Goal: Task Accomplishment & Management: Manage account settings

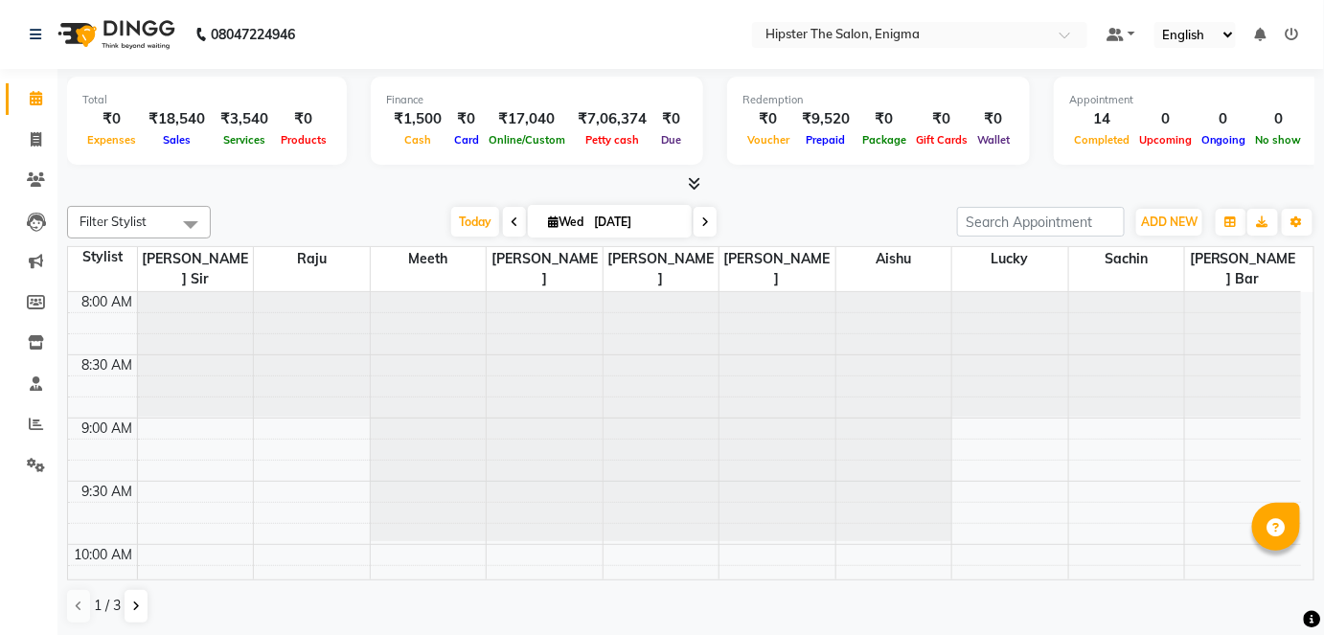
scroll to position [1440, 0]
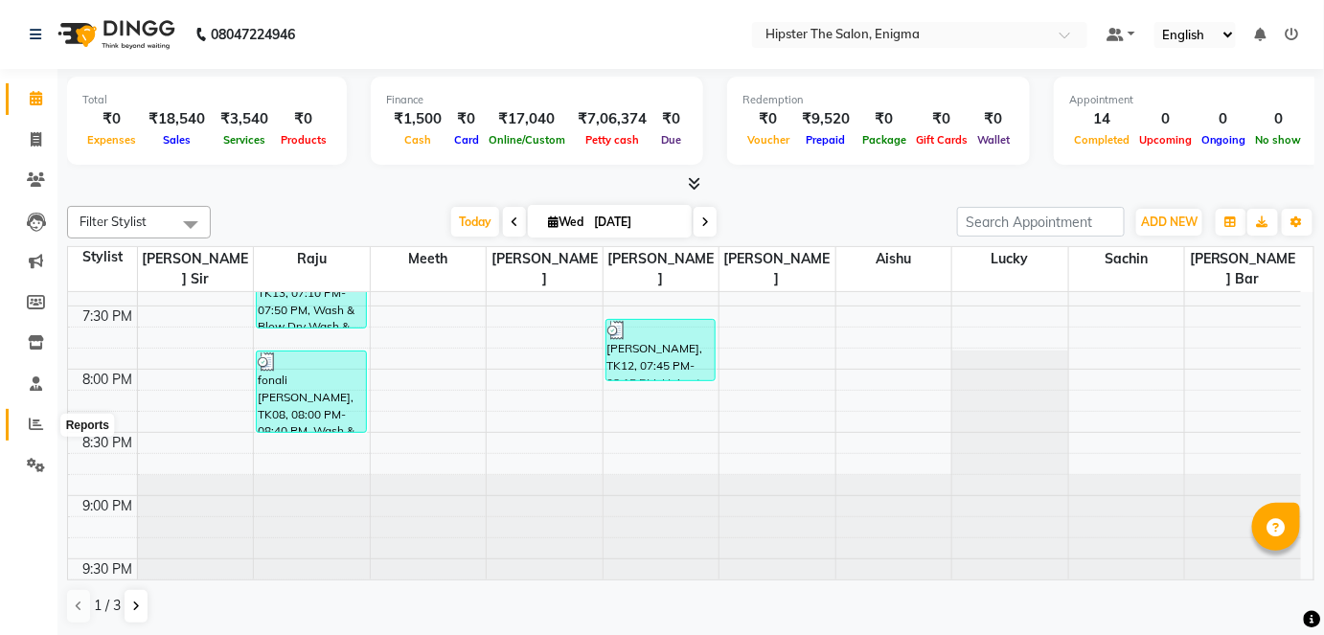
click at [25, 424] on span at bounding box center [36, 425] width 34 height 22
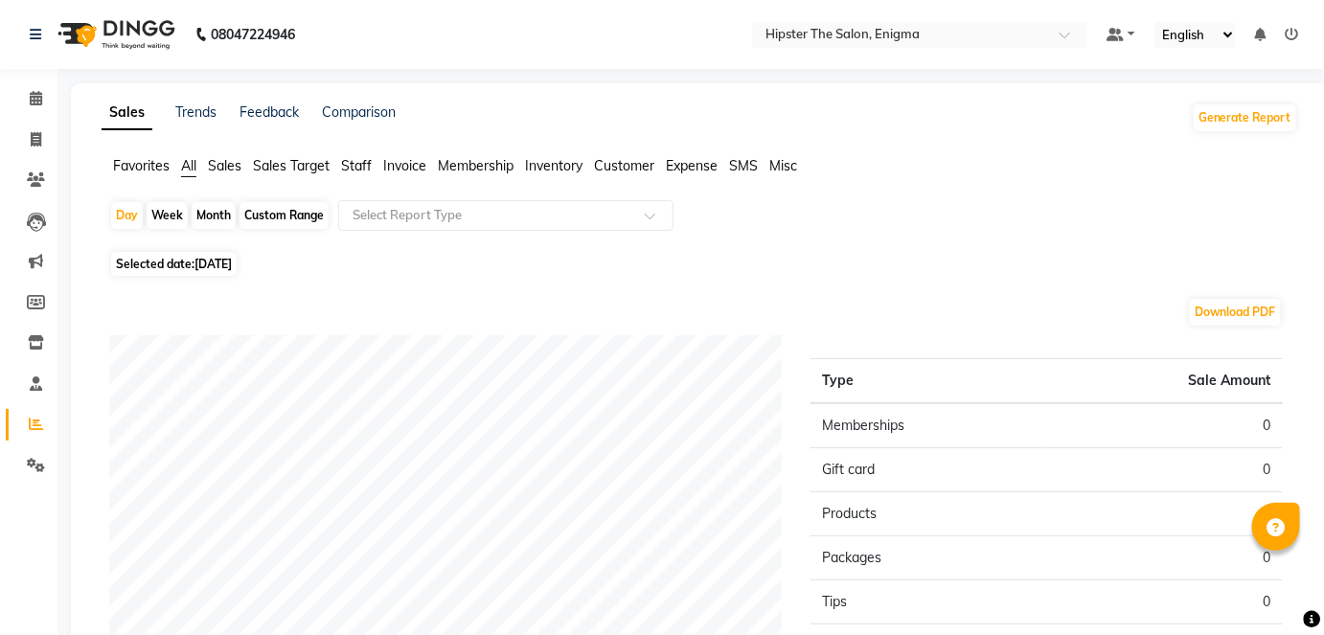
click at [217, 205] on div "Month" at bounding box center [214, 215] width 44 height 27
select select "9"
select select "2025"
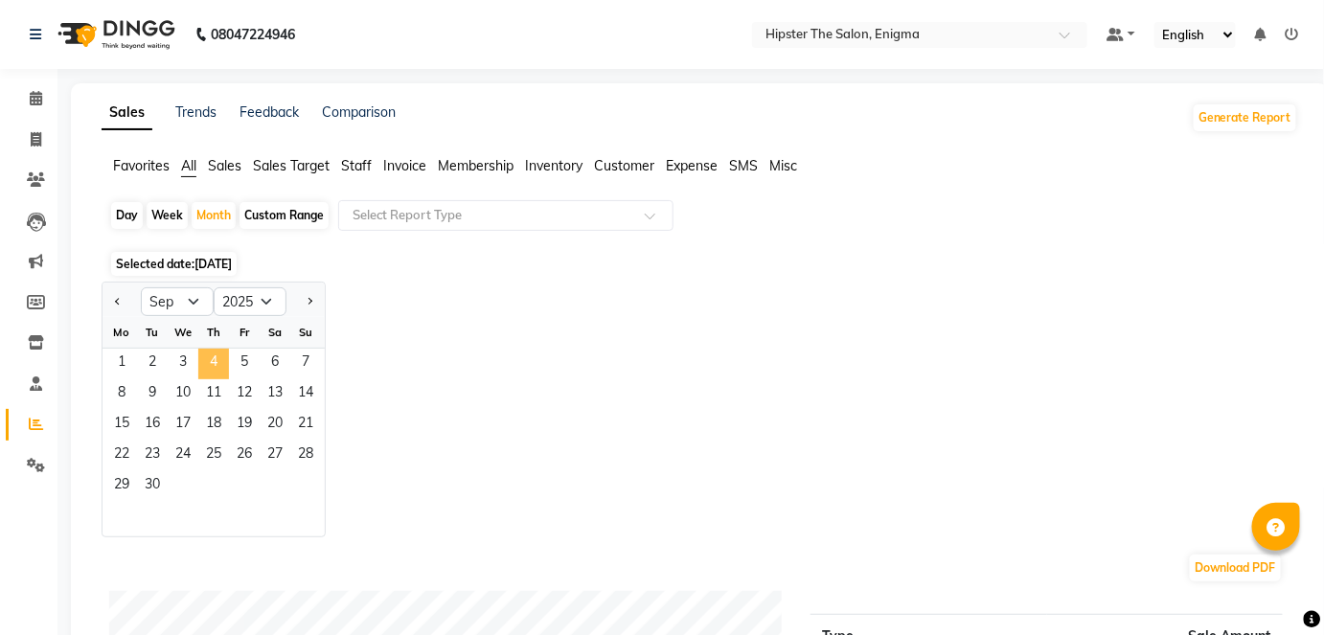
click at [213, 355] on span "4" at bounding box center [213, 364] width 31 height 31
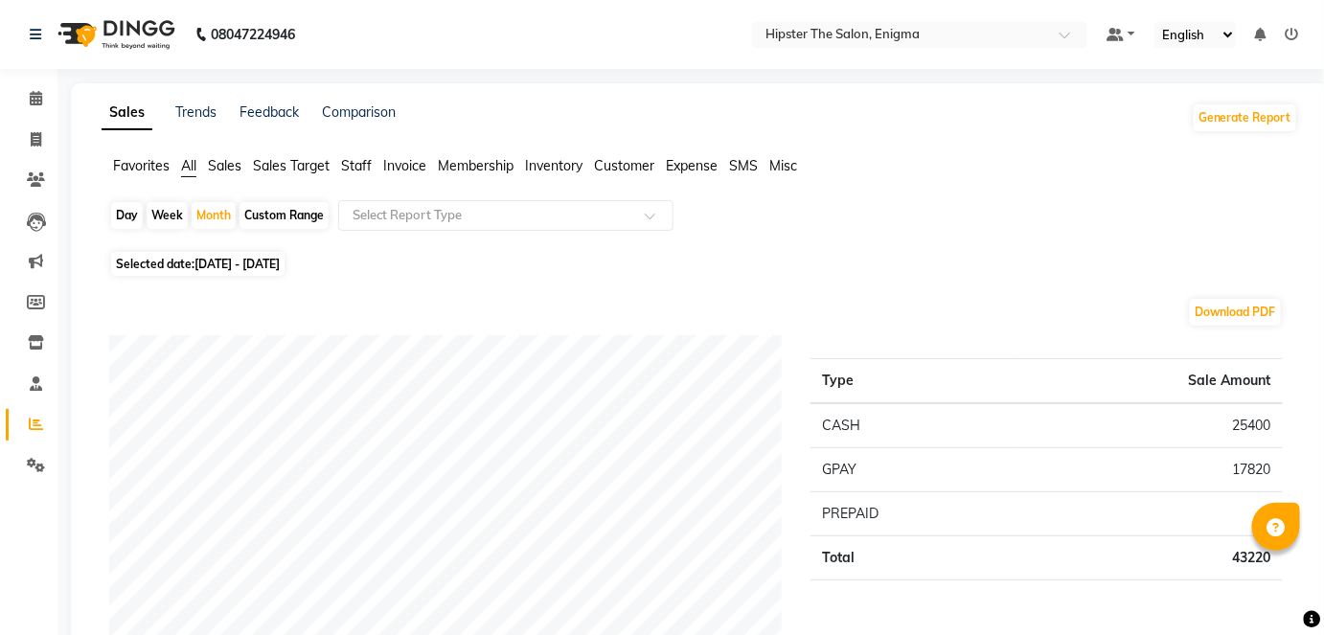
click at [353, 168] on span "Staff" at bounding box center [356, 165] width 31 height 17
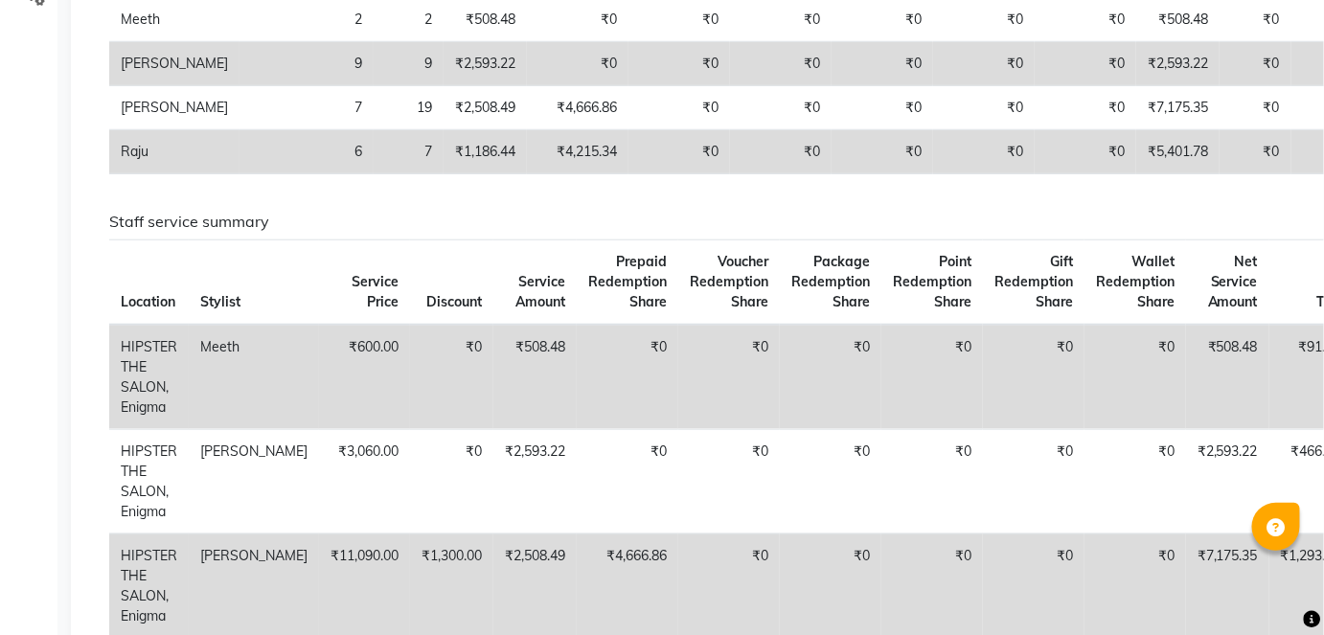
scroll to position [468, 0]
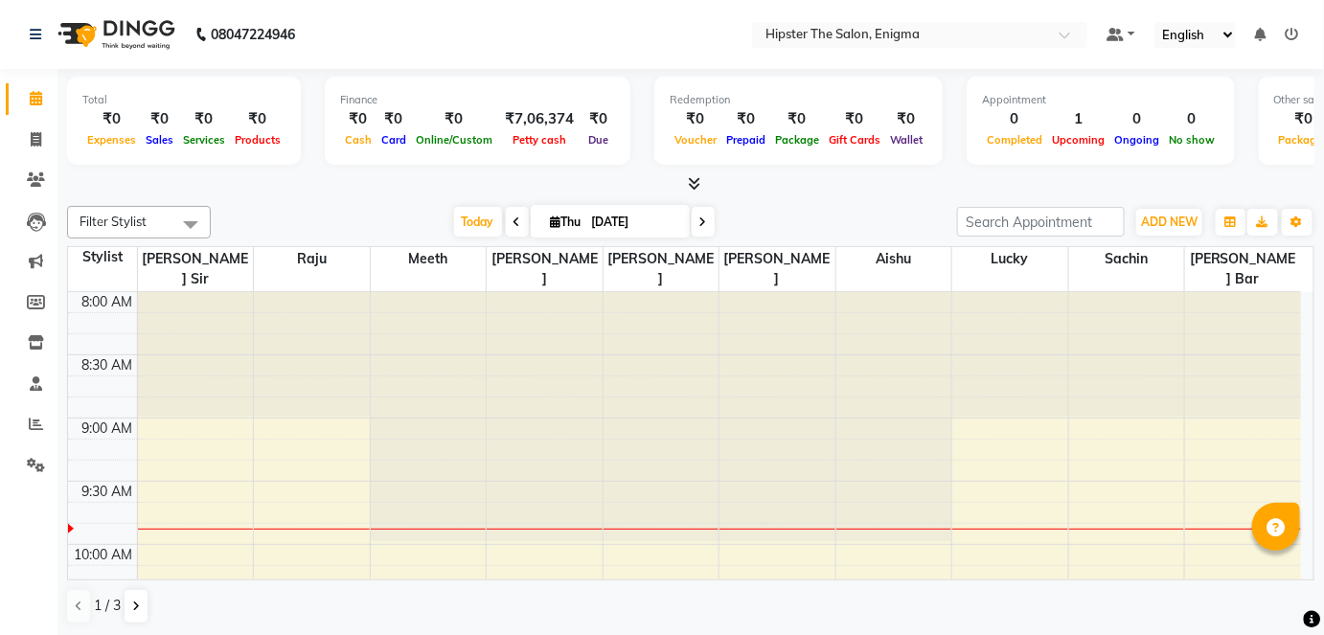
click at [598, 225] on input "[DATE]" at bounding box center [634, 222] width 96 height 29
select select "9"
select select "2025"
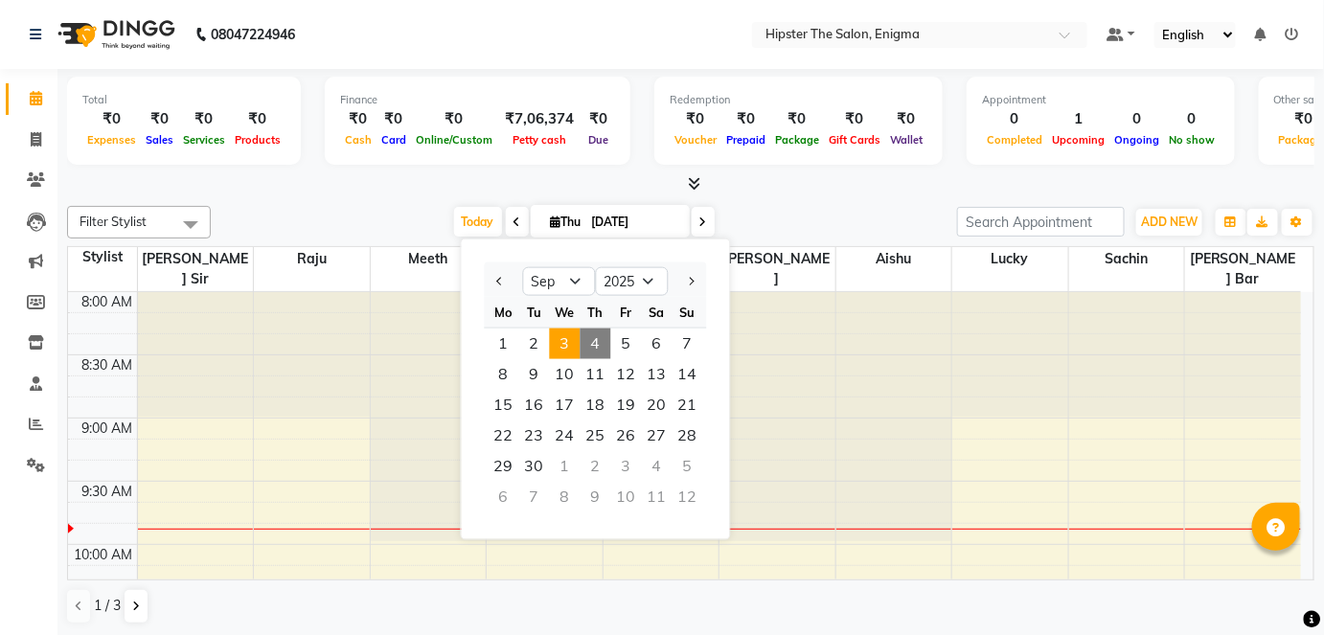
click at [556, 332] on span "3" at bounding box center [565, 344] width 31 height 31
type input "[DATE]"
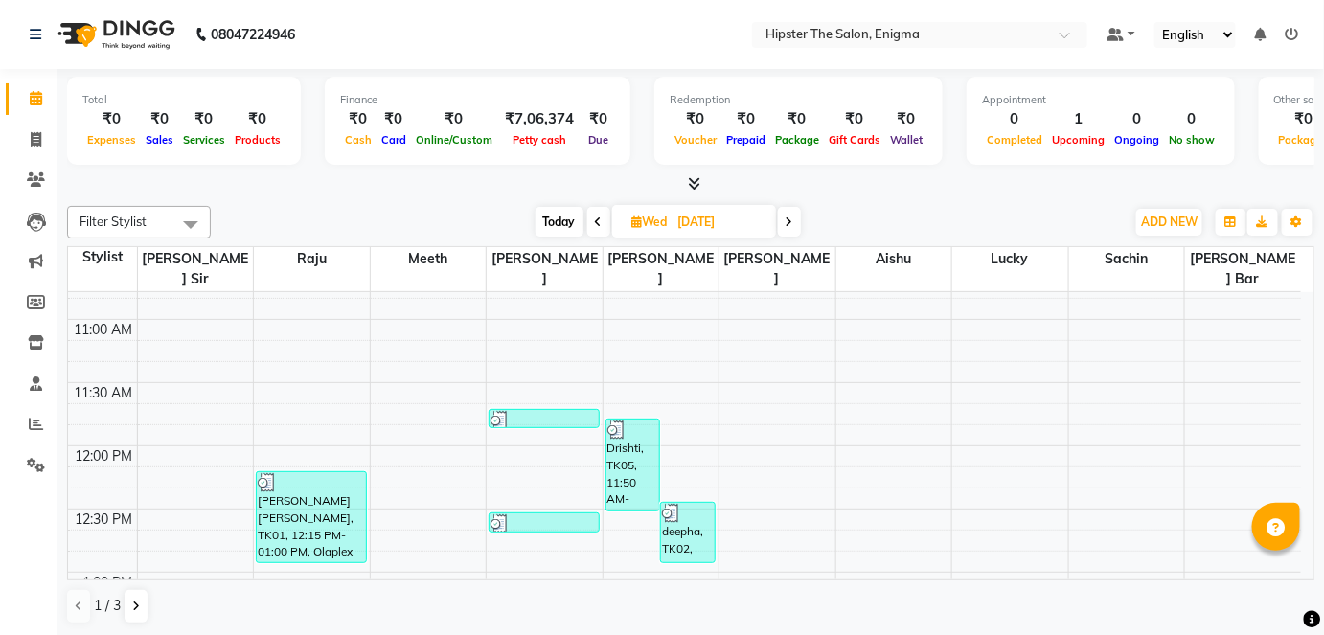
scroll to position [350, 0]
click at [674, 225] on input "[DATE]" at bounding box center [721, 222] width 96 height 29
select select "9"
select select "2025"
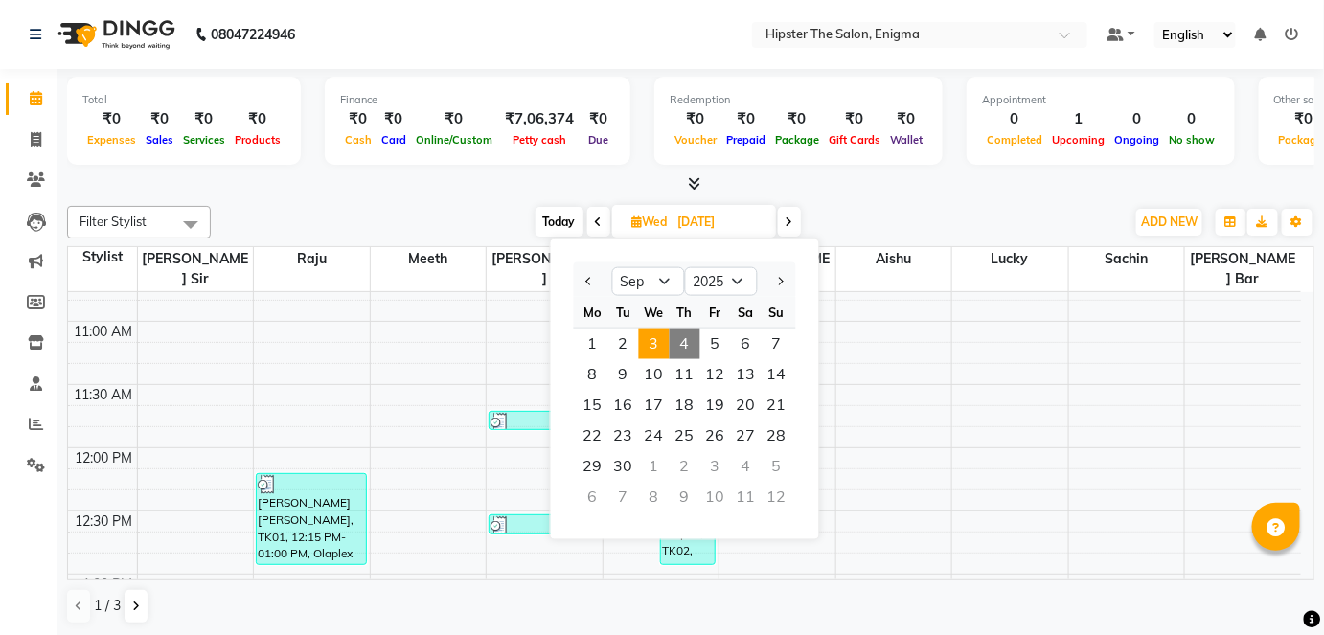
click at [684, 332] on span "4" at bounding box center [685, 344] width 31 height 31
type input "[DATE]"
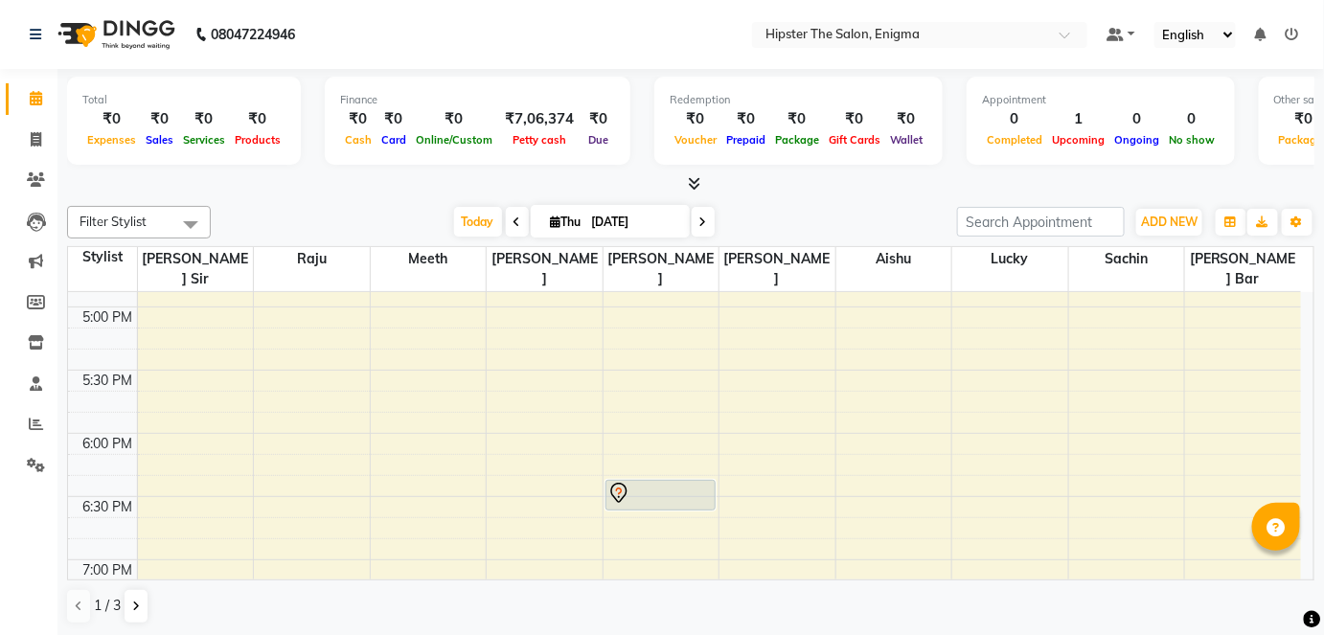
scroll to position [1131, 0]
click at [661, 486] on div "8:00 AM 8:30 AM 9:00 AM 9:30 AM 10:00 AM 10:30 AM 11:00 AM 11:30 AM 12:00 PM 12…" at bounding box center [684, 46] width 1233 height 1770
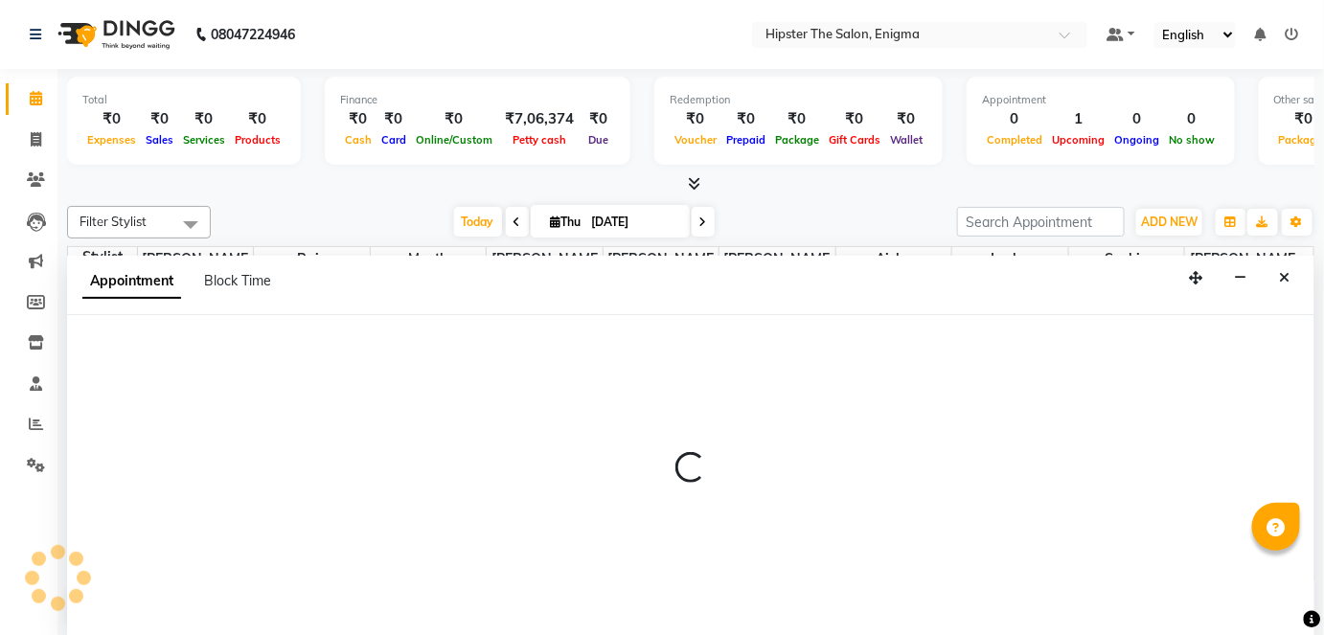
scroll to position [0, 0]
select select "85797"
select select "1125"
select select "tentative"
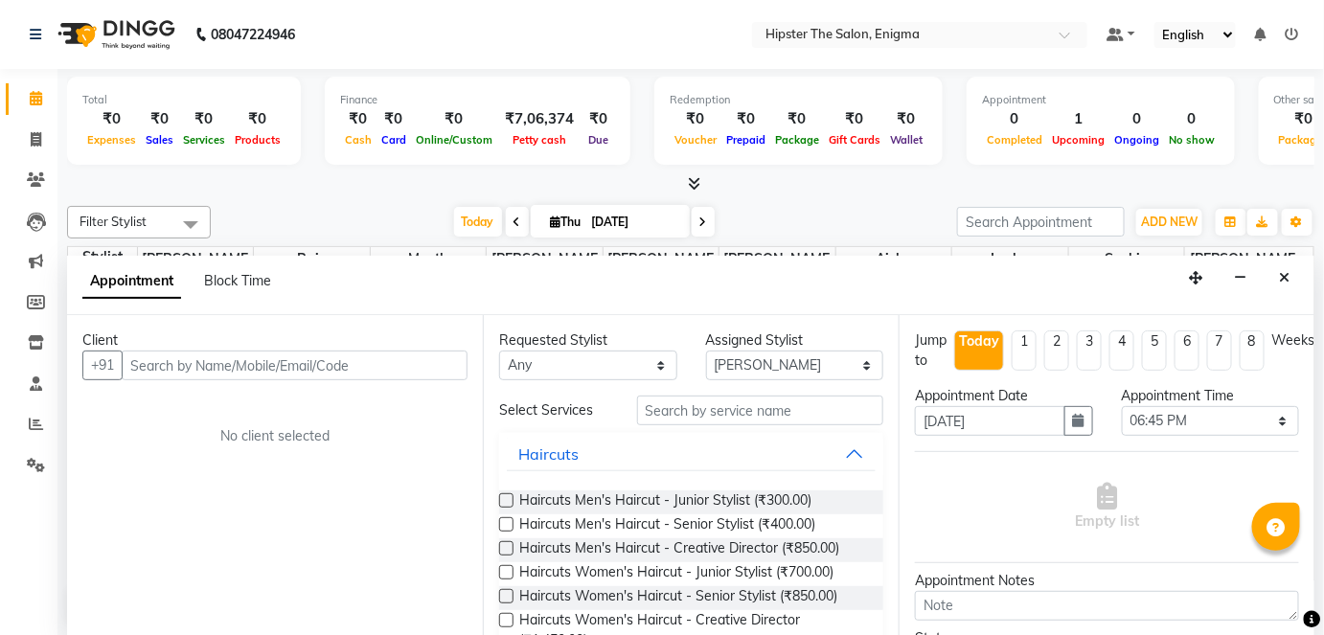
select select "4468"
select select "service"
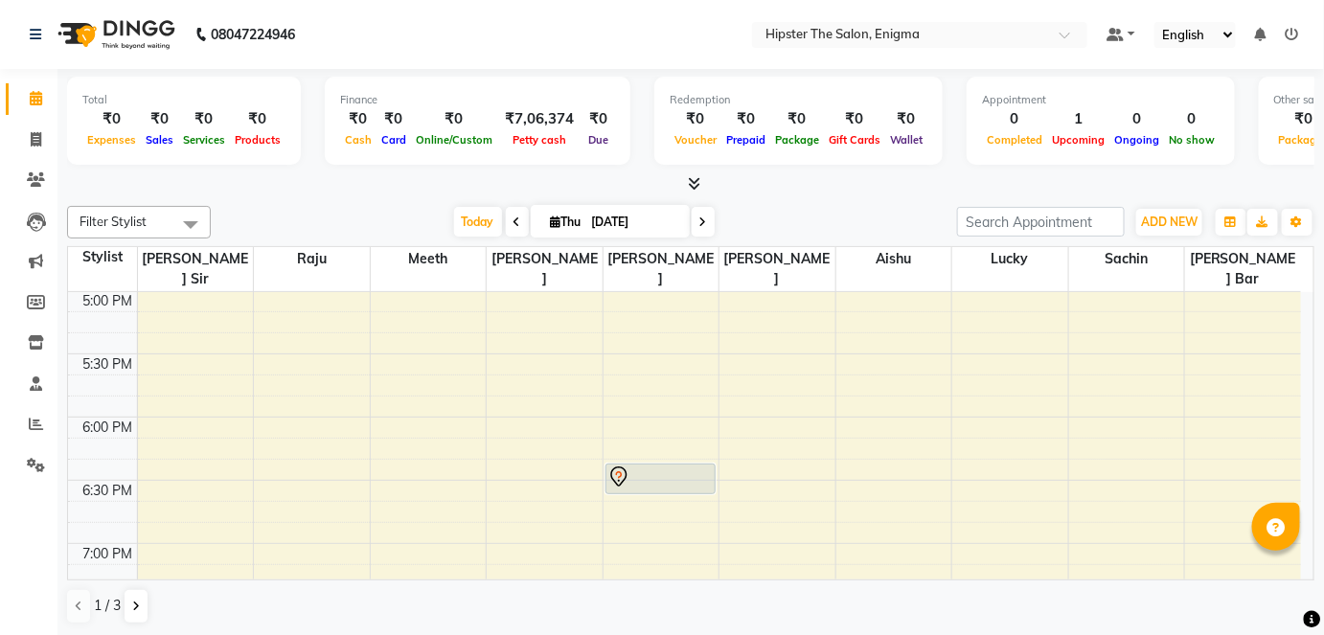
scroll to position [1131, 0]
click at [29, 423] on icon at bounding box center [36, 424] width 14 height 14
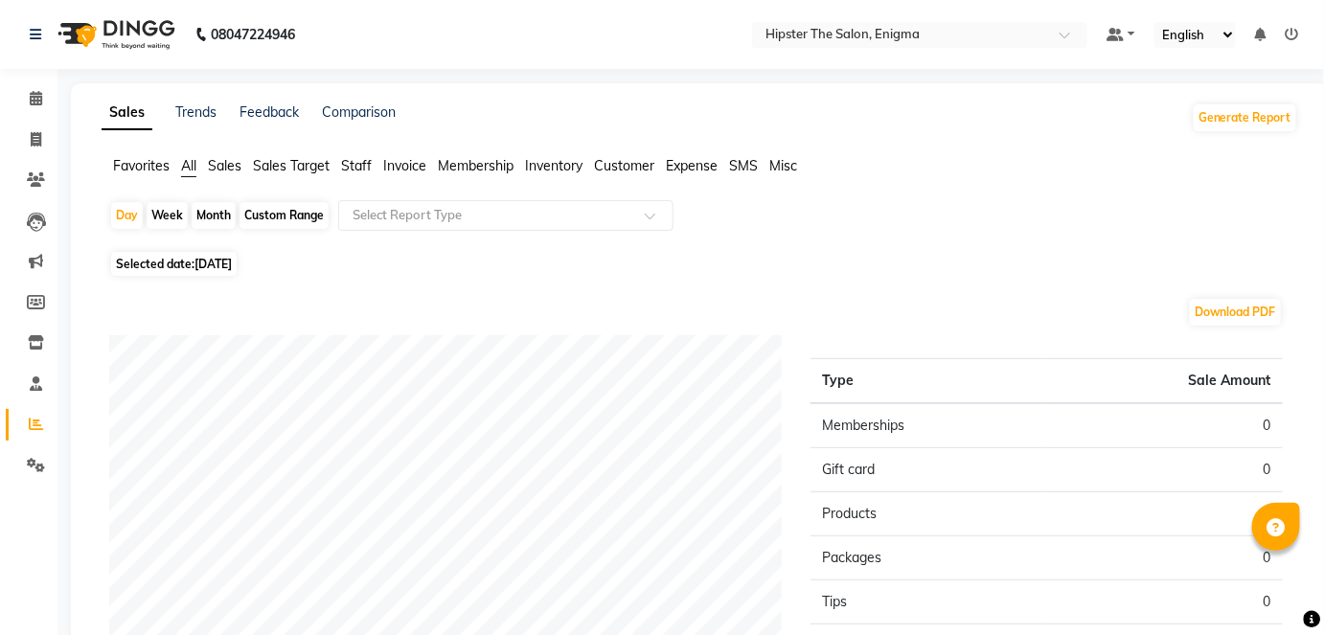
click at [267, 217] on div "Custom Range" at bounding box center [284, 215] width 89 height 27
select select "9"
select select "2025"
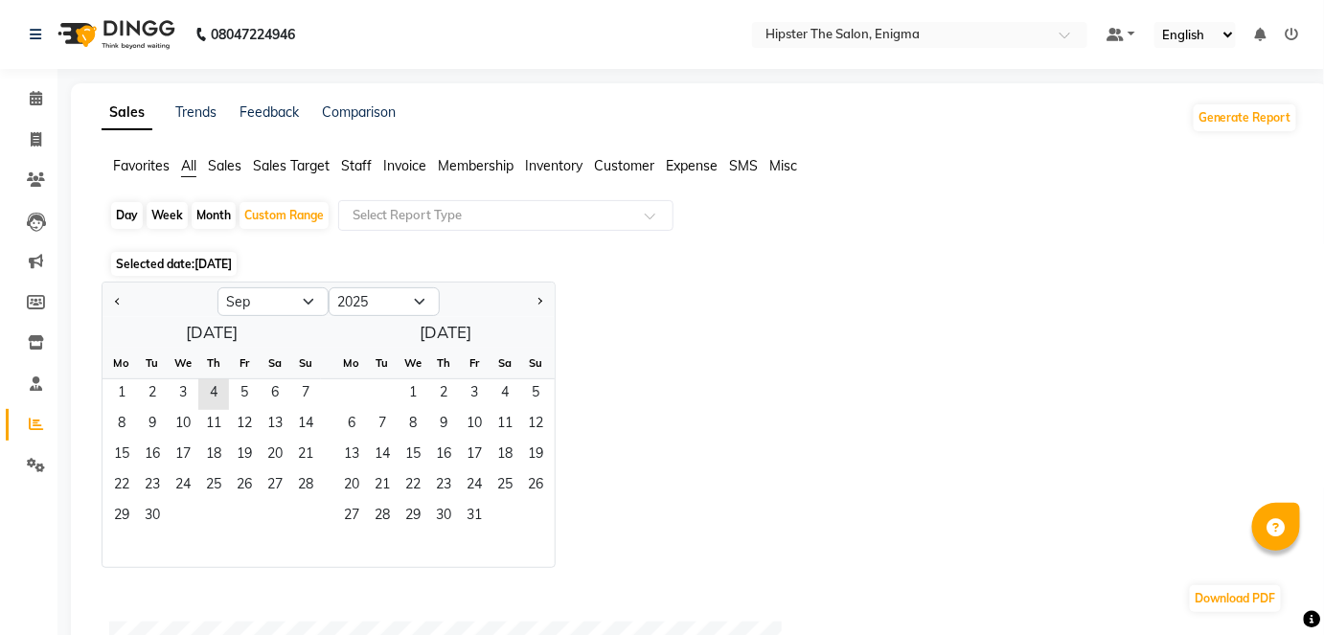
click at [355, 169] on span "Staff" at bounding box center [356, 165] width 31 height 17
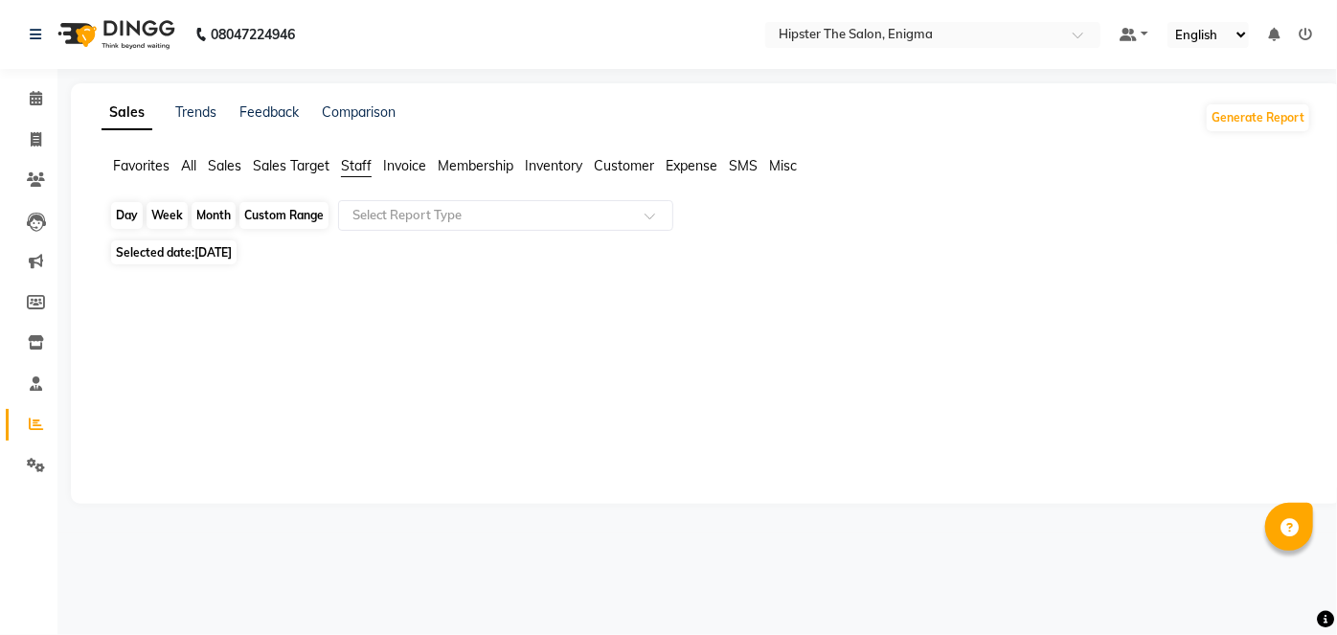
click at [248, 215] on div "Custom Range" at bounding box center [284, 215] width 89 height 27
select select "9"
select select "2025"
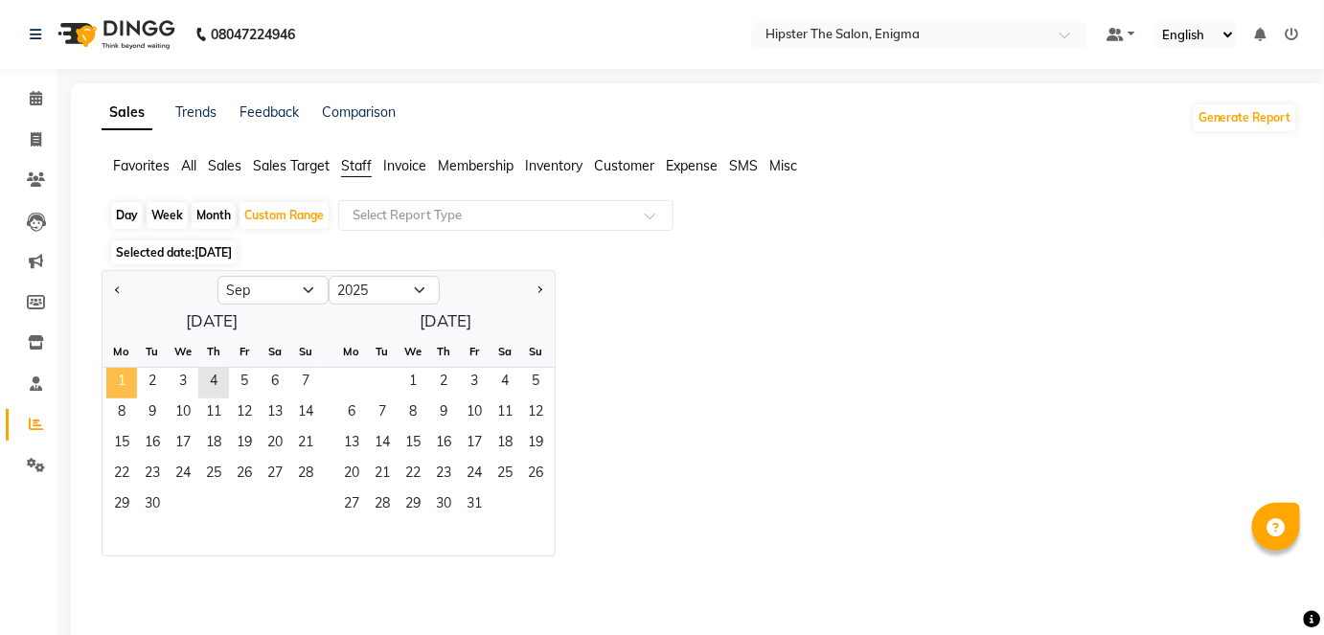
click at [127, 374] on span "1" at bounding box center [121, 383] width 31 height 31
click at [204, 376] on span "4" at bounding box center [213, 383] width 31 height 31
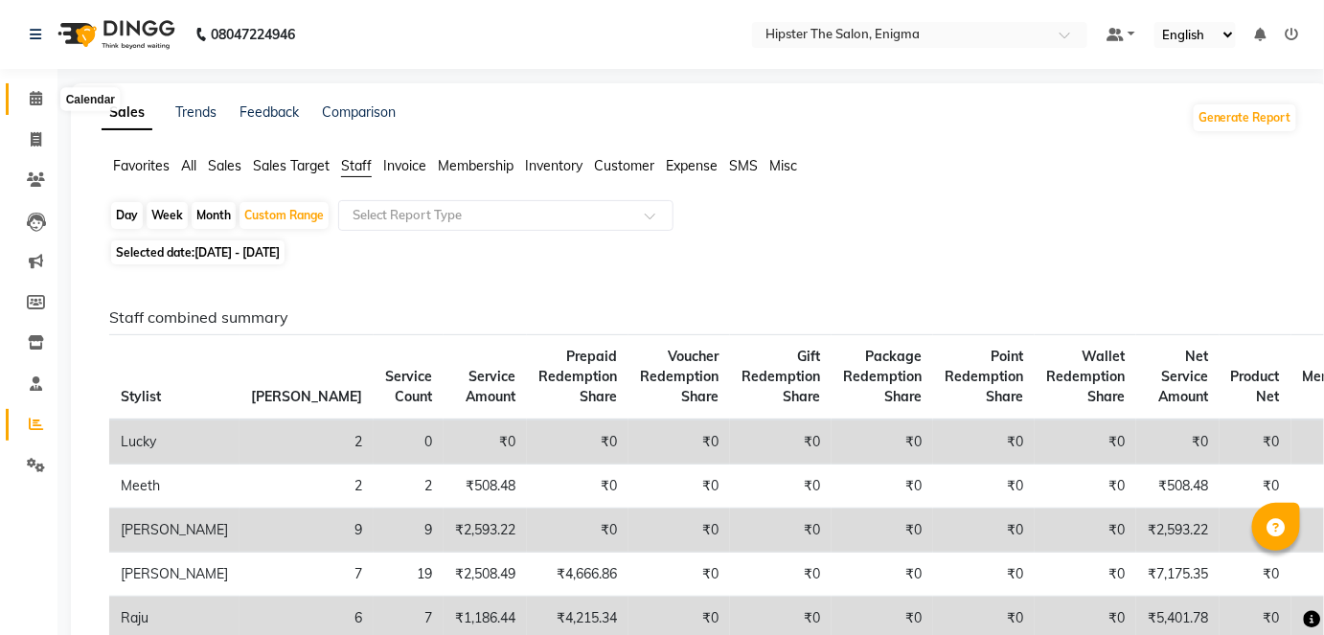
click at [40, 100] on icon at bounding box center [36, 98] width 12 height 14
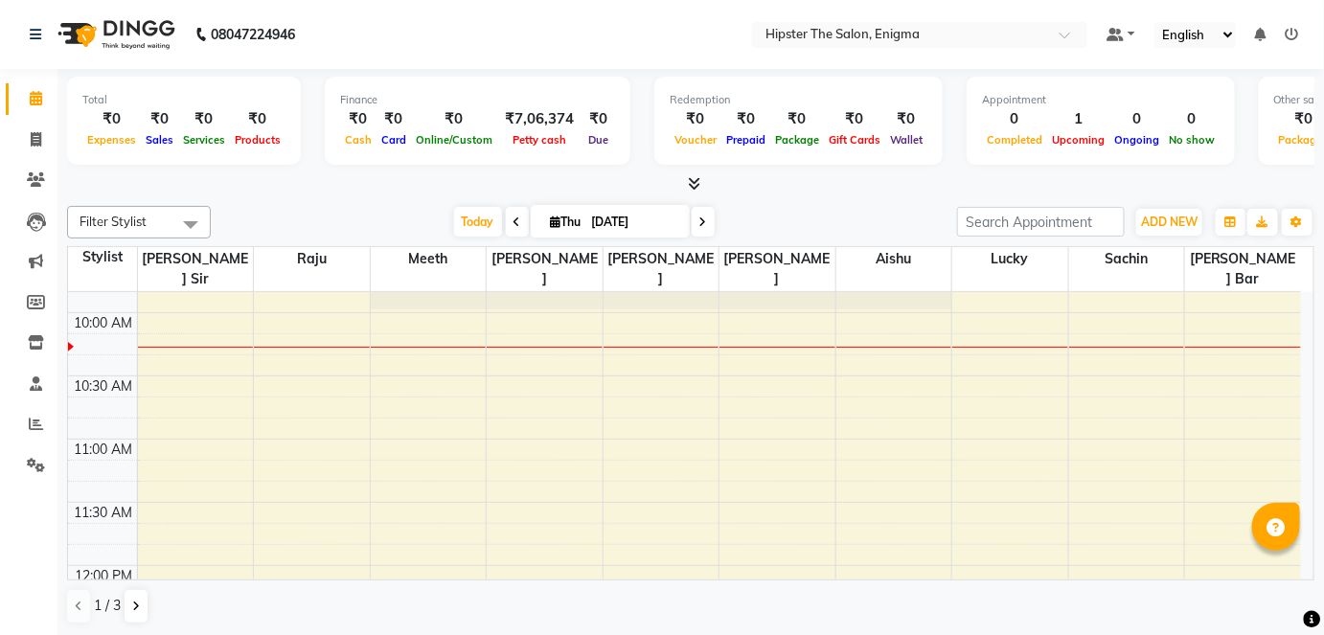
scroll to position [233, 0]
click at [520, 221] on span at bounding box center [517, 222] width 23 height 30
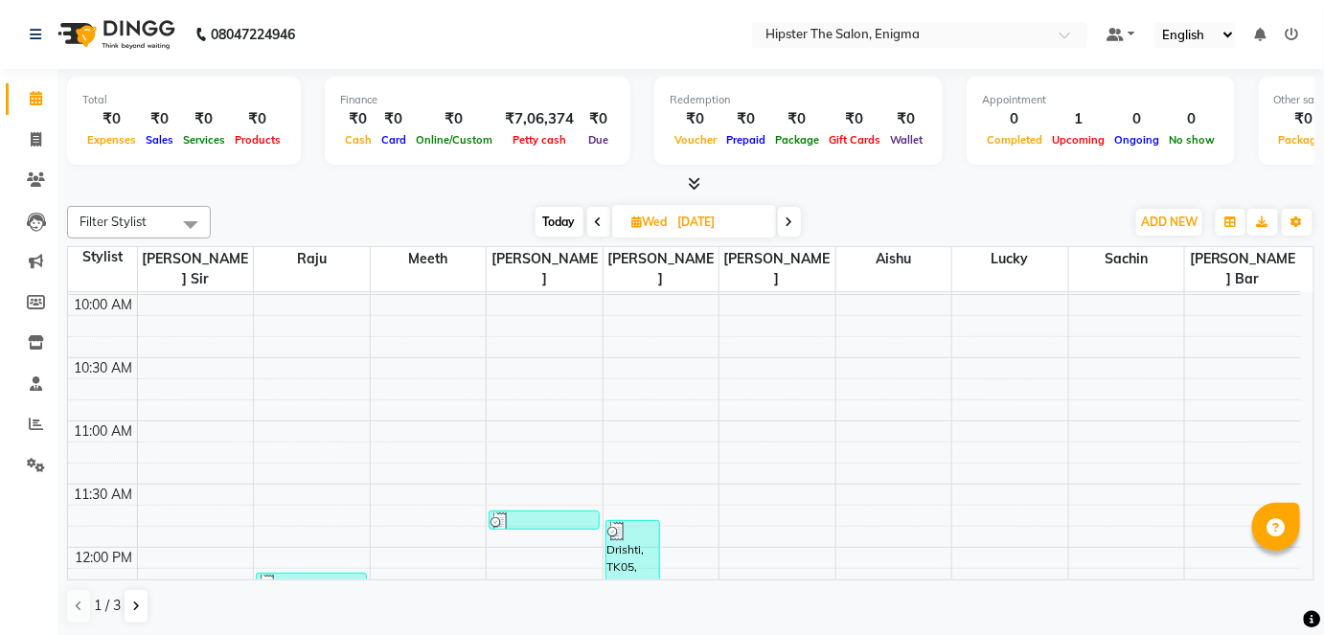
click at [595, 222] on icon at bounding box center [599, 222] width 8 height 11
click at [791, 219] on span at bounding box center [786, 222] width 23 height 30
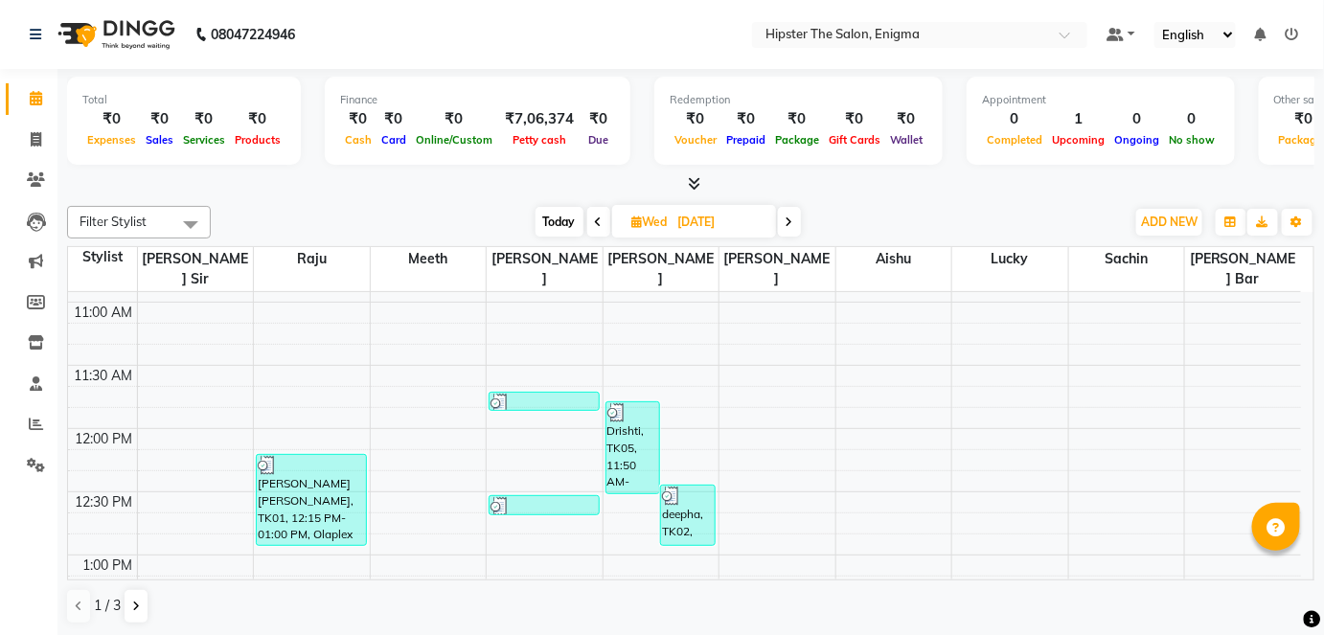
scroll to position [370, 0]
click at [602, 215] on span at bounding box center [598, 222] width 23 height 30
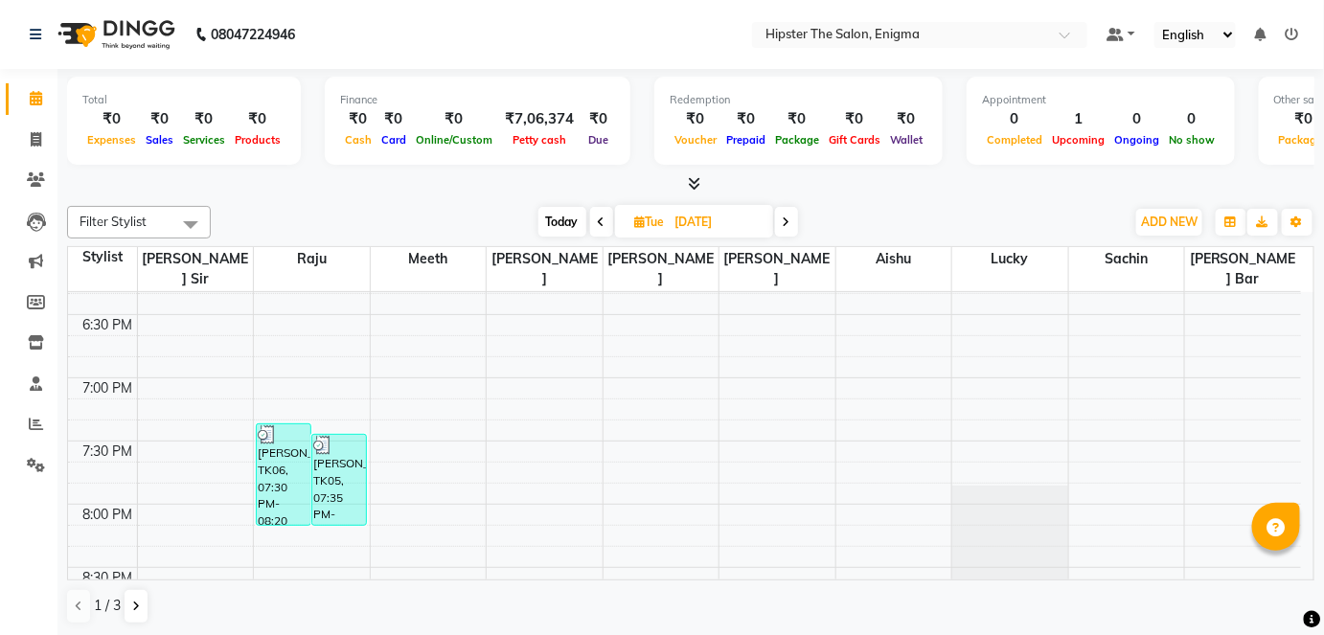
scroll to position [1315, 0]
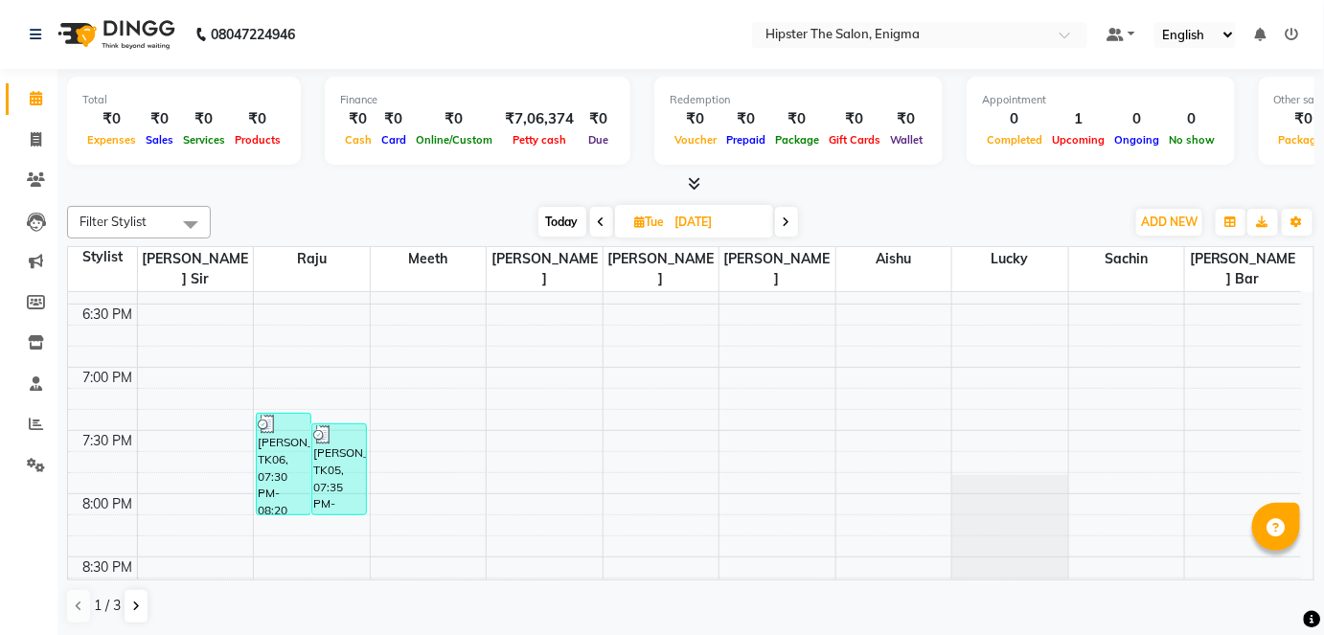
click at [602, 217] on icon at bounding box center [602, 222] width 8 height 11
type input "[DATE]"
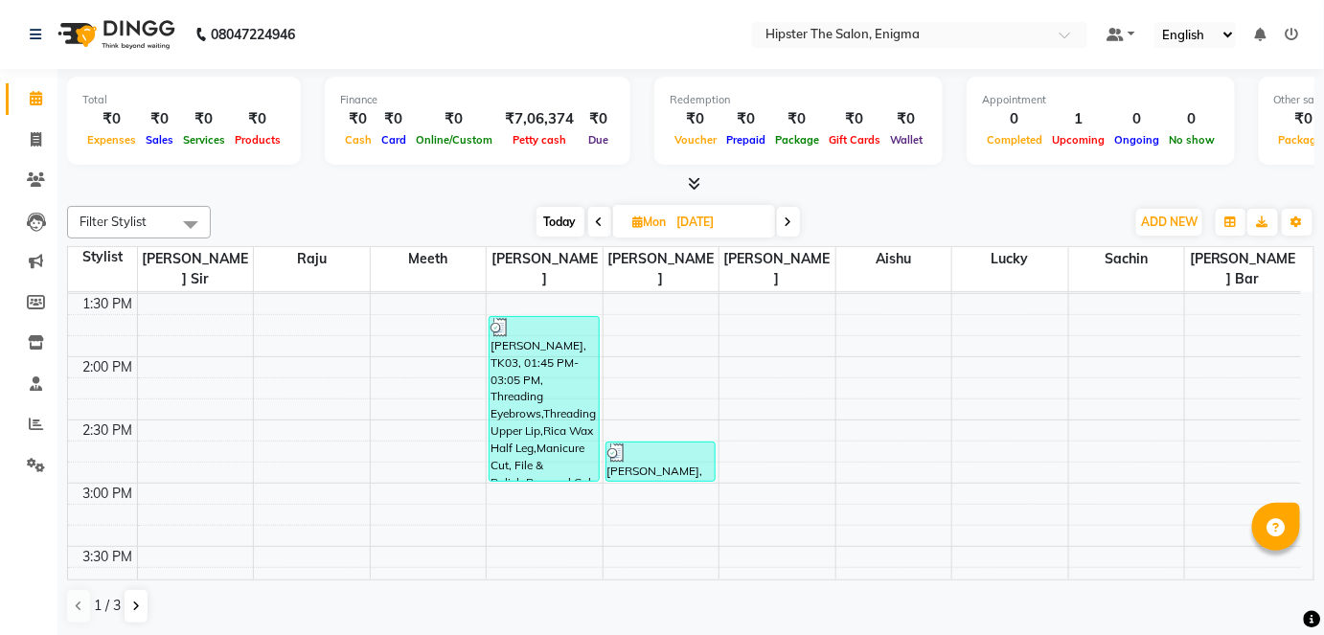
scroll to position [693, 0]
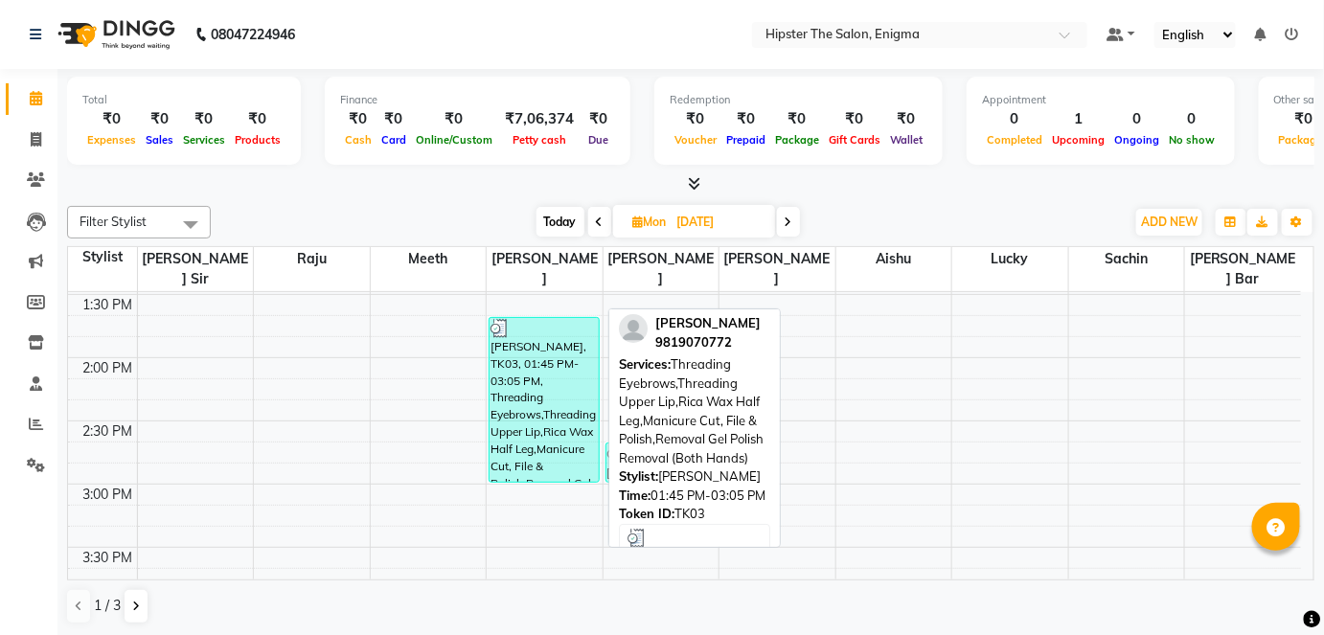
click at [546, 408] on div "[PERSON_NAME], TK03, 01:45 PM-03:05 PM, Threading Eyebrows,Threading Upper Lip,…" at bounding box center [544, 400] width 109 height 164
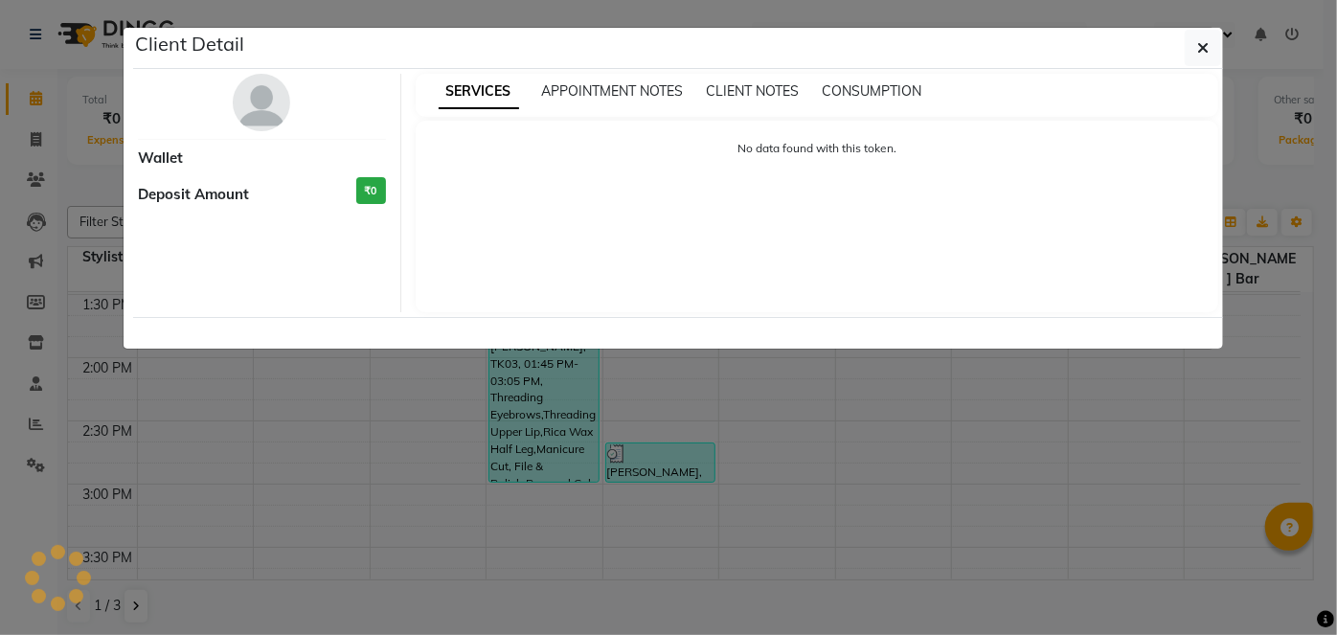
click at [546, 408] on ngb-modal-window "Client Detail Wallet Deposit Amount ₹0 SERVICES APPOINTMENT NOTES CLIENT NOTES …" at bounding box center [668, 317] width 1337 height 635
select select "3"
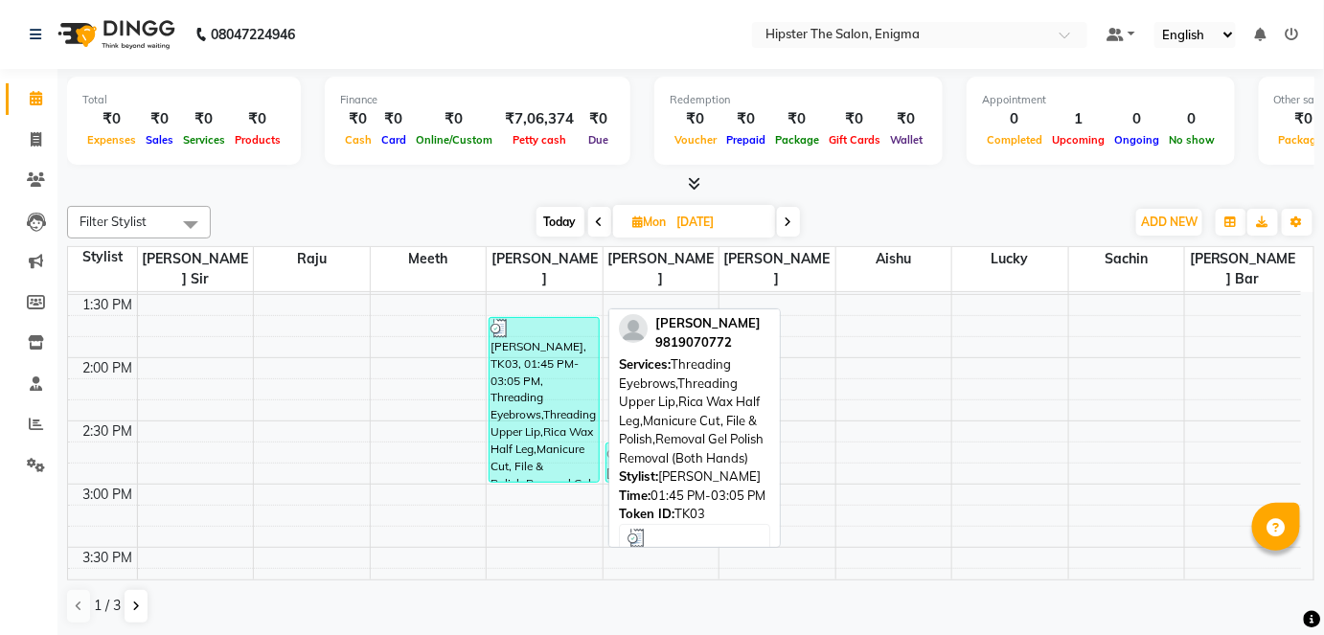
click at [546, 408] on div "[PERSON_NAME], TK03, 01:45 PM-03:05 PM, Threading Eyebrows,Threading Upper Lip,…" at bounding box center [544, 400] width 109 height 164
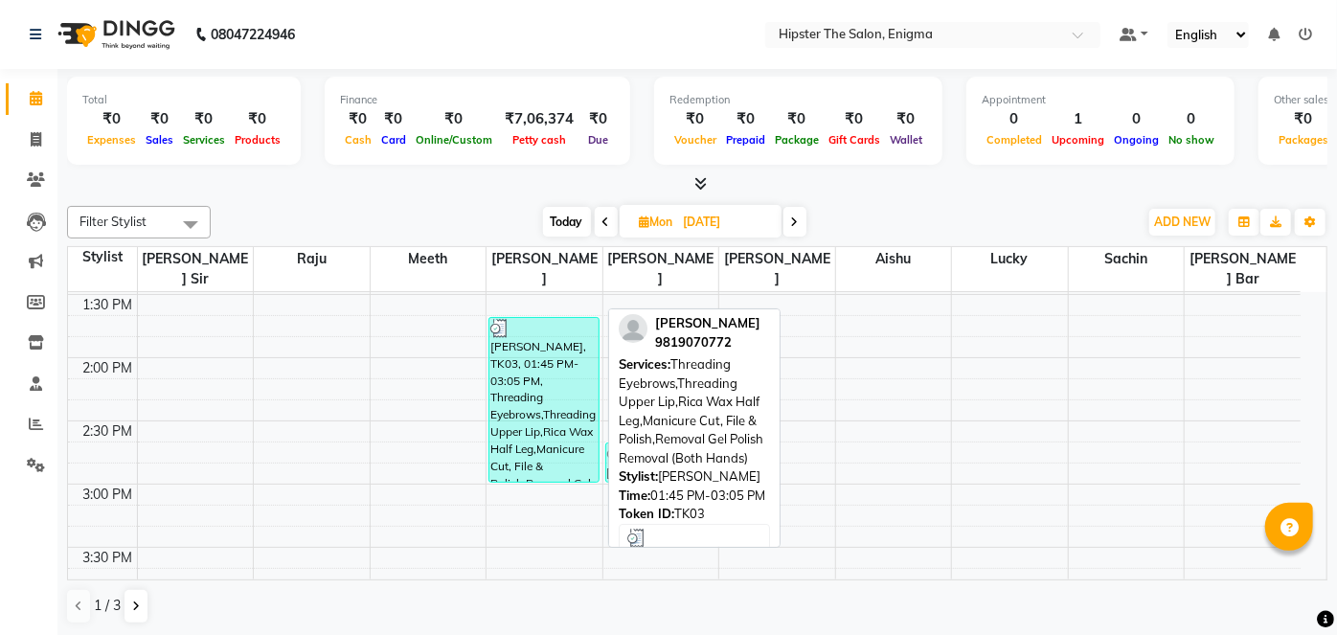
select select "3"
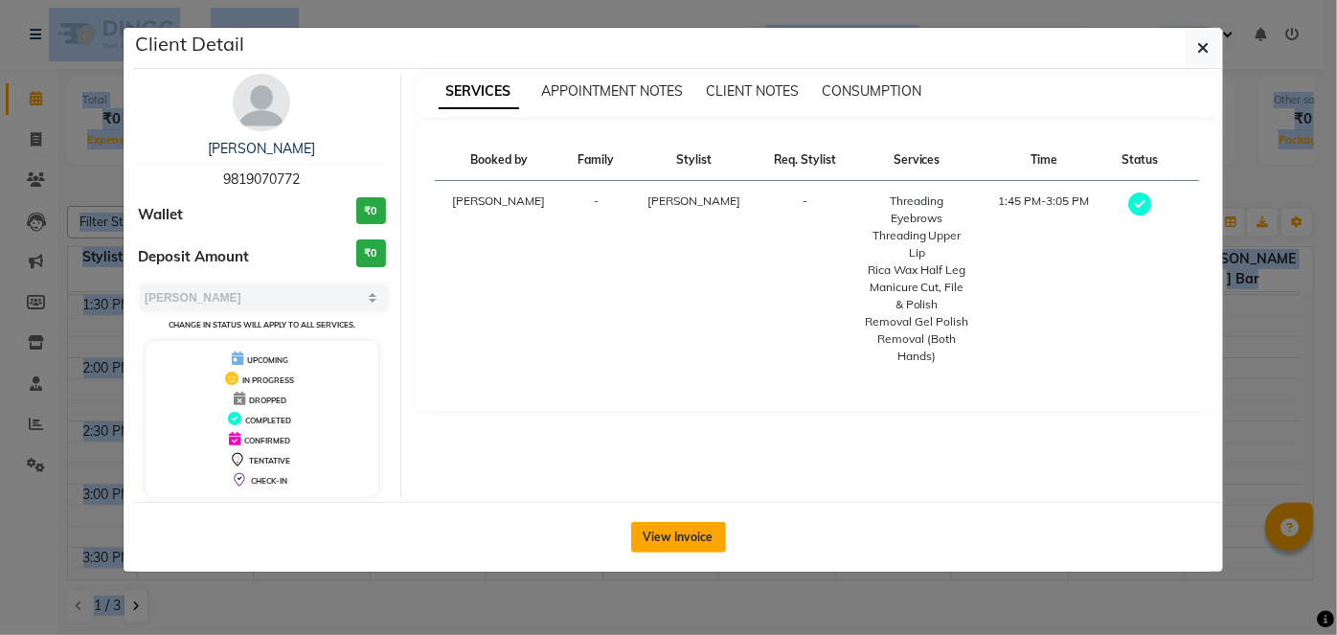
click at [695, 543] on button "View Invoice" at bounding box center [678, 537] width 95 height 31
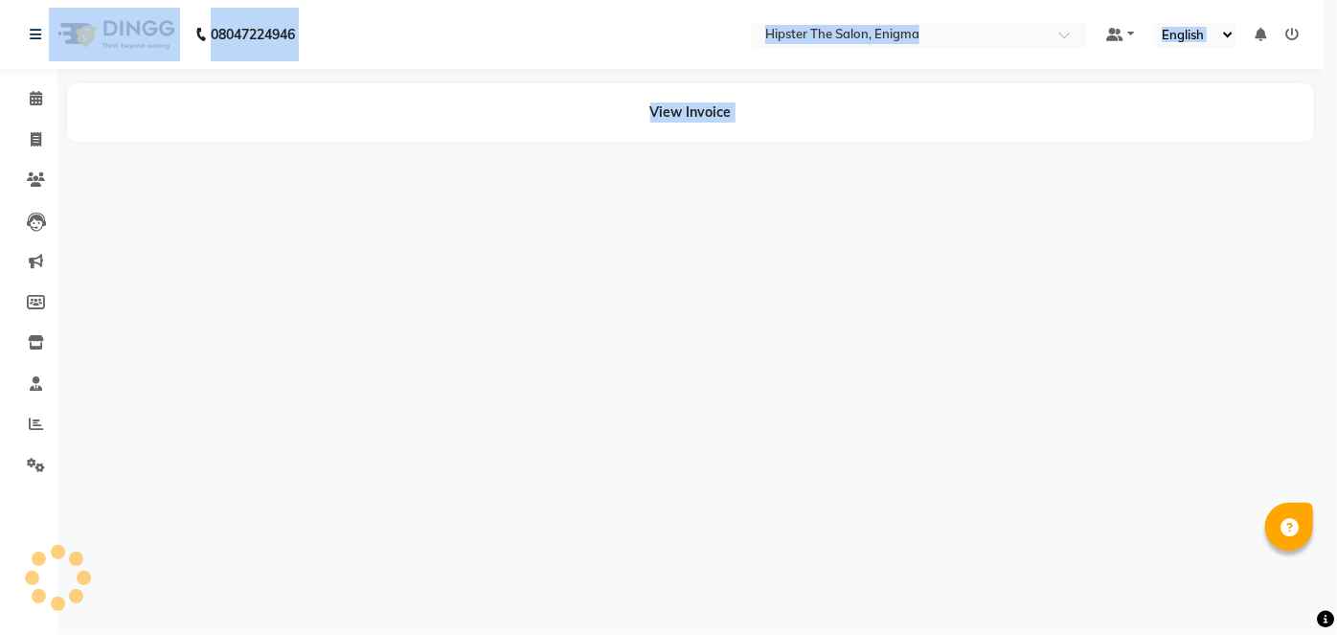
click at [695, 543] on ngb-modal-window "Client Detail [PERSON_NAME] 9819070772 Wallet ₹0 Deposit Amount ₹0 Select MARK …" at bounding box center [668, 317] width 1337 height 635
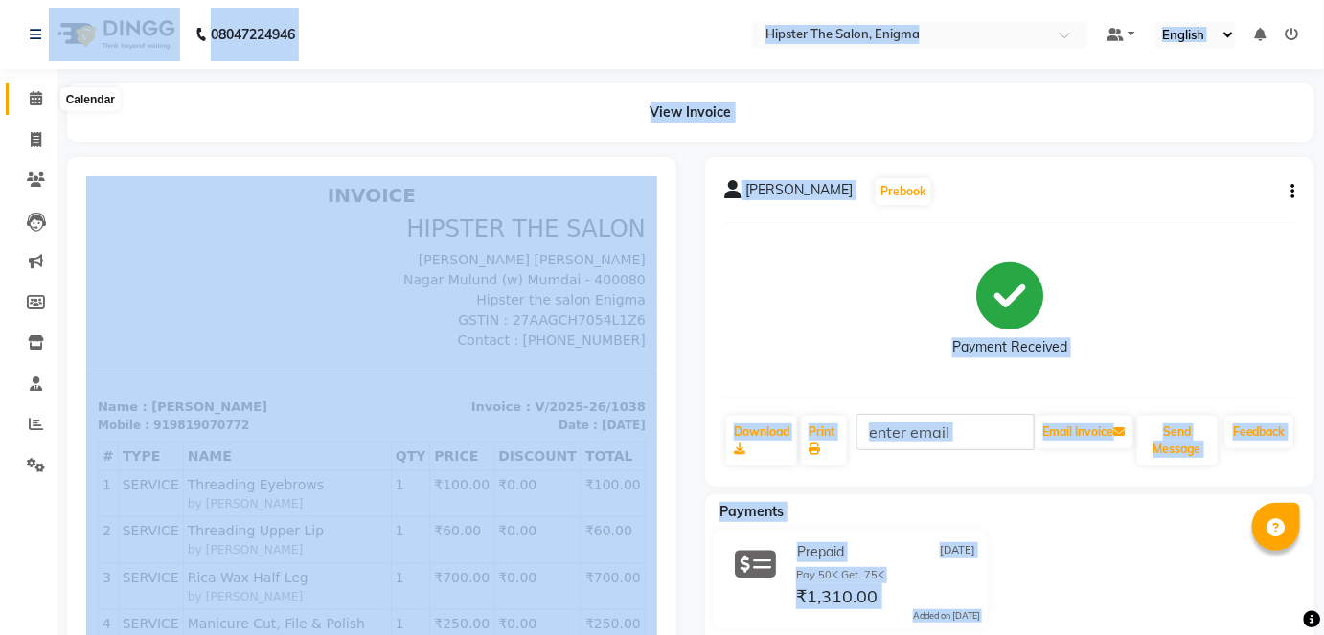
click at [35, 101] on icon at bounding box center [36, 98] width 12 height 14
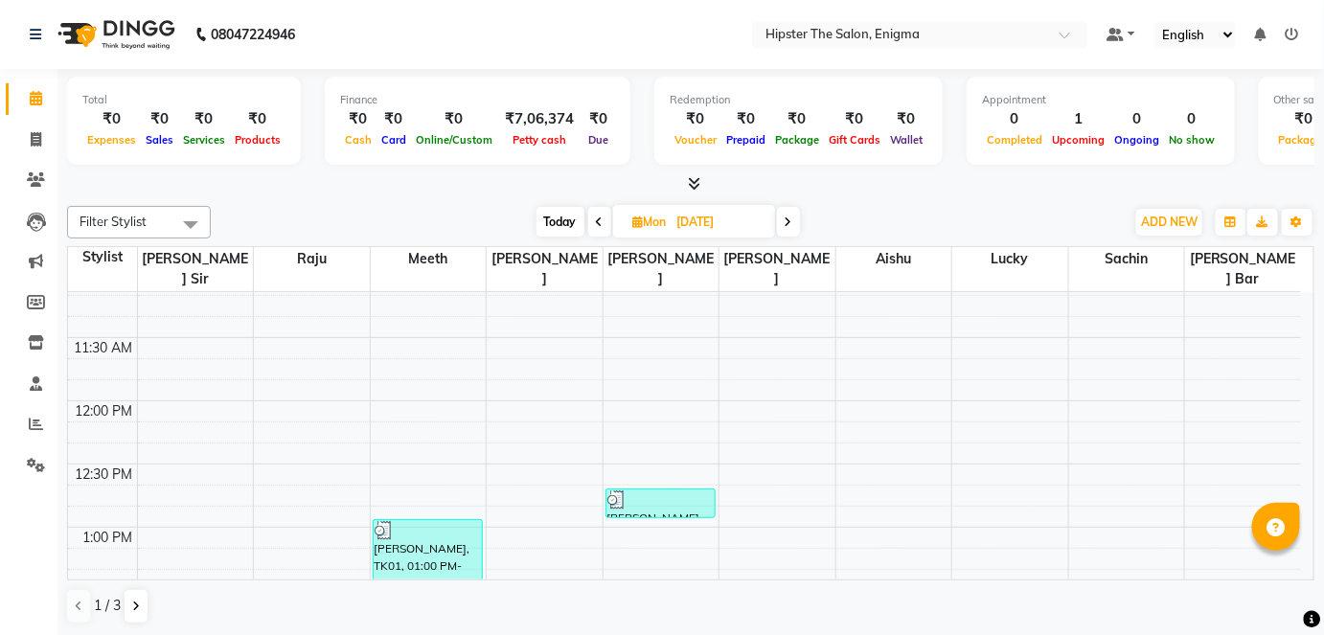
scroll to position [399, 0]
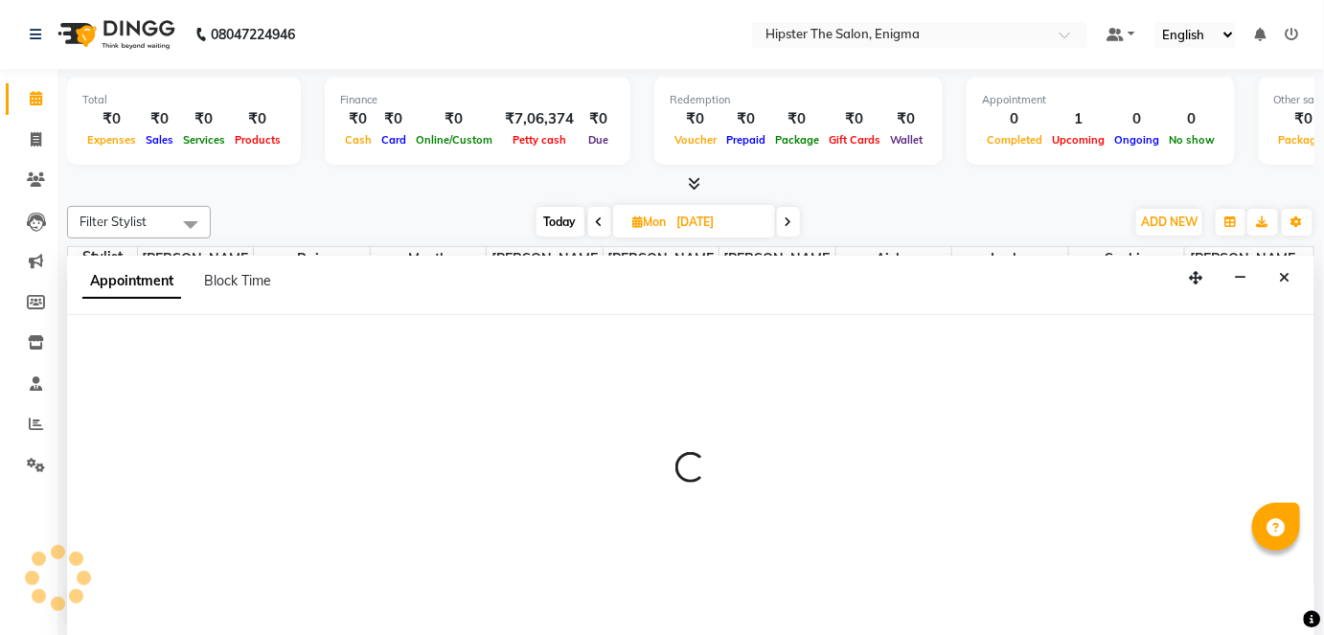
scroll to position [0, 0]
select select "88877"
select select "tentative"
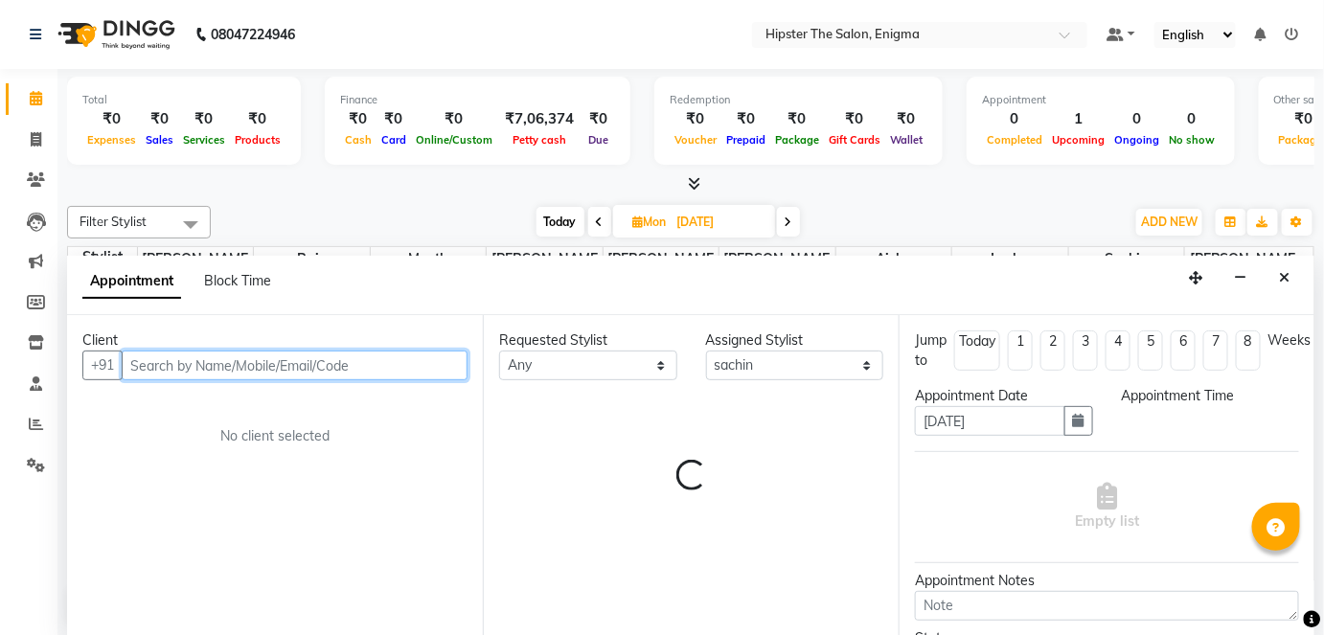
select select "720"
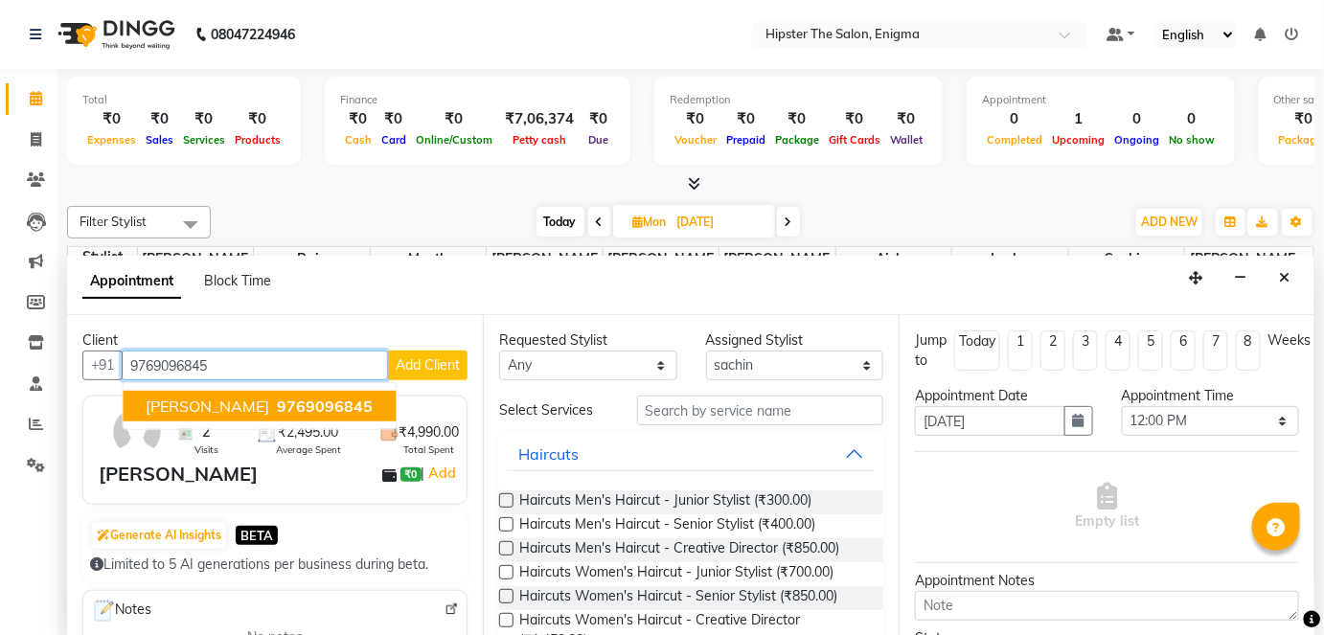
click at [277, 405] on span "9769096845" at bounding box center [325, 406] width 96 height 19
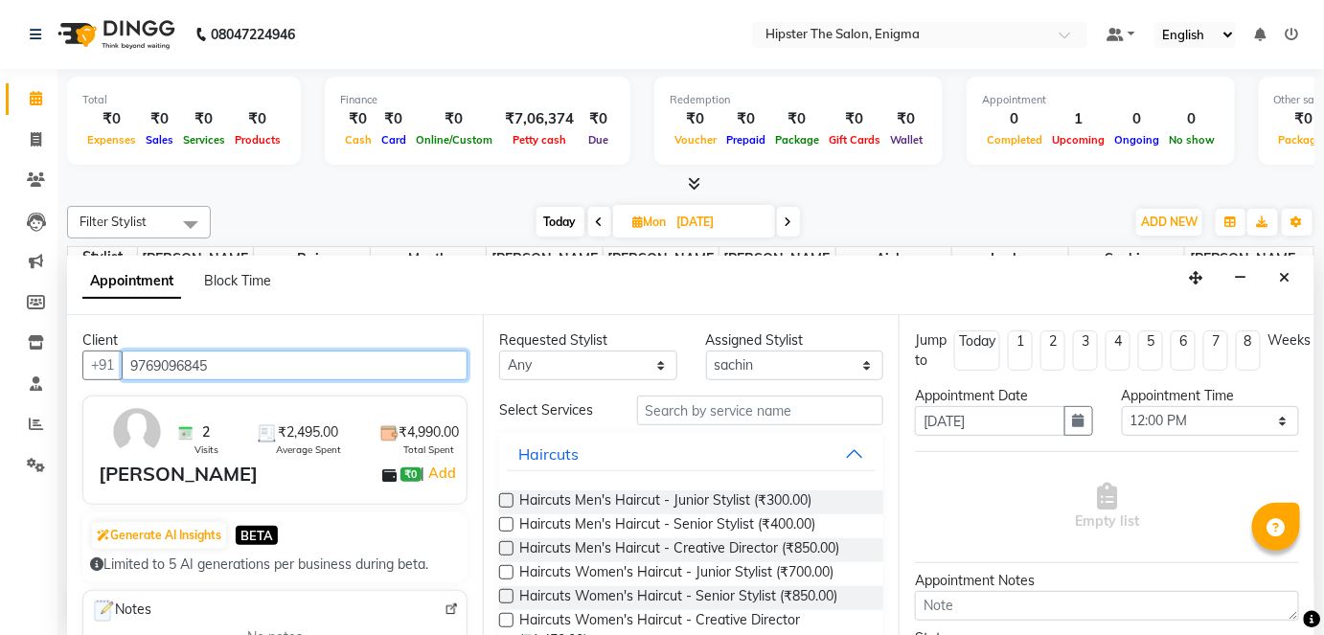
type input "9769096845"
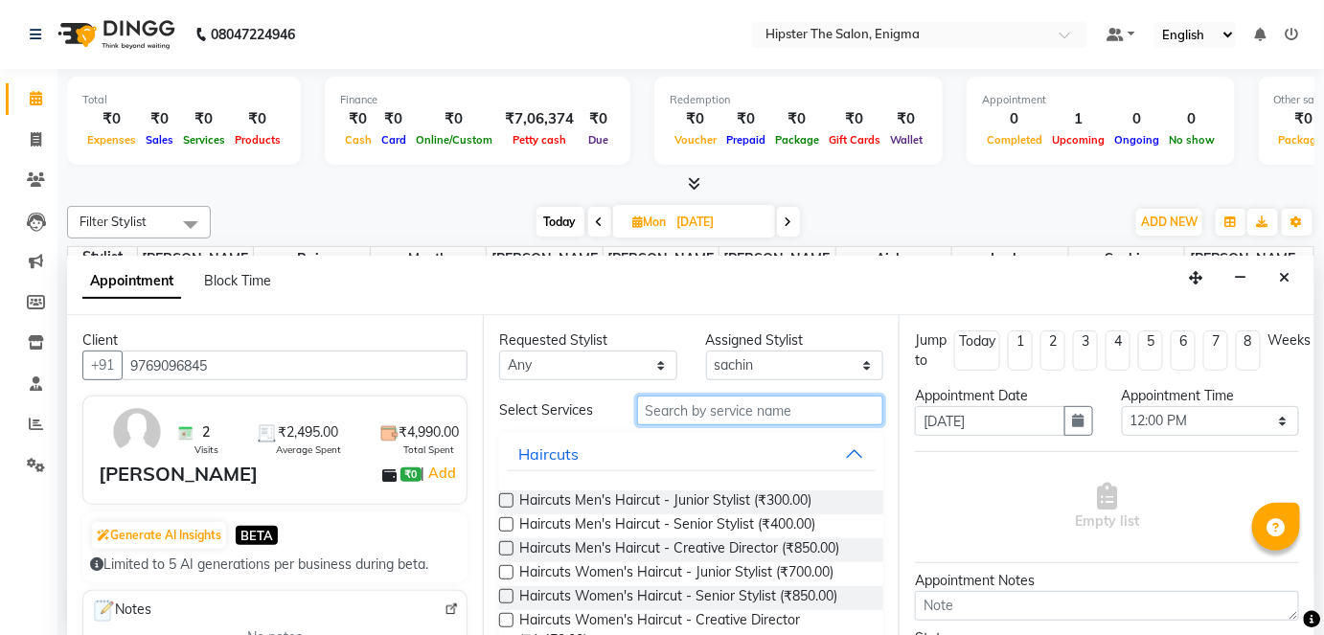
click at [666, 408] on input "text" at bounding box center [760, 411] width 246 height 30
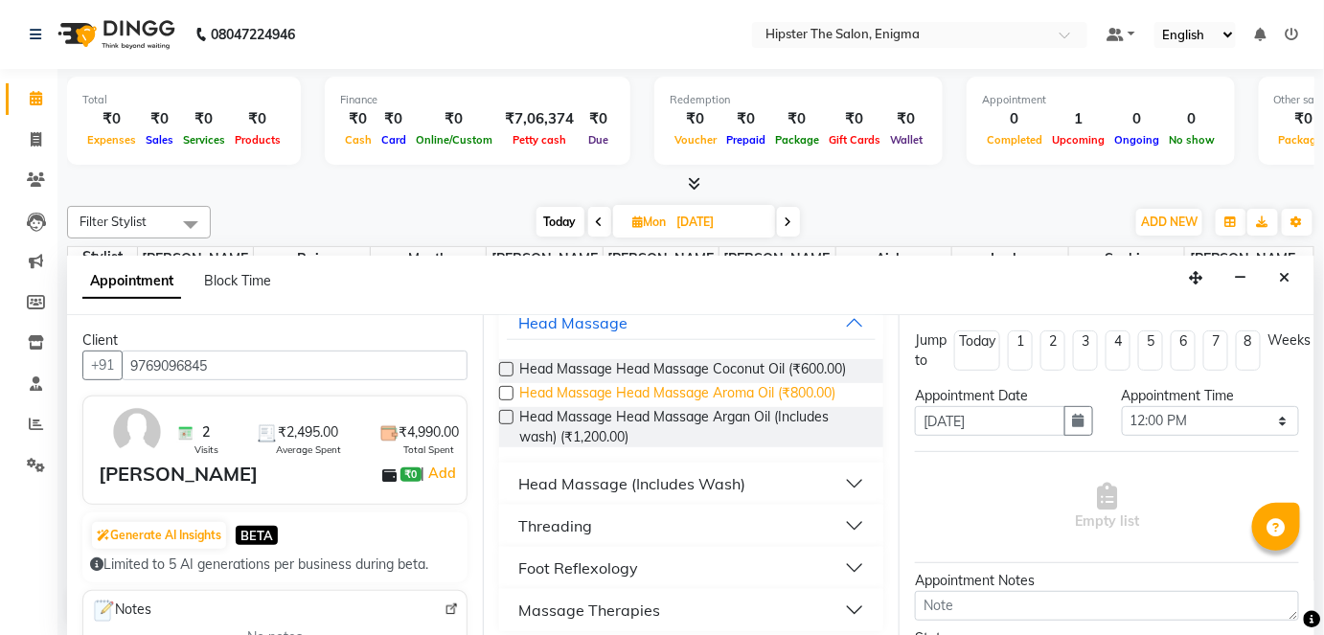
scroll to position [140, 0]
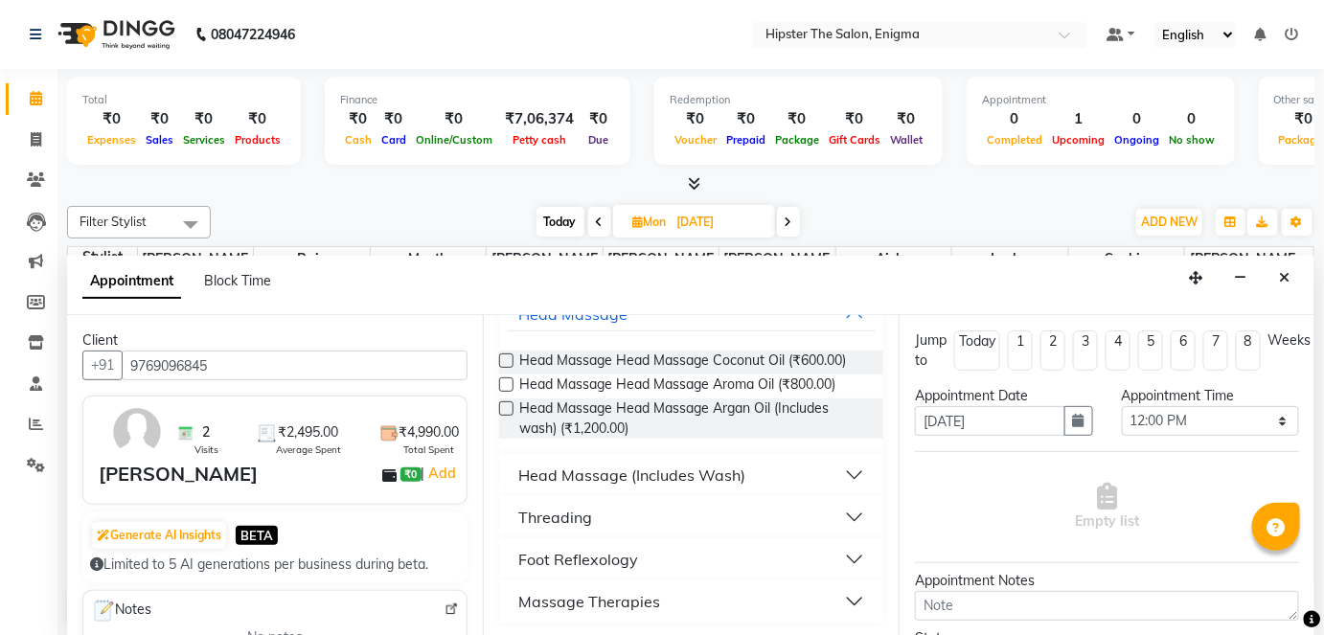
type input "mass"
click at [597, 604] on div "Massage Therapies" at bounding box center [589, 601] width 142 height 23
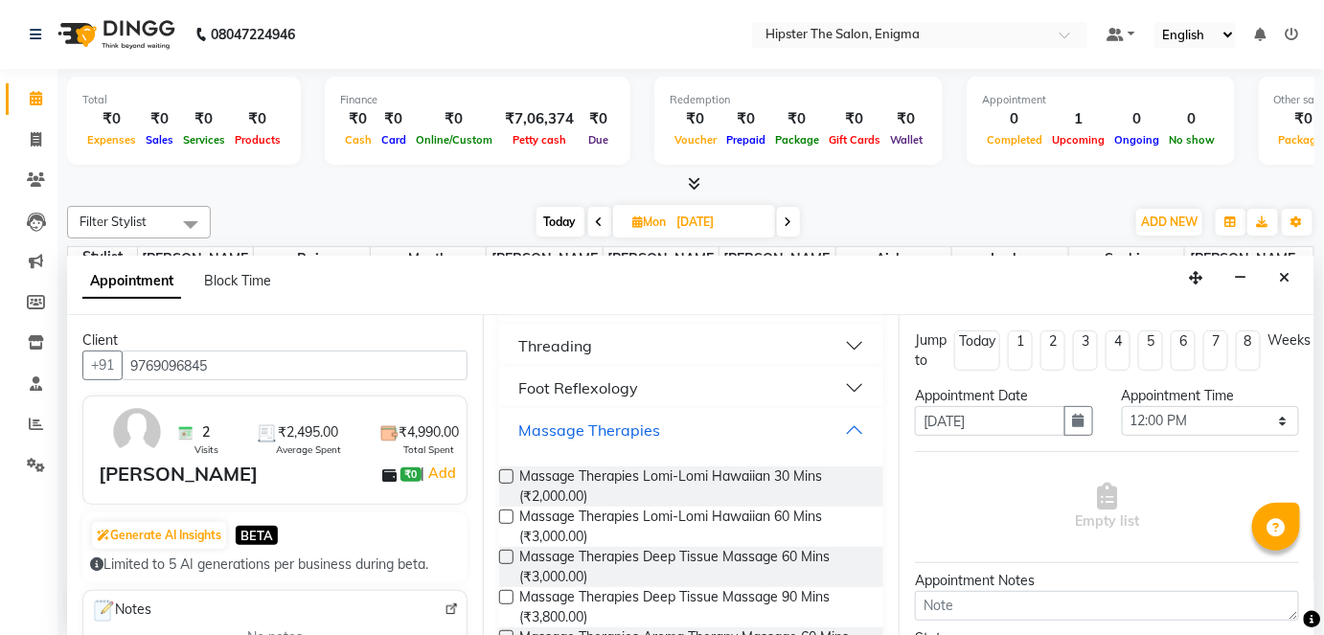
scroll to position [307, 0]
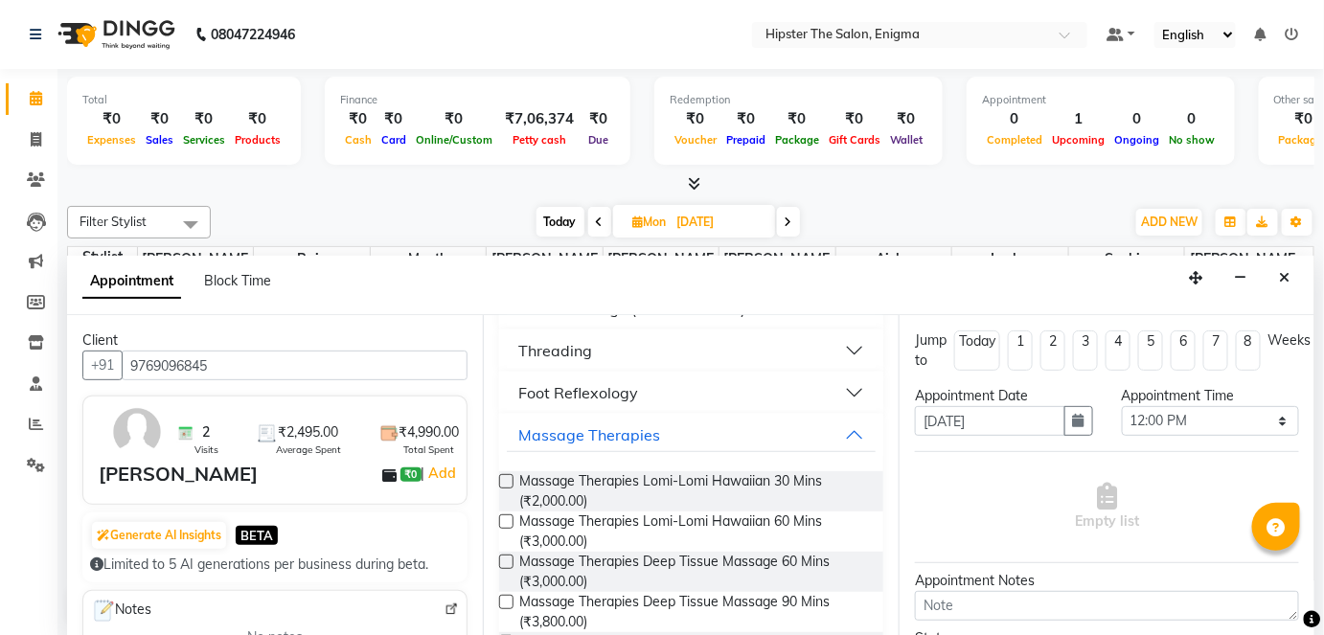
click at [508, 521] on label at bounding box center [506, 521] width 14 height 14
click at [508, 521] on input "checkbox" at bounding box center [505, 523] width 12 height 12
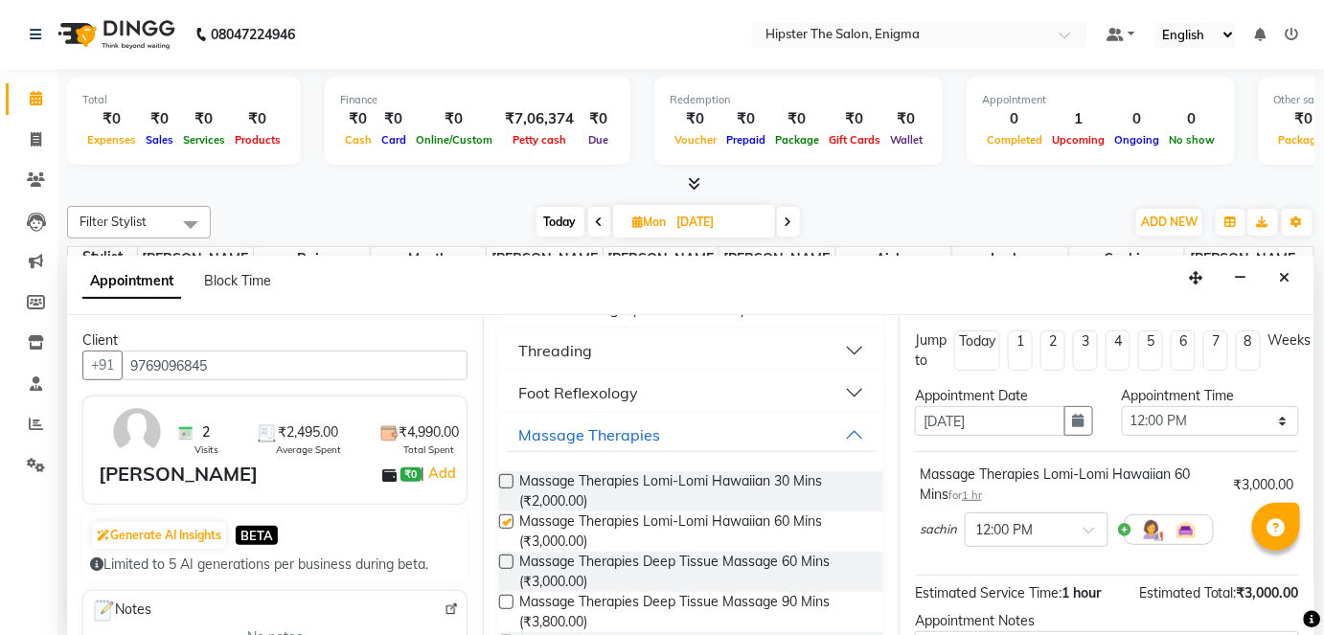
checkbox input "false"
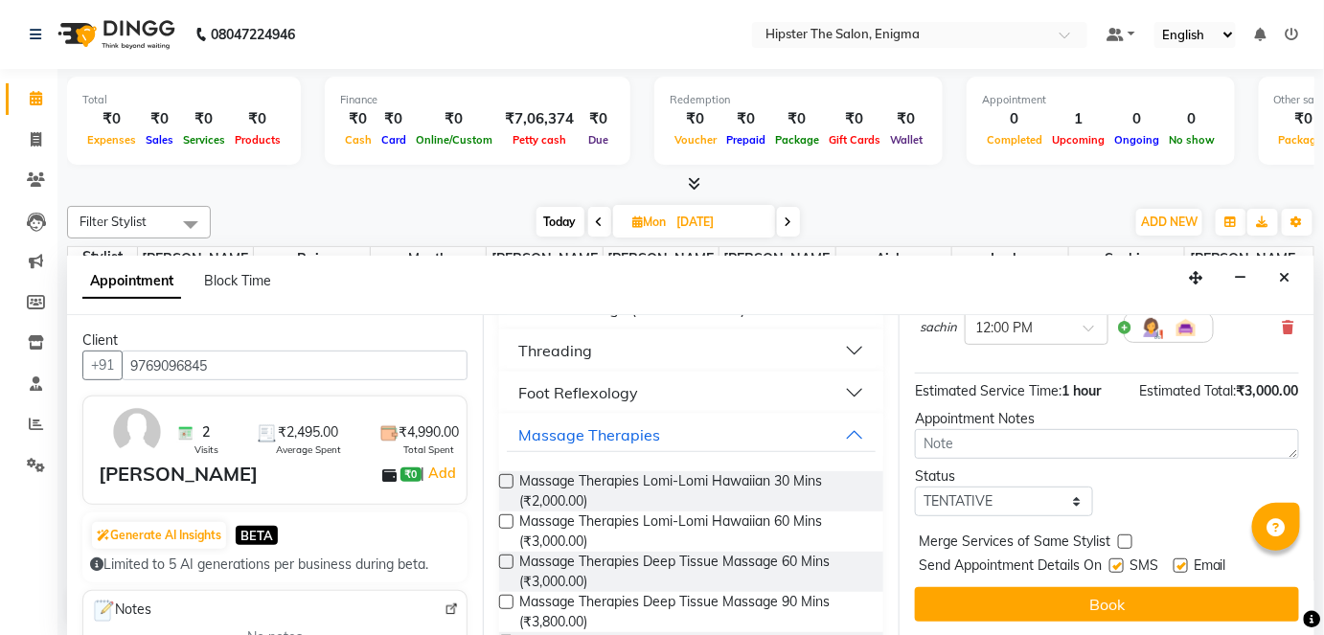
scroll to position [201, 0]
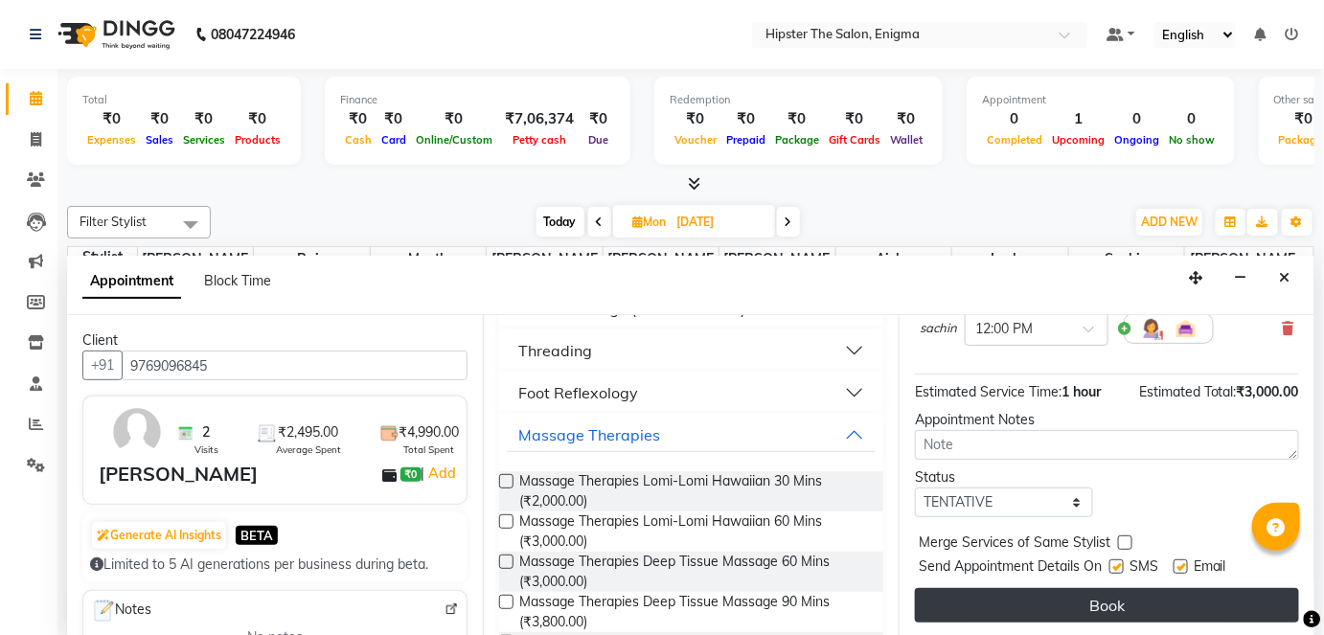
click at [1141, 602] on button "Book" at bounding box center [1107, 605] width 384 height 34
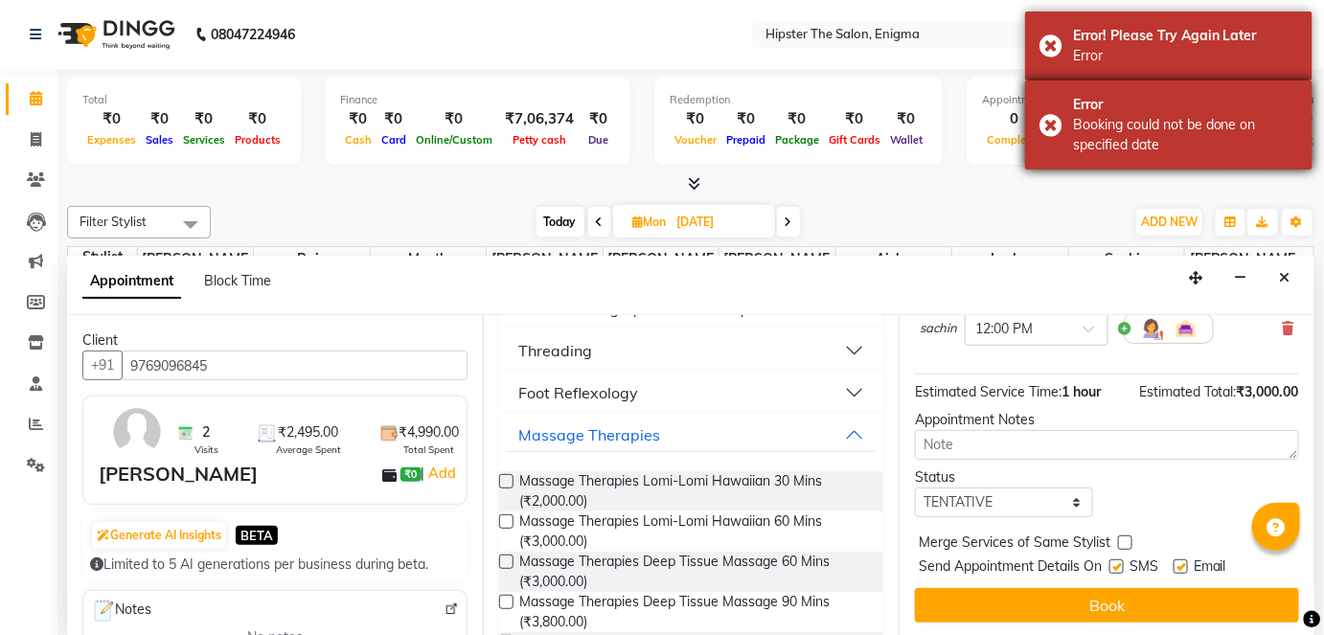
click at [1046, 127] on body "08047224946 Select Location × Hipster The Salon, Enigma Default Panel My Panel …" at bounding box center [662, 317] width 1324 height 635
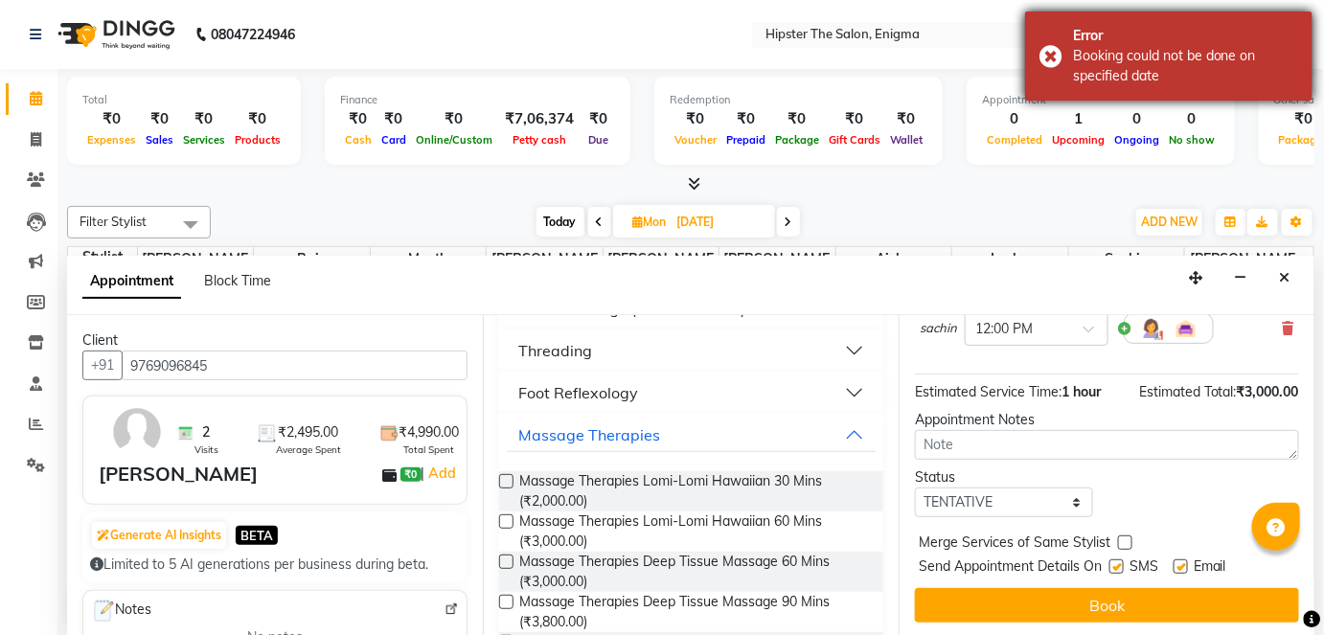
click at [1055, 57] on div "Error Booking could not be done on specified date" at bounding box center [1168, 55] width 287 height 89
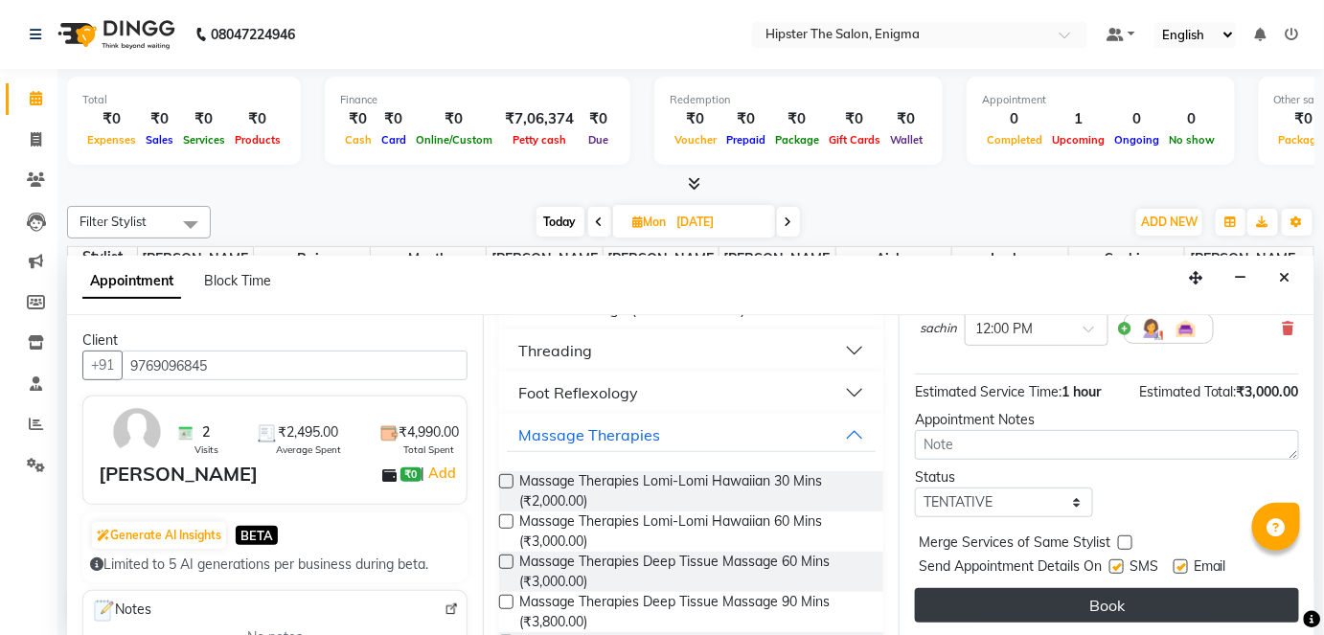
drag, startPoint x: 1070, startPoint y: 608, endPoint x: 1124, endPoint y: 594, distance: 55.5
click at [1124, 594] on button "Book" at bounding box center [1107, 605] width 384 height 34
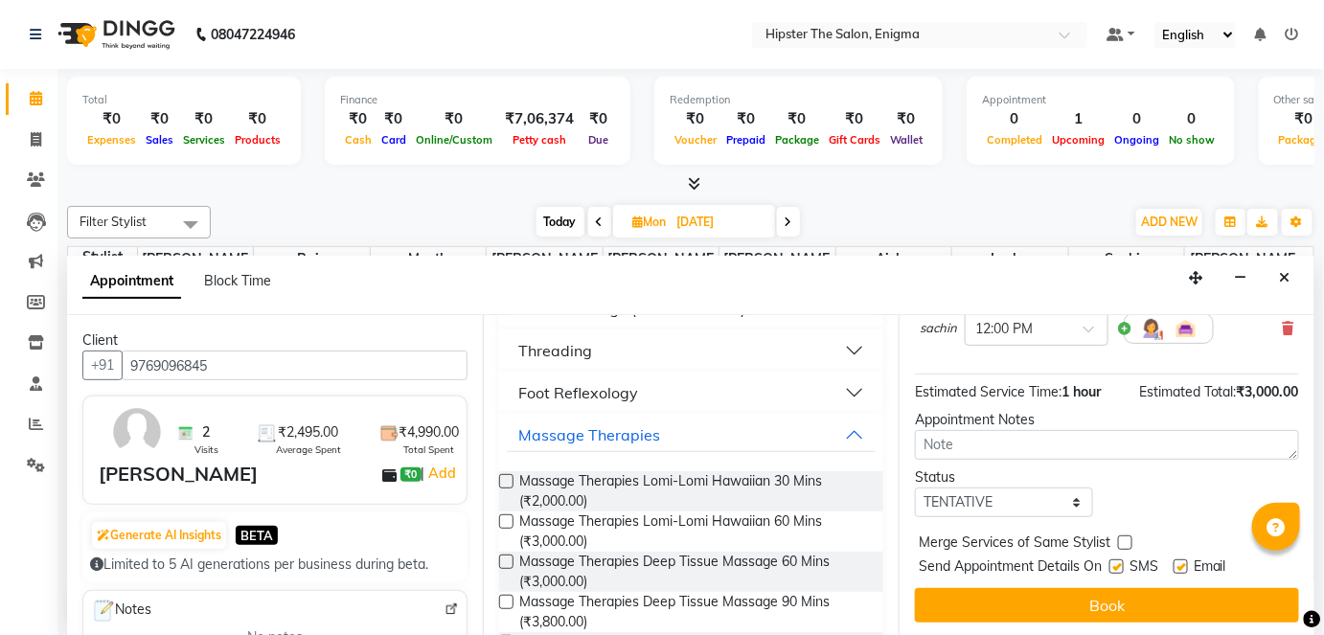
click at [504, 479] on label at bounding box center [506, 481] width 14 height 14
click at [504, 479] on input "checkbox" at bounding box center [505, 483] width 12 height 12
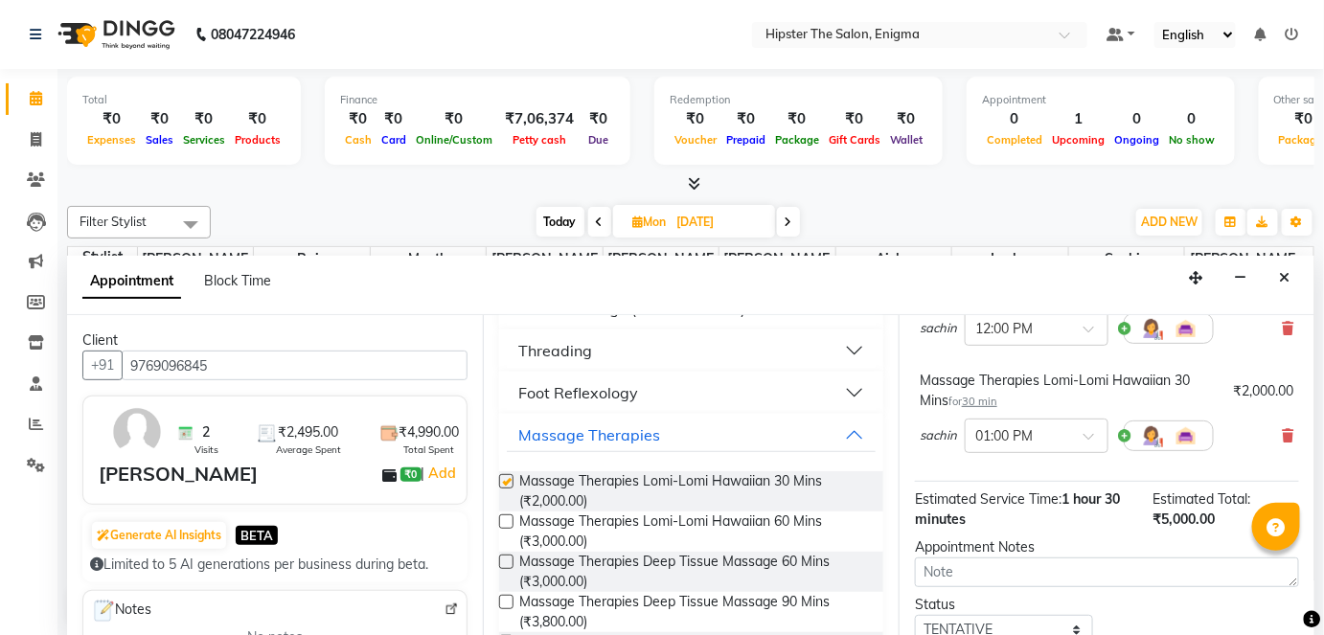
checkbox input "false"
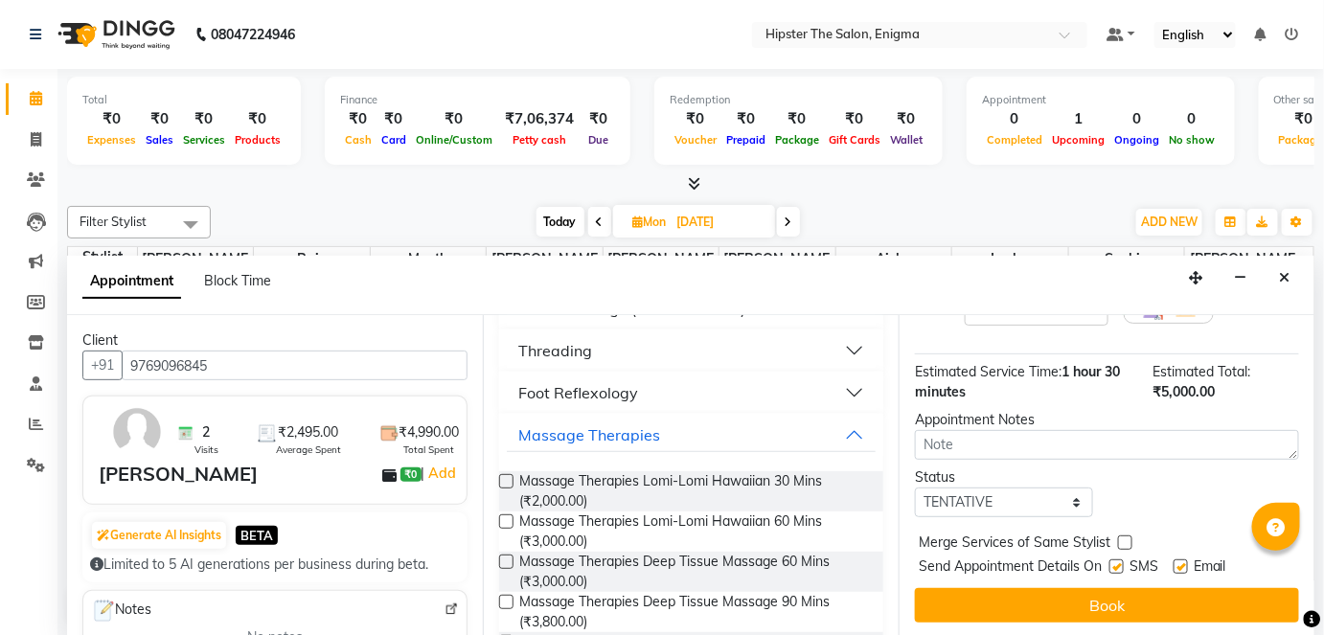
click at [1087, 602] on button "Book" at bounding box center [1107, 605] width 384 height 34
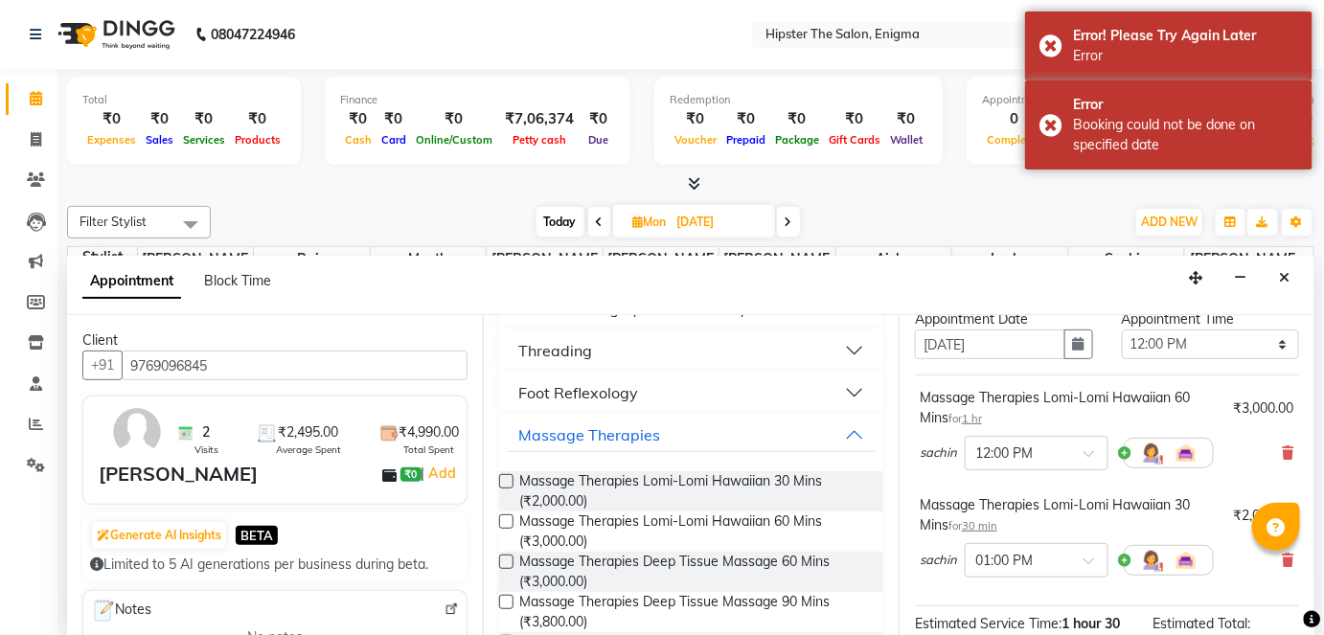
scroll to position [75, 0]
click at [1283, 455] on icon at bounding box center [1288, 454] width 11 height 13
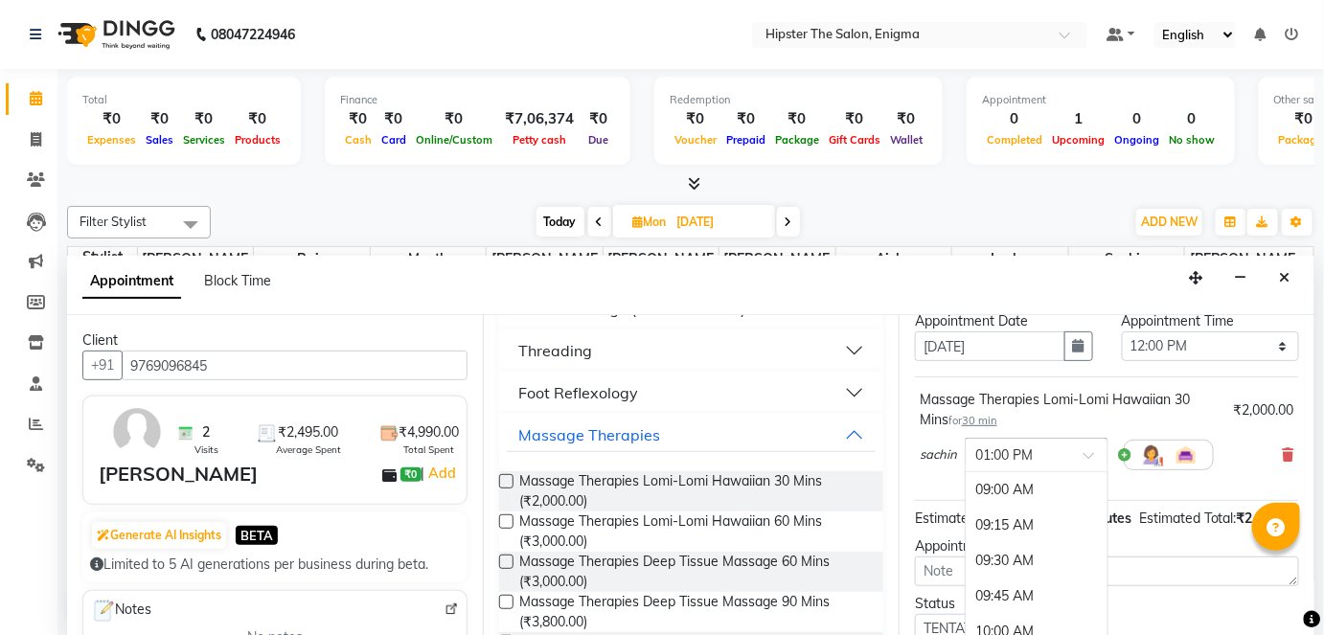
scroll to position [567, 0]
click at [1088, 451] on span at bounding box center [1096, 461] width 24 height 20
click at [1042, 483] on div "12:00 PM" at bounding box center [1037, 487] width 142 height 35
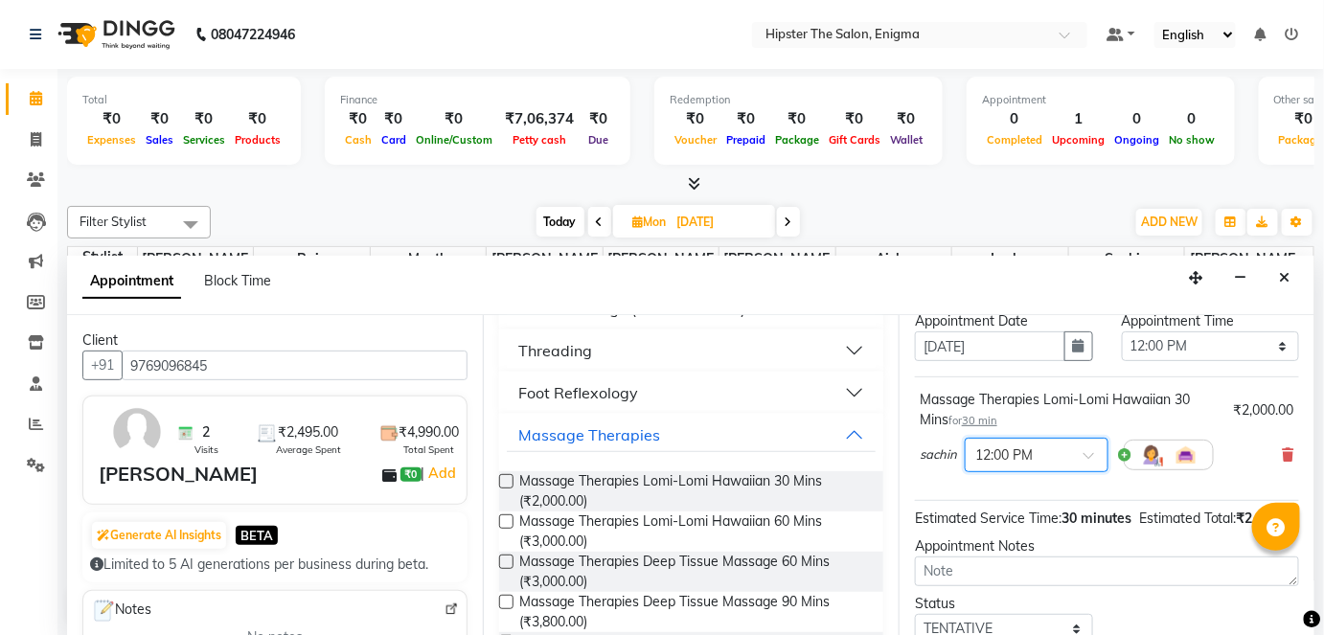
scroll to position [221, 0]
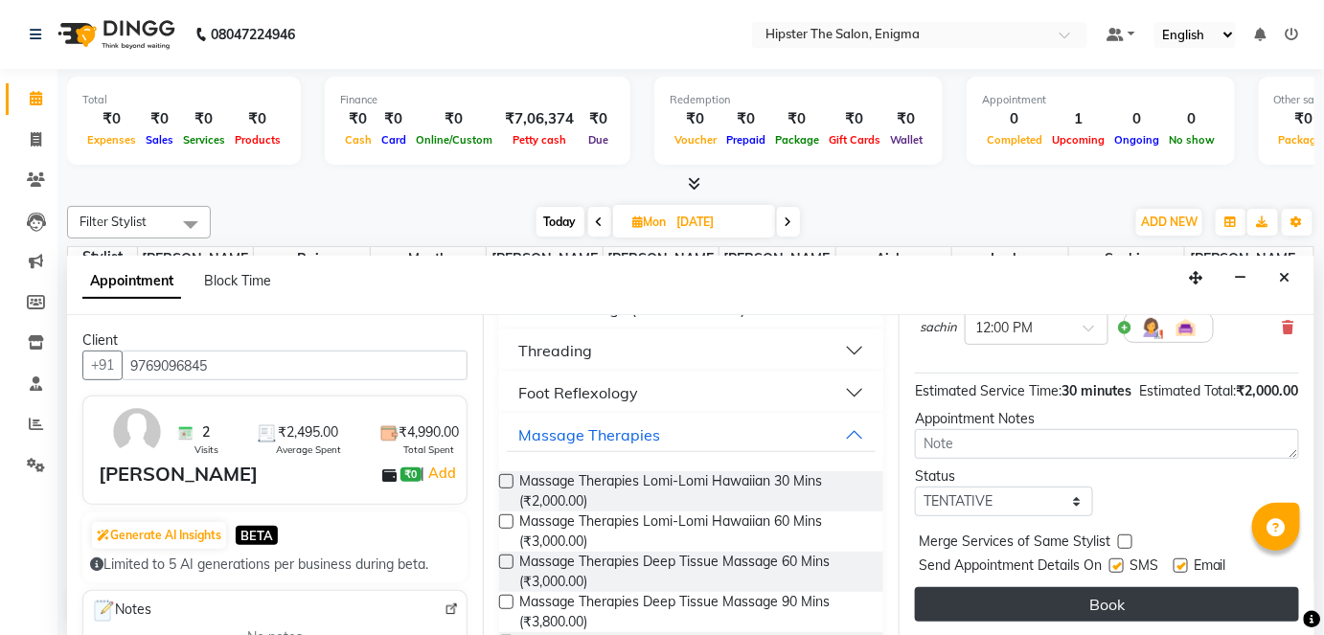
click at [1048, 609] on button "Book" at bounding box center [1107, 604] width 384 height 34
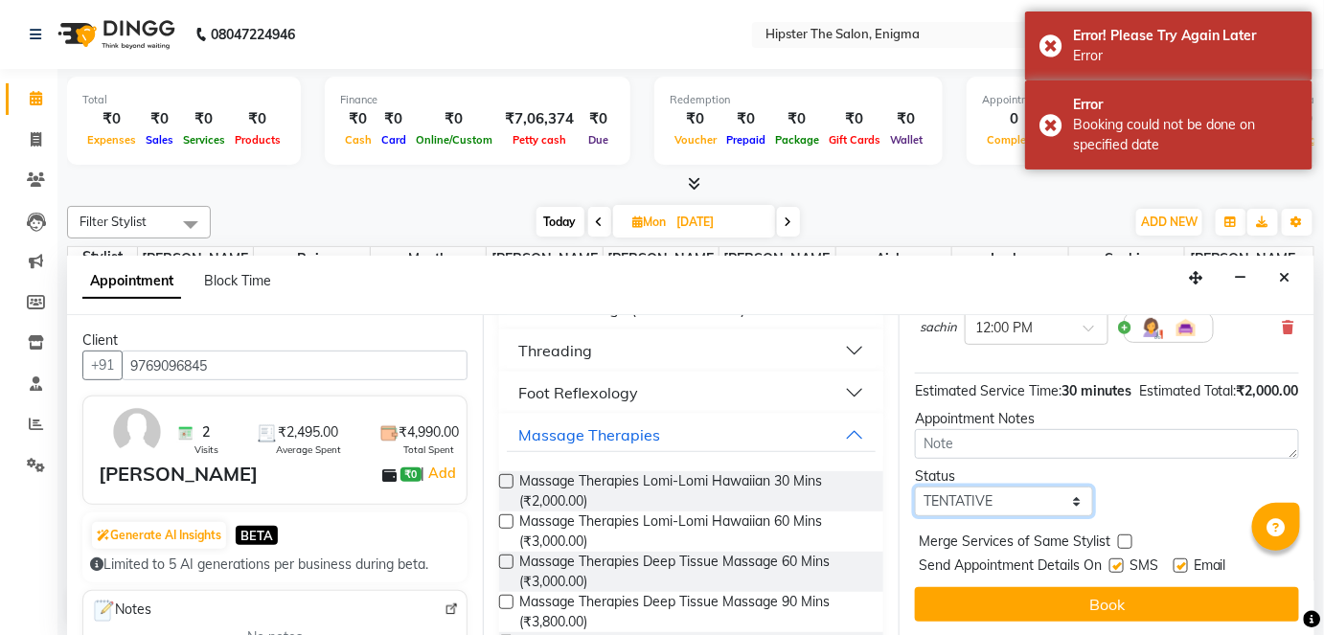
click at [1067, 500] on select "Select TENTATIVE CONFIRM UPCOMING" at bounding box center [1004, 502] width 178 height 30
click at [1118, 493] on div "Status Select TENTATIVE CONFIRM UPCOMING" at bounding box center [1107, 492] width 413 height 50
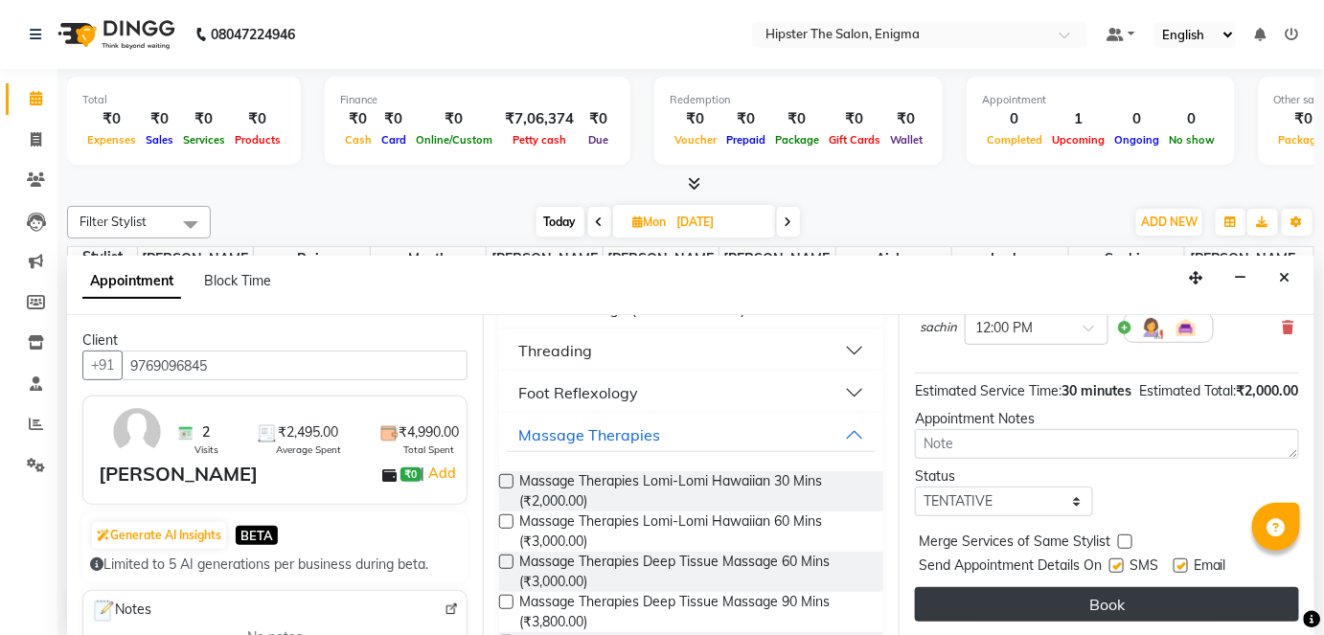
click at [1116, 605] on button "Book" at bounding box center [1107, 604] width 384 height 34
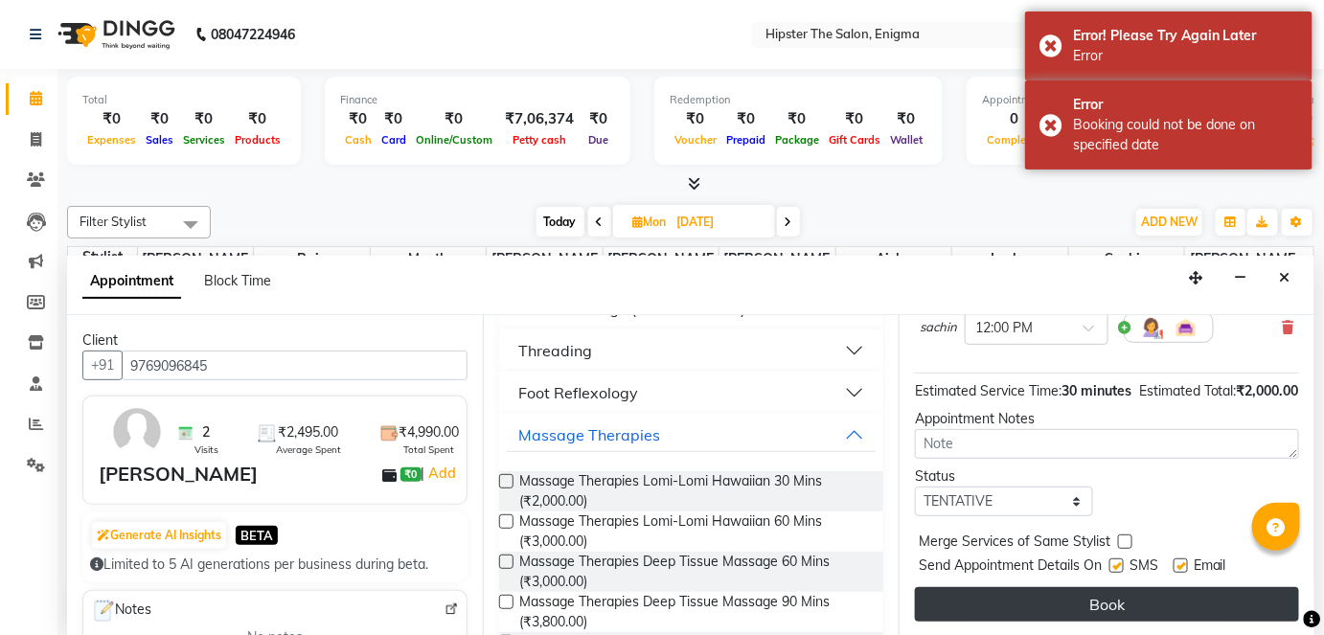
click at [1116, 605] on button "Book" at bounding box center [1107, 604] width 384 height 34
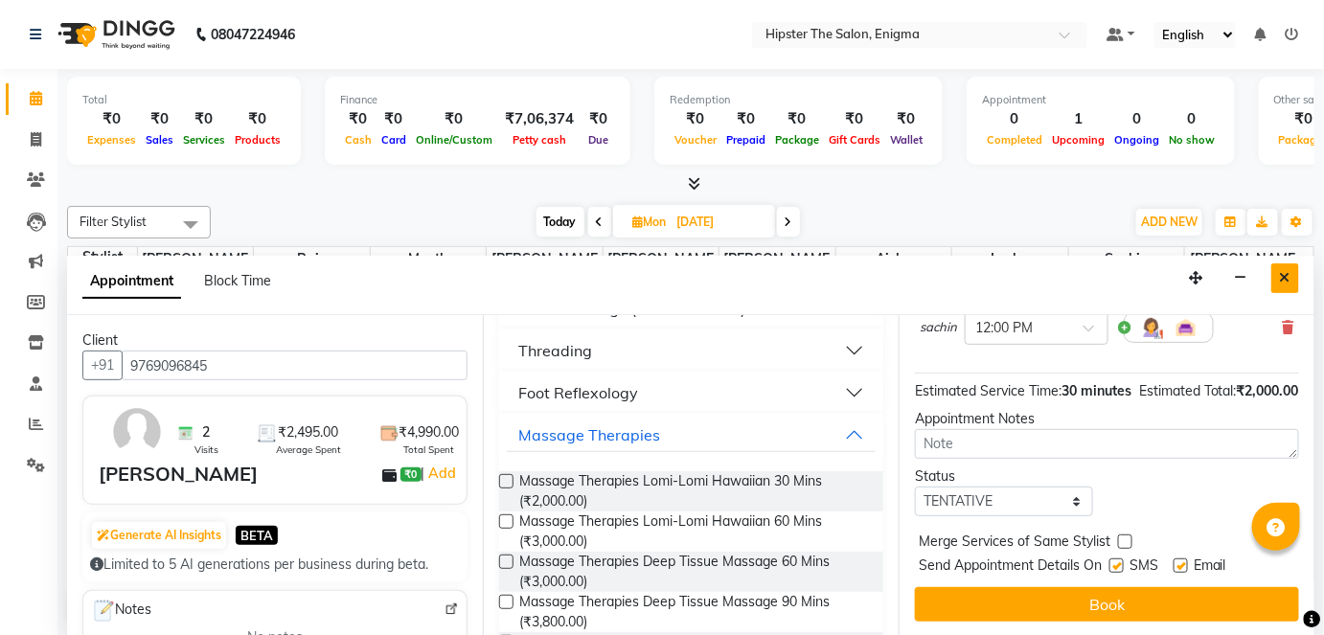
click at [1290, 275] on icon "Close" at bounding box center [1285, 277] width 11 height 13
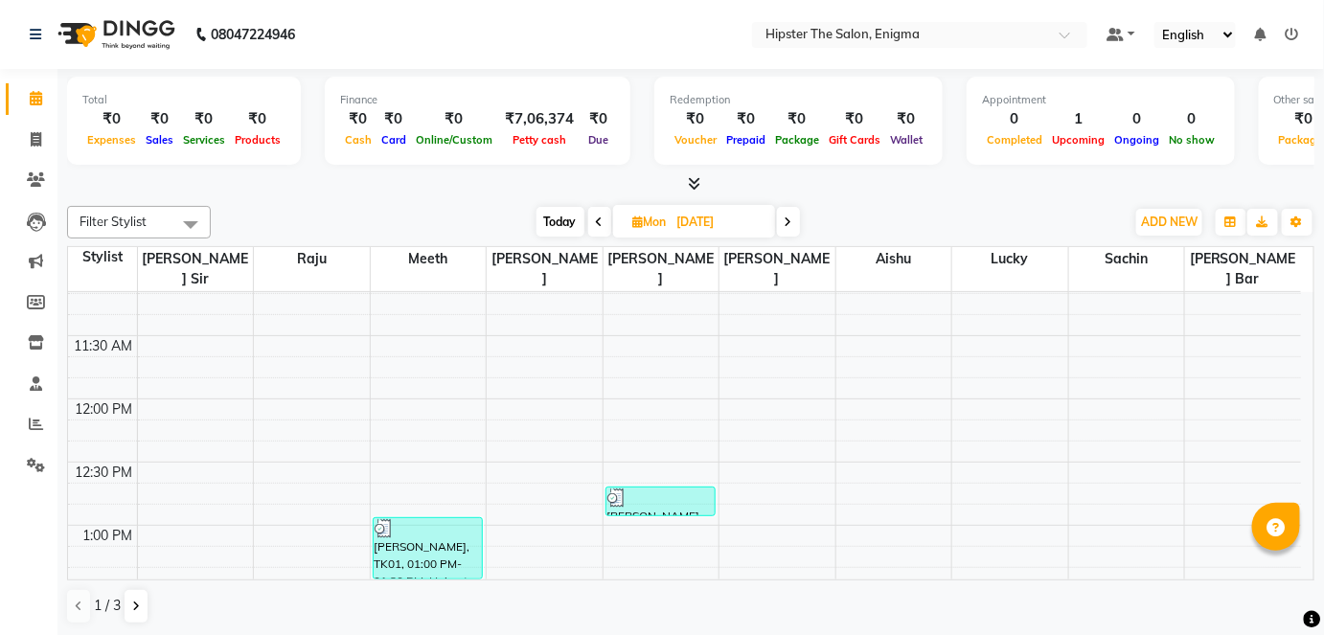
click at [789, 219] on icon at bounding box center [789, 222] width 8 height 11
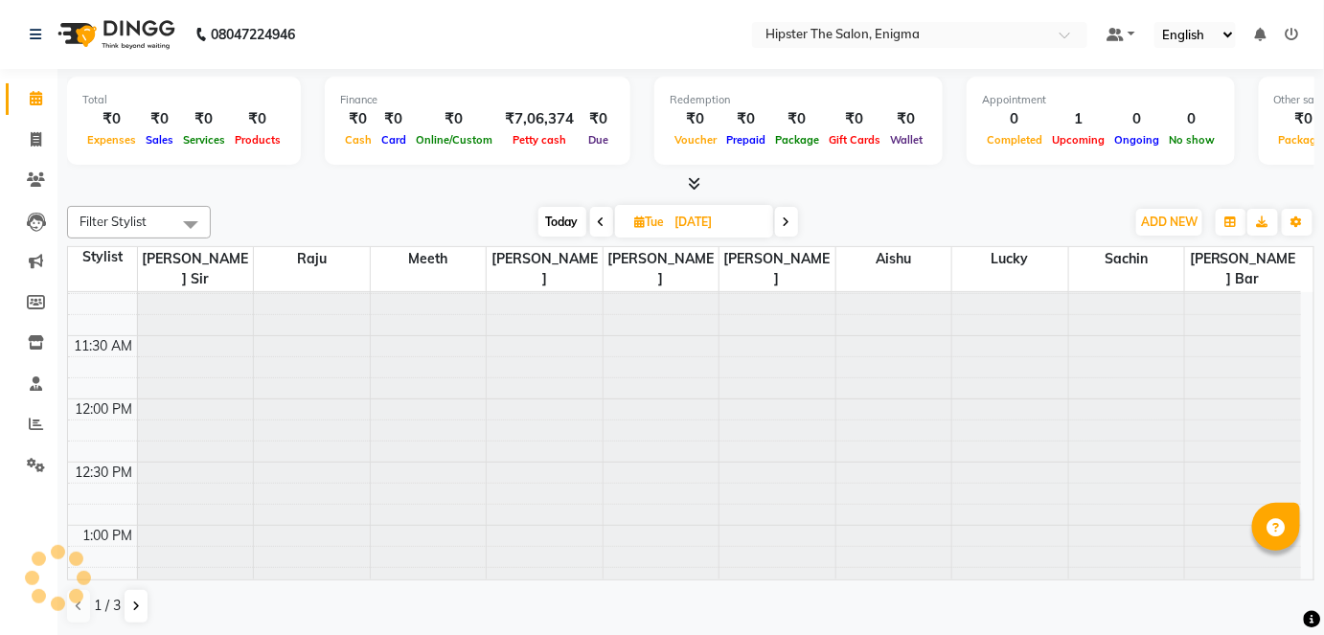
scroll to position [250, 0]
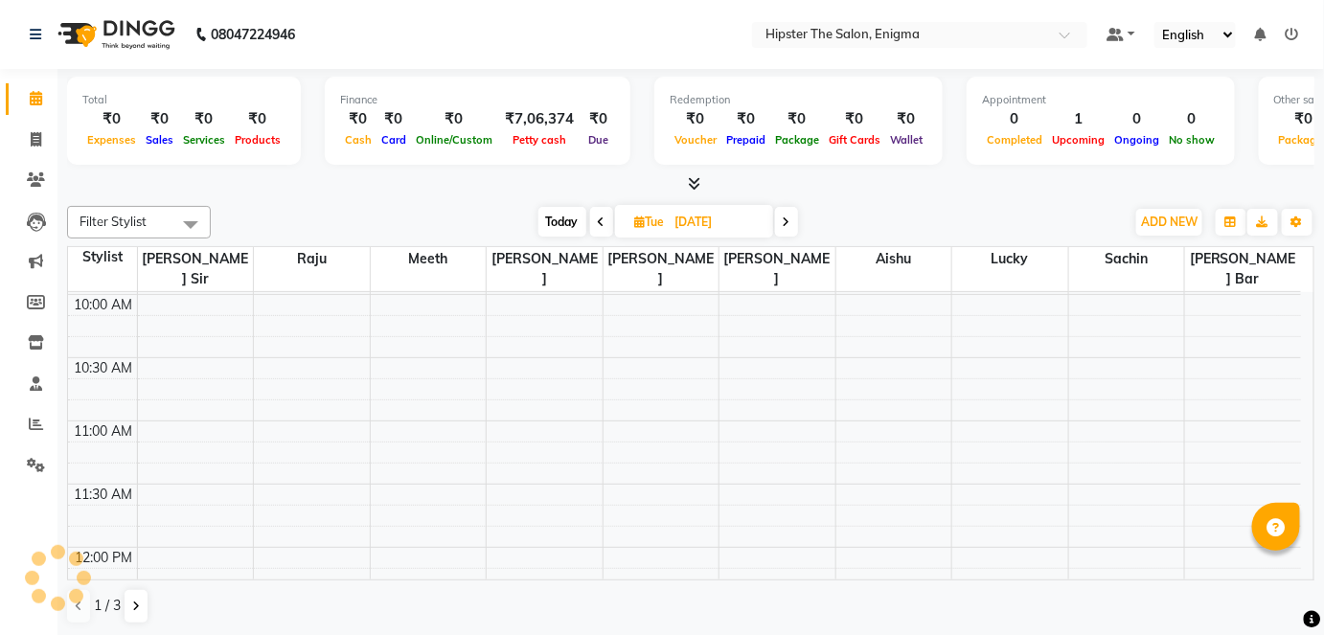
click at [789, 219] on icon at bounding box center [787, 222] width 8 height 11
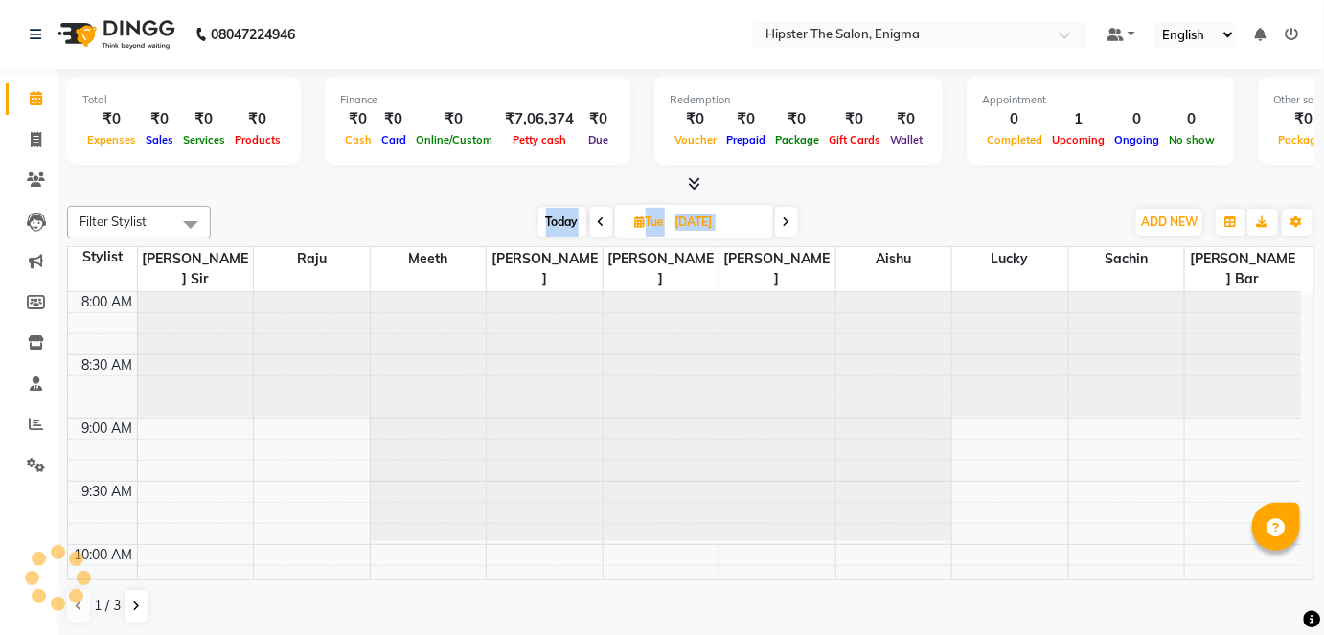
click at [789, 219] on icon at bounding box center [787, 222] width 8 height 11
type input "[DATE]"
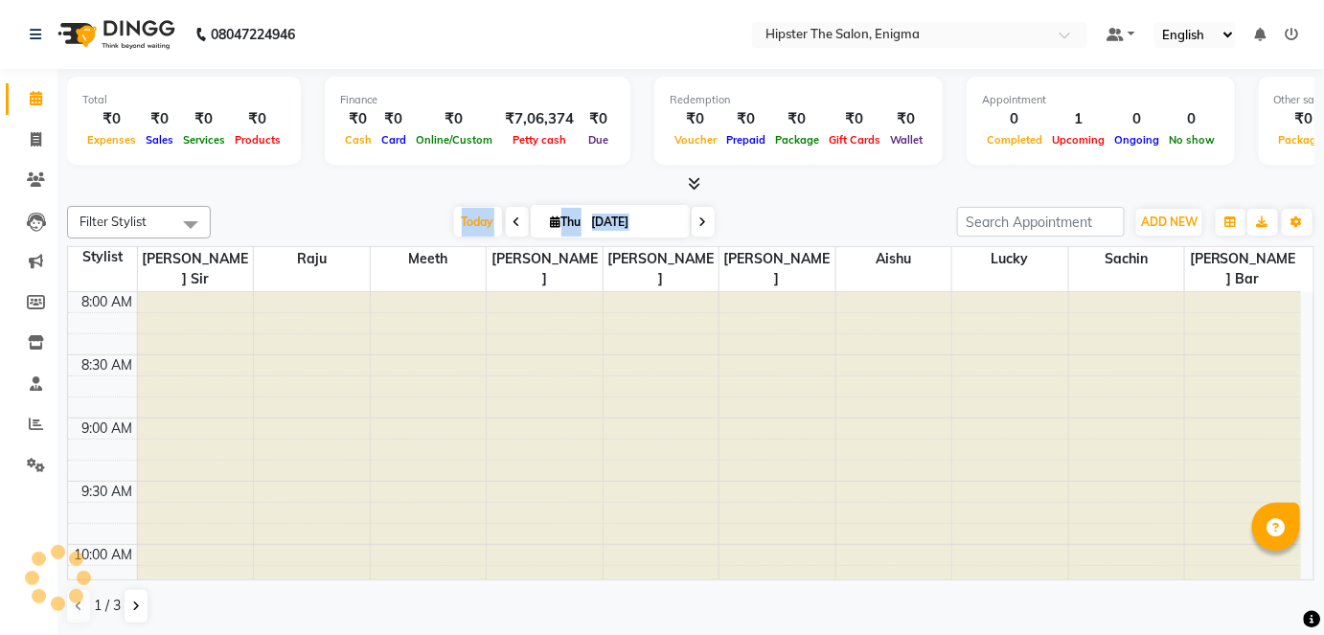
click at [789, 219] on div "[DATE] [DATE]" at bounding box center [583, 222] width 727 height 29
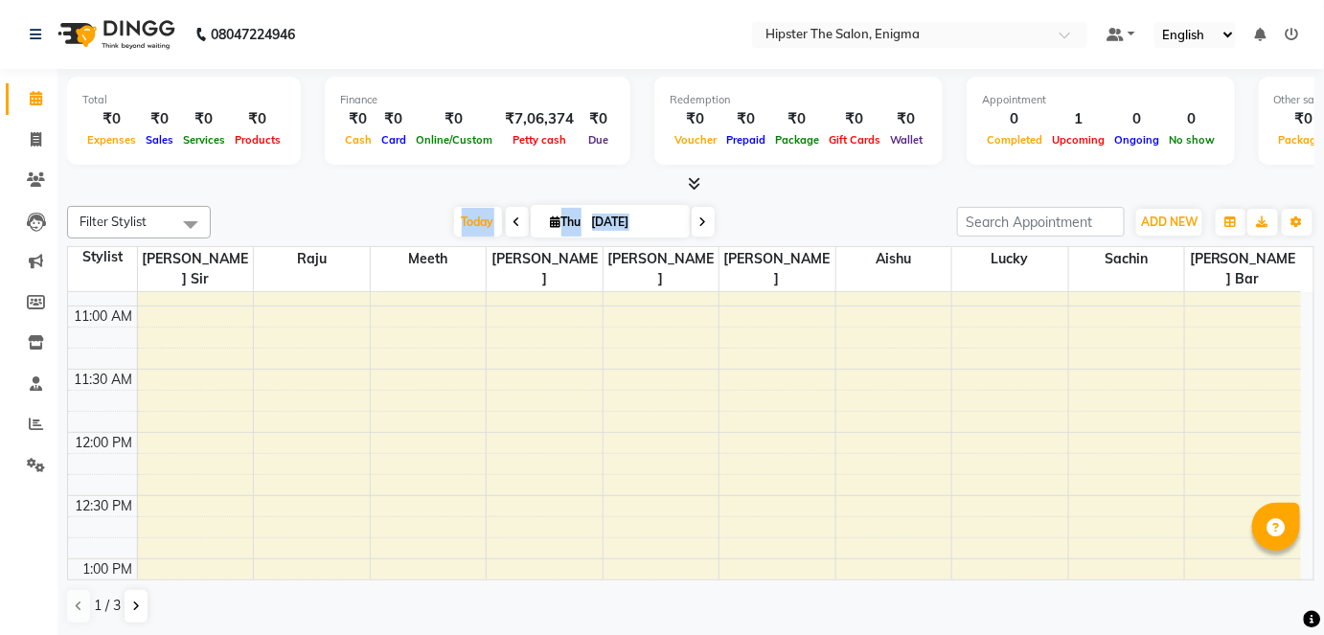
scroll to position [376, 0]
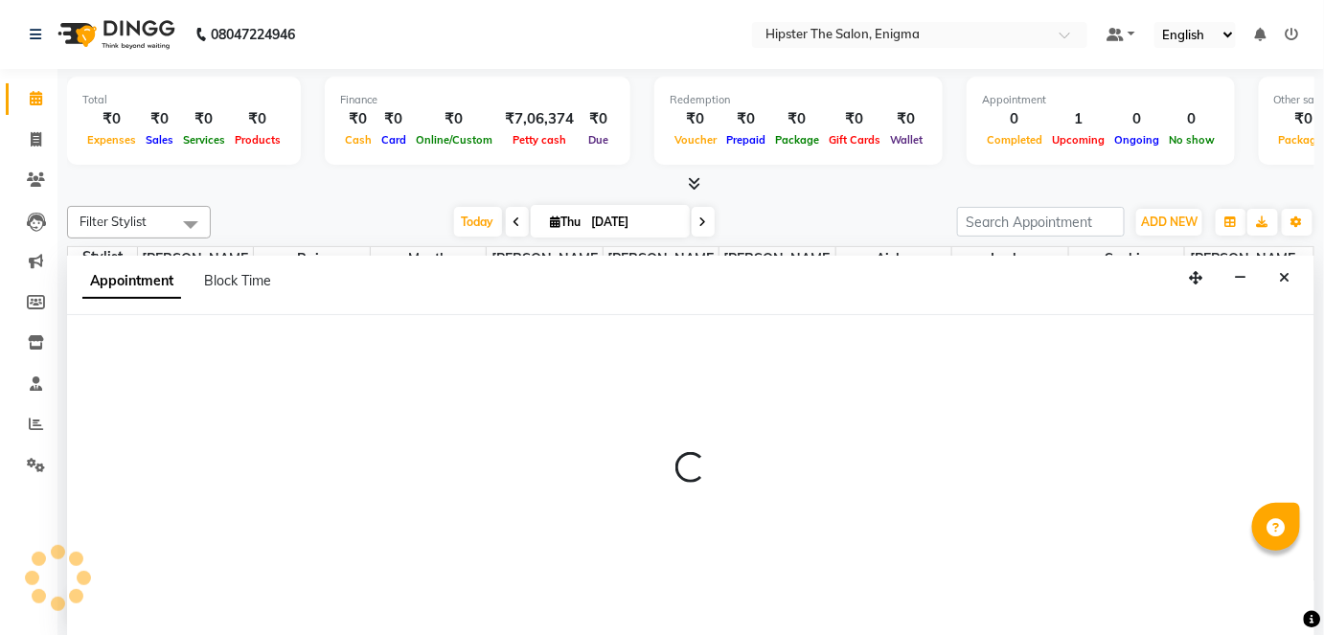
select select "88877"
select select "735"
select select "tentative"
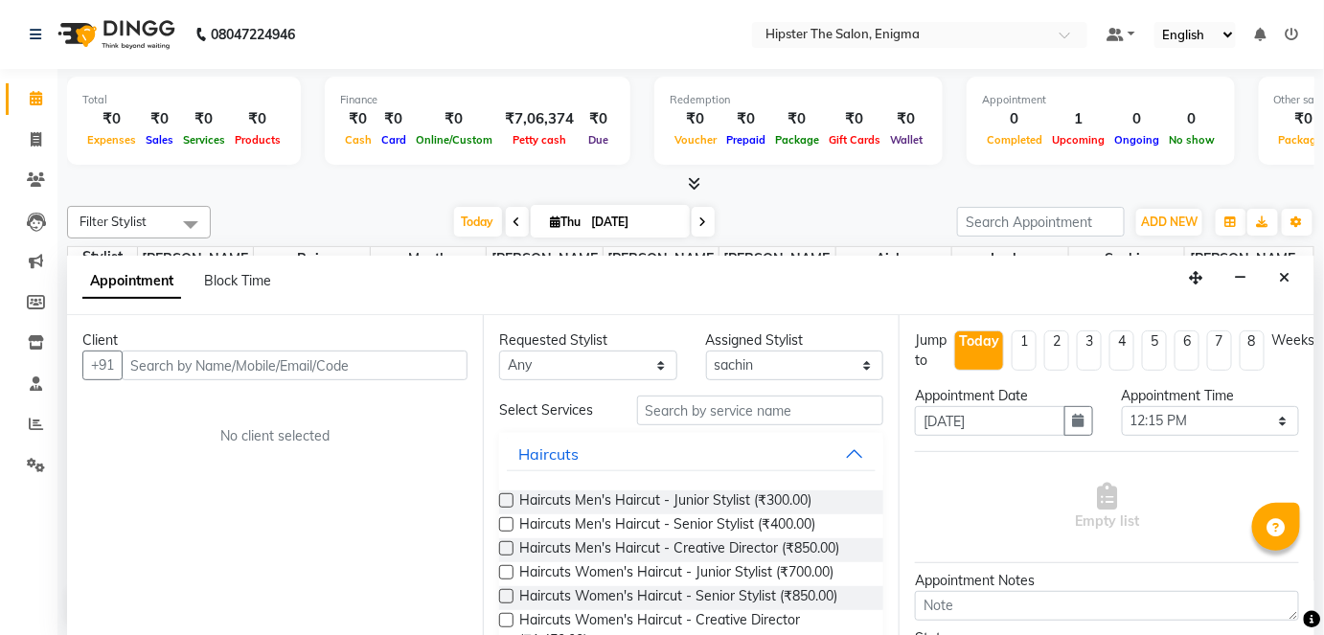
click at [155, 362] on input "text" at bounding box center [295, 366] width 346 height 30
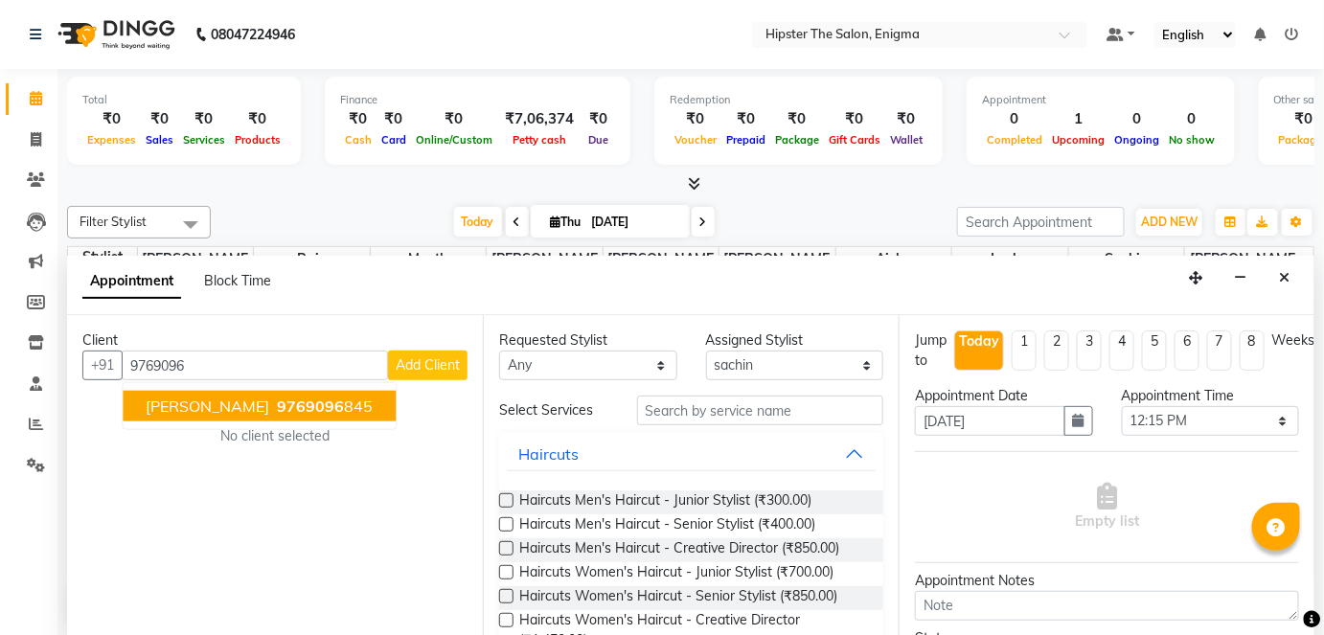
click at [178, 406] on span "[PERSON_NAME]" at bounding box center [208, 406] width 124 height 19
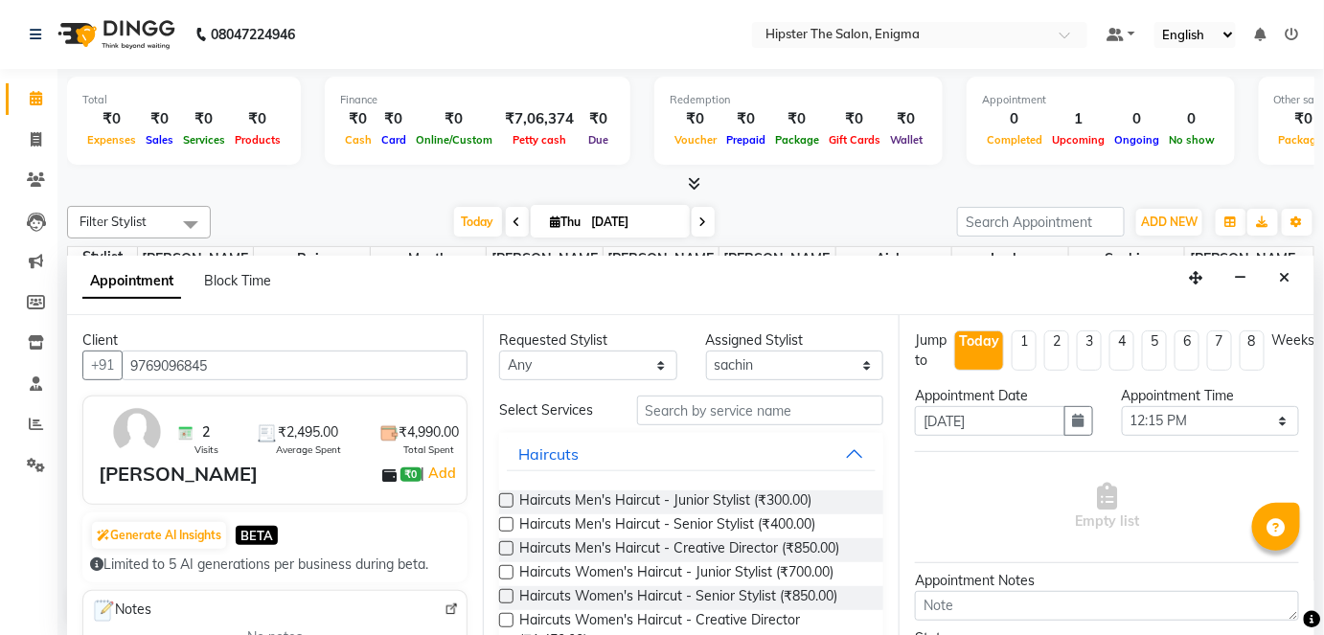
type input "9769096845"
click at [666, 405] on input "text" at bounding box center [760, 411] width 246 height 30
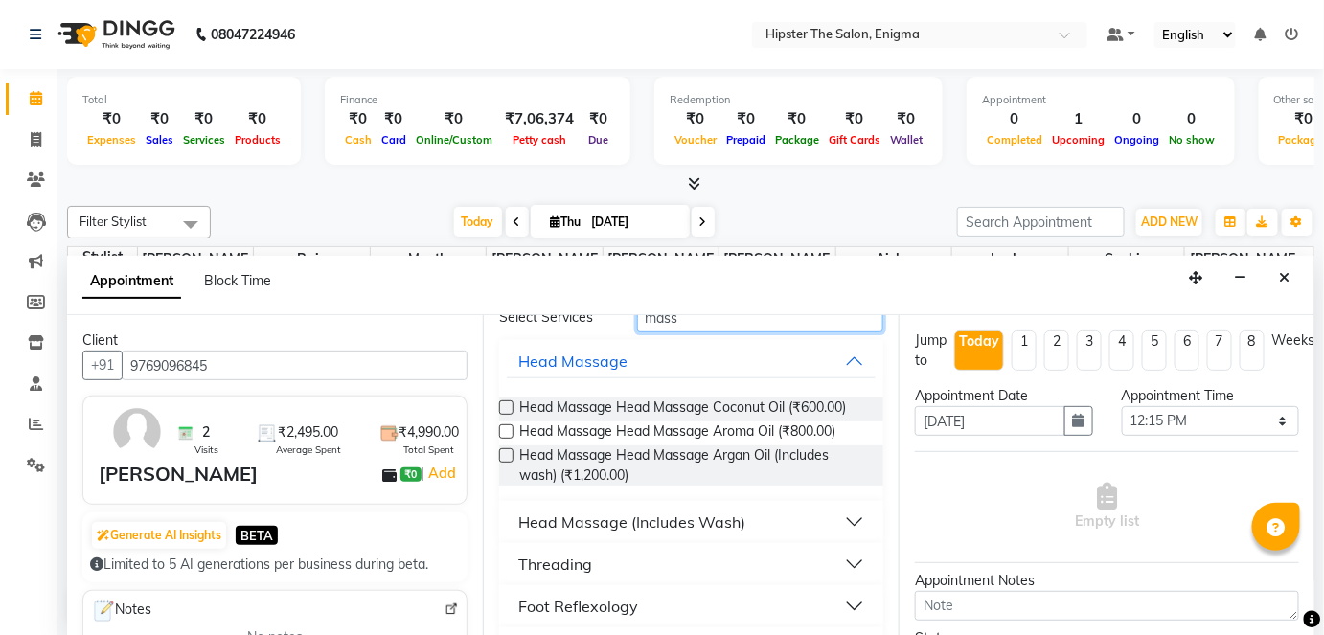
scroll to position [140, 0]
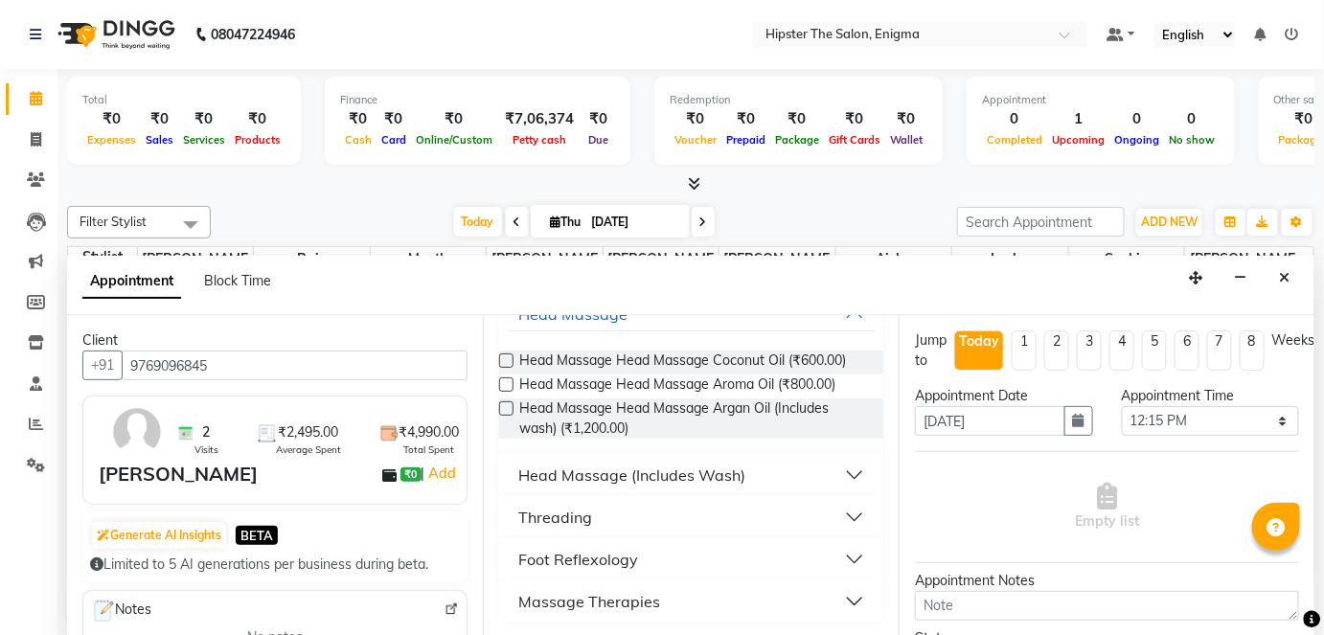
type input "mass"
click at [851, 600] on button "Massage Therapies" at bounding box center [691, 601] width 369 height 34
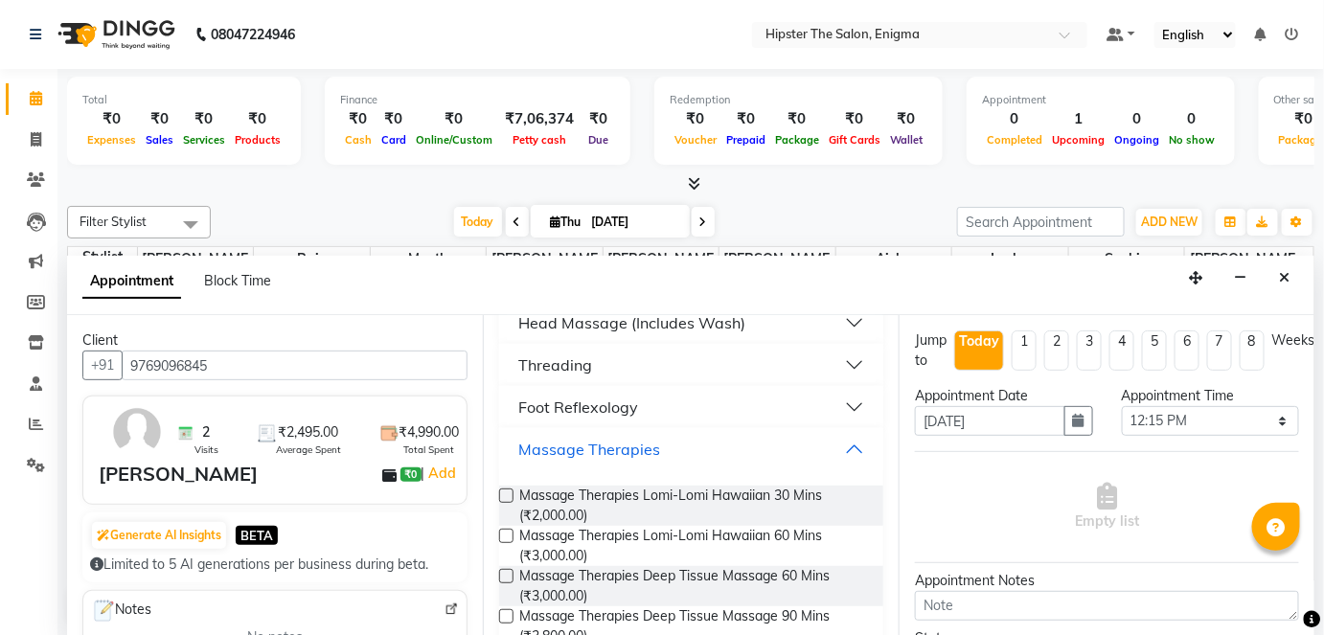
scroll to position [304, 0]
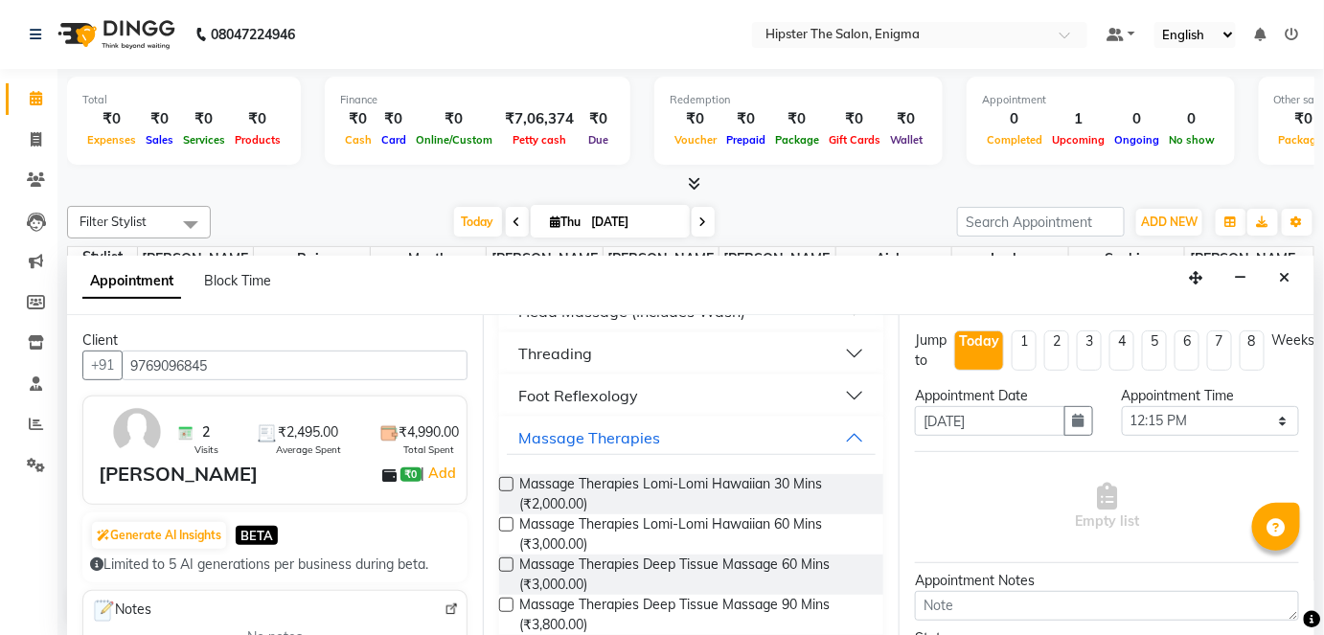
click at [511, 483] on label at bounding box center [506, 484] width 14 height 14
click at [511, 483] on input "checkbox" at bounding box center [505, 486] width 12 height 12
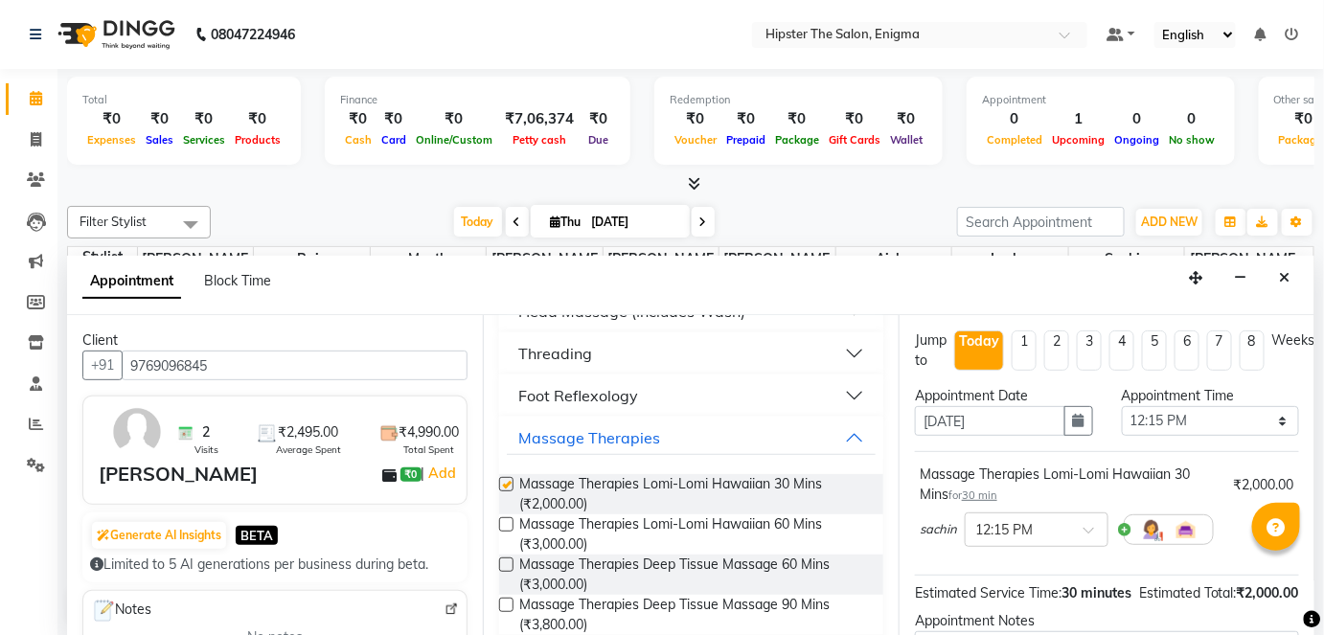
checkbox input "false"
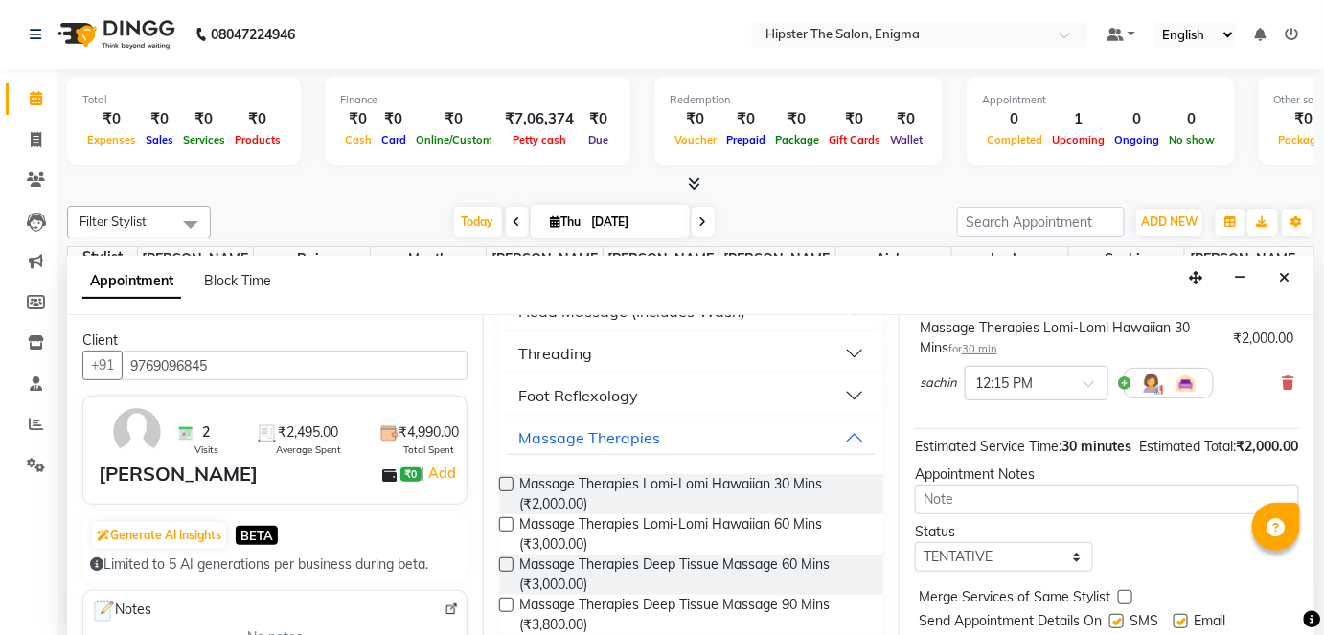
scroll to position [162, 0]
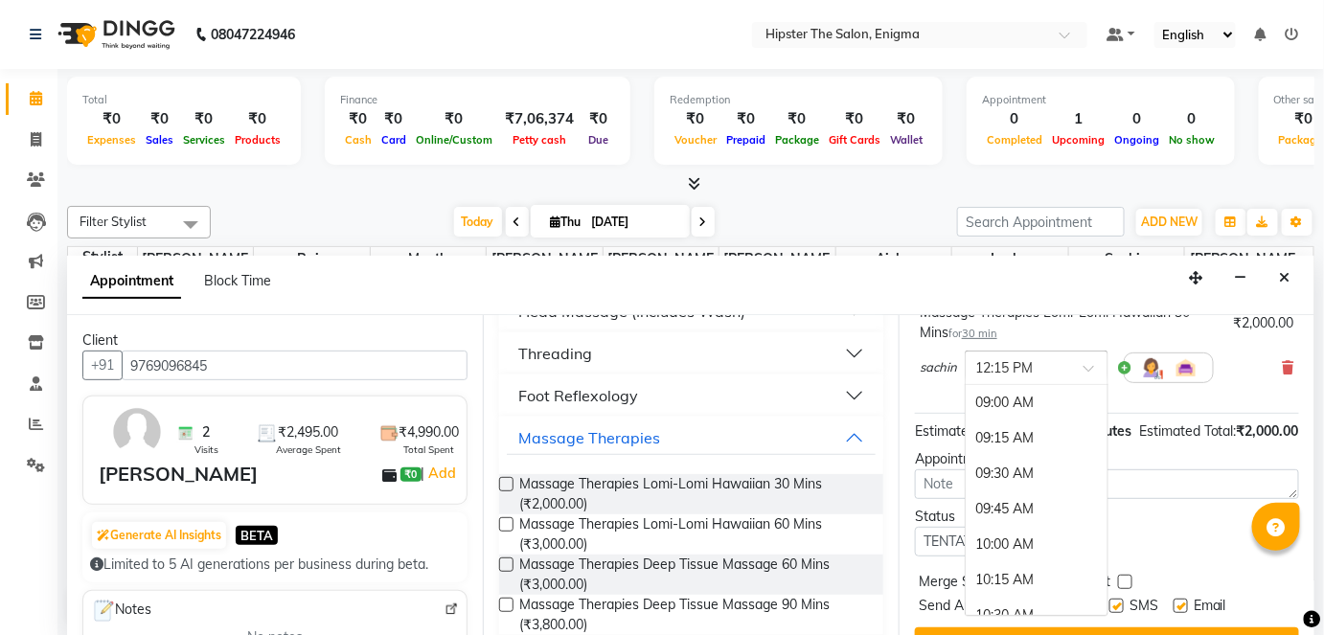
click at [1093, 358] on div at bounding box center [1037, 366] width 142 height 20
click at [1077, 400] on div "12:00 PM" at bounding box center [1037, 402] width 142 height 35
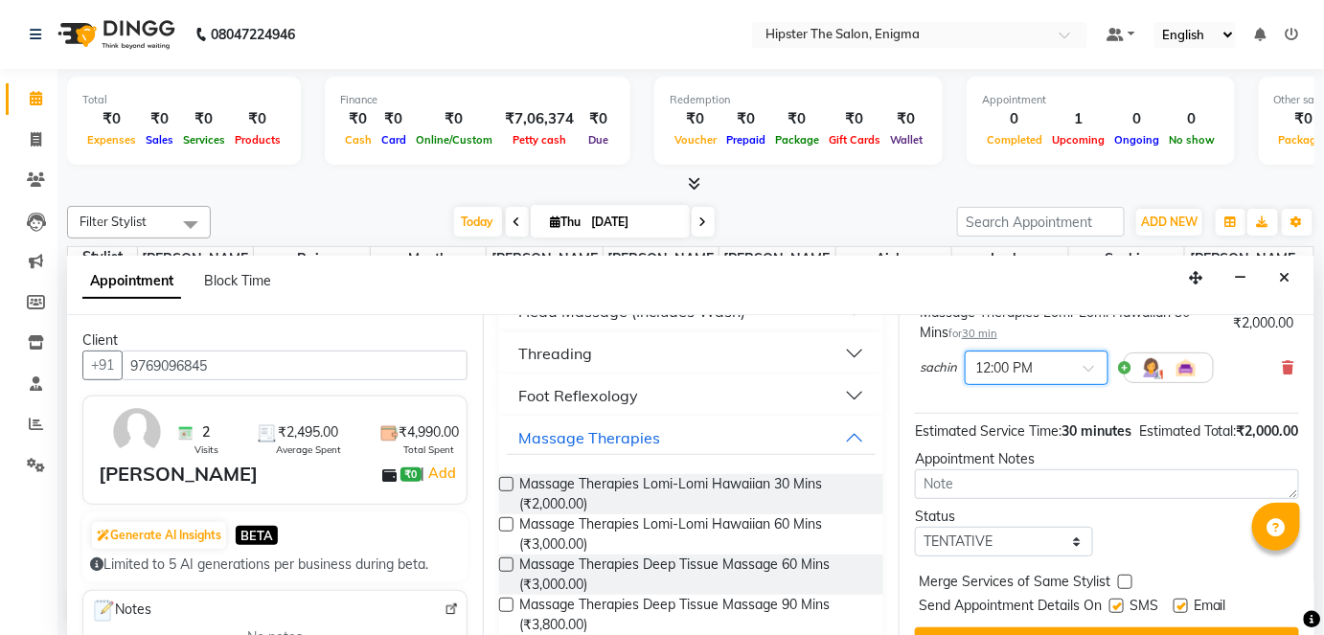
scroll to position [221, 0]
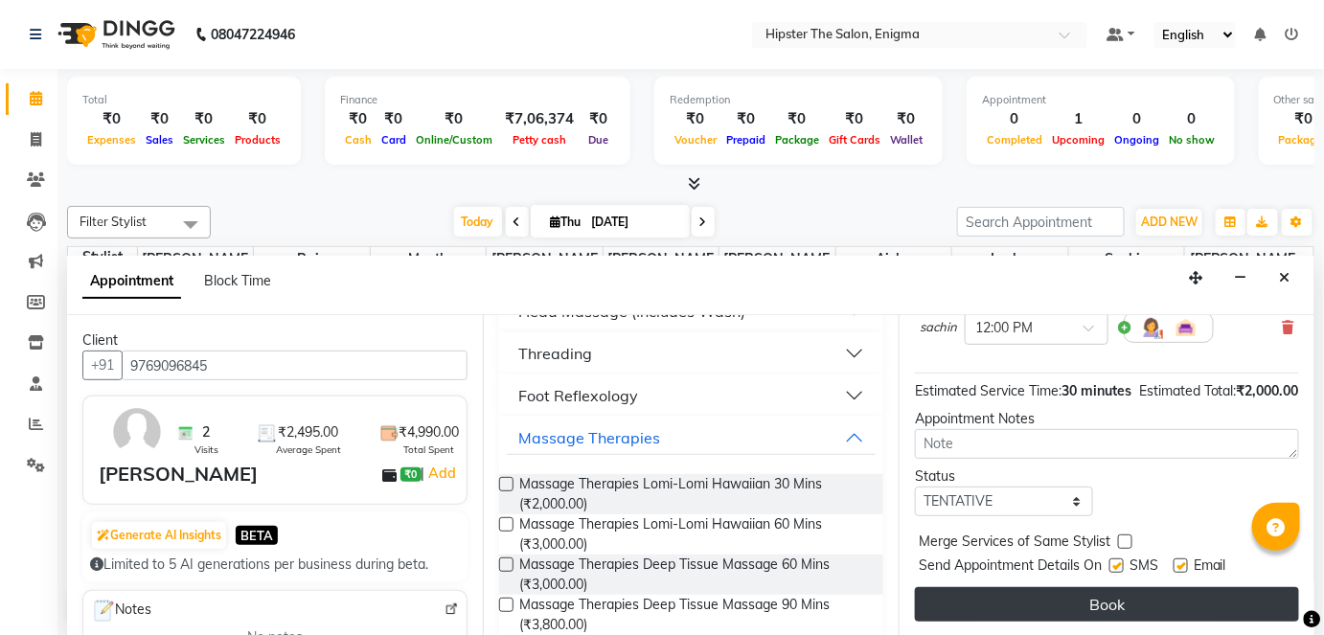
click at [1109, 604] on button "Book" at bounding box center [1107, 604] width 384 height 34
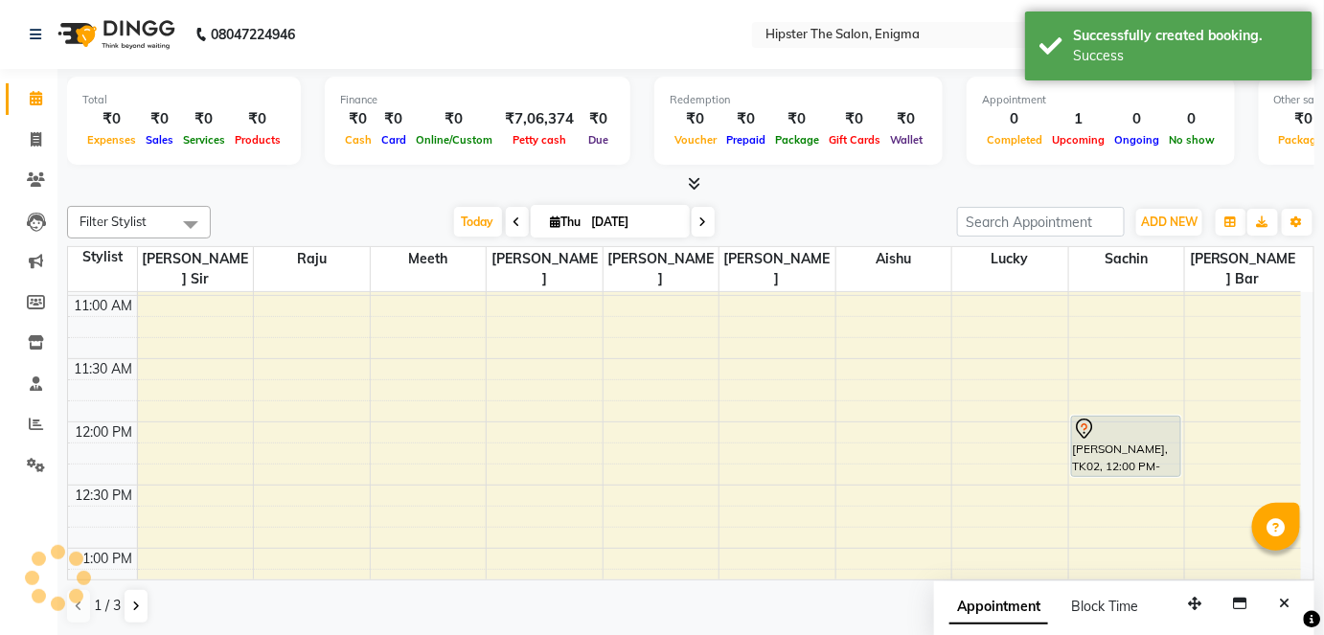
scroll to position [0, 0]
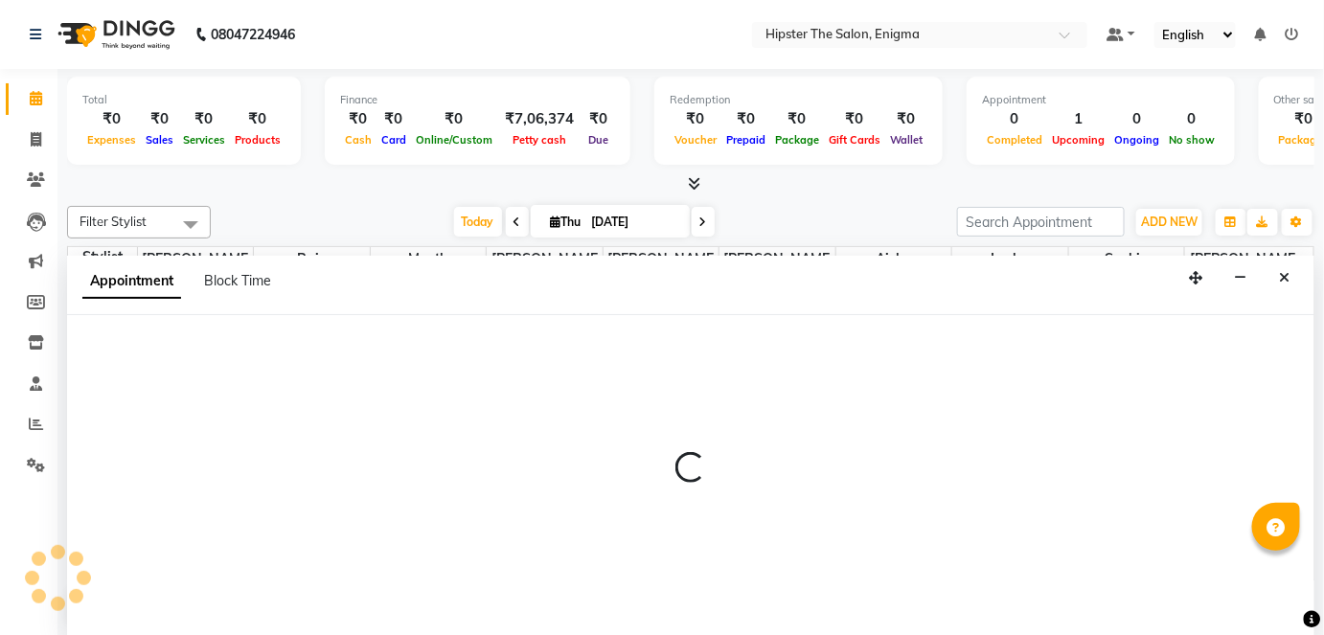
select select "85574"
select select "675"
select select "tentative"
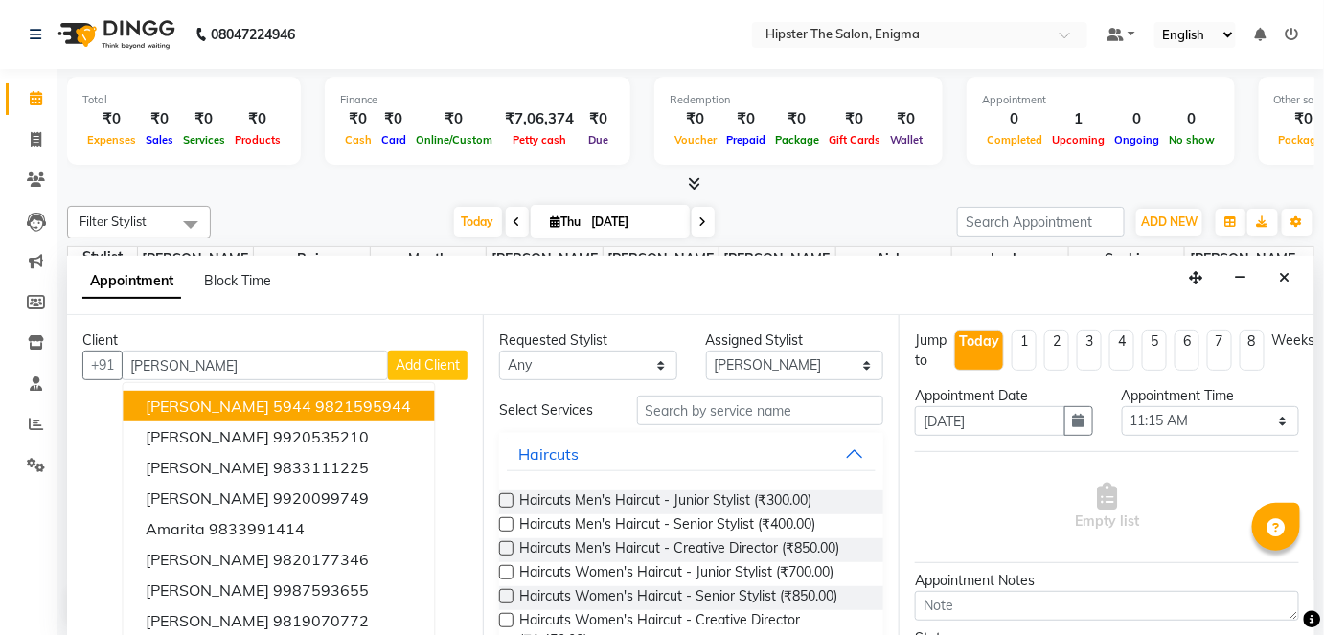
type input "[PERSON_NAME]"
click at [1280, 276] on button "Close" at bounding box center [1285, 278] width 28 height 30
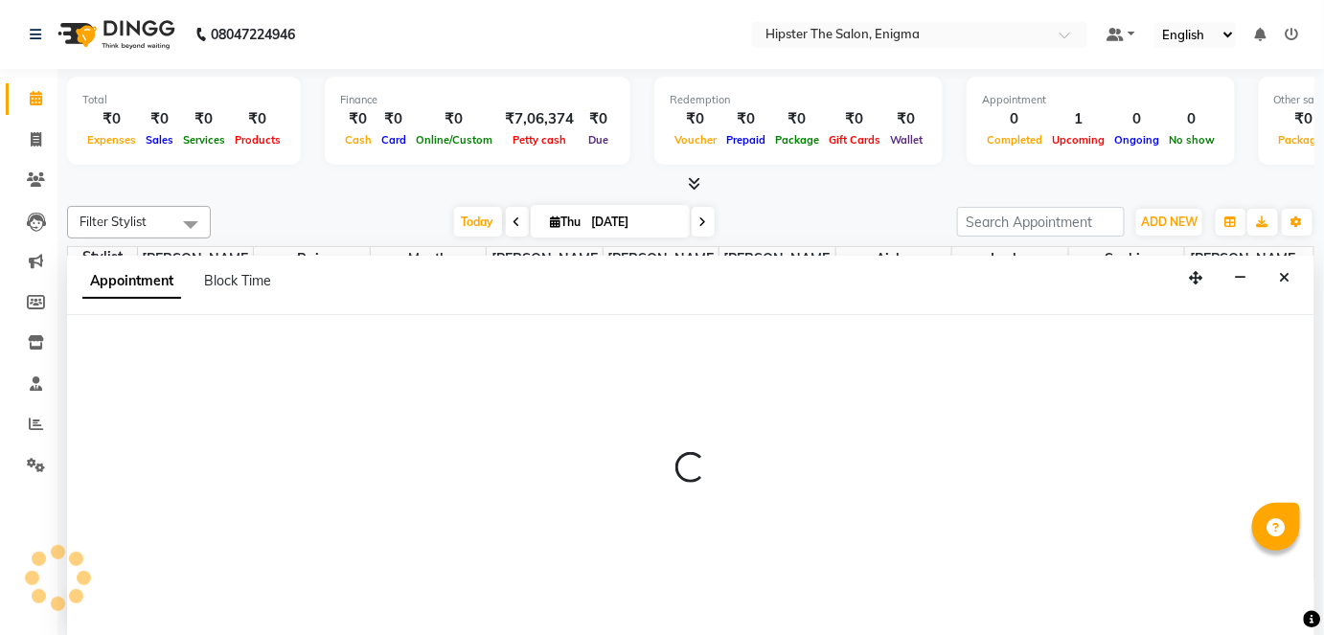
select select "27612"
select select "tentative"
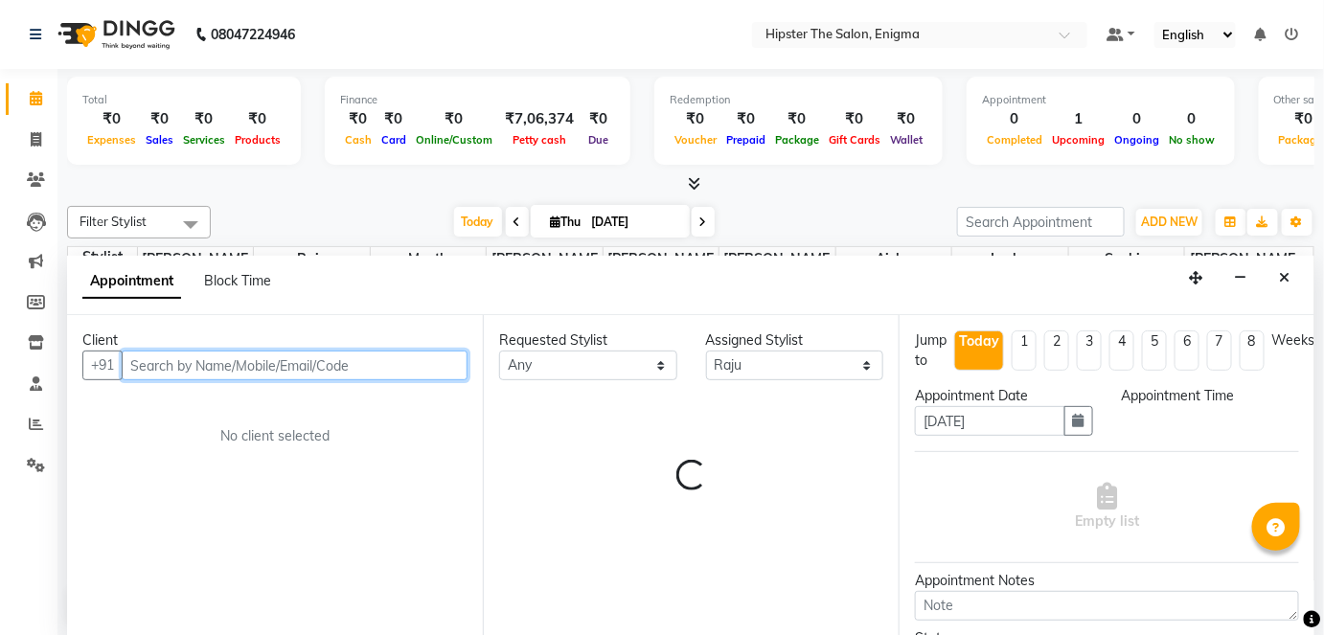
select select "705"
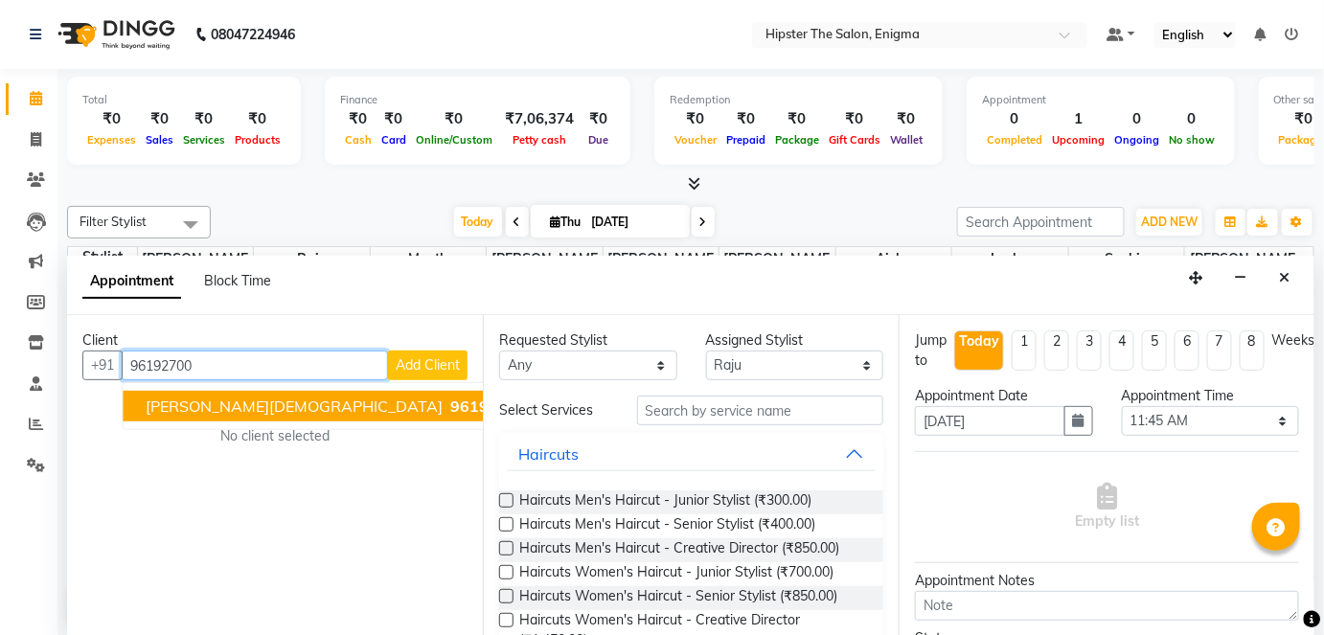
click at [450, 408] on span "96192700" at bounding box center [488, 406] width 77 height 19
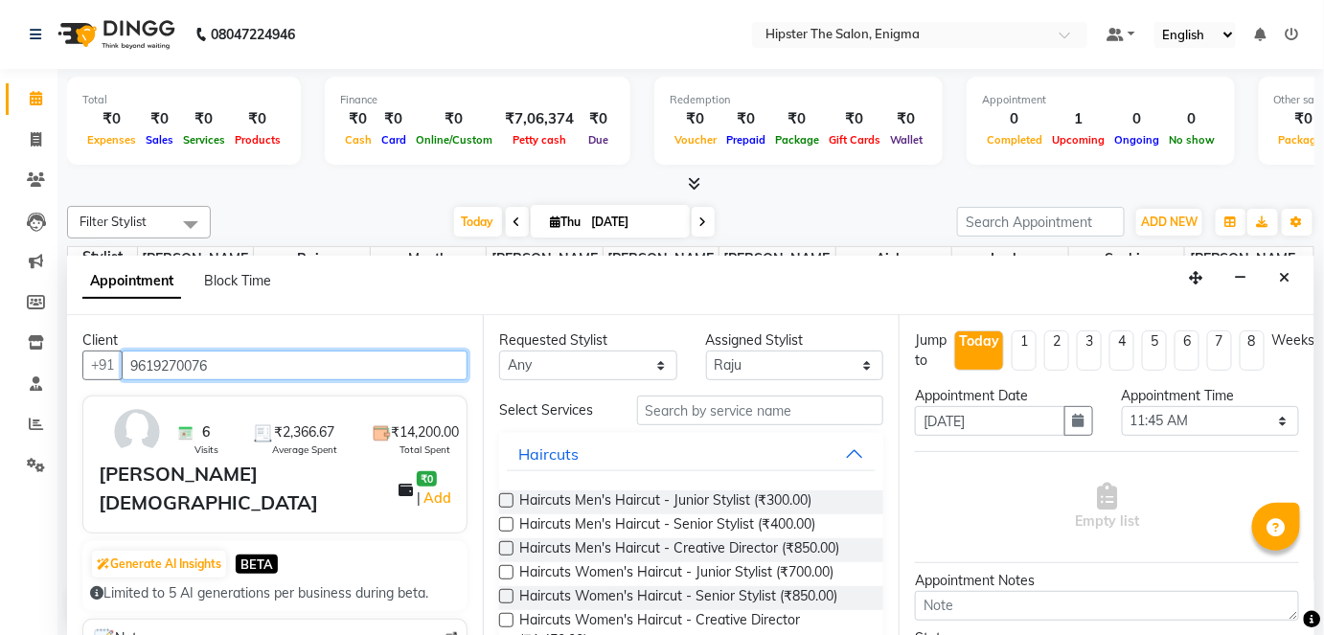
type input "9619270076"
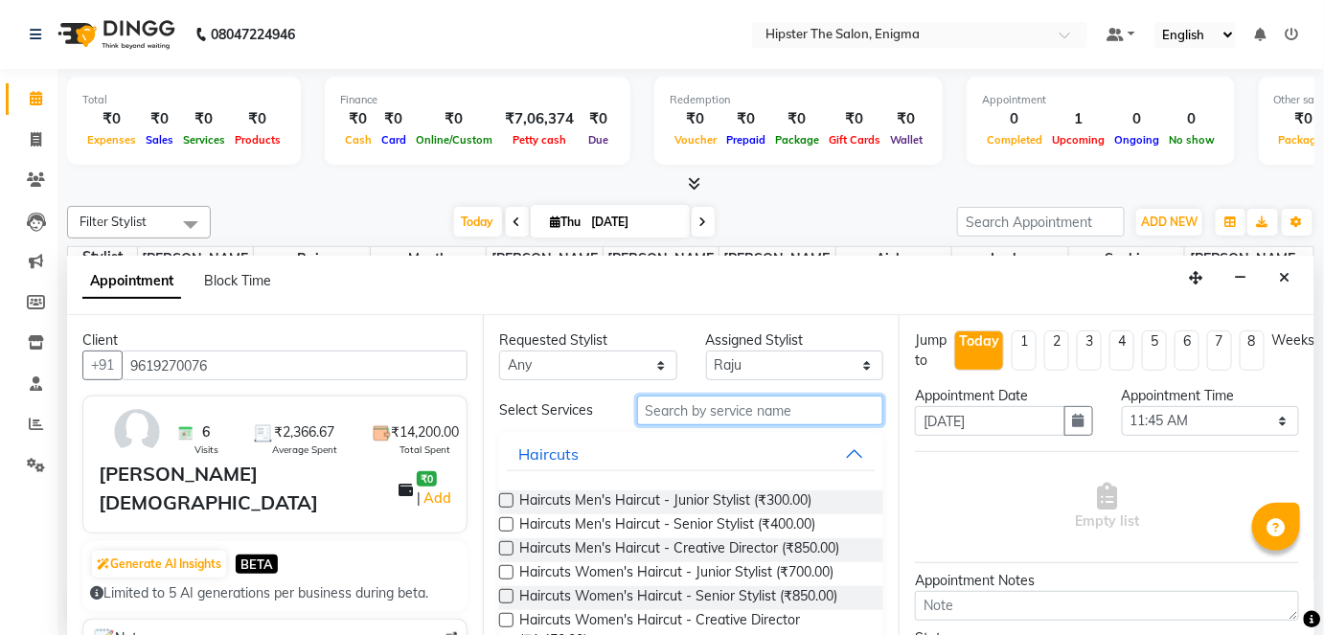
click at [738, 418] on input "text" at bounding box center [760, 411] width 246 height 30
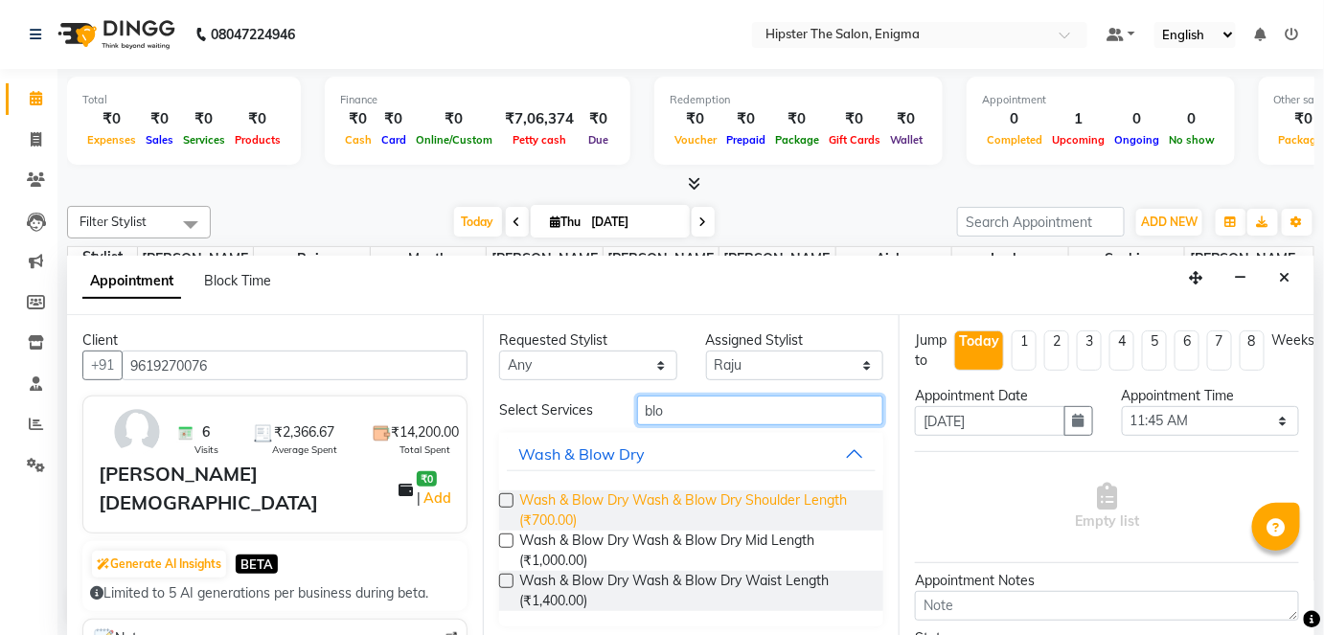
type input "blo"
click at [809, 500] on span "Wash & Blow Dry Wash & Blow Dry Shoulder Length (₹700.00)" at bounding box center [693, 511] width 349 height 40
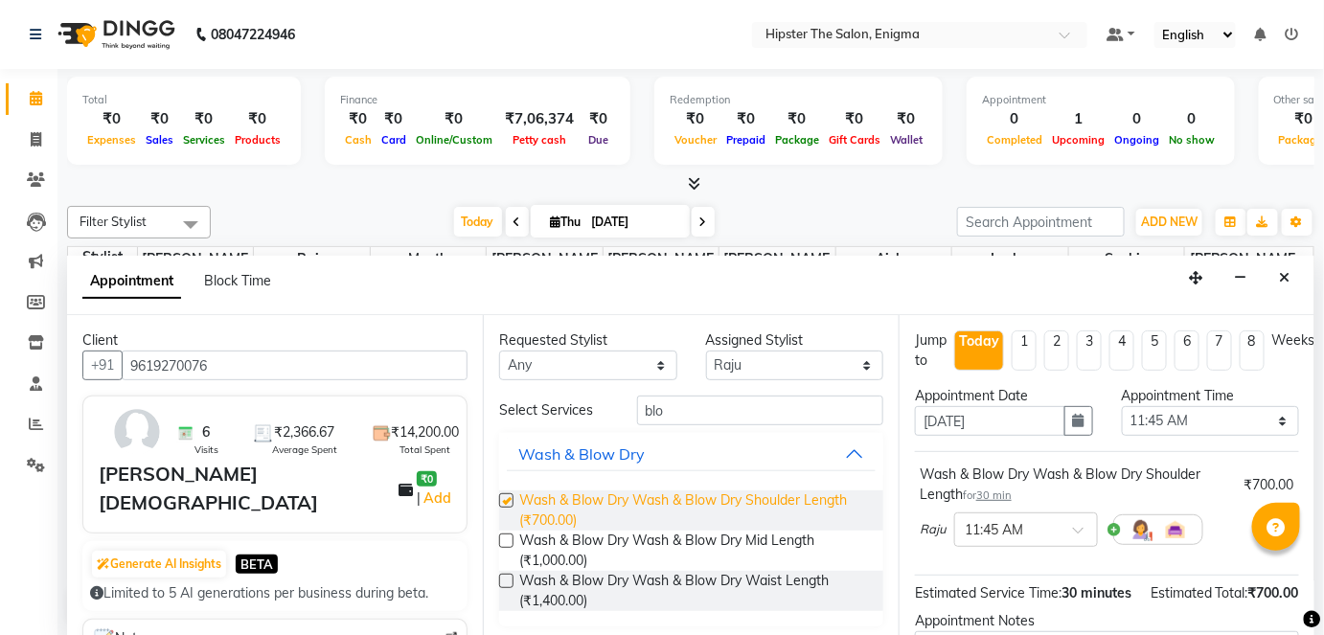
checkbox input "false"
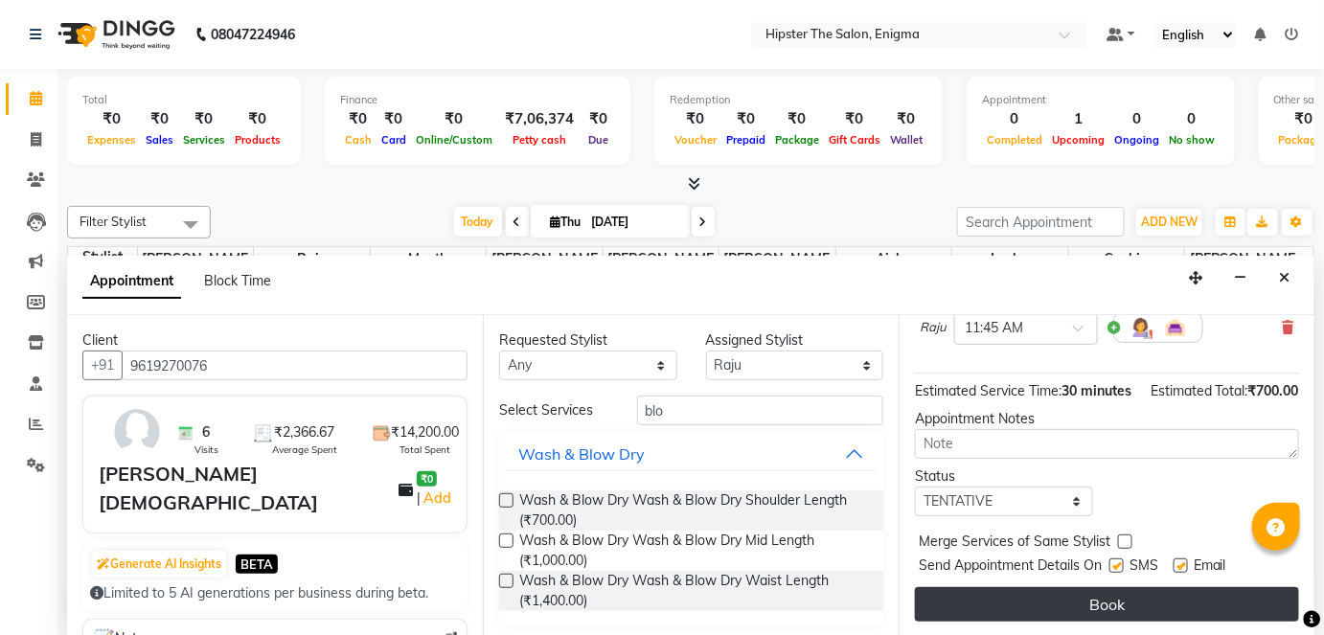
click at [1111, 601] on button "Book" at bounding box center [1107, 604] width 384 height 34
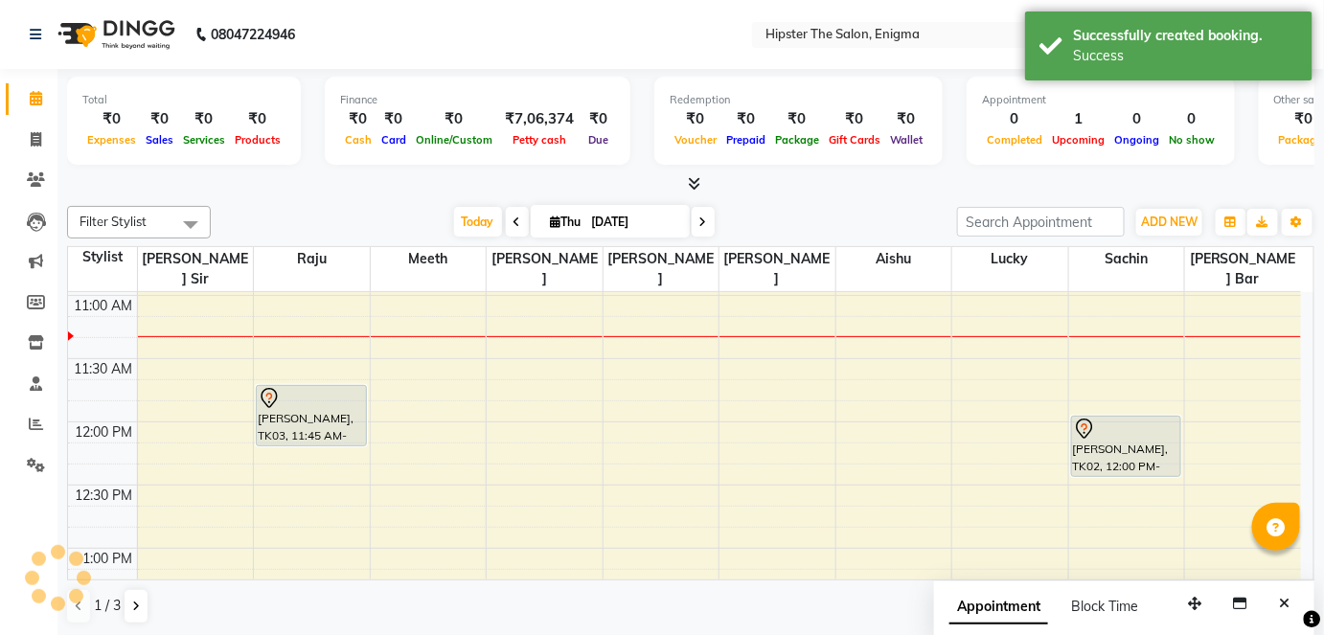
scroll to position [0, 0]
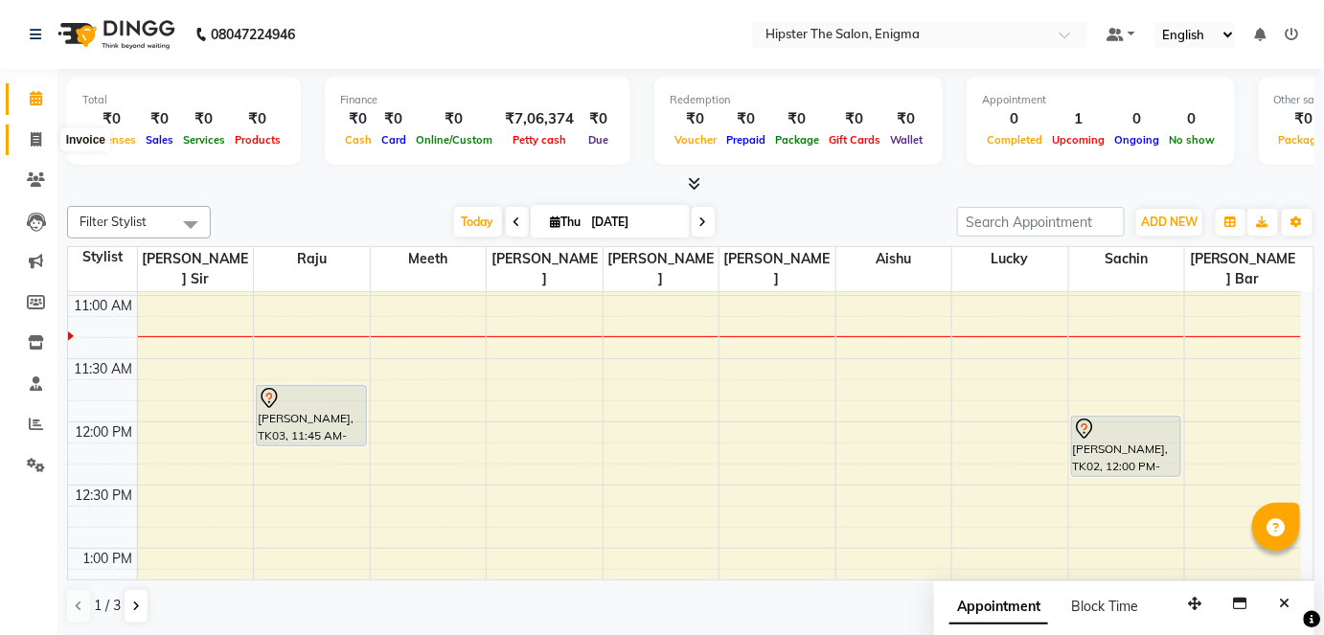
click at [49, 135] on span at bounding box center [36, 140] width 34 height 22
select select "service"
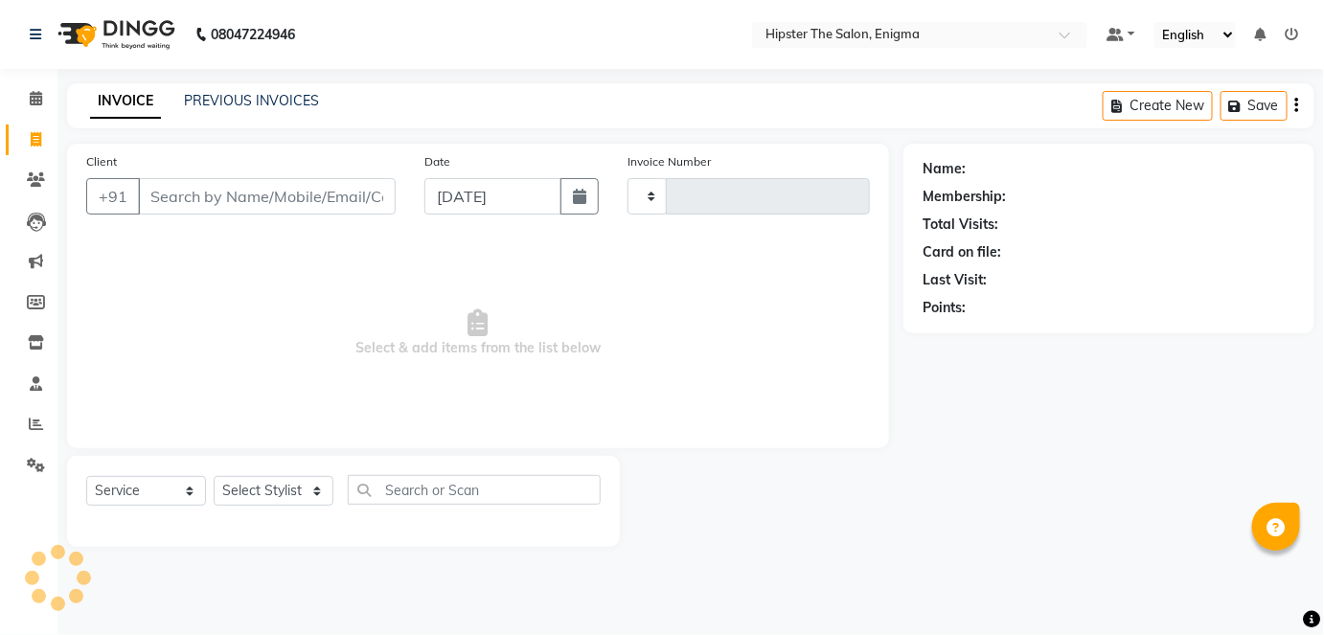
type input "1060"
select select "4468"
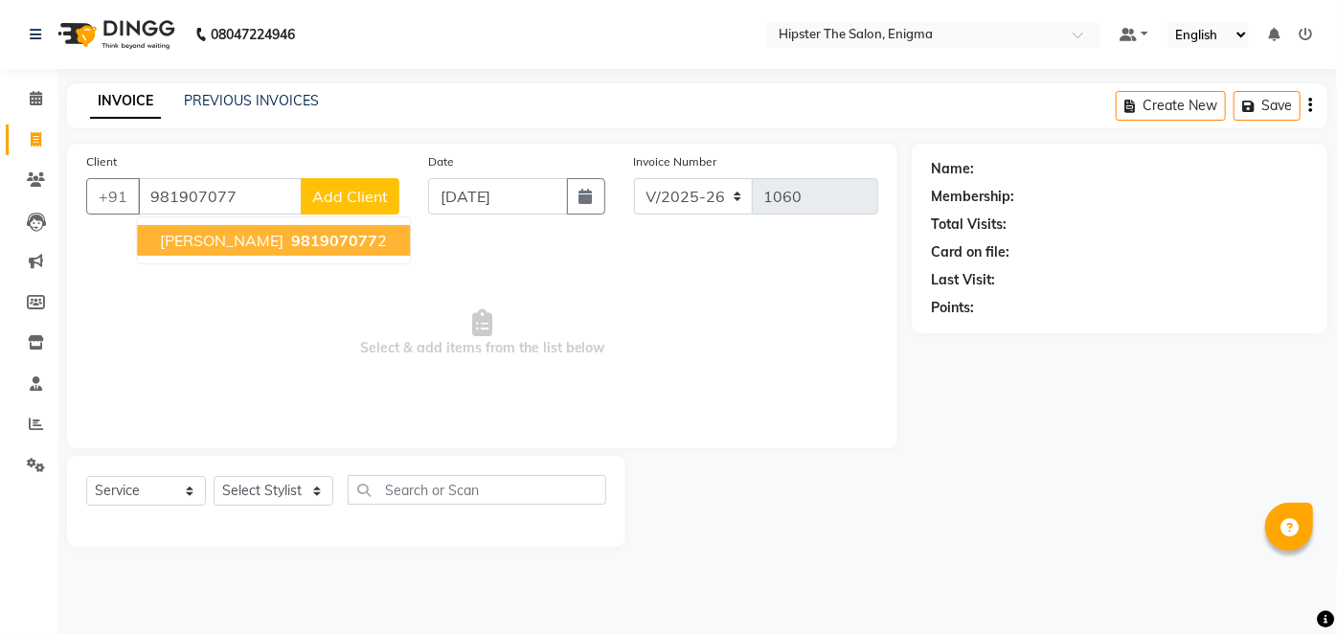
click at [291, 243] on span "981907077" at bounding box center [334, 240] width 86 height 19
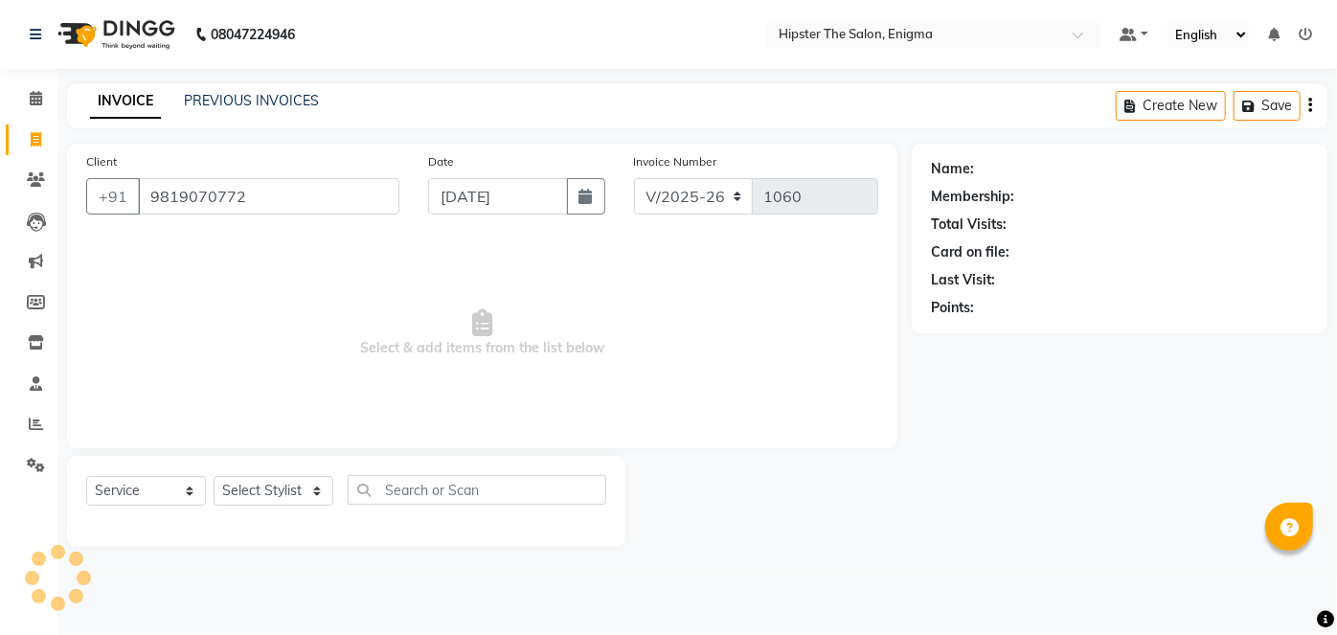
type input "9819070772"
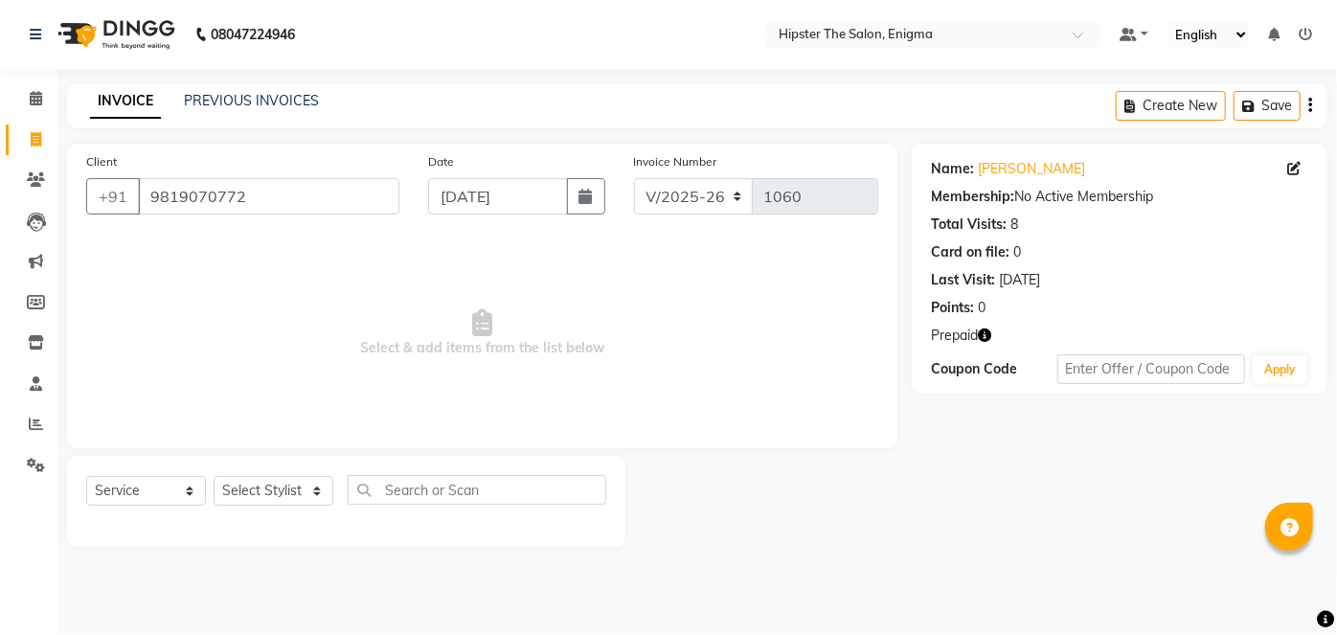
click at [991, 334] on icon "button" at bounding box center [984, 335] width 13 height 13
click at [268, 490] on select "Select Stylist [PERSON_NAME] [PERSON_NAME] [PERSON_NAME] [PERSON_NAME] poonam […" at bounding box center [274, 491] width 120 height 30
select select "85574"
click at [214, 476] on select "Select Stylist [PERSON_NAME] [PERSON_NAME] [PERSON_NAME] [PERSON_NAME] poonam […" at bounding box center [274, 491] width 120 height 30
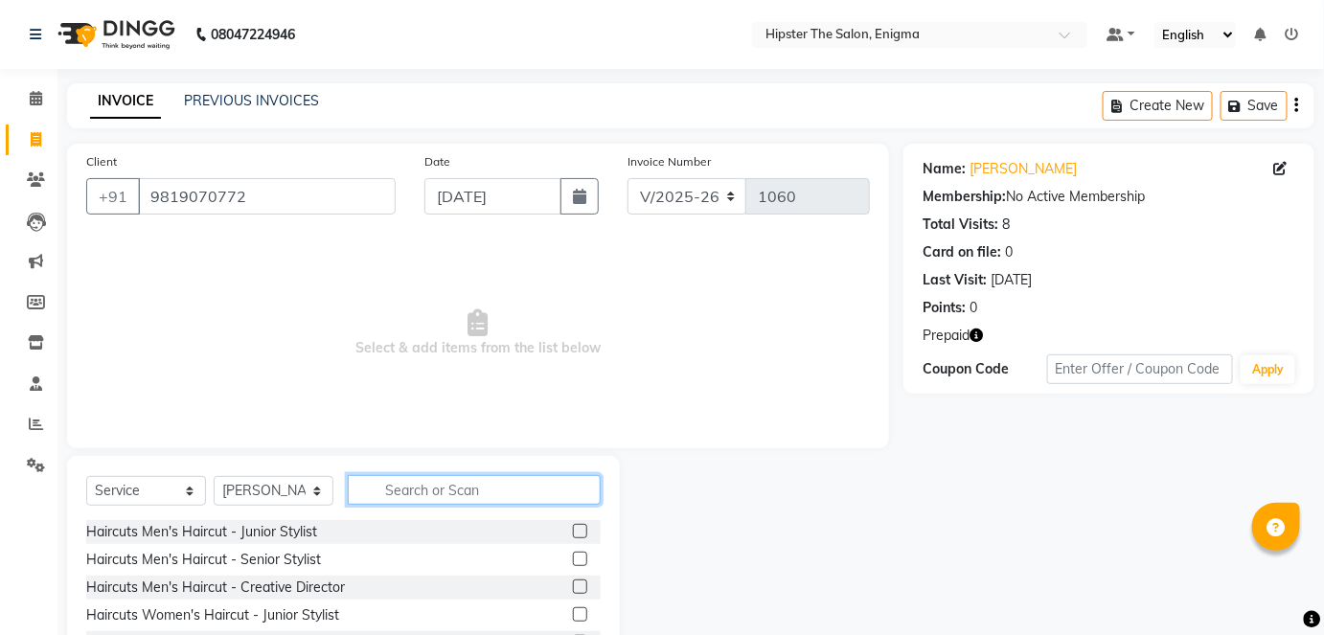
click at [428, 491] on input "text" at bounding box center [474, 490] width 253 height 30
type input "thr"
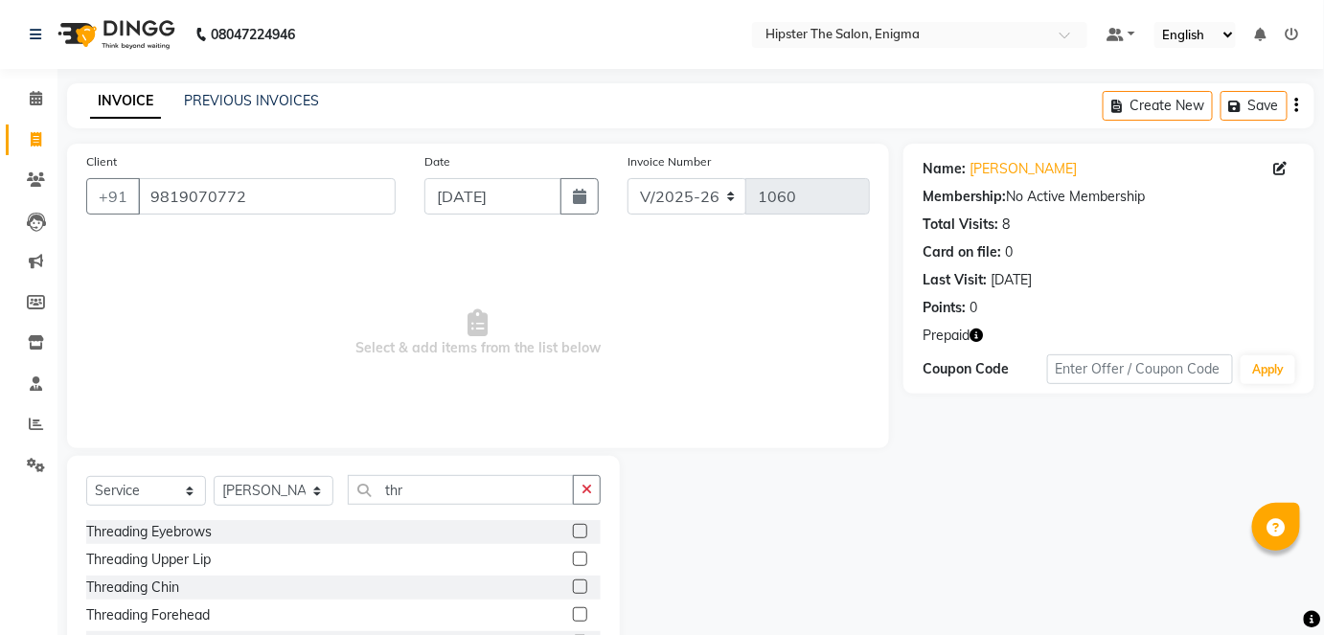
click at [573, 525] on label at bounding box center [580, 531] width 14 height 14
click at [573, 526] on input "checkbox" at bounding box center [579, 532] width 12 height 12
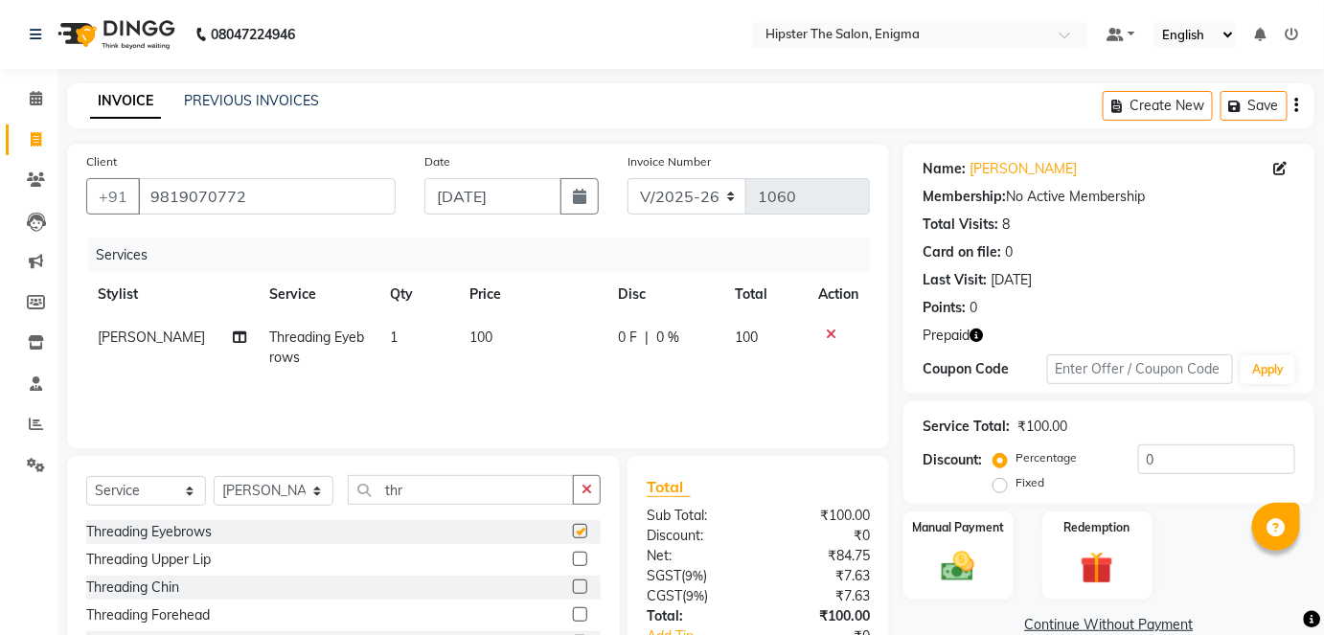
checkbox input "false"
click at [573, 562] on label at bounding box center [580, 559] width 14 height 14
click at [573, 562] on input "checkbox" at bounding box center [579, 560] width 12 height 12
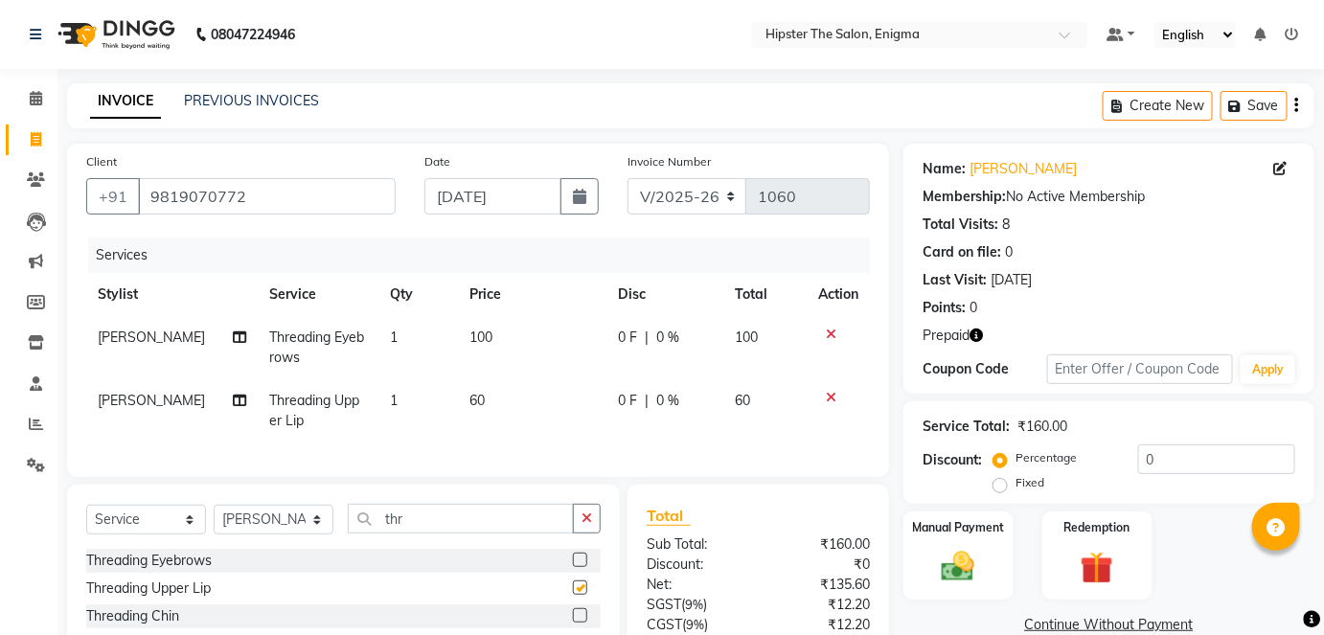
checkbox input "false"
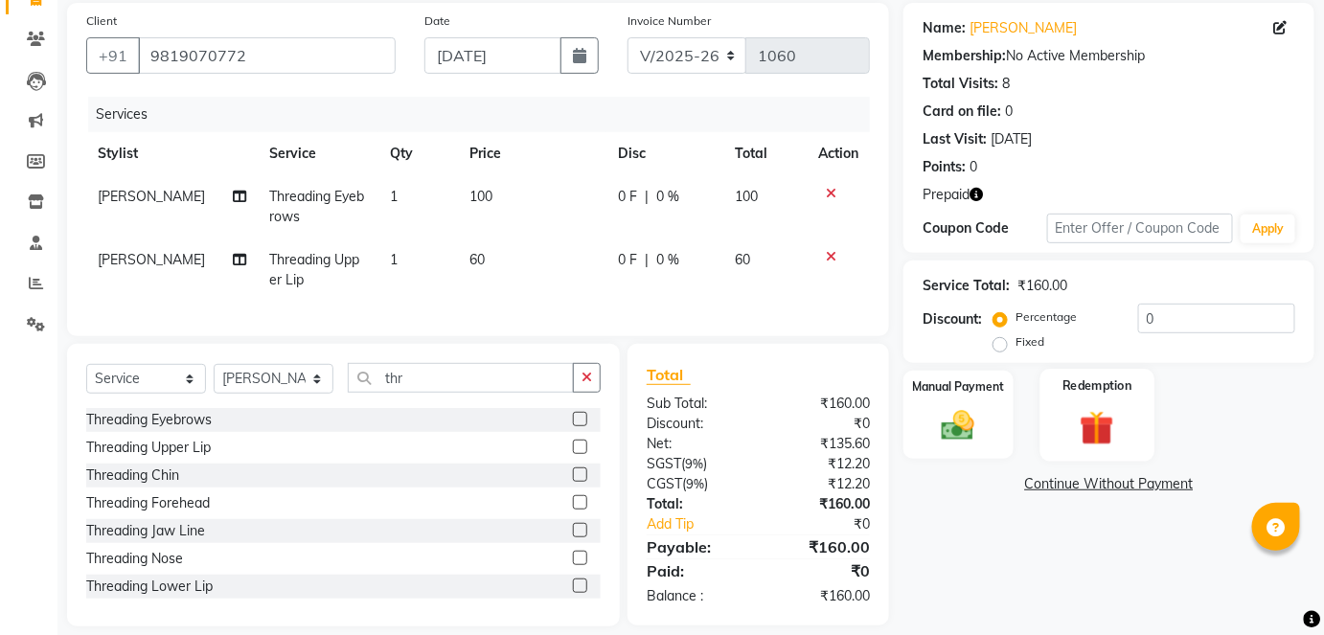
click at [1089, 422] on img at bounding box center [1097, 427] width 56 height 43
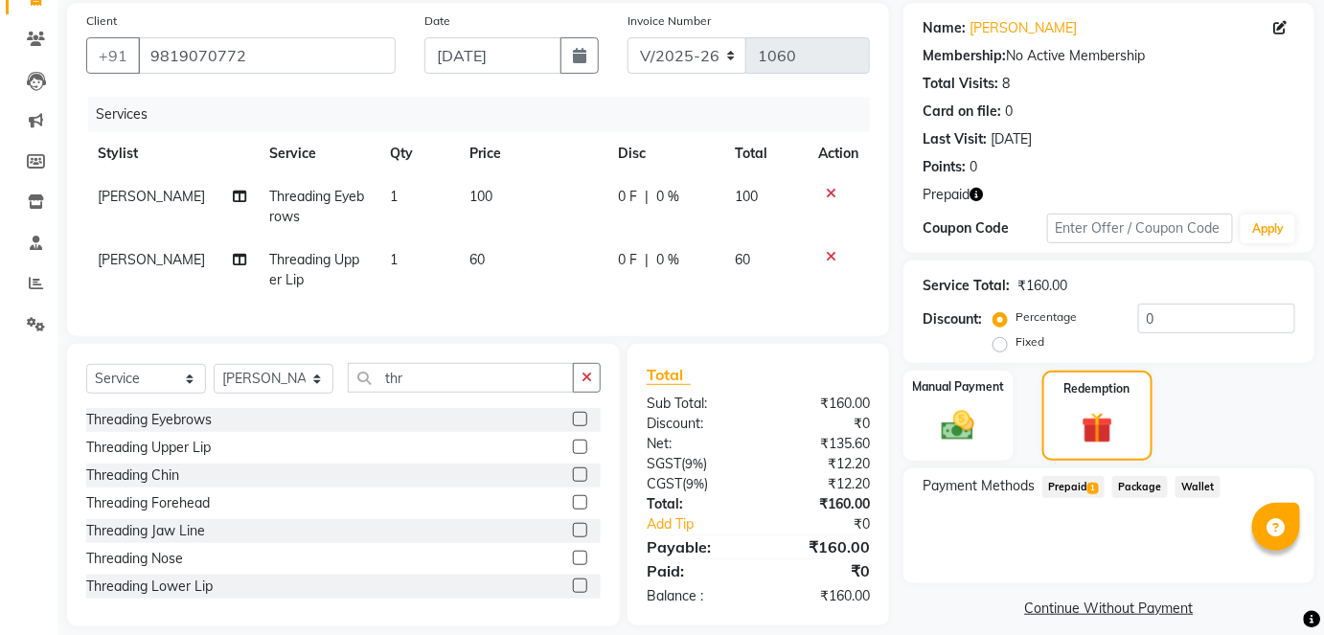
click at [1078, 491] on span "Prepaid 1" at bounding box center [1073, 487] width 62 height 22
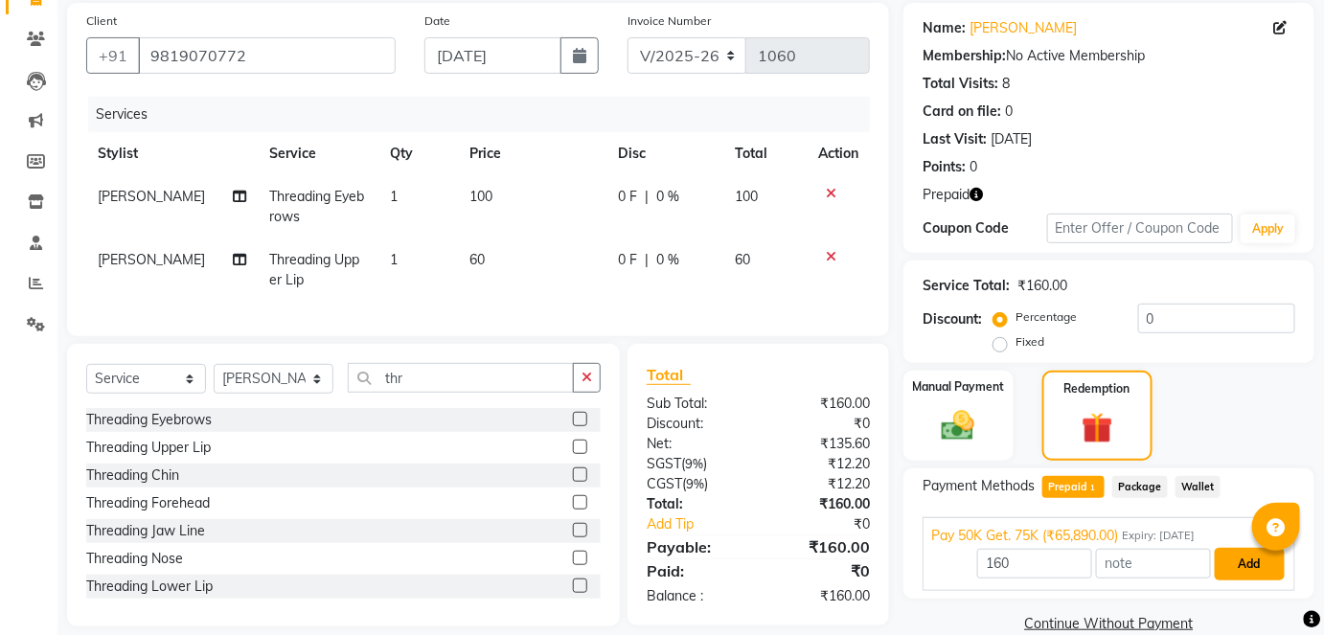
click at [1234, 569] on button "Add" at bounding box center [1250, 564] width 70 height 33
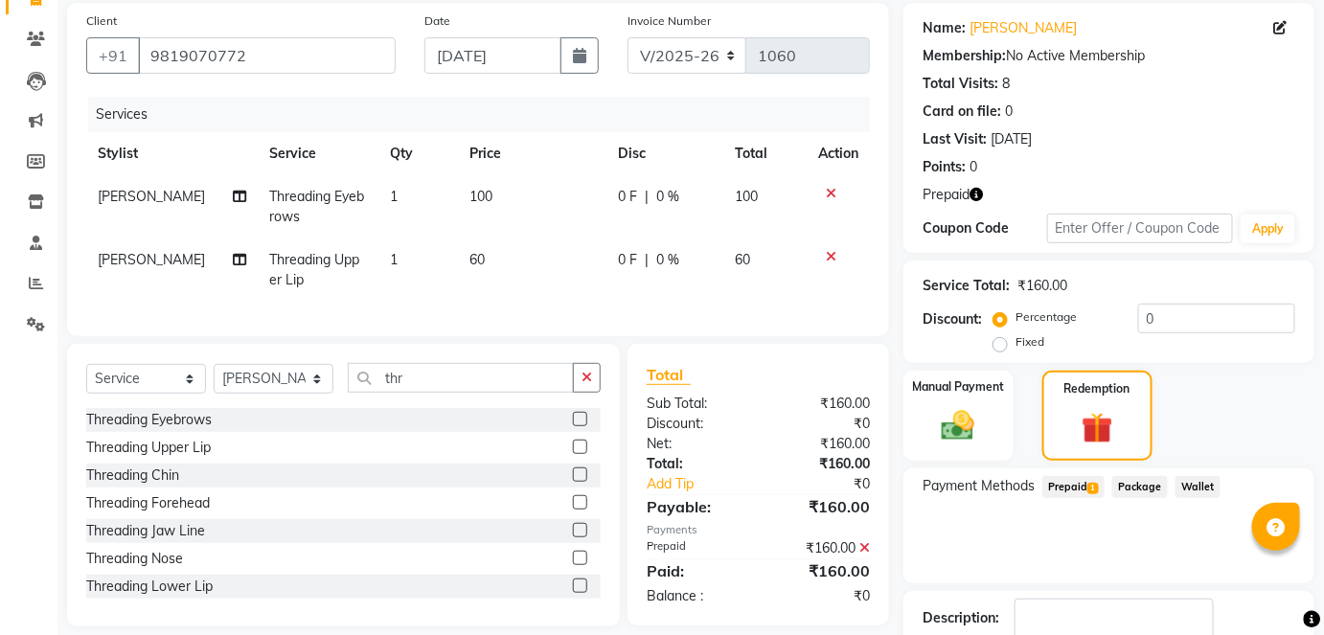
scroll to position [263, 0]
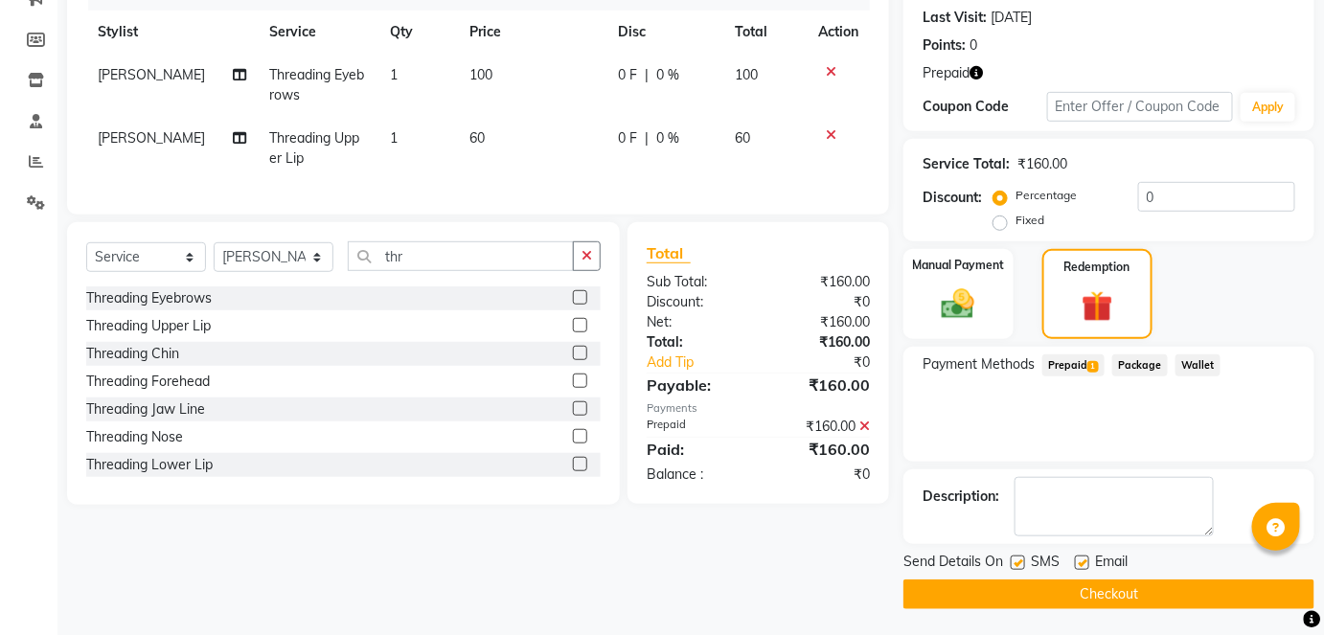
click at [1108, 587] on button "Checkout" at bounding box center [1108, 595] width 411 height 30
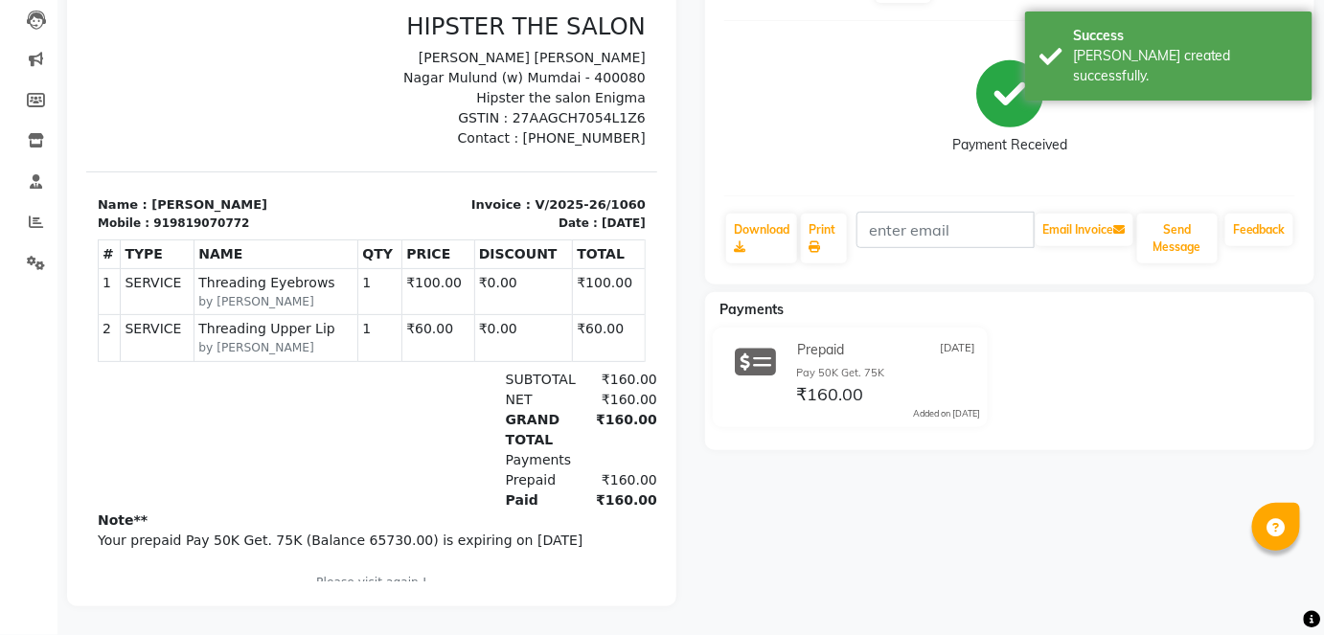
scroll to position [71, 0]
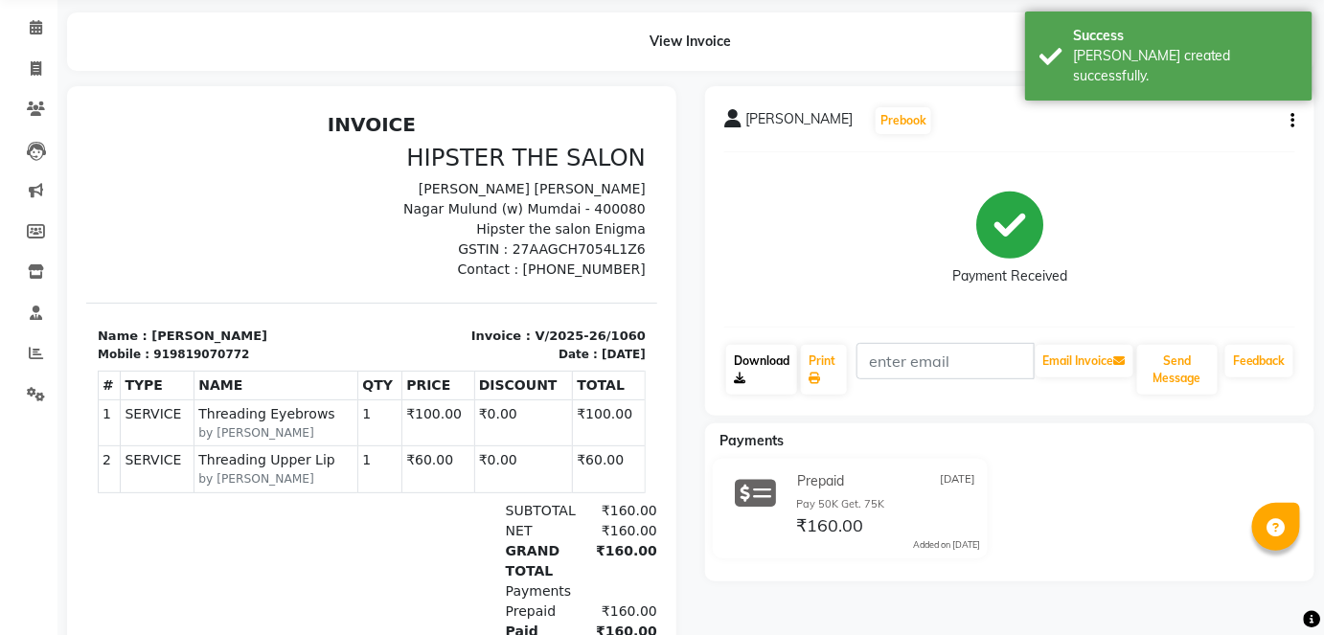
click at [755, 375] on link "Download" at bounding box center [761, 370] width 71 height 50
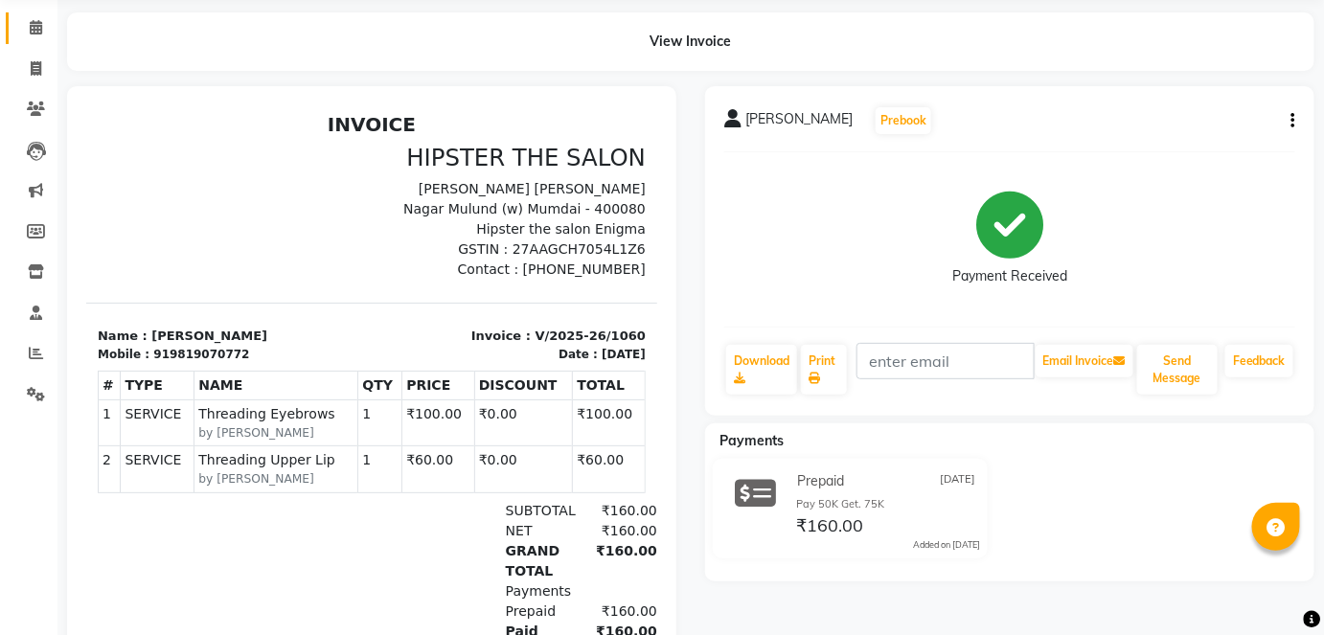
click at [31, 39] on link "Calendar" at bounding box center [29, 28] width 46 height 32
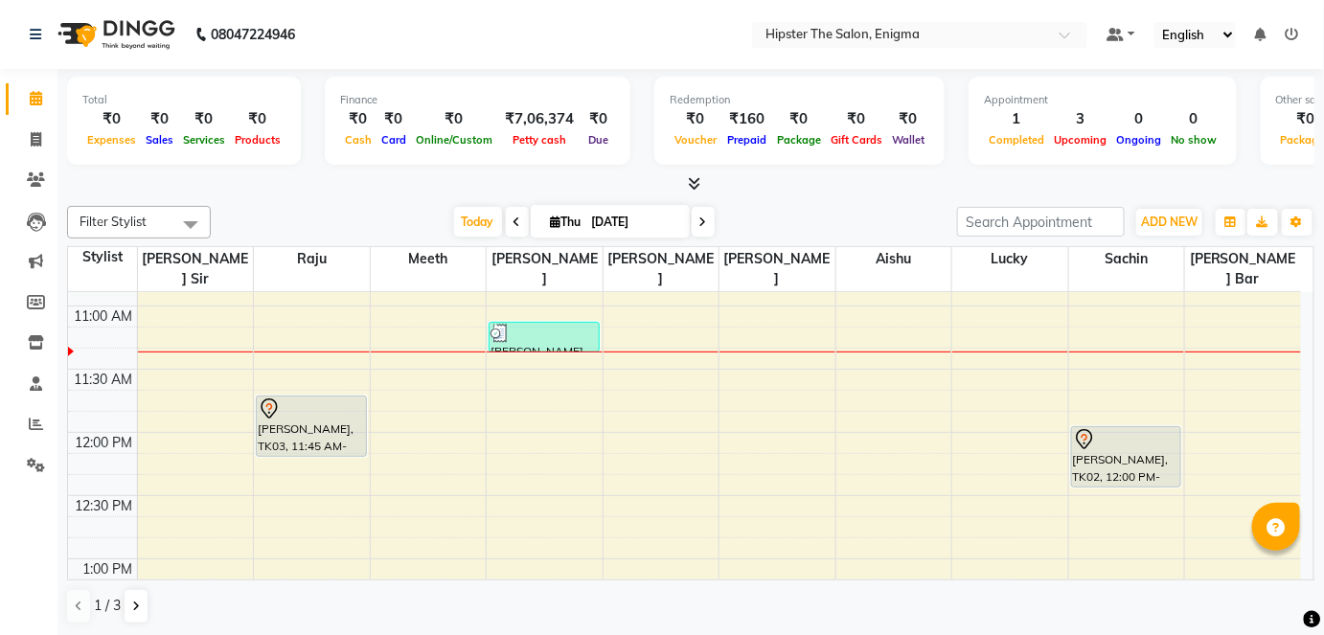
scroll to position [350, 0]
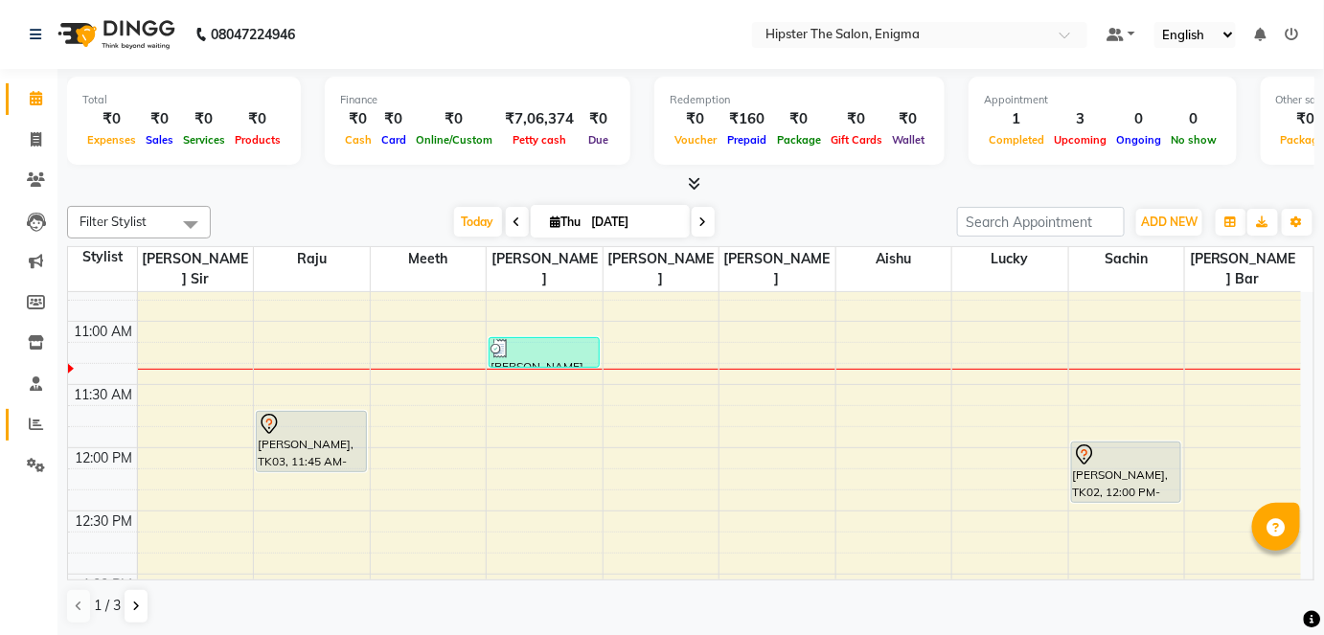
click at [11, 431] on link "Reports" at bounding box center [29, 425] width 46 height 32
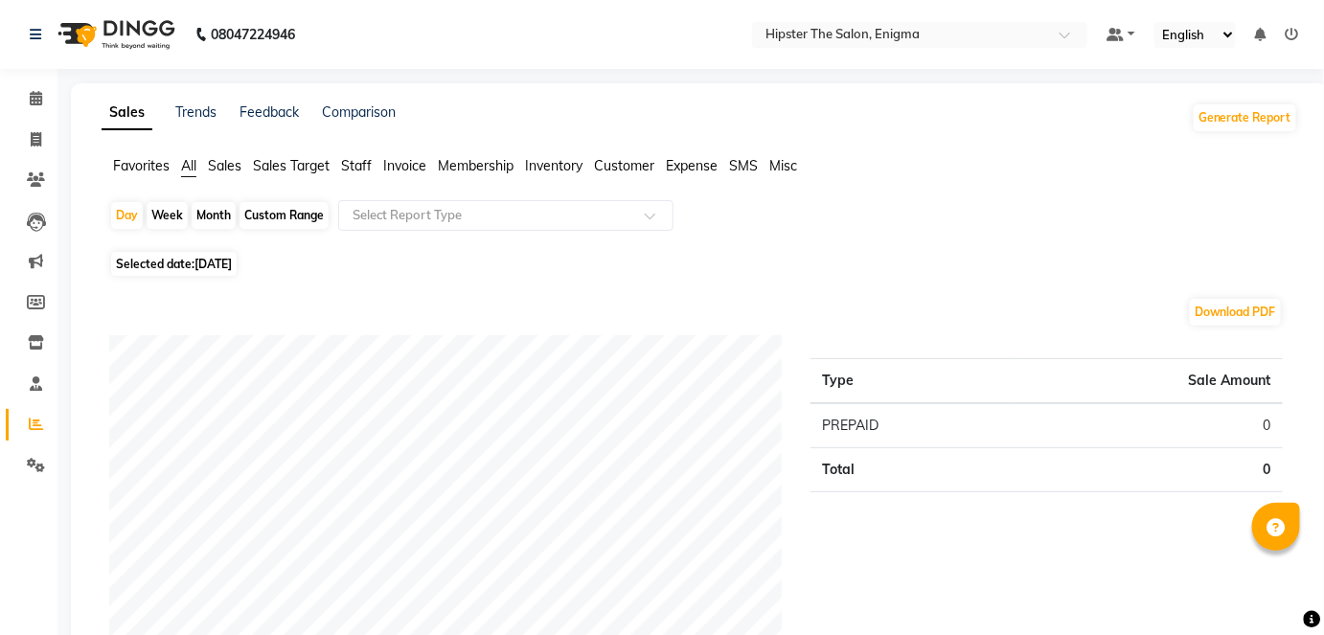
click at [295, 214] on div "Custom Range" at bounding box center [284, 215] width 89 height 27
select select "9"
select select "2025"
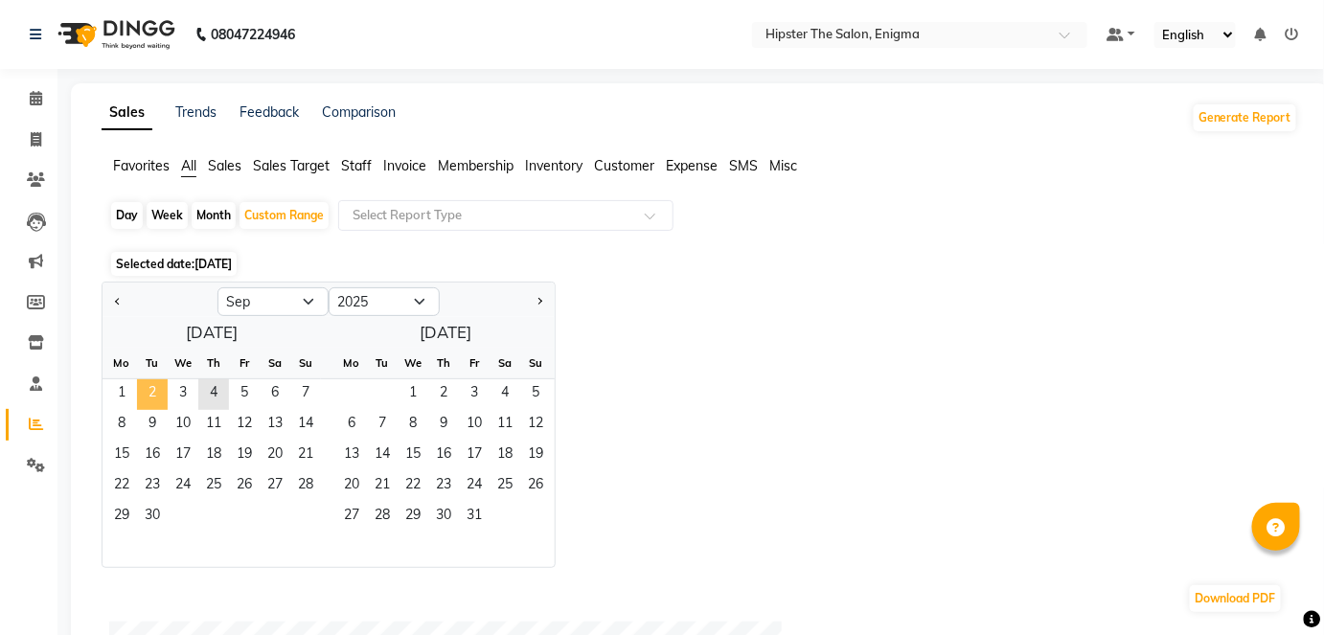
click at [140, 379] on span "2" at bounding box center [152, 394] width 31 height 31
click at [120, 385] on span "1" at bounding box center [121, 394] width 31 height 31
click at [224, 383] on span "4" at bounding box center [213, 394] width 31 height 31
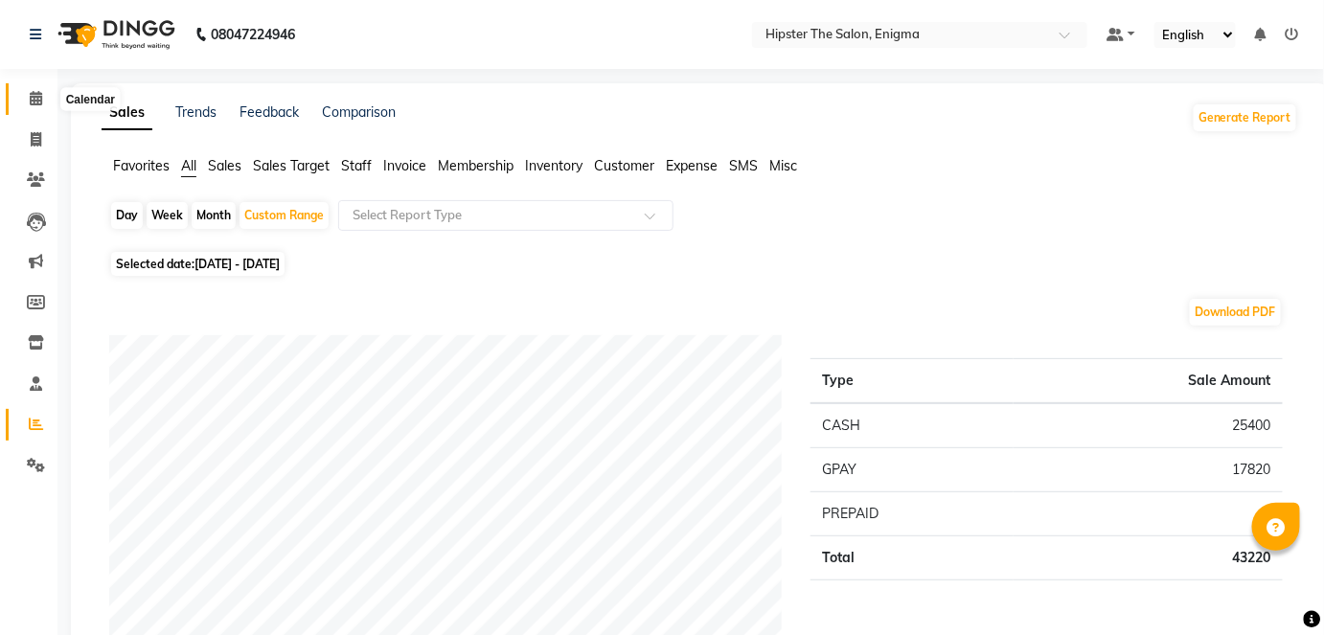
click at [36, 93] on icon at bounding box center [36, 98] width 12 height 14
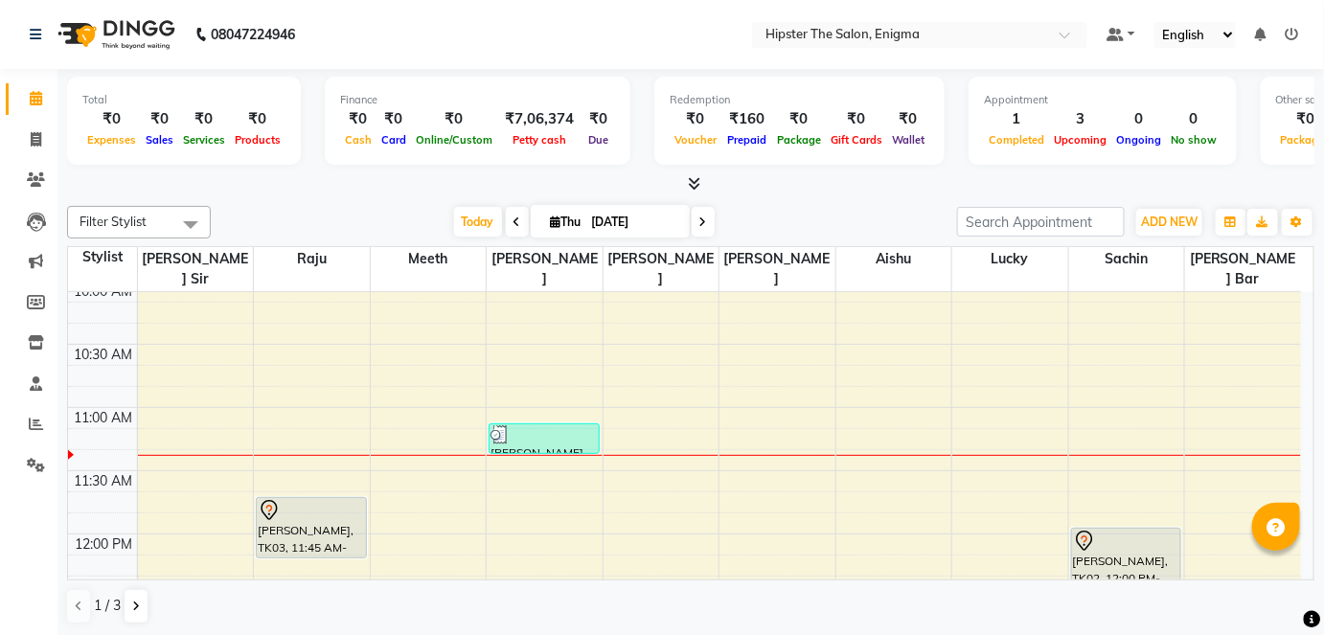
scroll to position [264, 0]
click at [611, 217] on input "[DATE]" at bounding box center [634, 222] width 96 height 29
select select "9"
select select "2025"
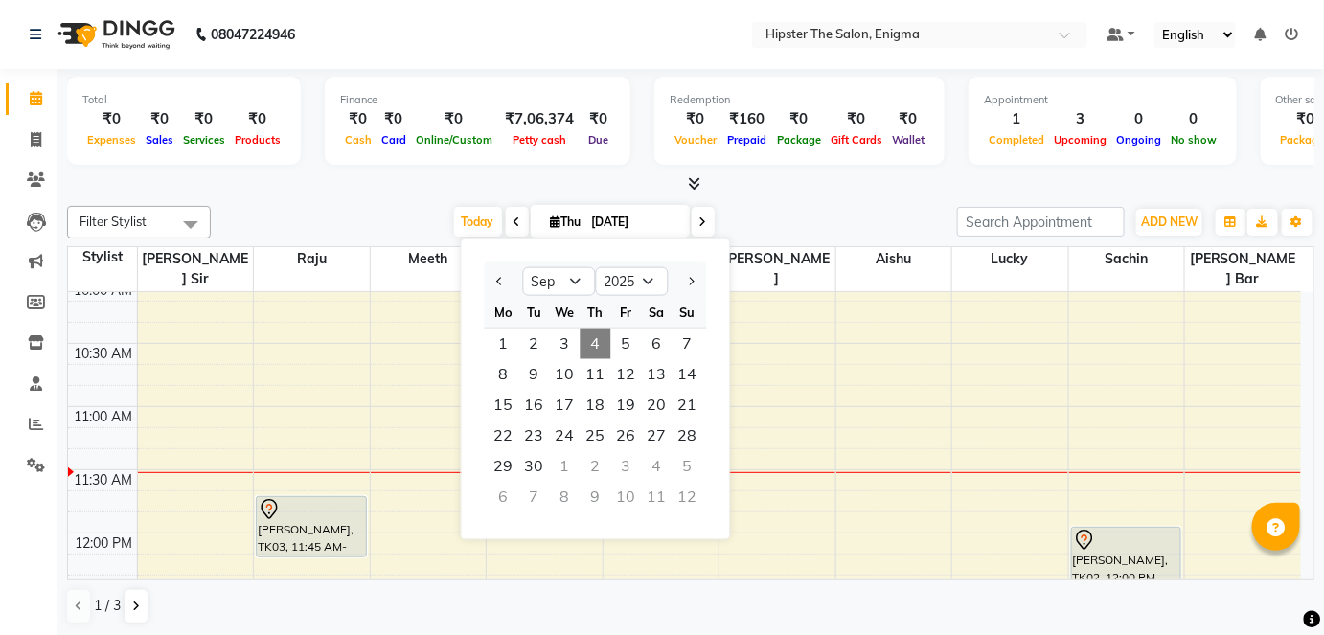
click at [350, 183] on div at bounding box center [690, 184] width 1247 height 20
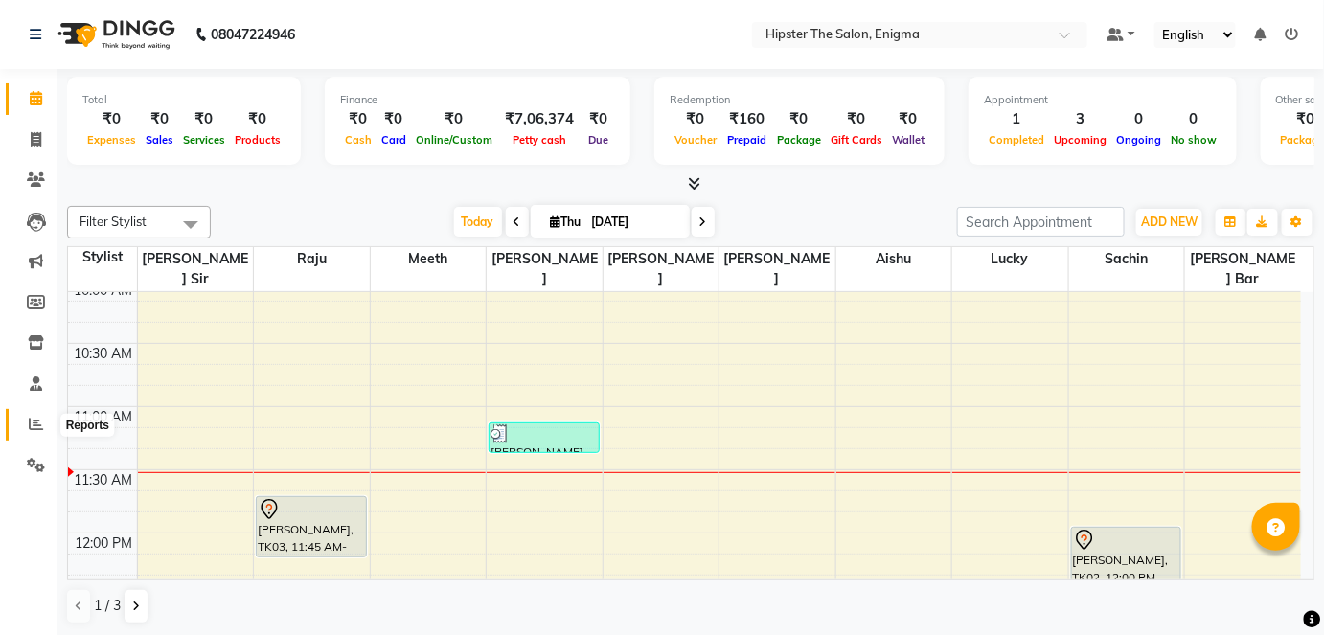
click at [30, 430] on icon at bounding box center [36, 424] width 14 height 14
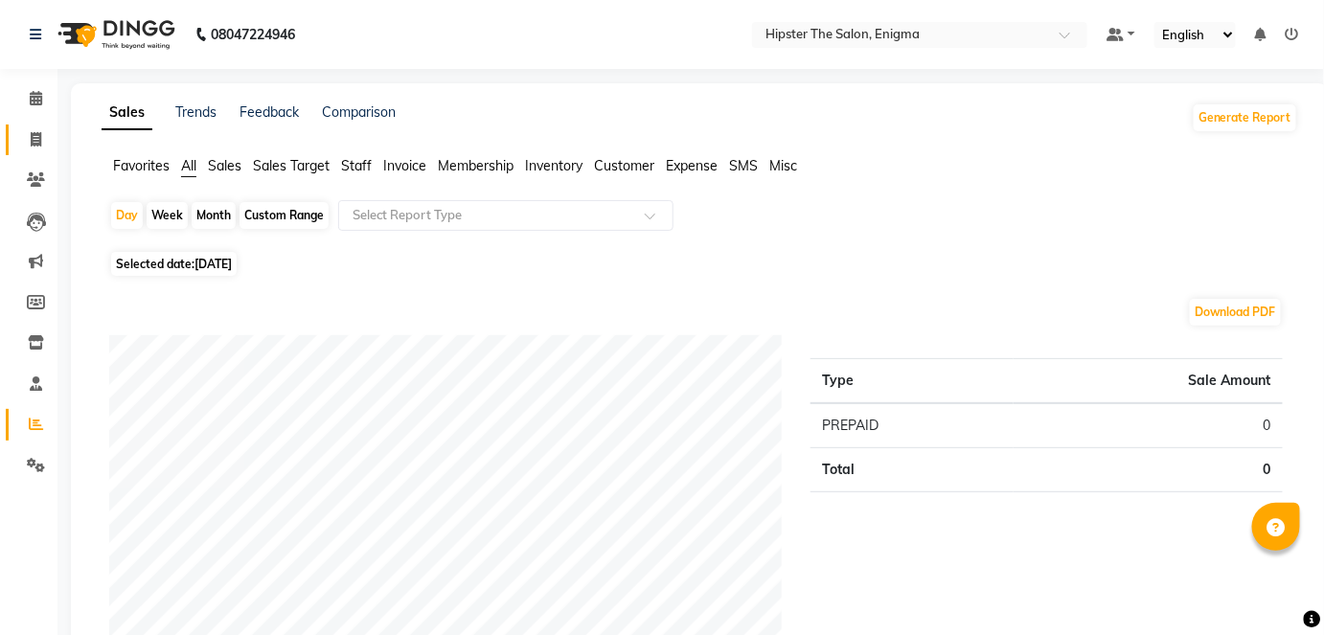
click at [27, 153] on link "Invoice" at bounding box center [29, 141] width 46 height 32
select select "4468"
select select "service"
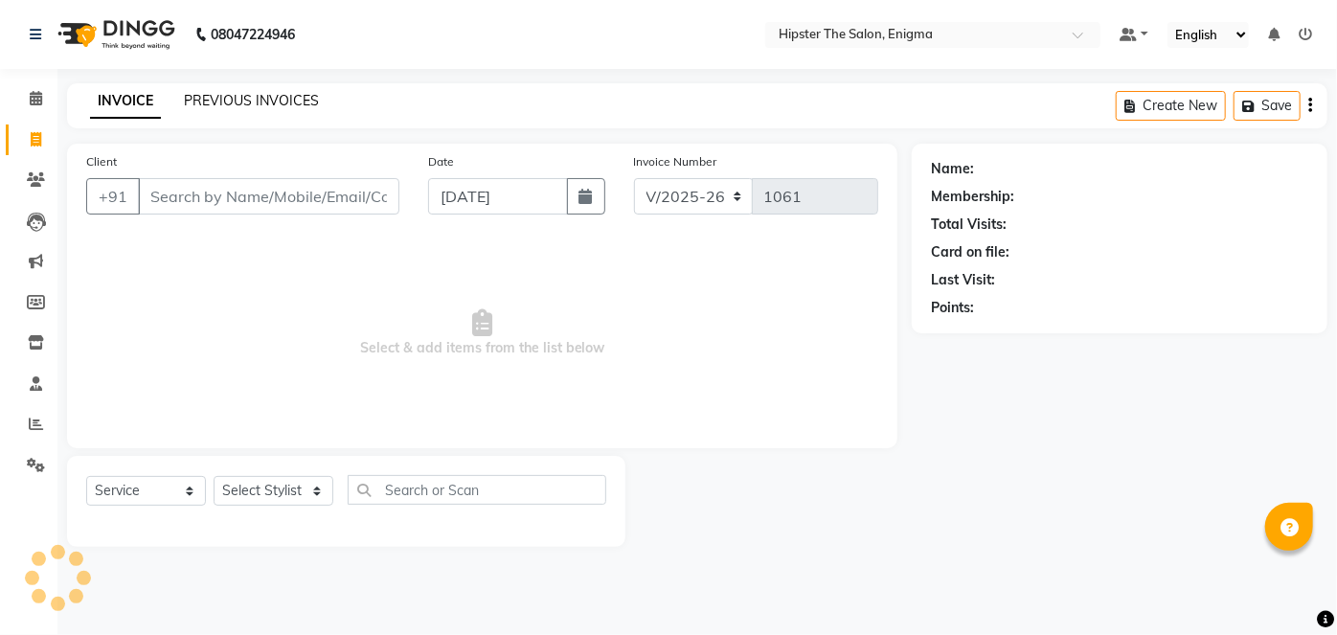
click at [250, 95] on link "PREVIOUS INVOICES" at bounding box center [251, 100] width 135 height 17
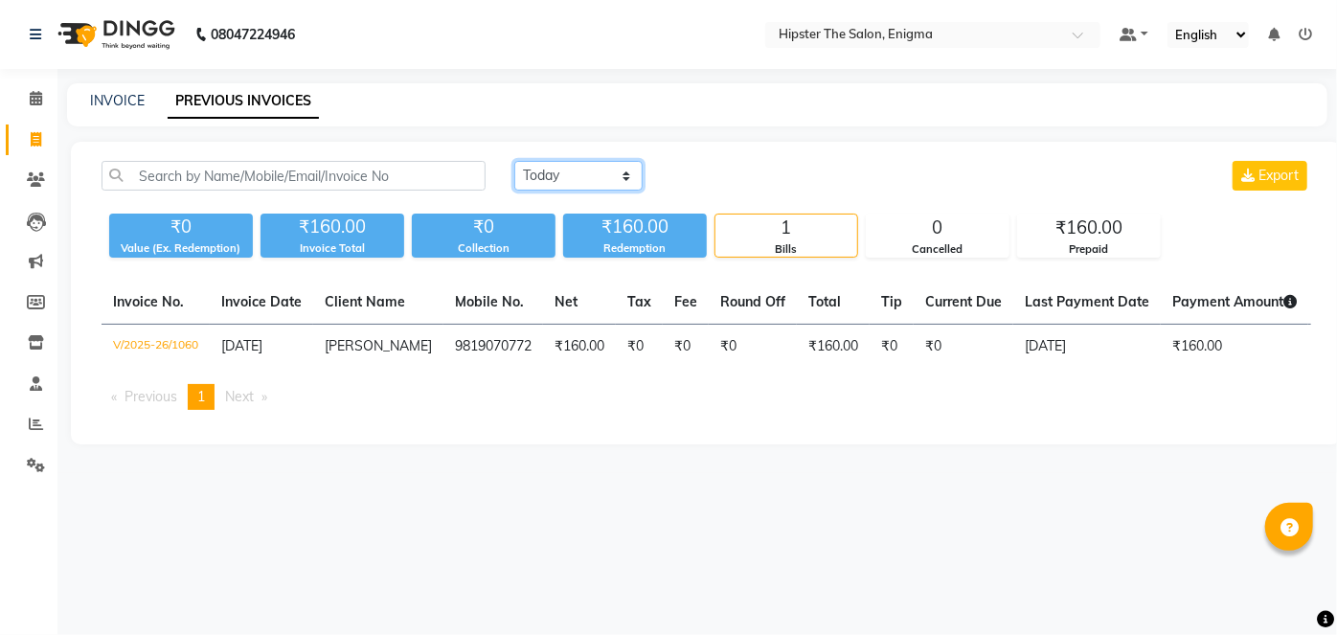
click at [584, 169] on select "[DATE] [DATE] Custom Range" at bounding box center [578, 176] width 128 height 30
select select "[DATE]"
click at [514, 161] on select "[DATE] [DATE] Custom Range" at bounding box center [578, 176] width 128 height 30
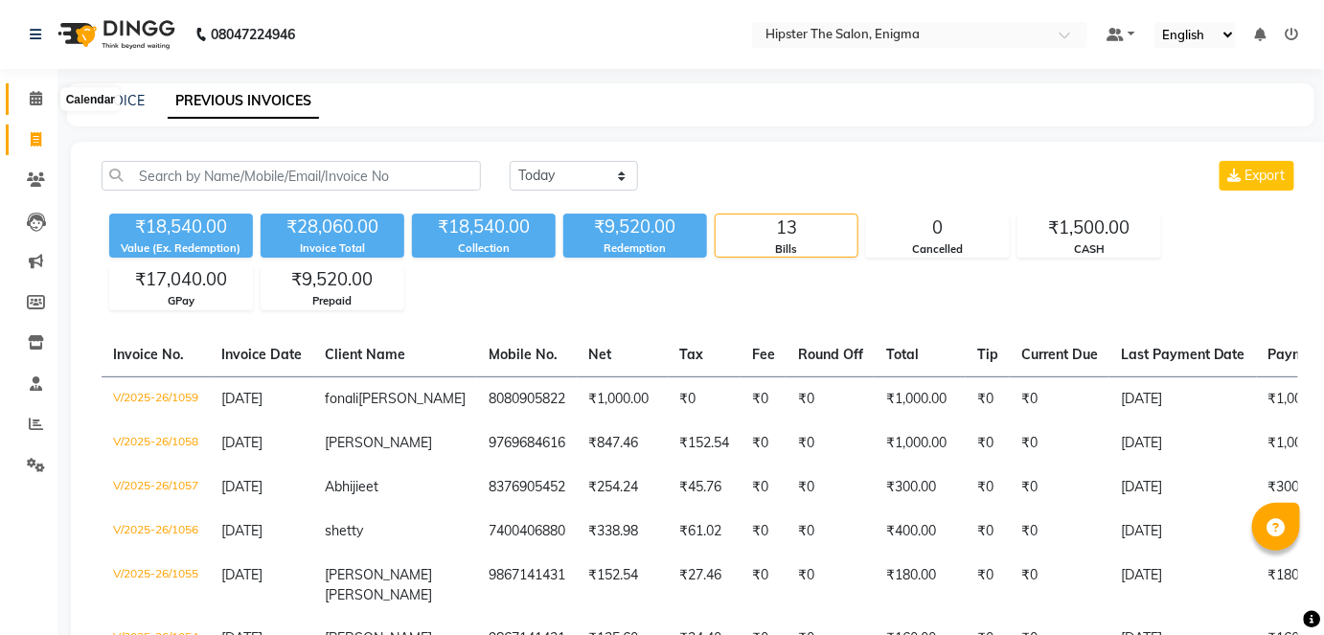
click at [40, 105] on icon at bounding box center [36, 98] width 12 height 14
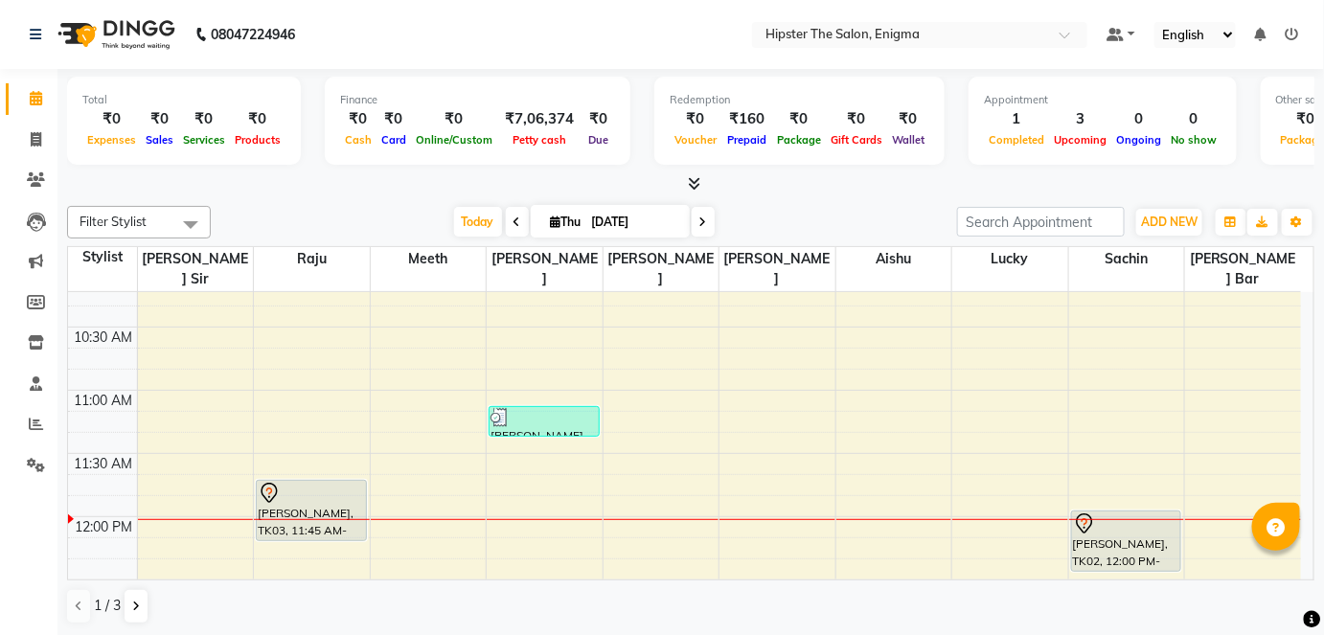
scroll to position [340, 0]
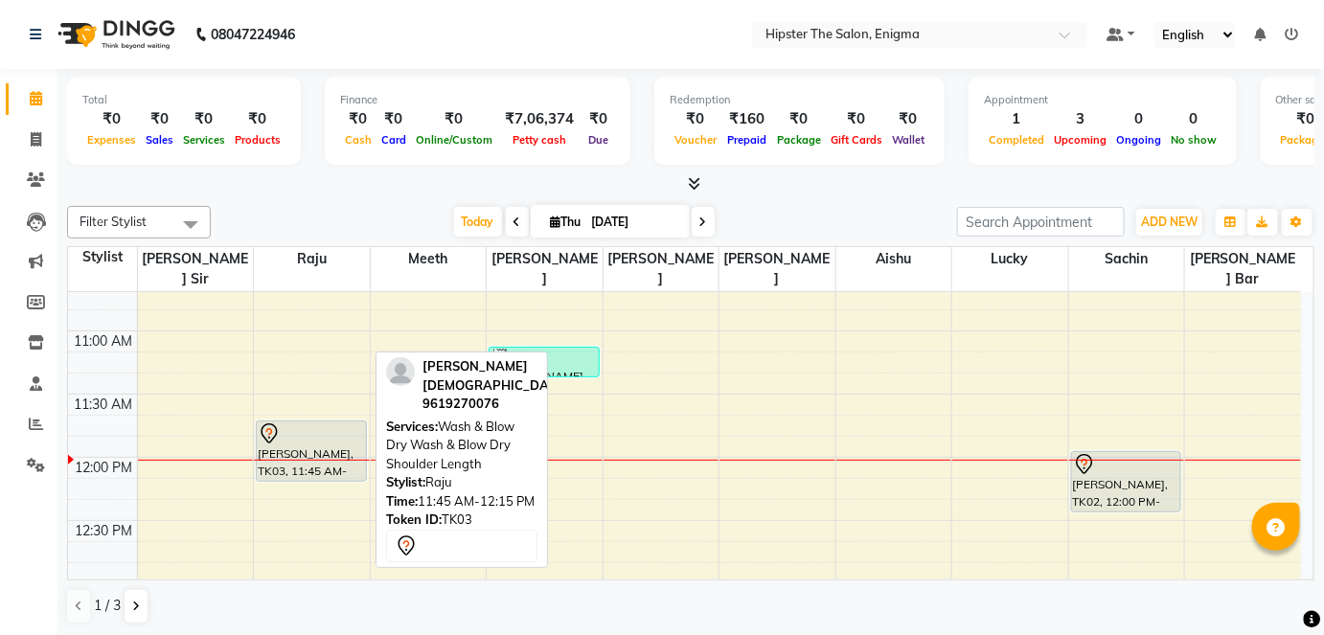
click at [325, 429] on div "[PERSON_NAME], TK03, 11:45 AM-12:15 PM, Wash & Blow Dry Wash & Blow Dry Shoulde…" at bounding box center [311, 451] width 109 height 59
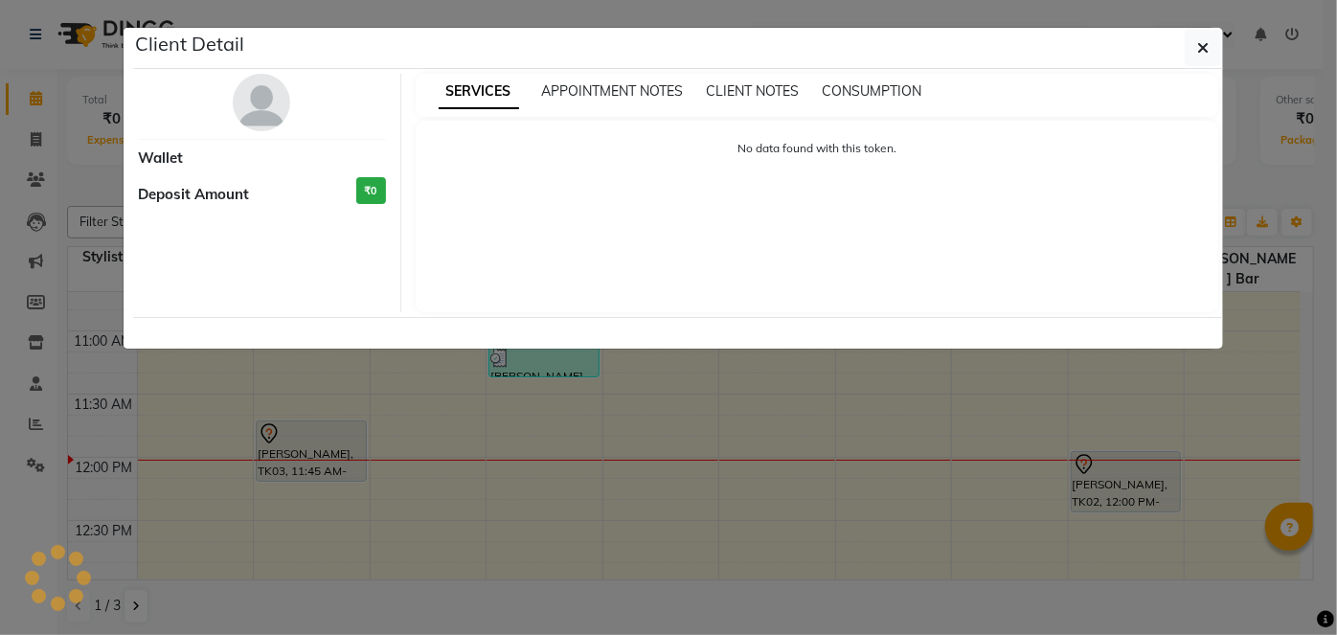
select select "7"
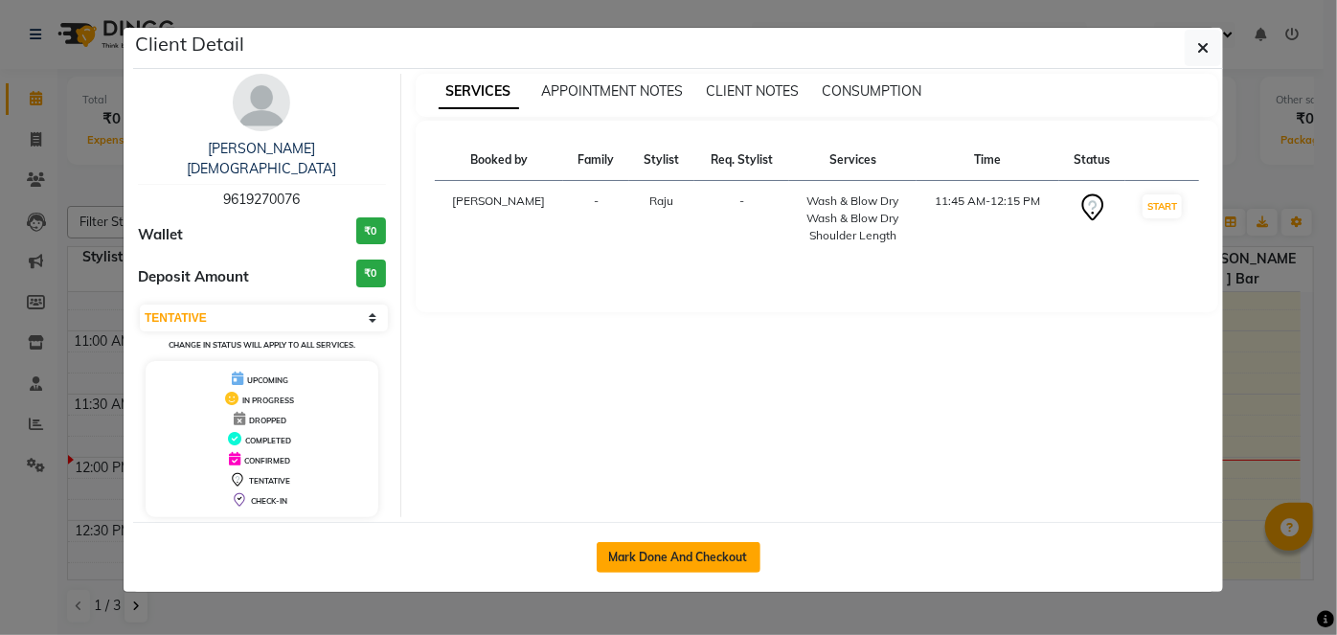
click at [656, 542] on button "Mark Done And Checkout" at bounding box center [679, 557] width 164 height 31
select select "4468"
select select "service"
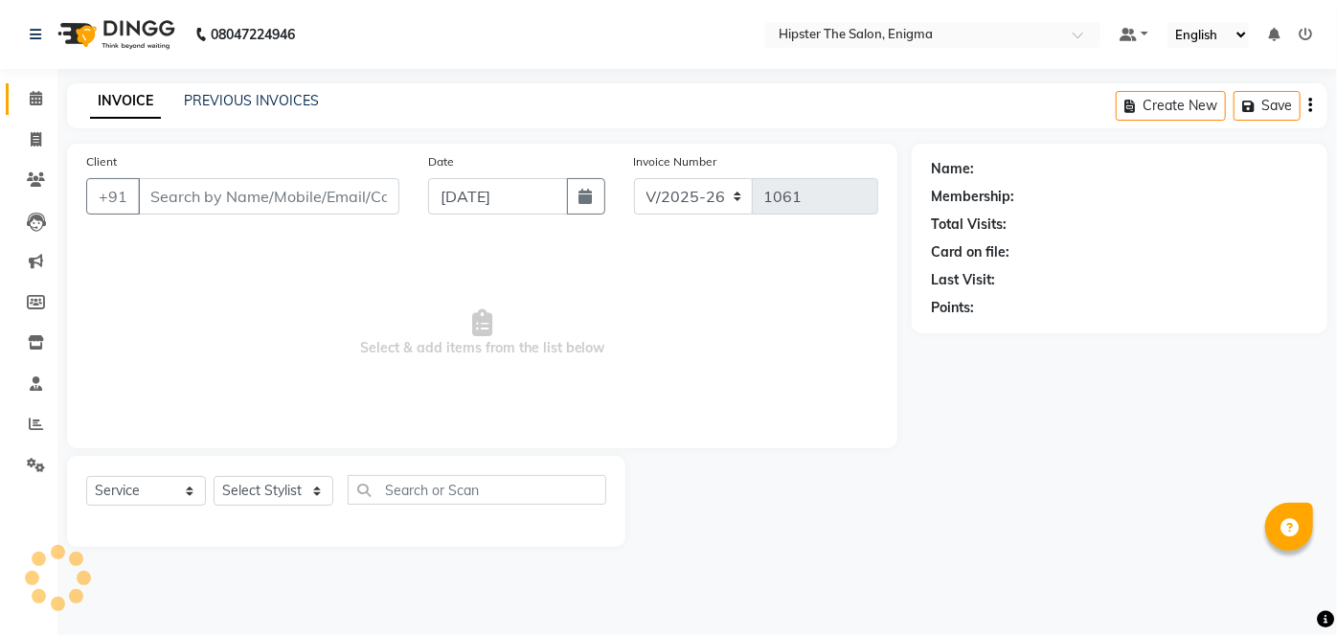
type input "9619270076"
select select "27612"
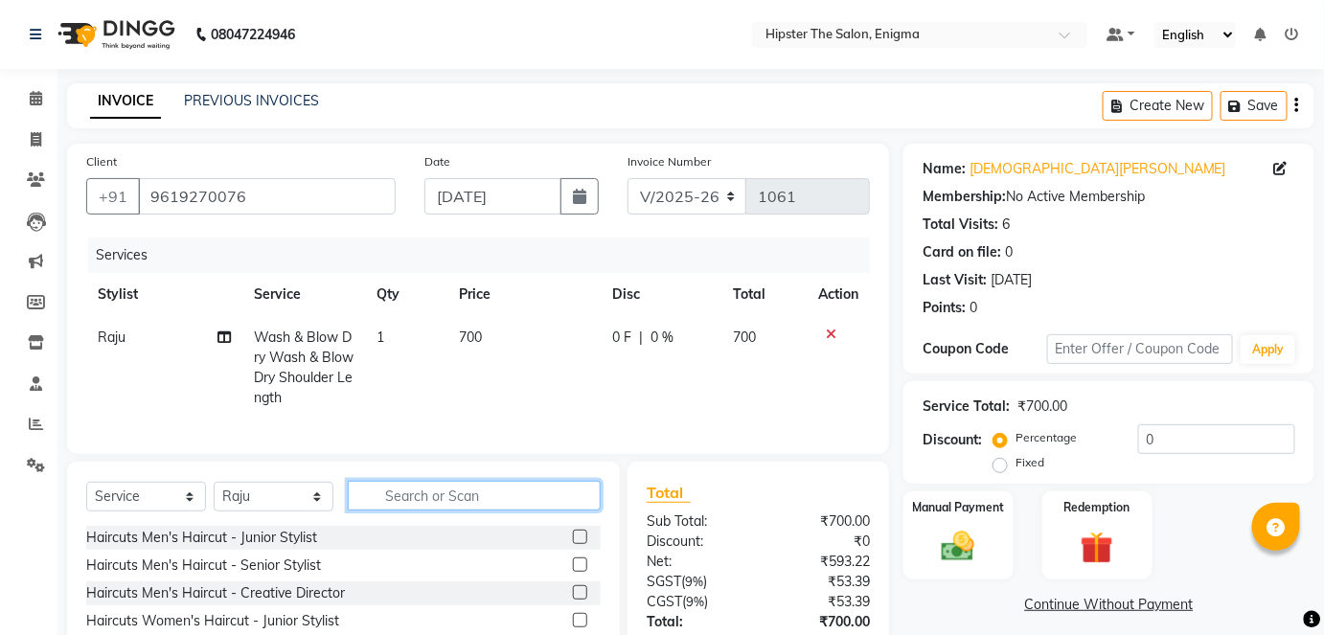
click at [470, 501] on input "text" at bounding box center [474, 496] width 253 height 30
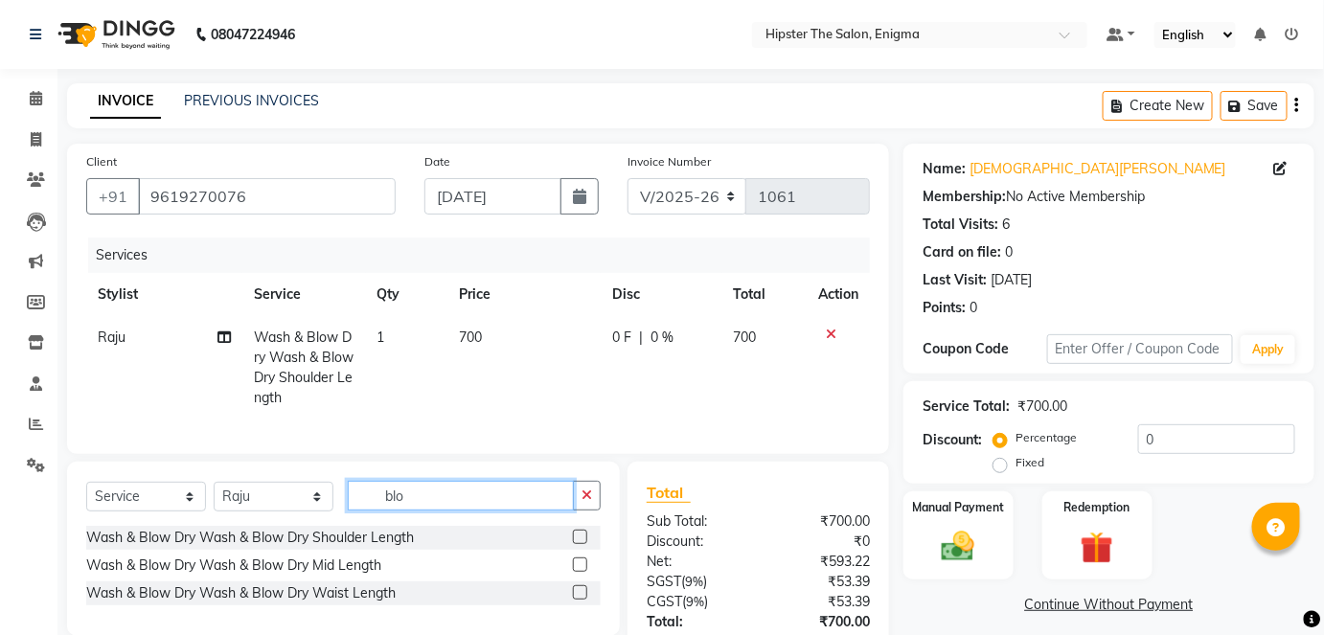
type input "blo"
click at [584, 600] on label at bounding box center [580, 592] width 14 height 14
click at [584, 600] on input "checkbox" at bounding box center [579, 593] width 12 height 12
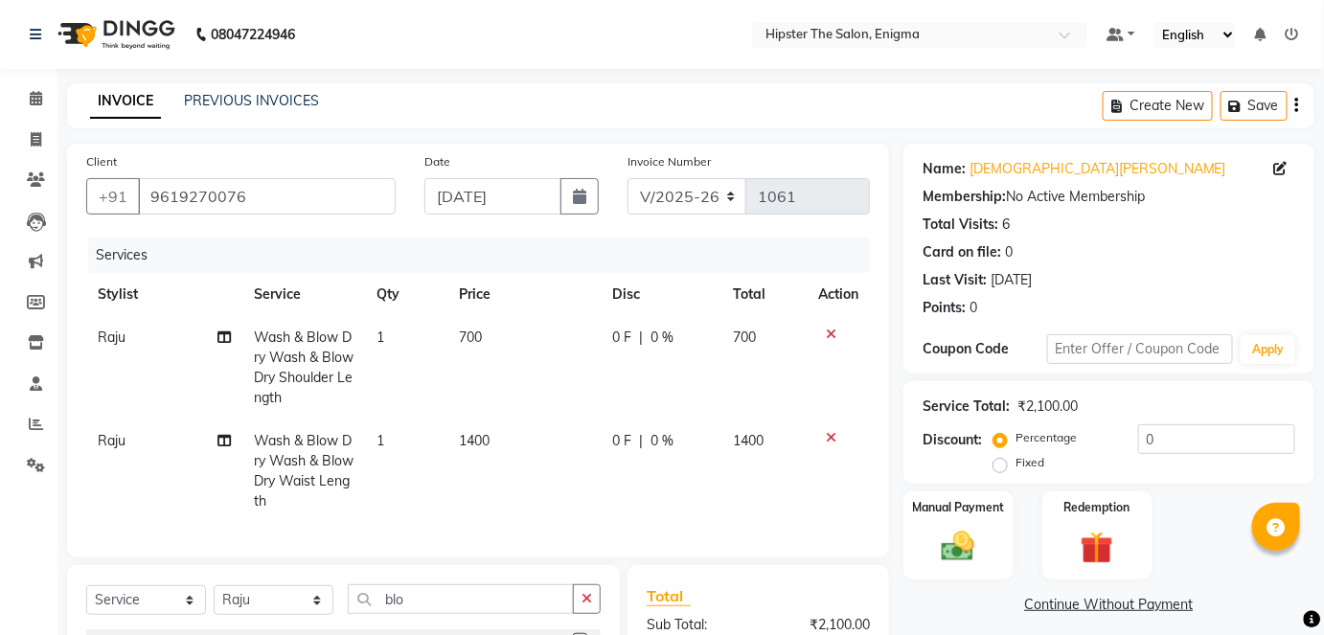
checkbox input "false"
click at [830, 329] on icon at bounding box center [831, 334] width 11 height 13
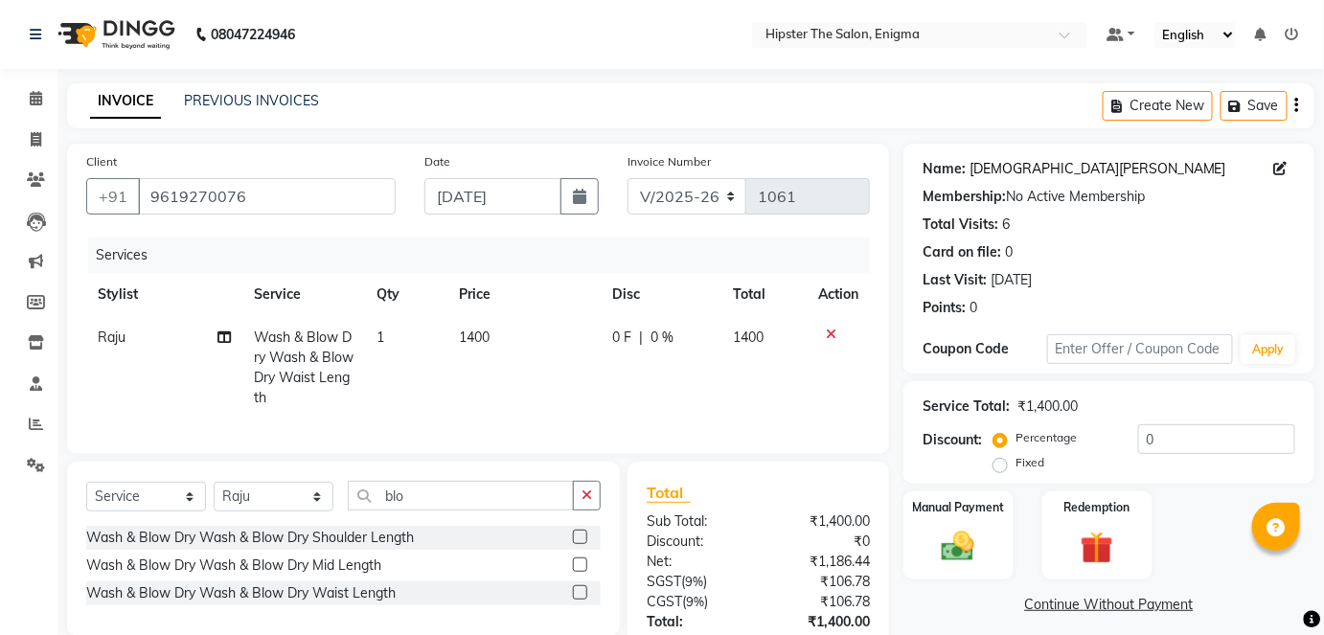
click at [983, 168] on link "[DEMOGRAPHIC_DATA][PERSON_NAME]" at bounding box center [1098, 169] width 257 height 20
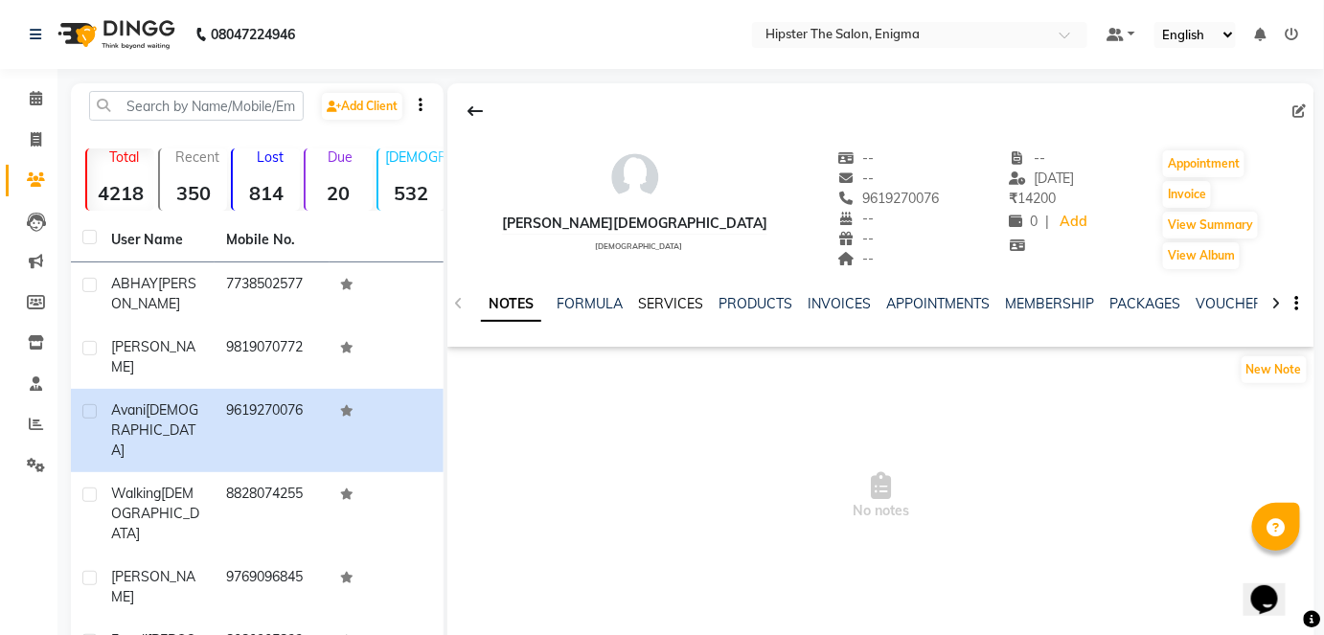
click at [654, 302] on link "SERVICES" at bounding box center [670, 303] width 65 height 17
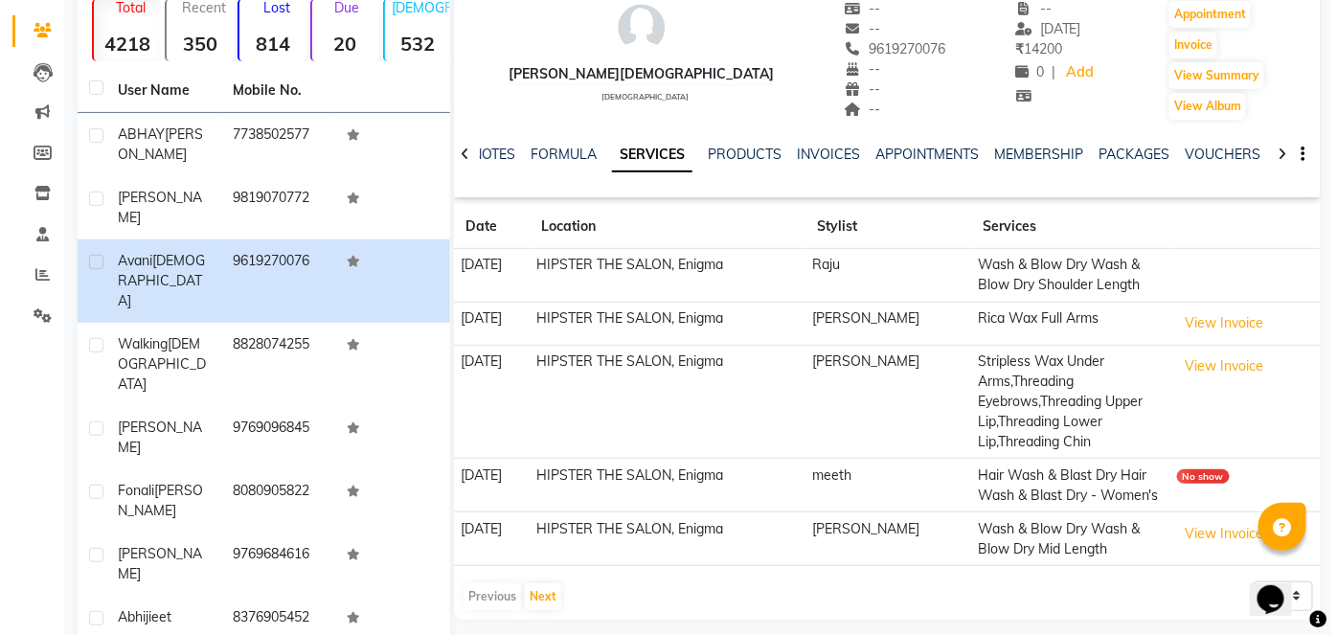
scroll to position [152, 0]
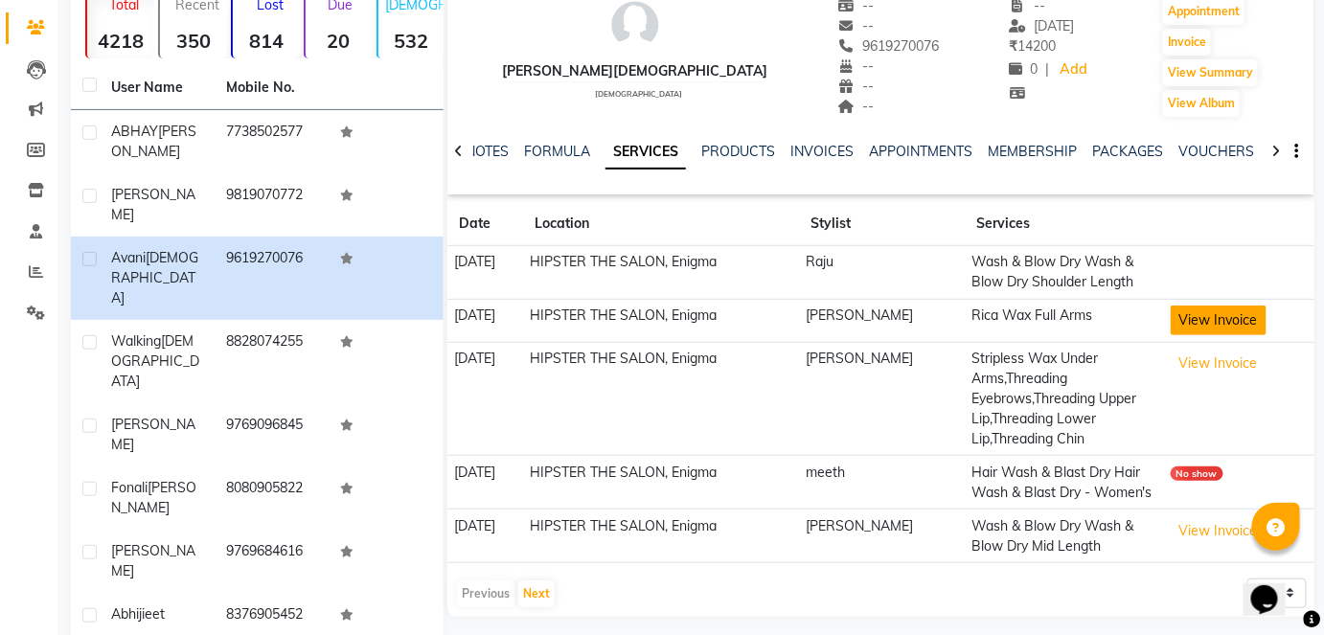
click at [1205, 320] on button "View Invoice" at bounding box center [1219, 321] width 96 height 30
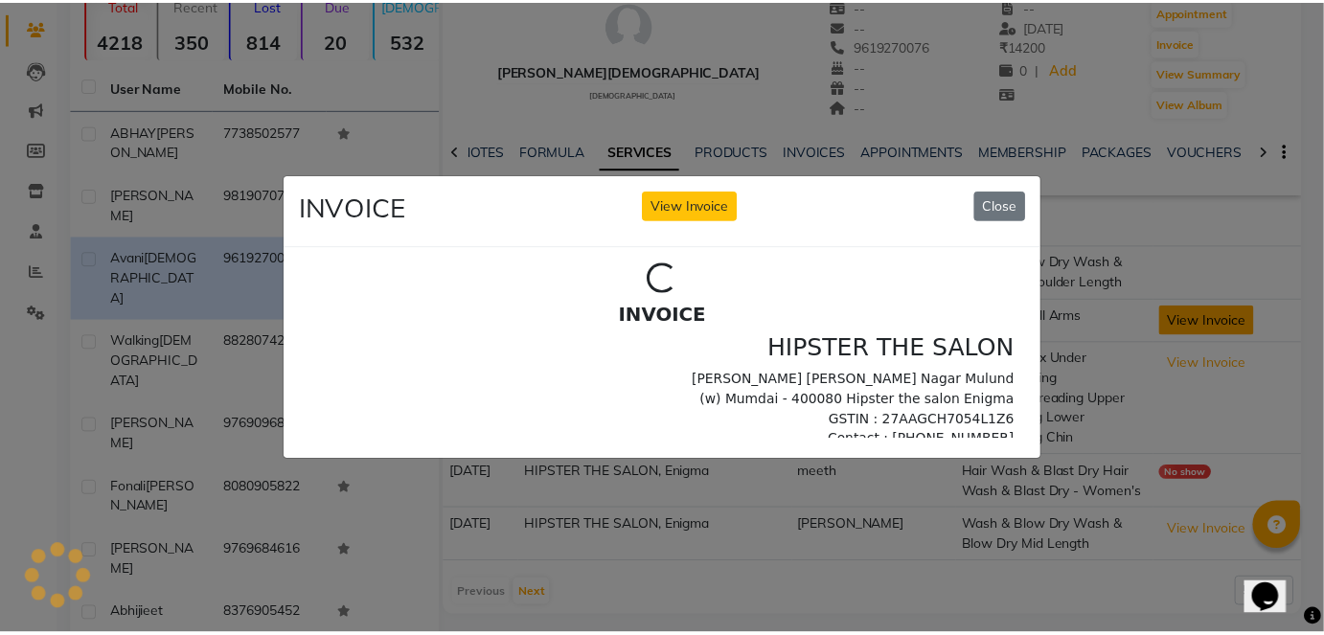
scroll to position [0, 0]
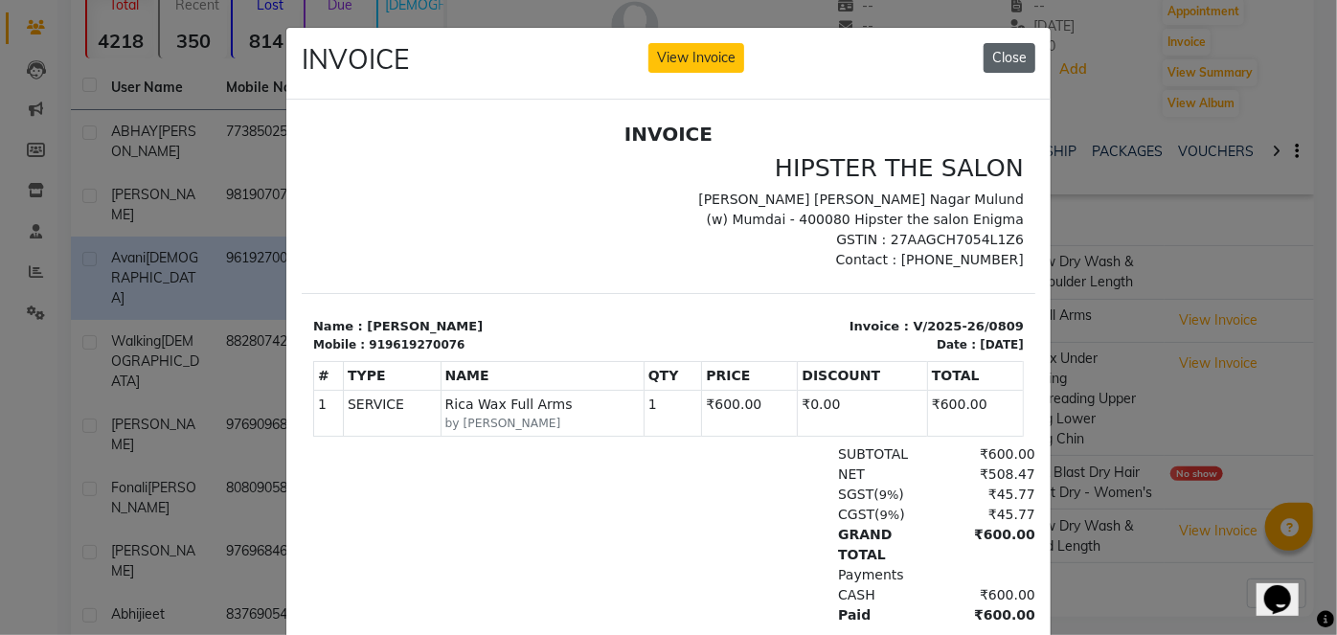
click at [1026, 52] on button "Close" at bounding box center [1010, 58] width 52 height 30
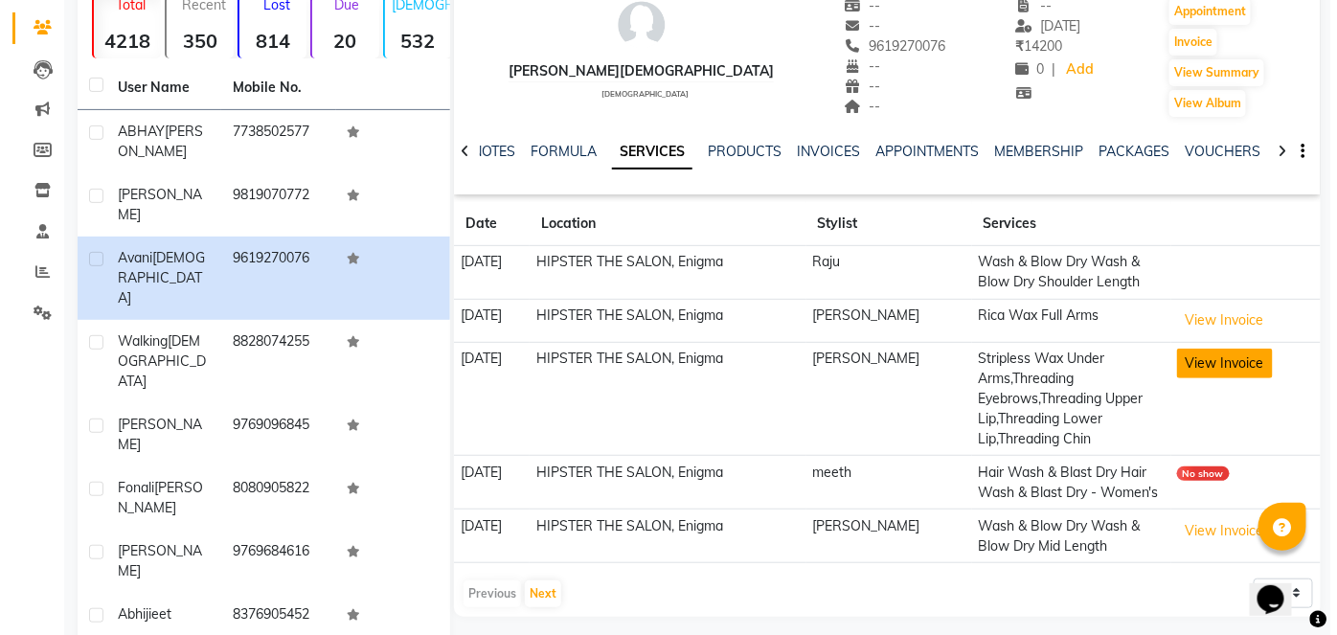
scroll to position [211, 0]
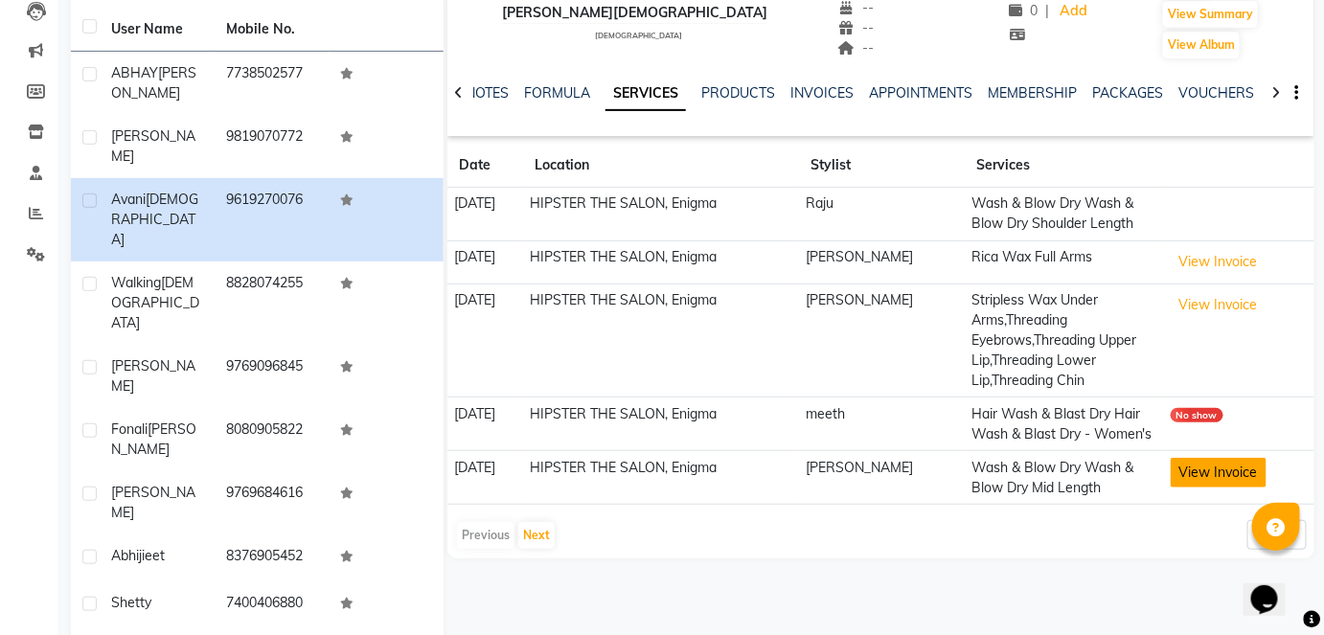
click at [1223, 475] on button "View Invoice" at bounding box center [1219, 473] width 96 height 30
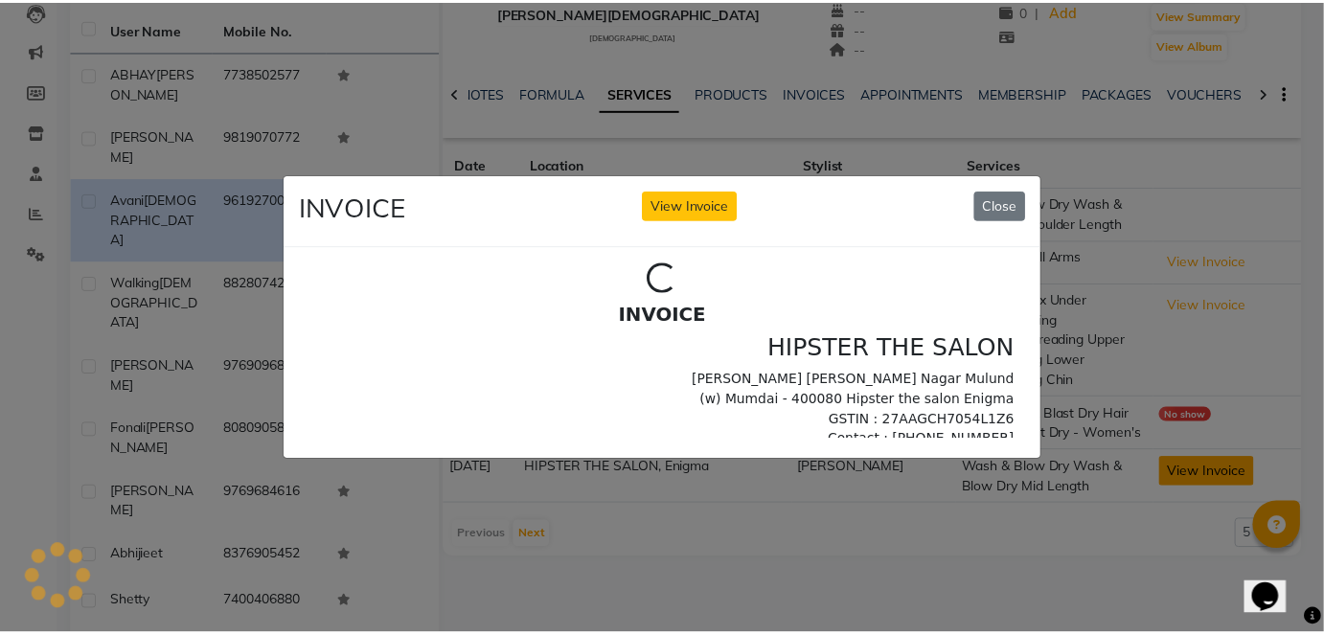
scroll to position [0, 0]
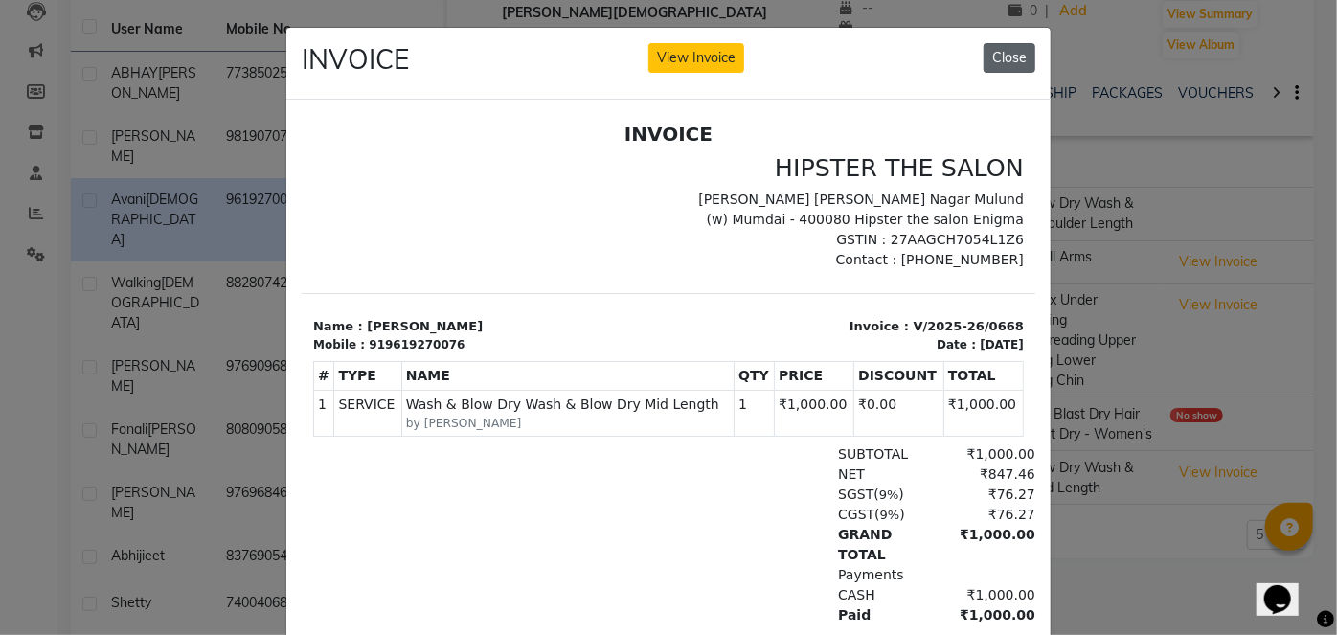
click at [1015, 60] on button "Close" at bounding box center [1010, 58] width 52 height 30
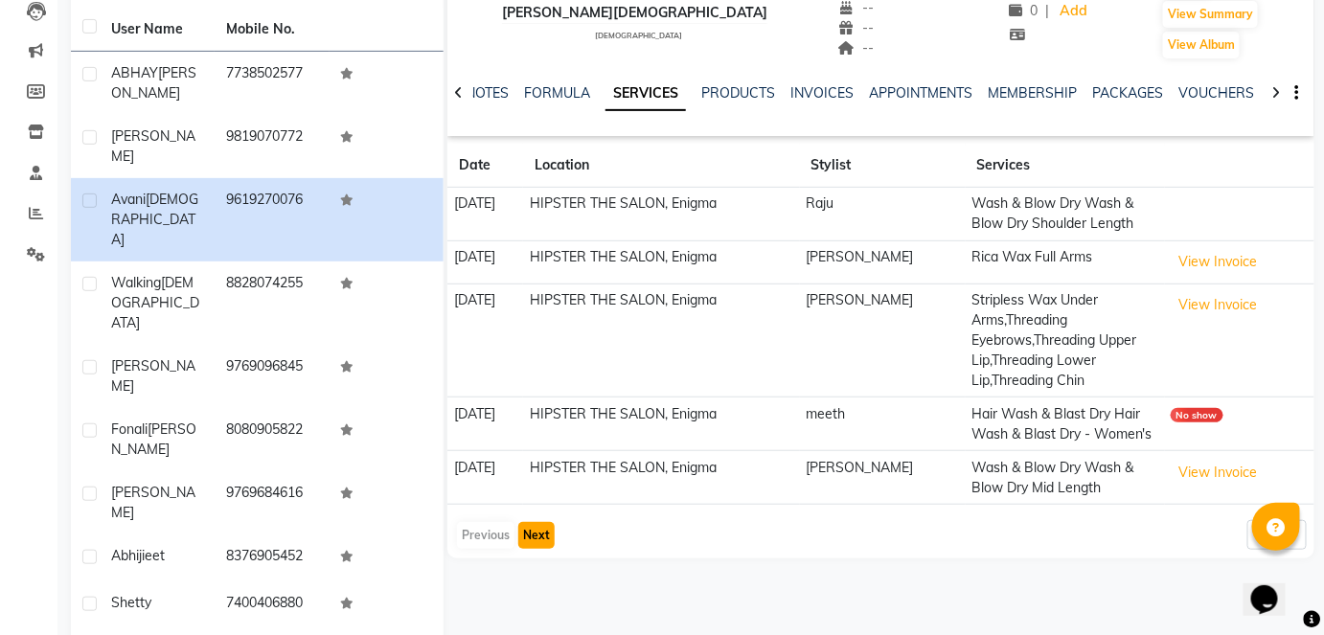
click at [521, 525] on button "Next" at bounding box center [536, 535] width 36 height 27
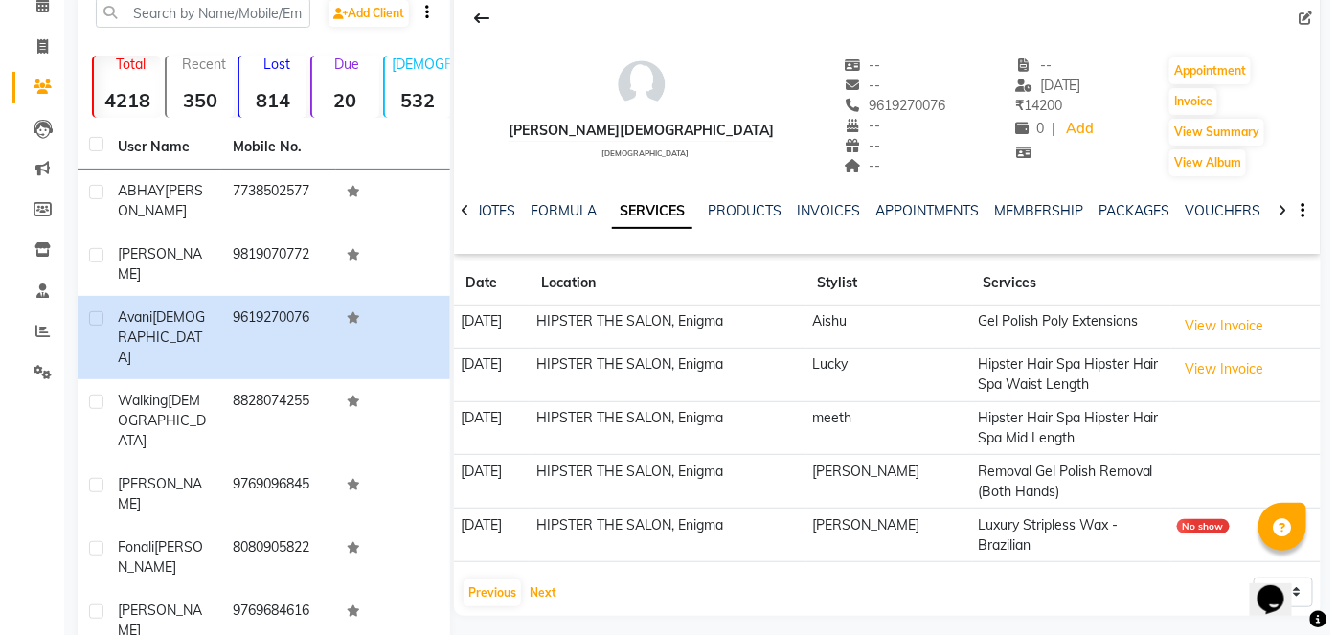
scroll to position [119, 0]
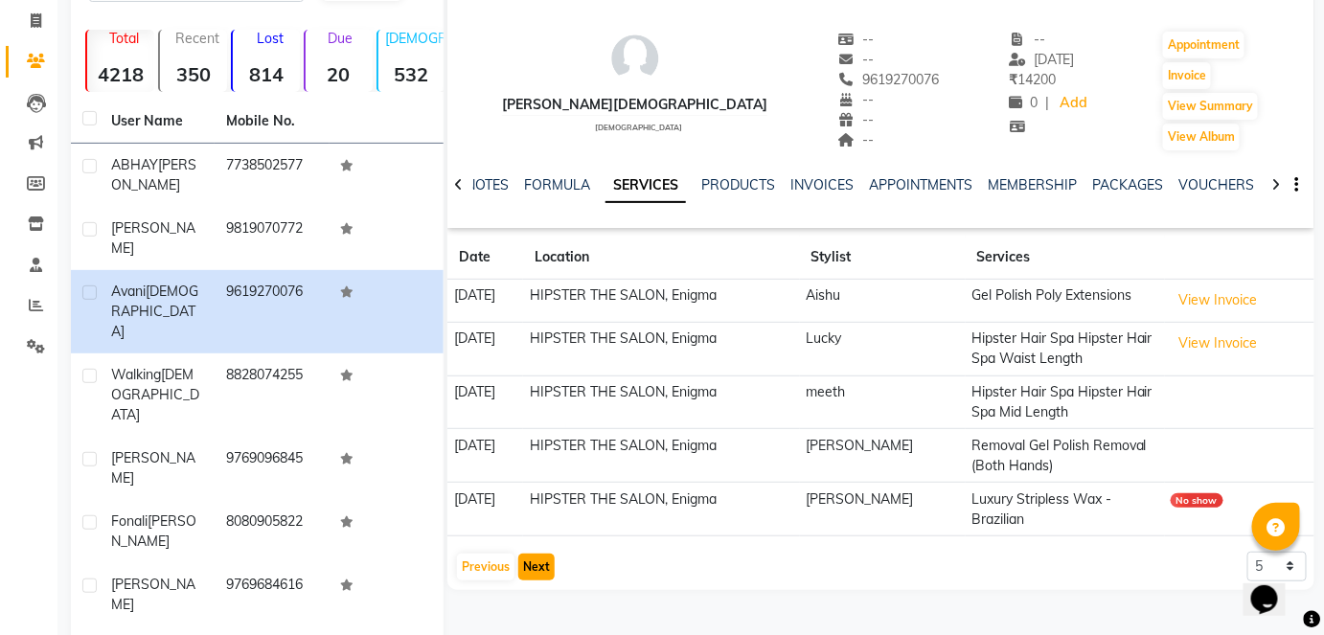
click at [531, 568] on button "Next" at bounding box center [536, 567] width 36 height 27
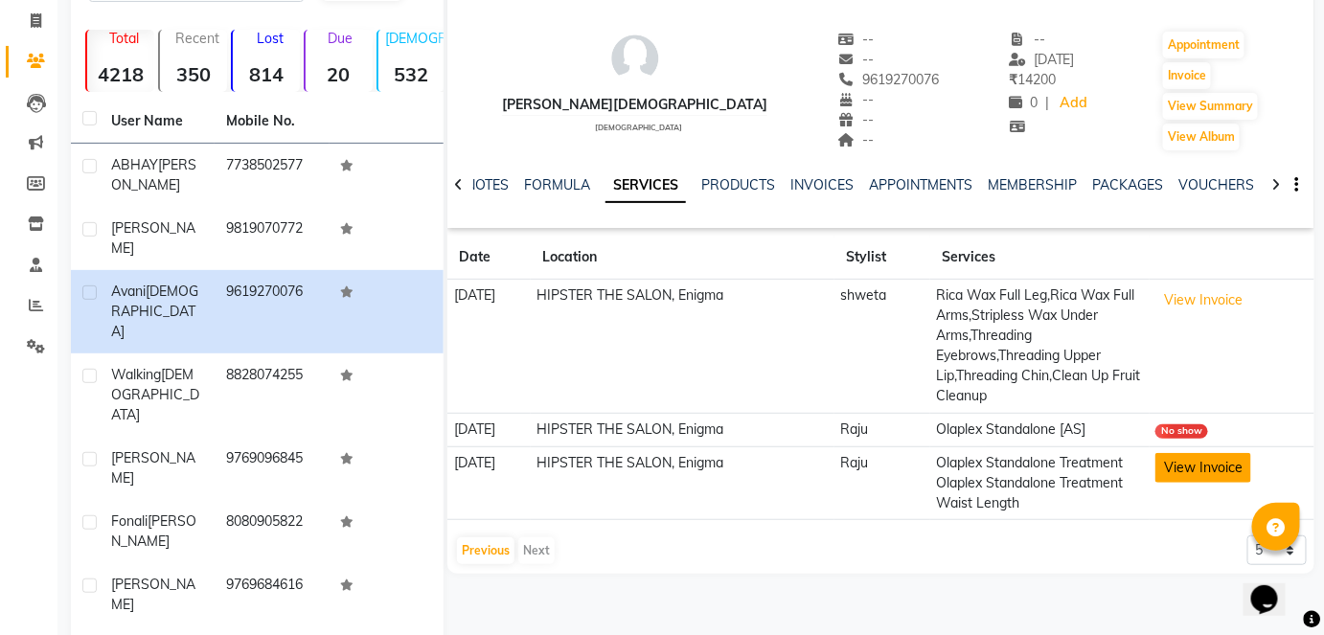
click at [1211, 463] on button "View Invoice" at bounding box center [1203, 468] width 96 height 30
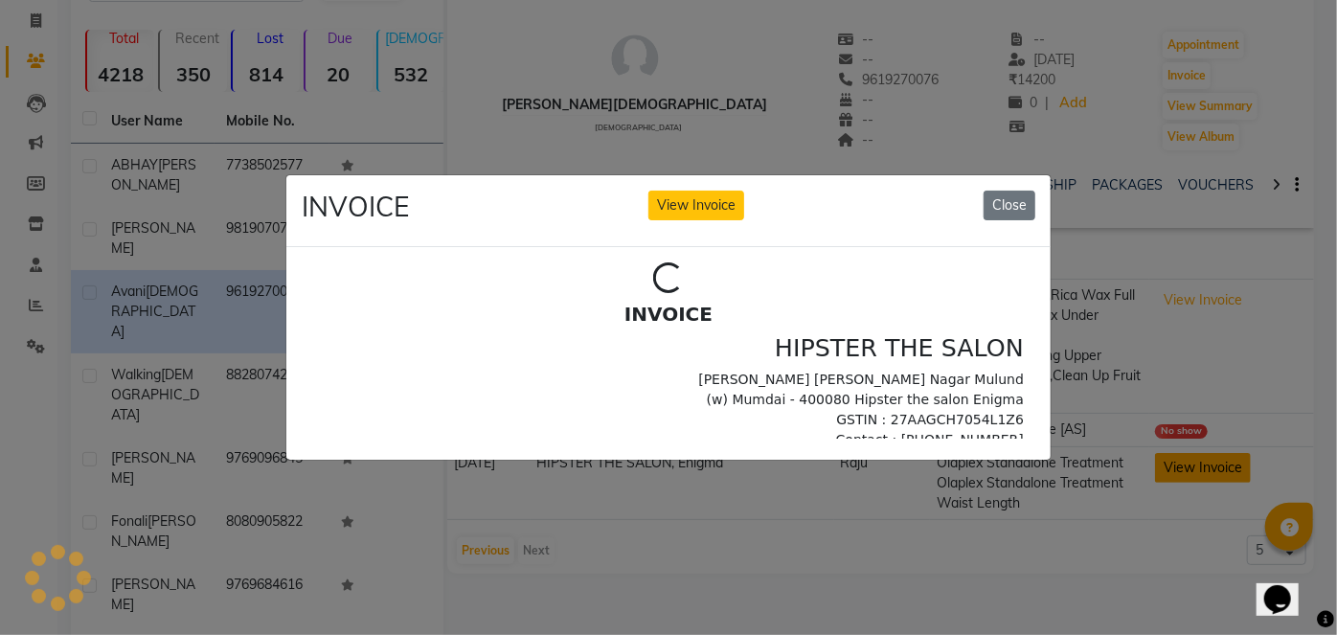
scroll to position [0, 0]
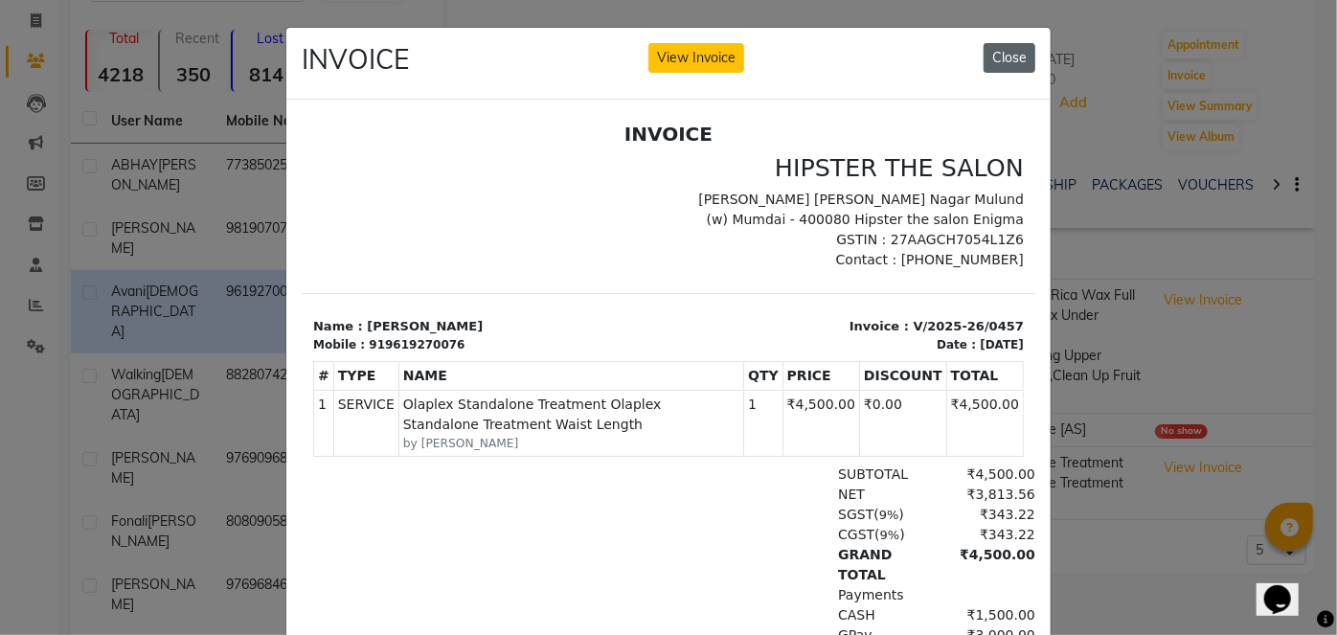
click at [1011, 61] on button "Close" at bounding box center [1010, 58] width 52 height 30
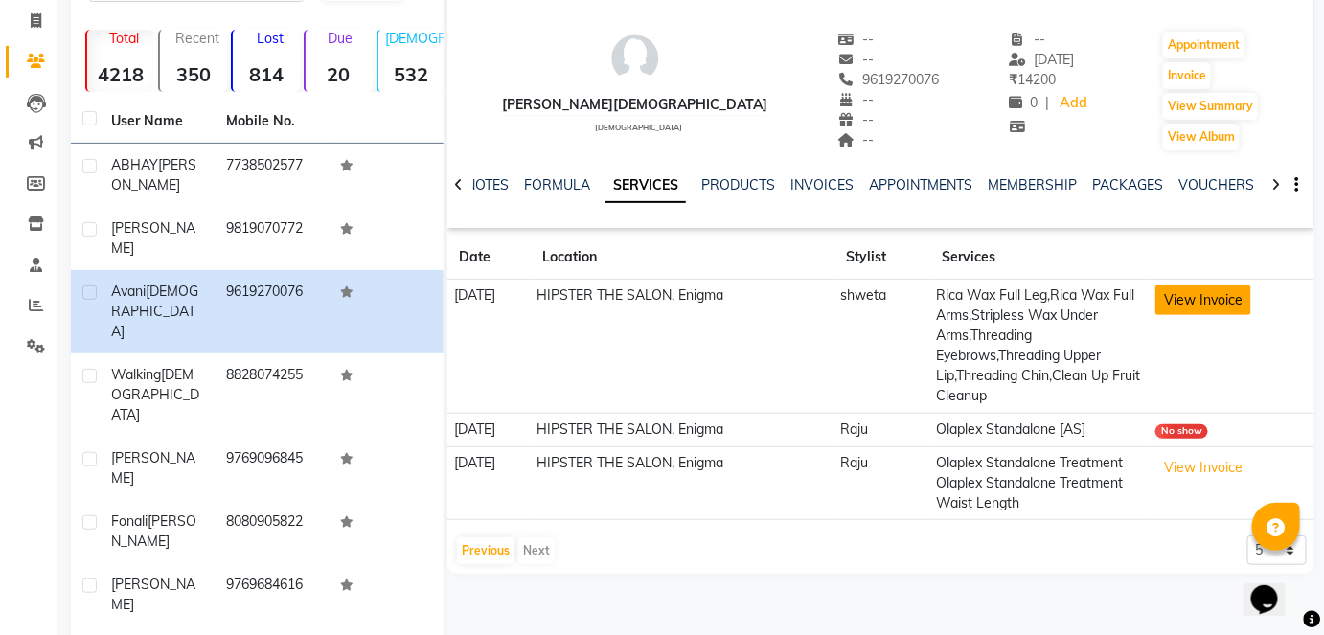
click at [1193, 312] on button "View Invoice" at bounding box center [1203, 301] width 96 height 30
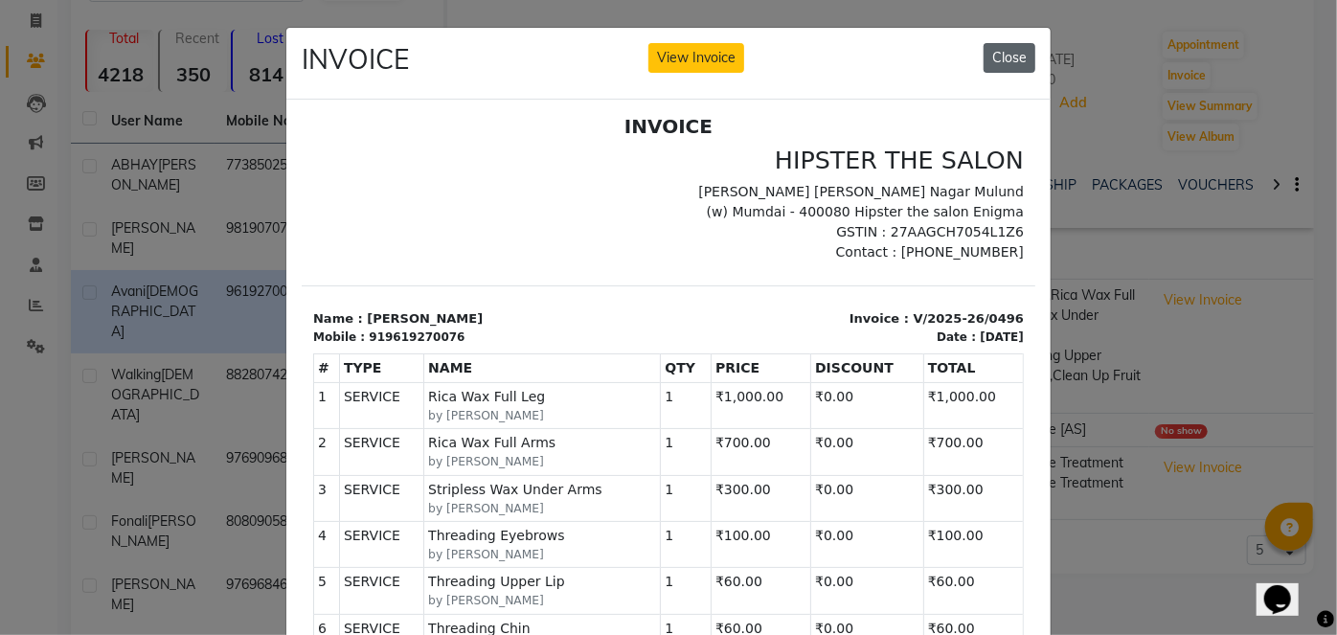
click at [1003, 56] on button "Close" at bounding box center [1010, 58] width 52 height 30
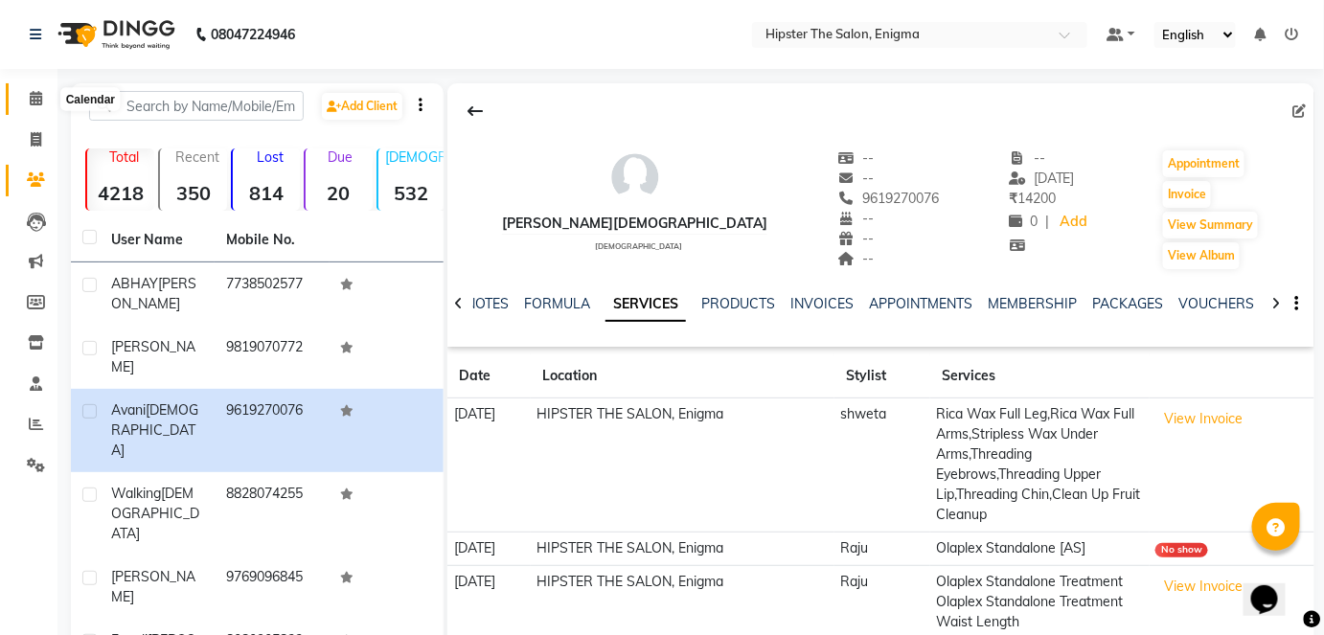
click at [45, 103] on span at bounding box center [36, 99] width 34 height 22
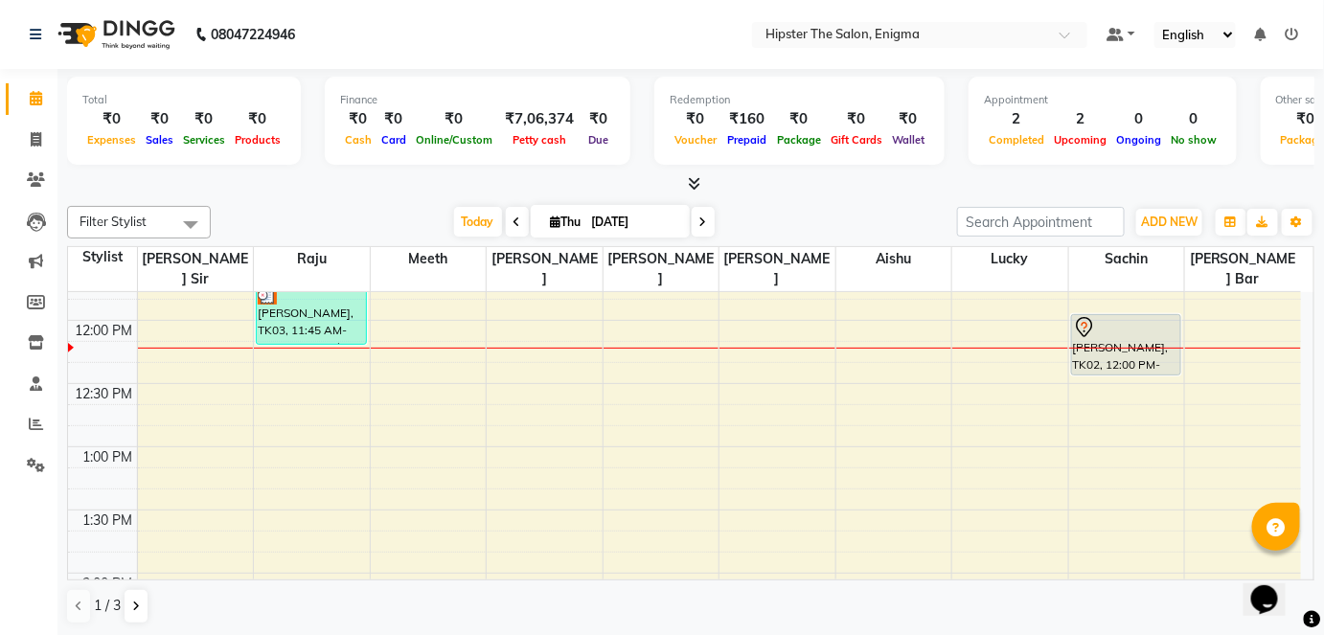
scroll to position [476, 0]
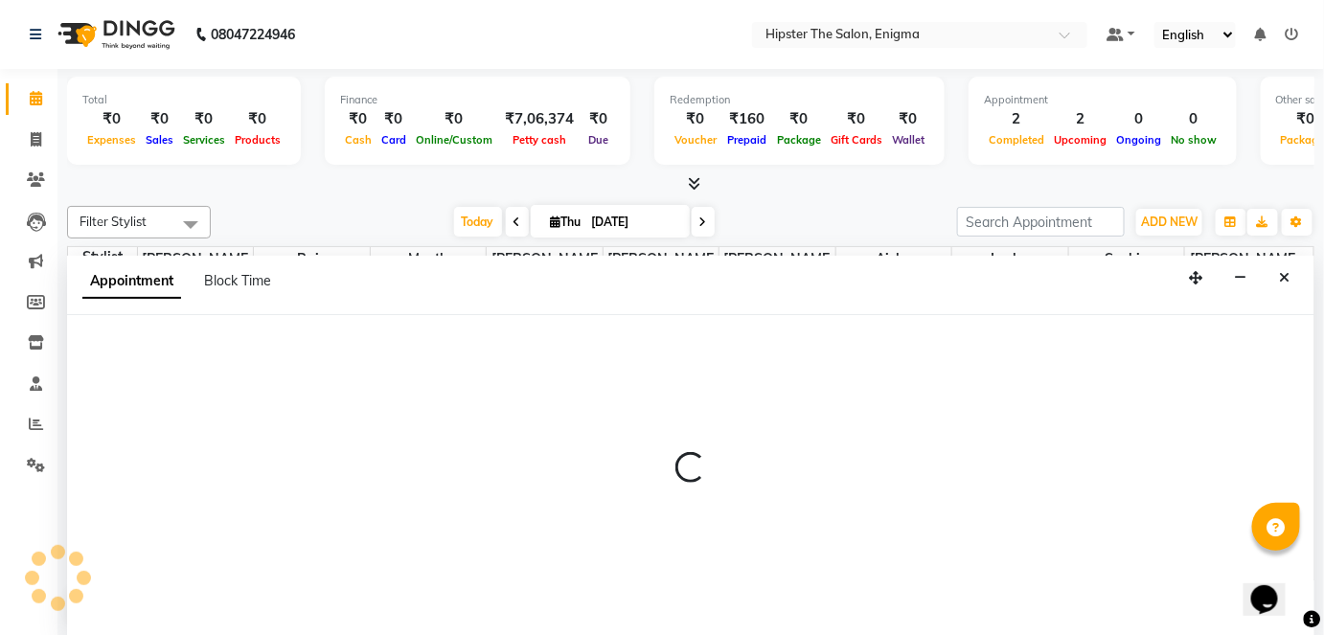
scroll to position [0, 0]
select select "85797"
select select "tentative"
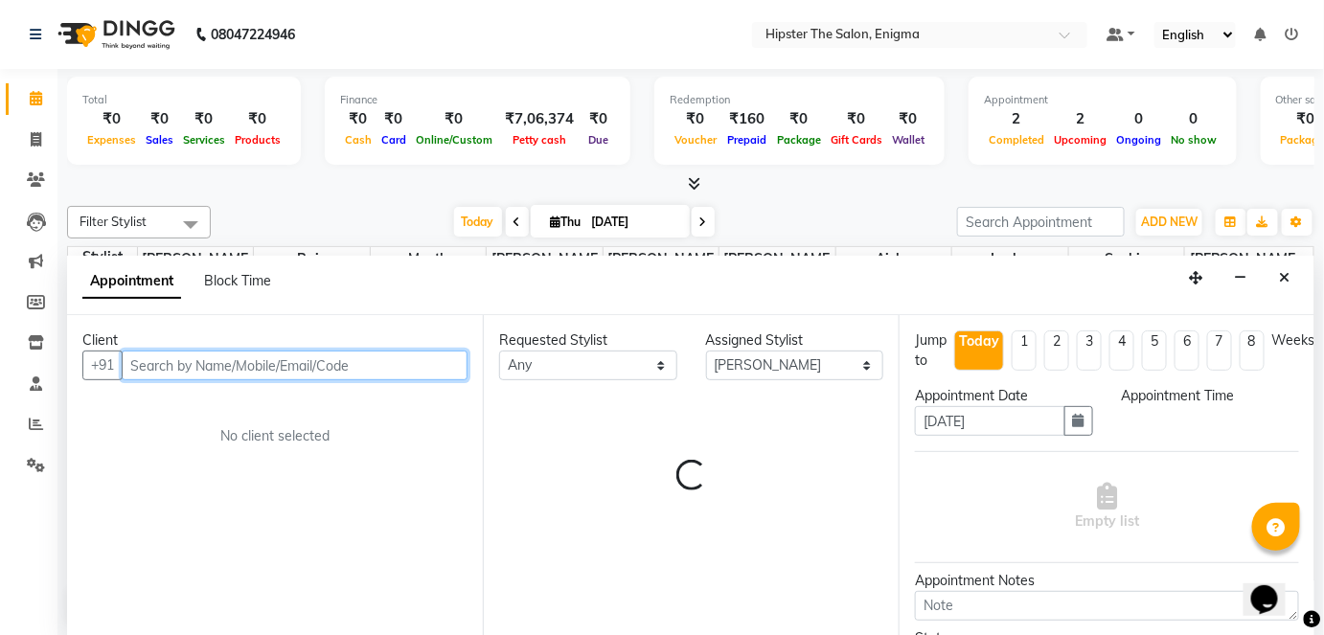
select select "735"
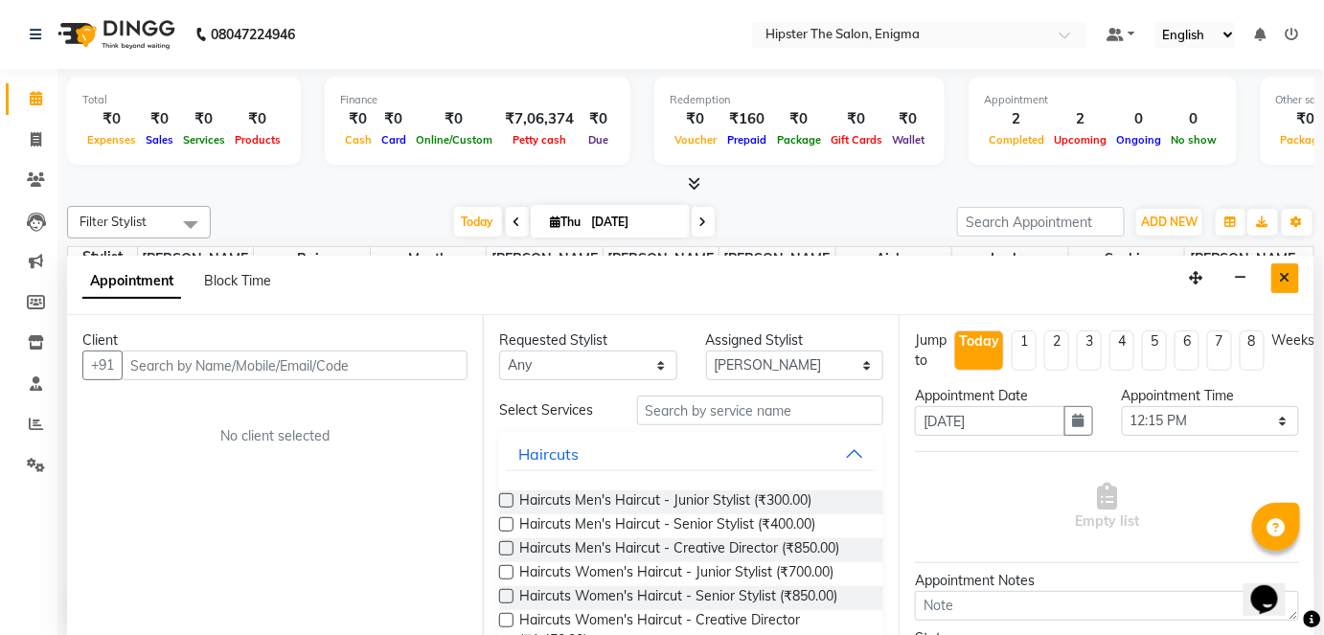
click at [1290, 272] on icon "Close" at bounding box center [1285, 277] width 11 height 13
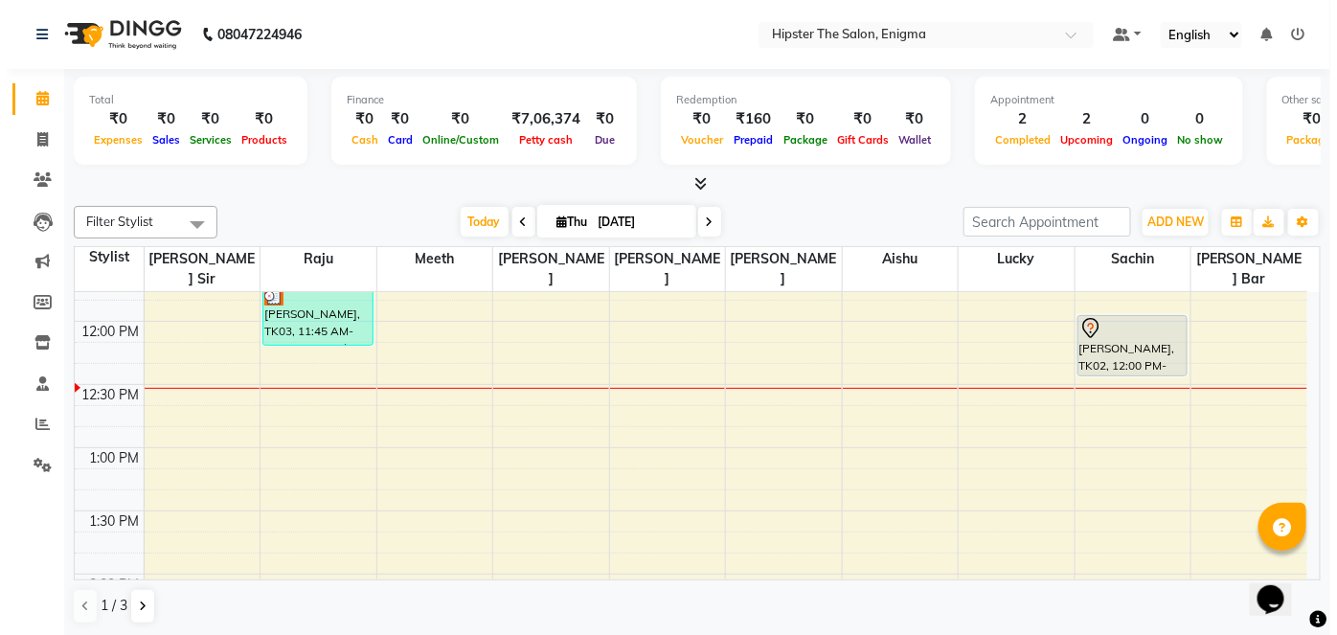
scroll to position [411, 0]
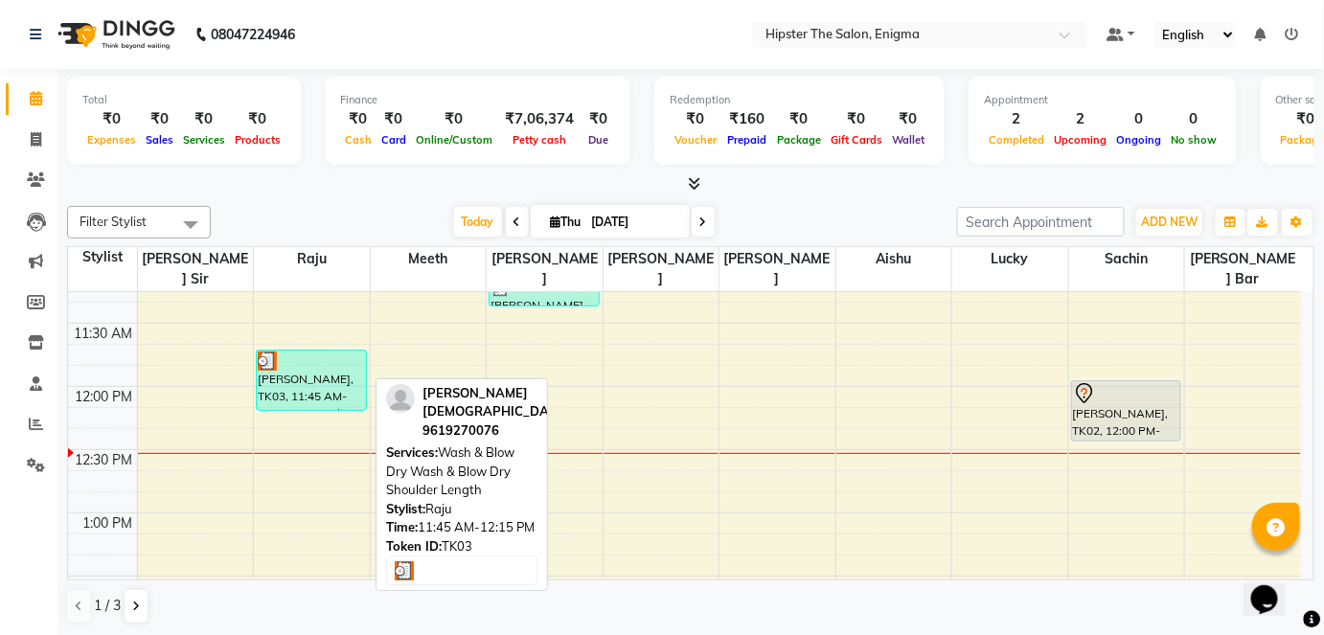
click at [325, 371] on div "[PERSON_NAME], TK03, 11:45 AM-12:15 PM, Wash & Blow Dry Wash & Blow Dry Shoulde…" at bounding box center [311, 380] width 109 height 59
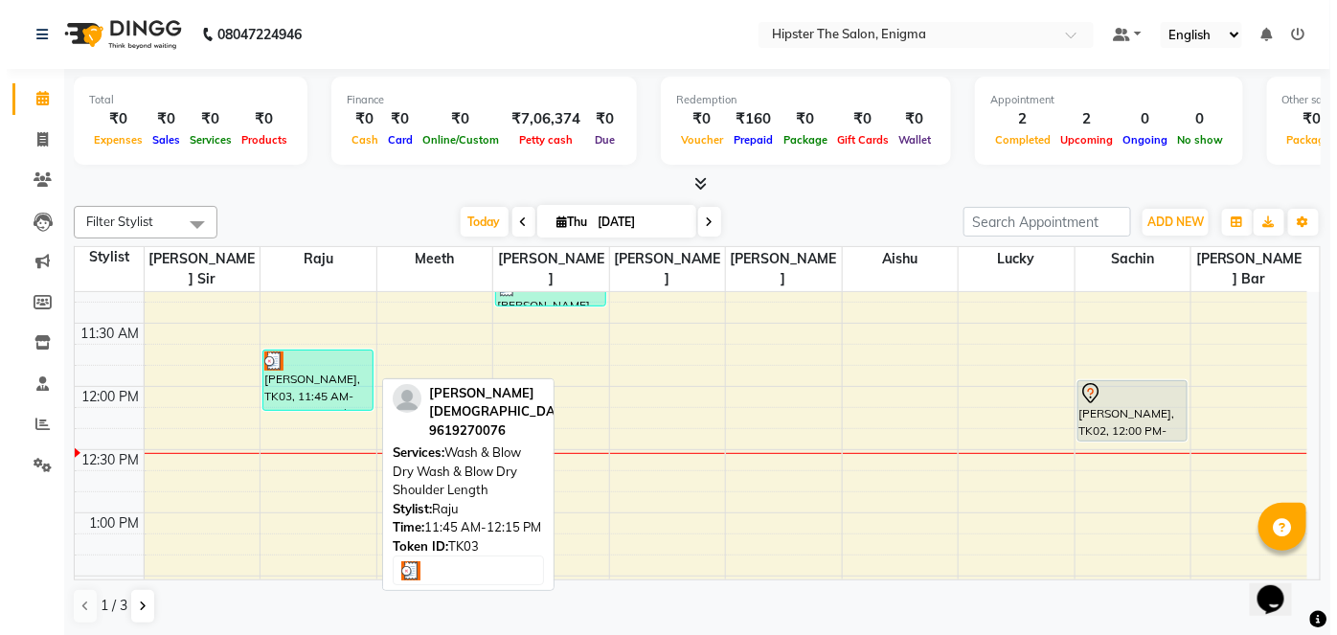
select select "3"
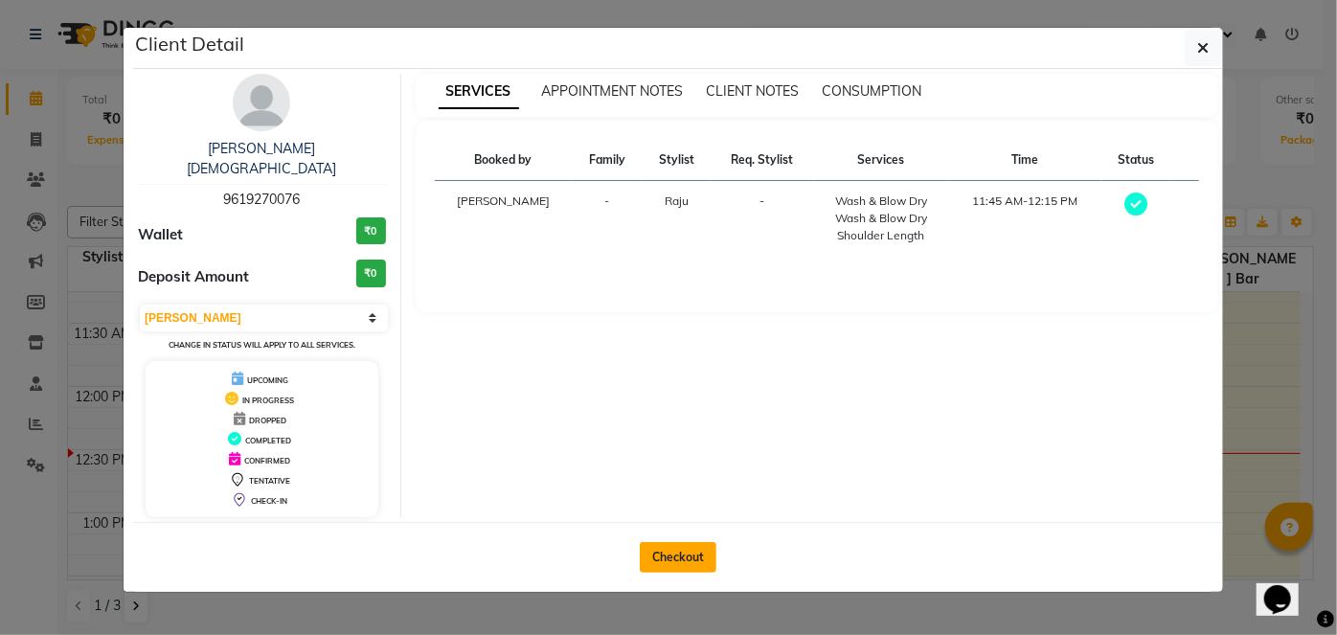
click at [666, 542] on button "Checkout" at bounding box center [678, 557] width 77 height 31
select select "service"
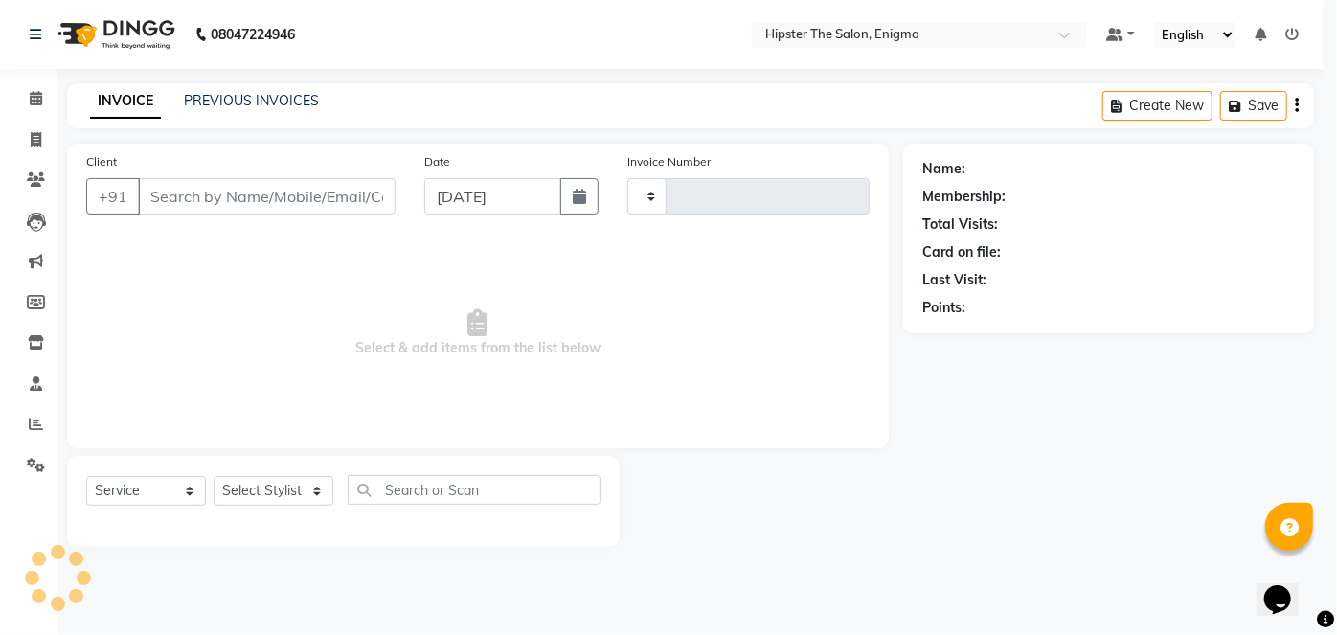
type input "1061"
select select "4468"
type input "9619270076"
select select "27612"
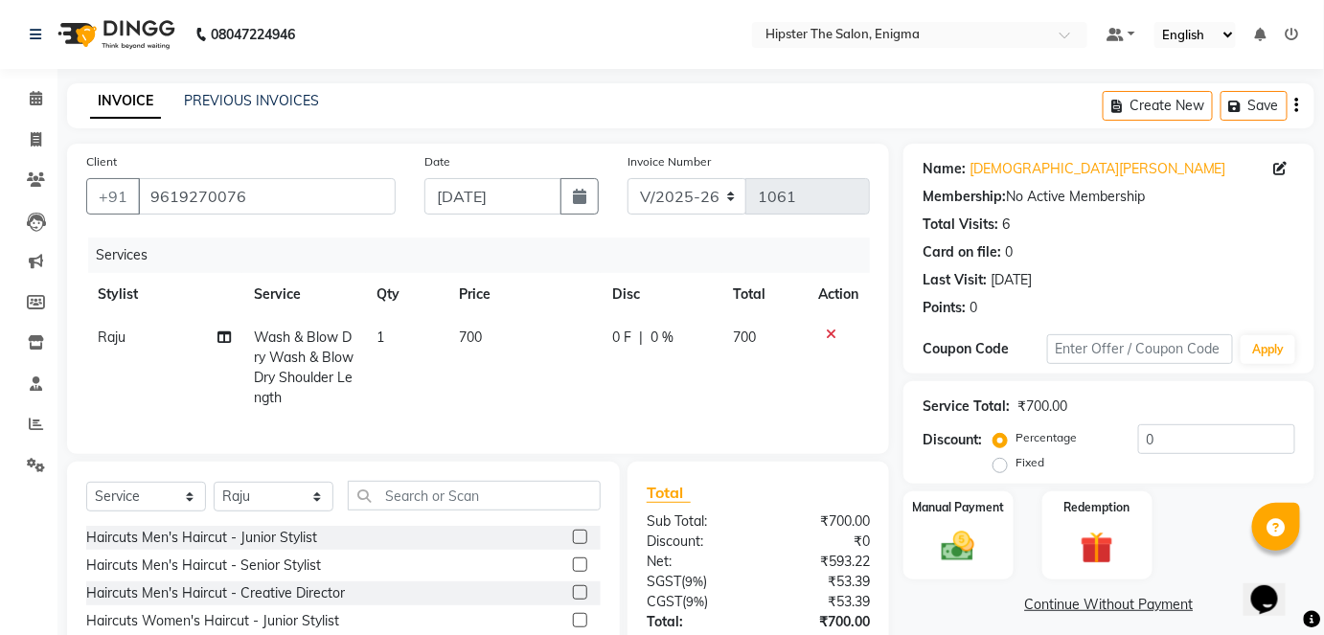
click at [827, 328] on icon at bounding box center [831, 334] width 11 height 13
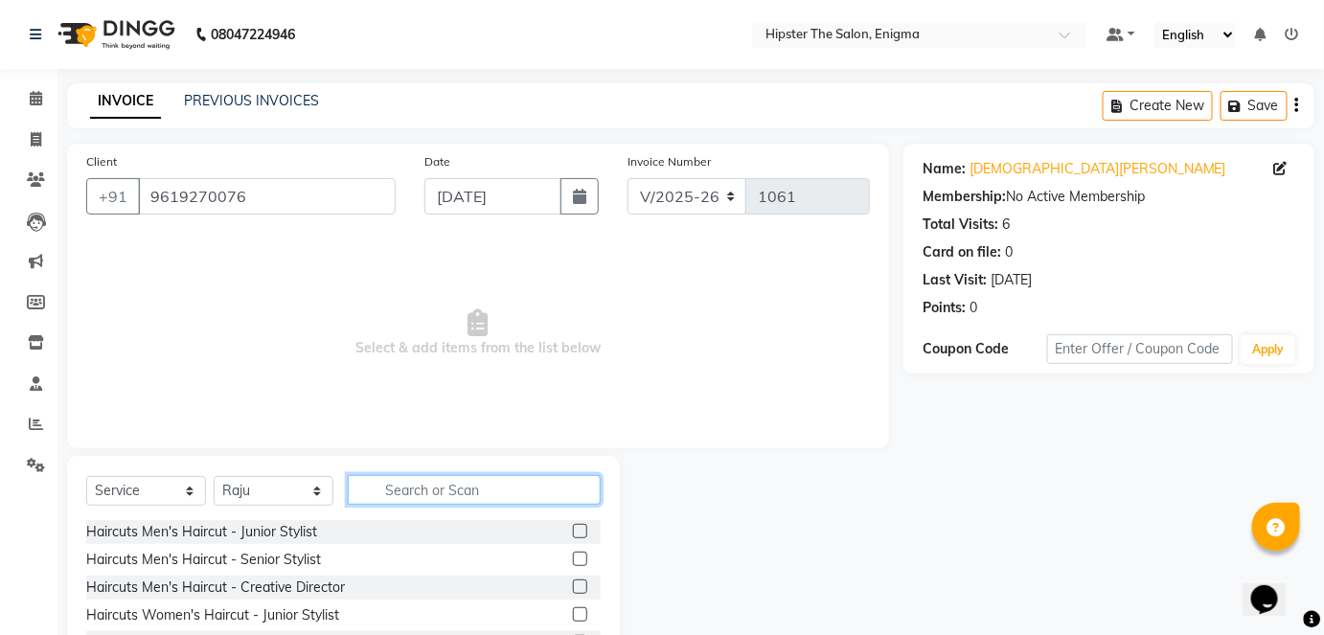
click at [385, 498] on input "text" at bounding box center [474, 490] width 253 height 30
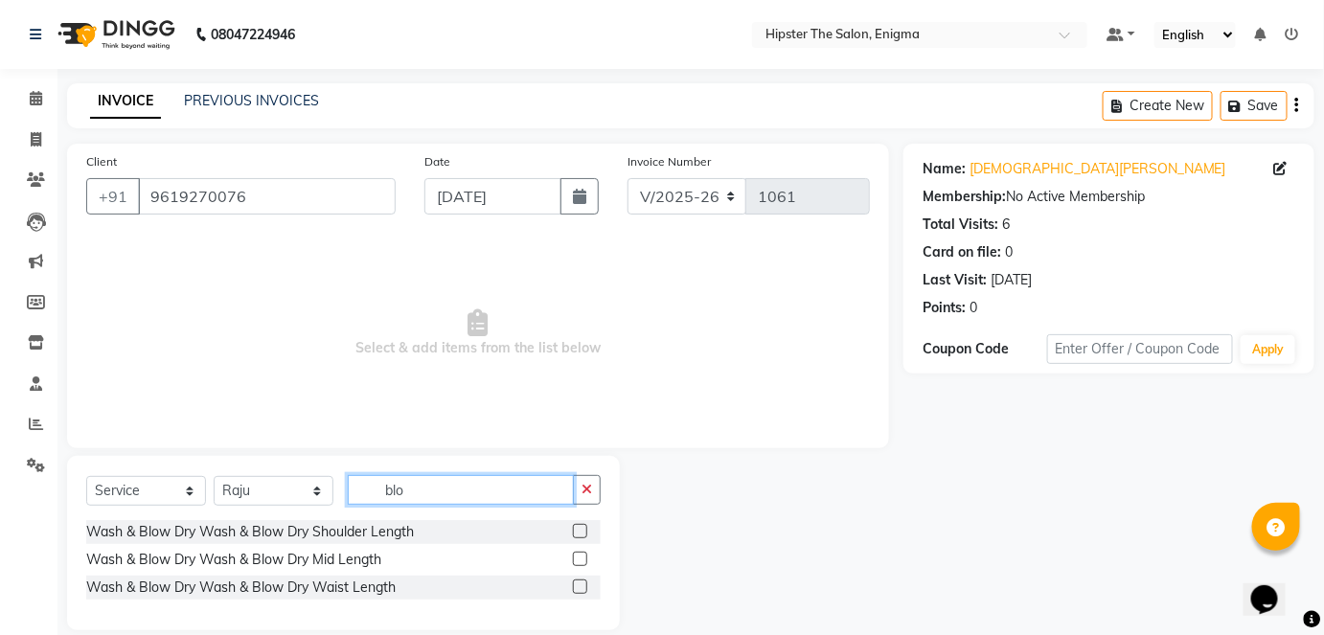
type input "blo"
click at [583, 590] on label at bounding box center [580, 587] width 14 height 14
click at [583, 590] on input "checkbox" at bounding box center [579, 588] width 12 height 12
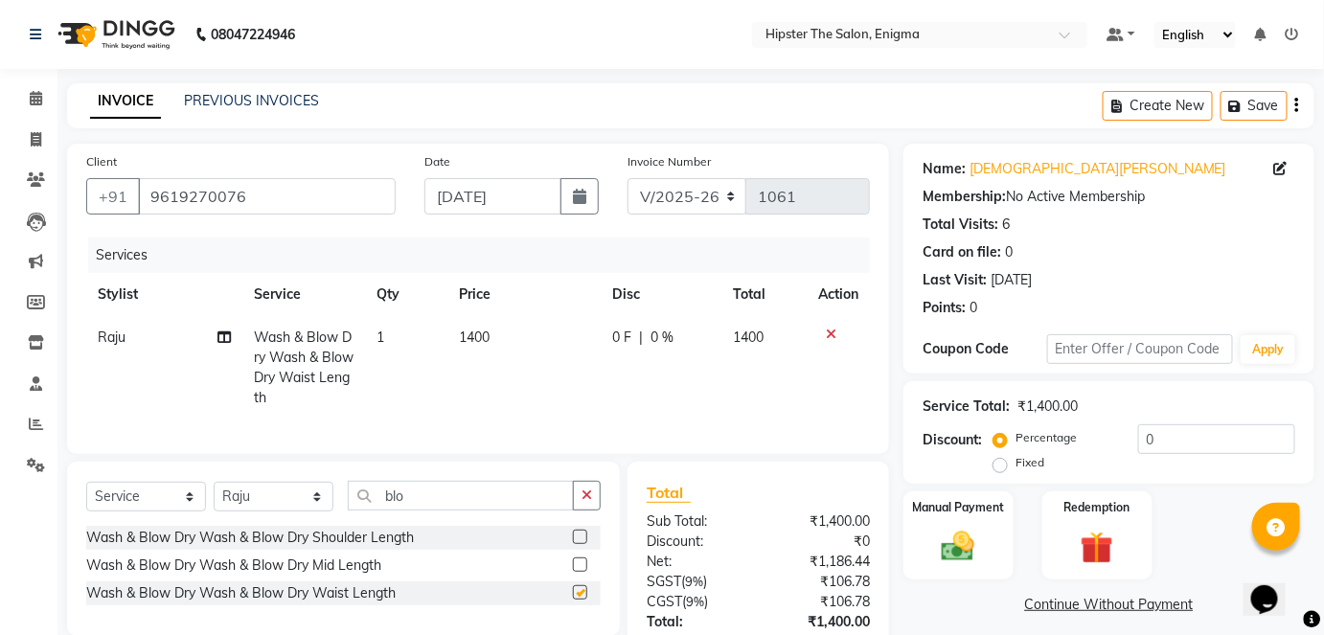
checkbox input "false"
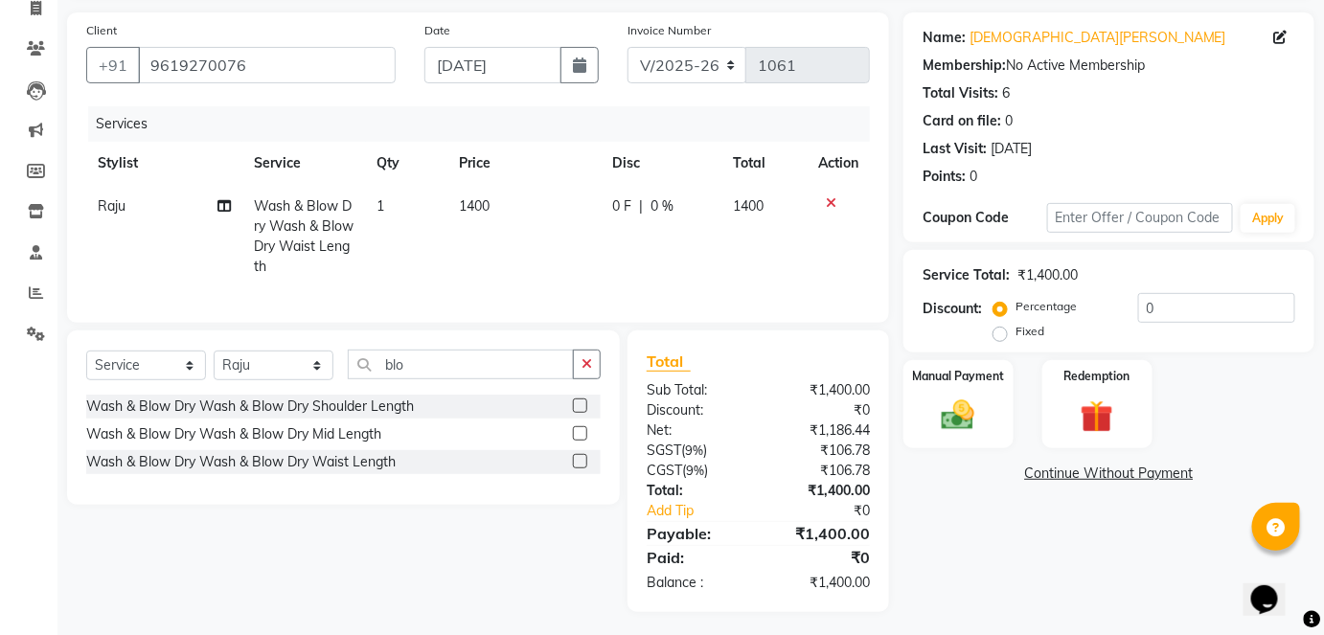
scroll to position [132, 0]
click at [953, 422] on img at bounding box center [958, 414] width 56 height 39
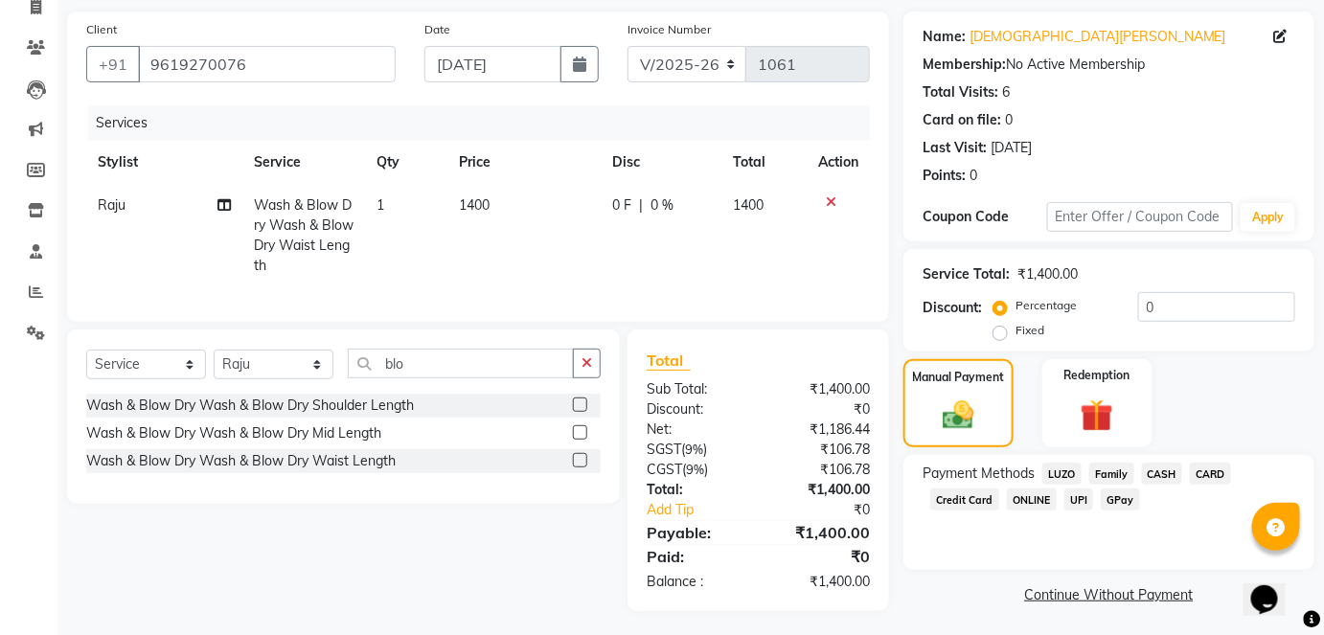
click at [1162, 473] on span "CASH" at bounding box center [1162, 474] width 41 height 22
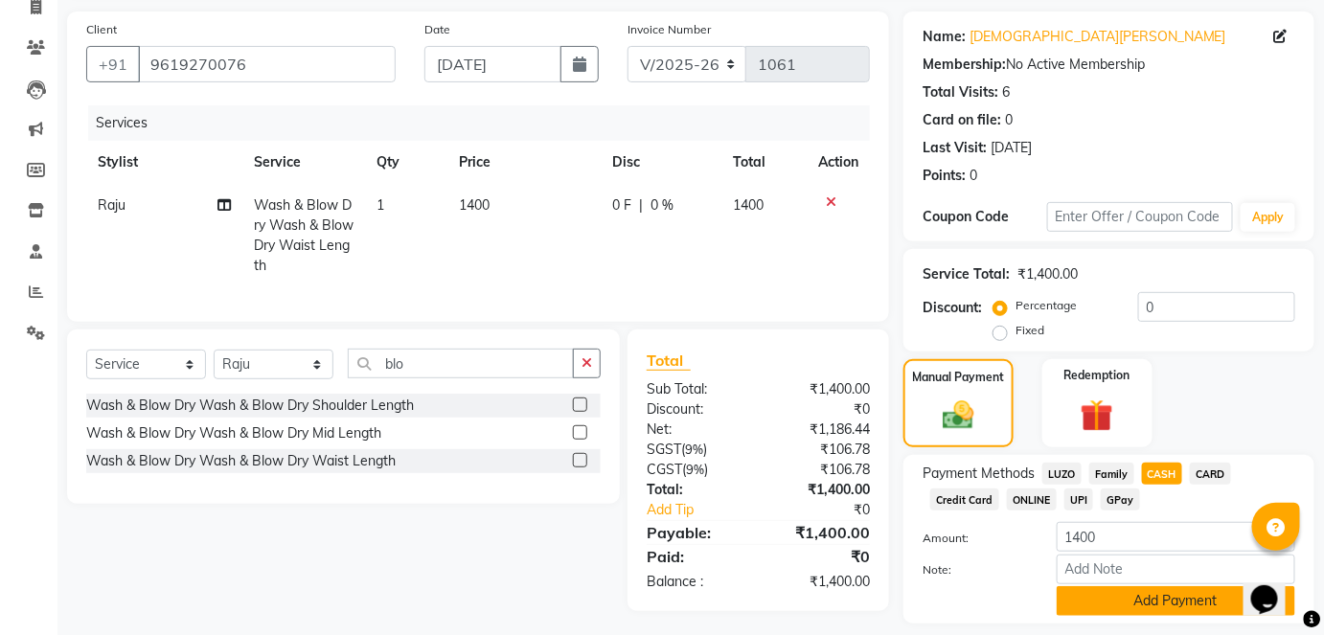
click at [1155, 599] on button "Add Payment" at bounding box center [1176, 601] width 239 height 30
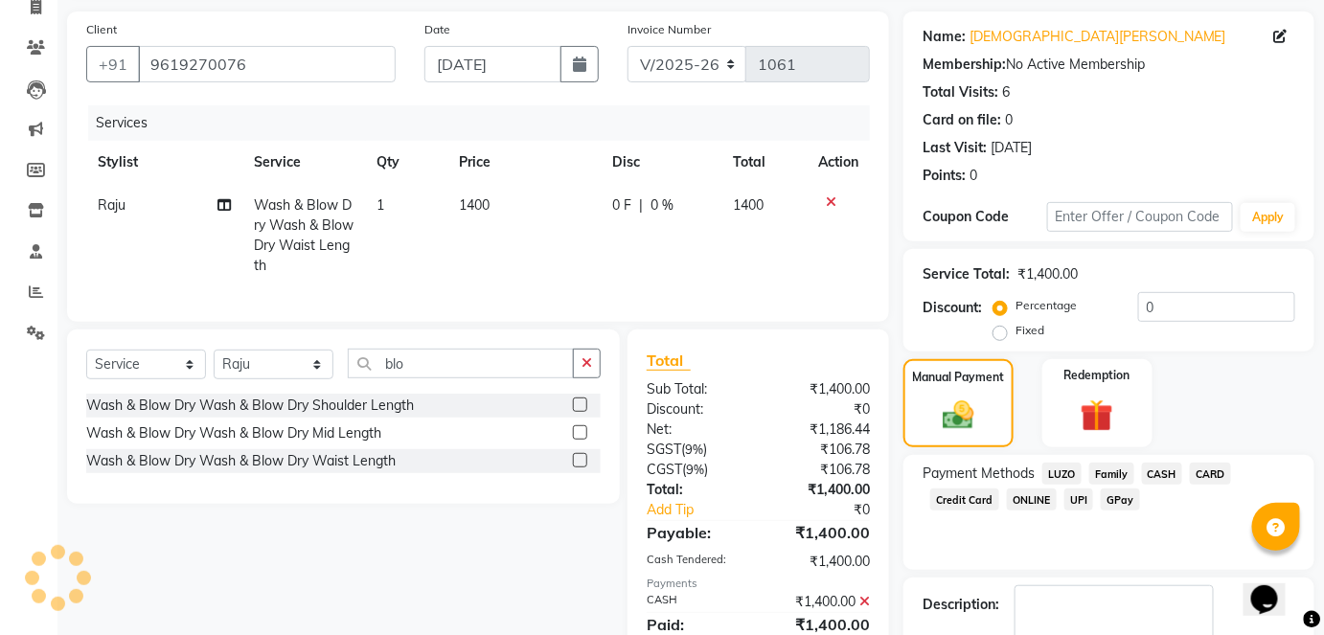
scroll to position [241, 0]
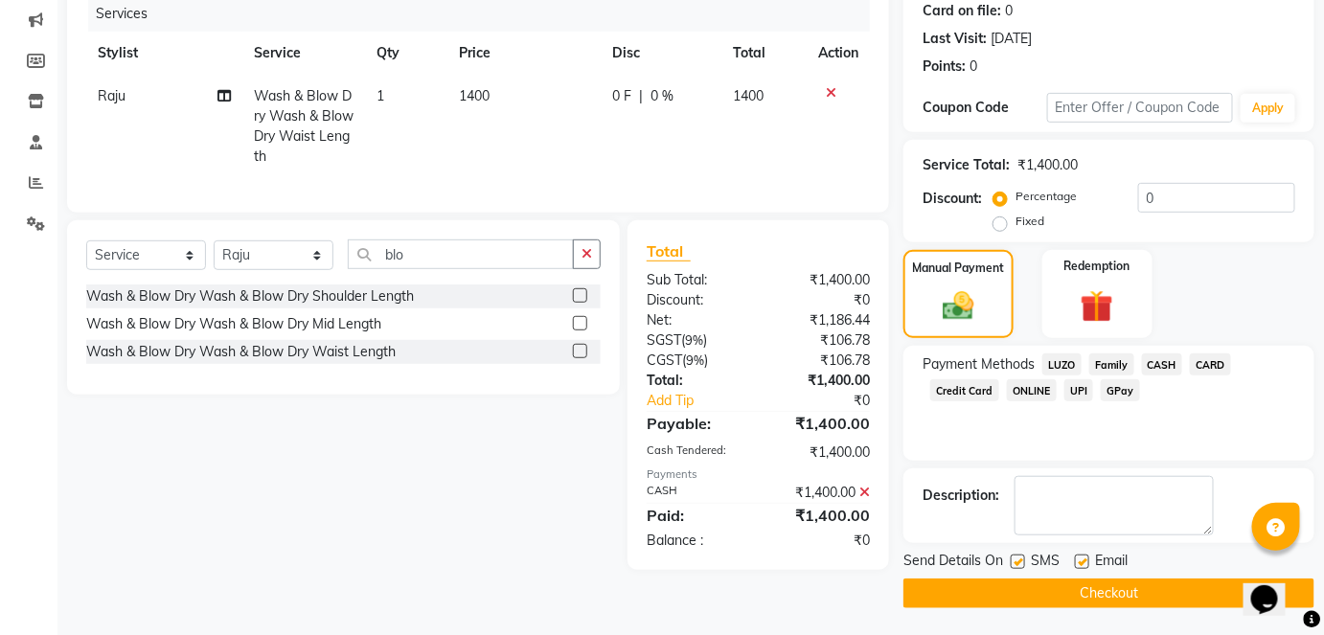
click at [1112, 600] on button "Checkout" at bounding box center [1108, 594] width 411 height 30
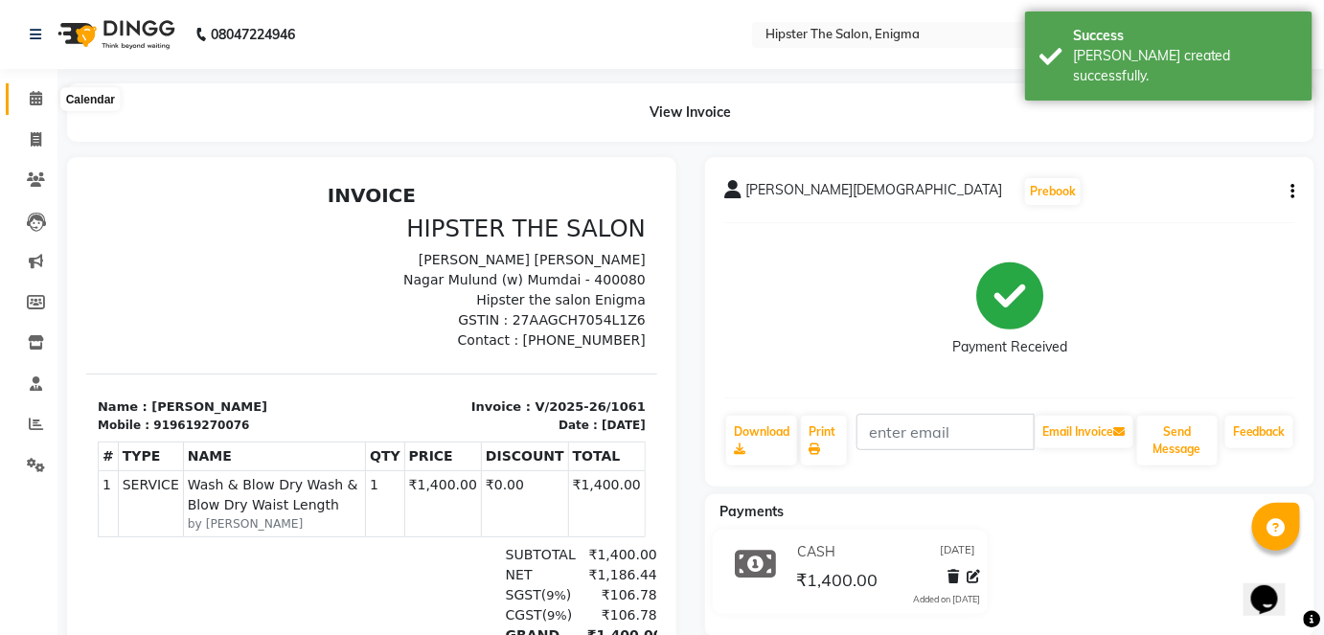
click at [38, 108] on span at bounding box center [36, 99] width 34 height 22
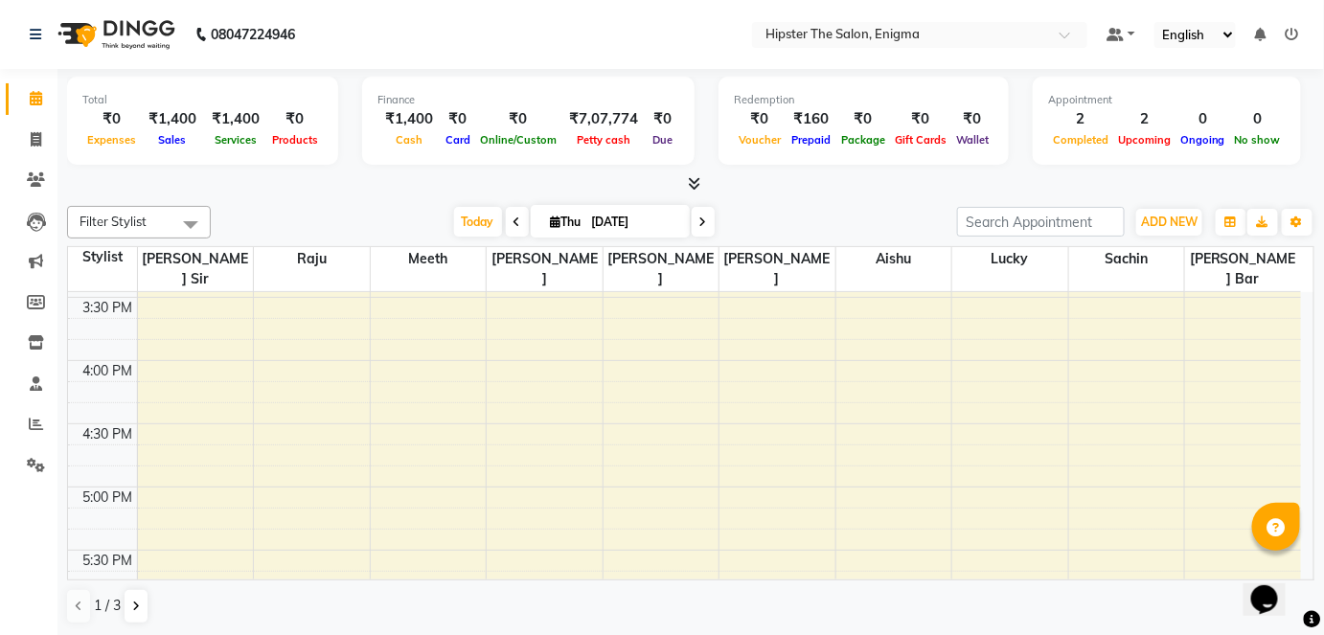
scroll to position [941, 0]
click at [657, 334] on div "8:00 AM 8:30 AM 9:00 AM 9:30 AM 10:00 AM 10:30 AM 11:00 AM 11:30 AM 12:00 PM 12…" at bounding box center [684, 236] width 1233 height 1770
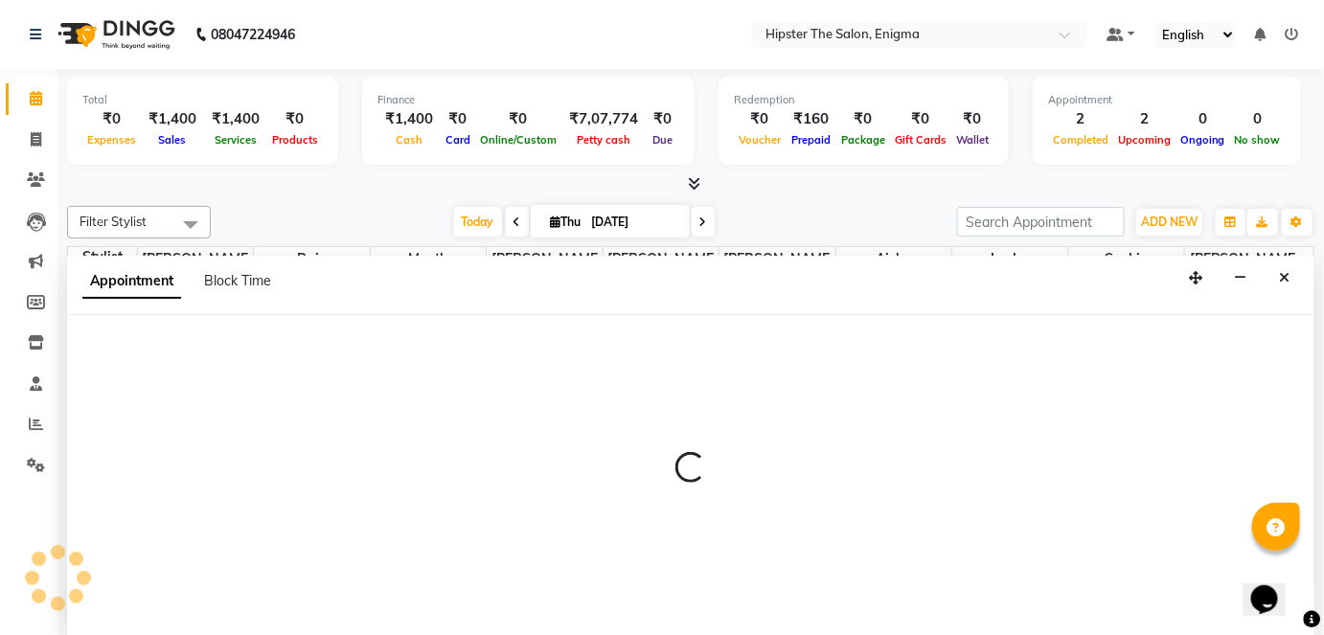
scroll to position [0, 0]
select select "85797"
select select "960"
select select "tentative"
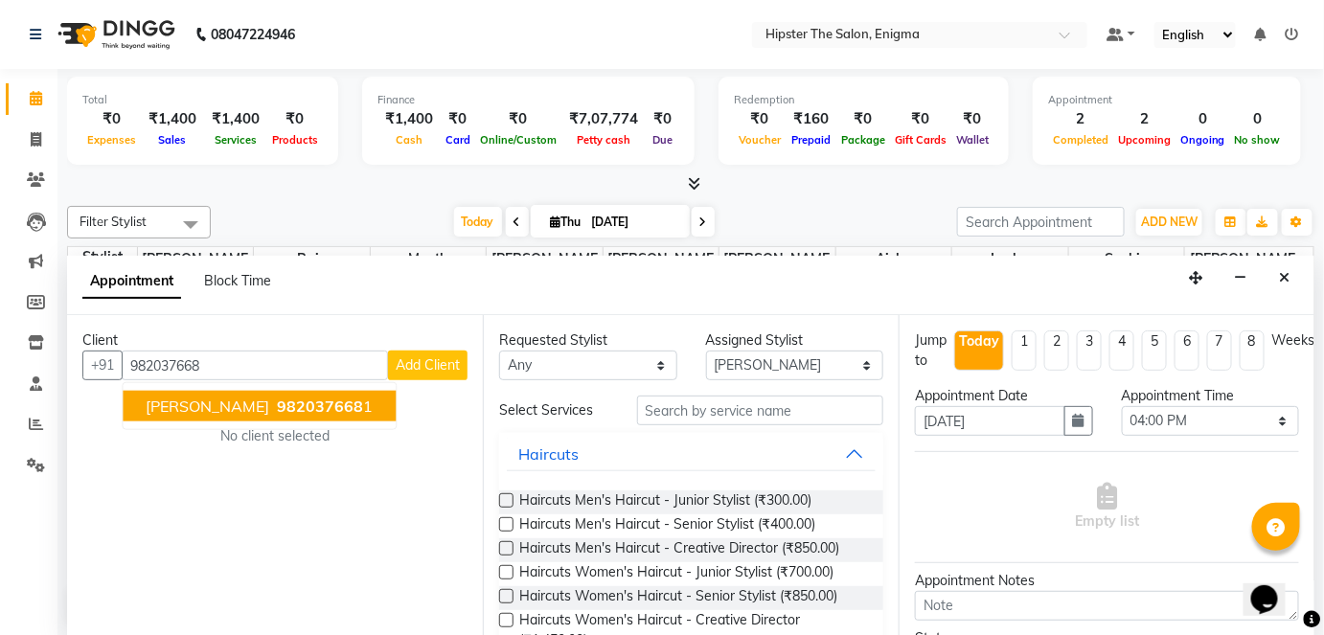
click at [277, 397] on span "982037668" at bounding box center [320, 406] width 86 height 19
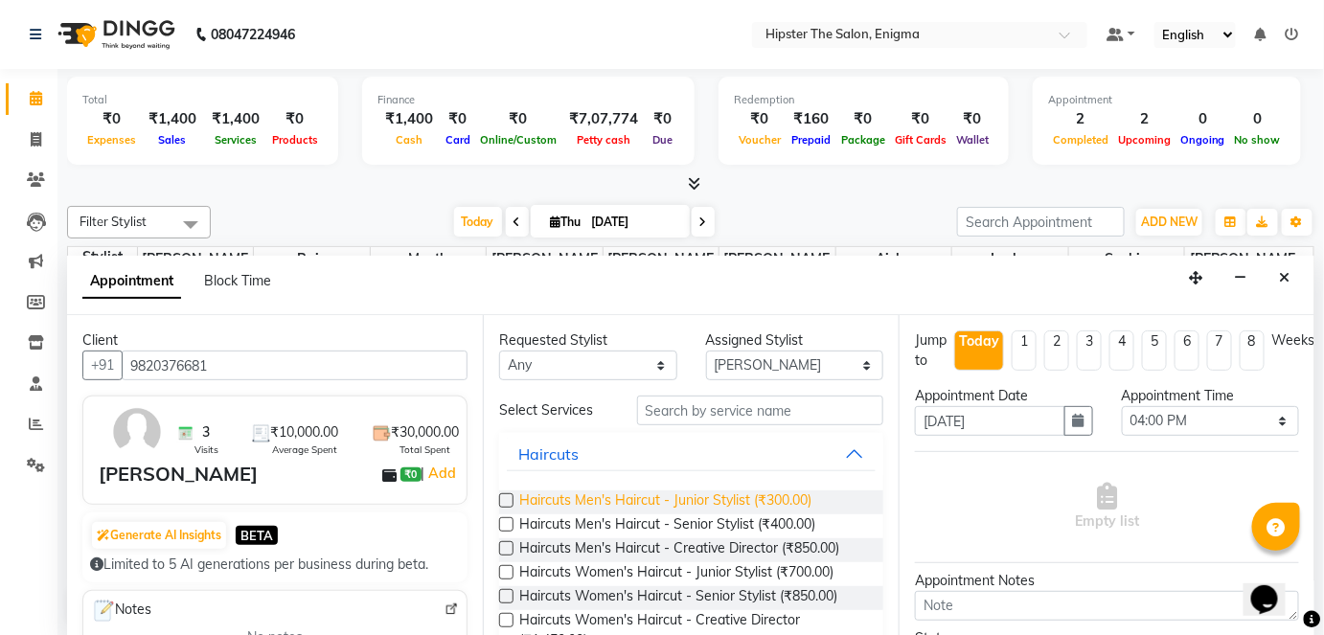
type input "9820376681"
click at [766, 491] on span "Haircuts Men's Haircut - Junior Stylist (₹300.00)" at bounding box center [665, 503] width 292 height 24
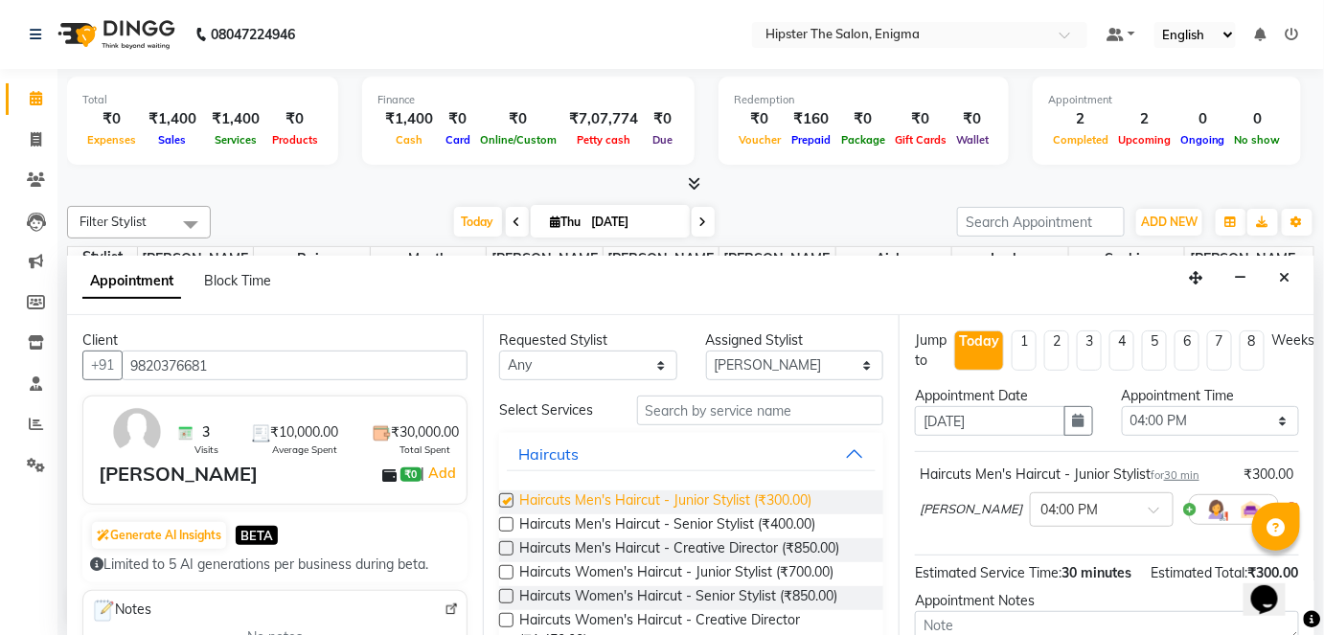
checkbox input "false"
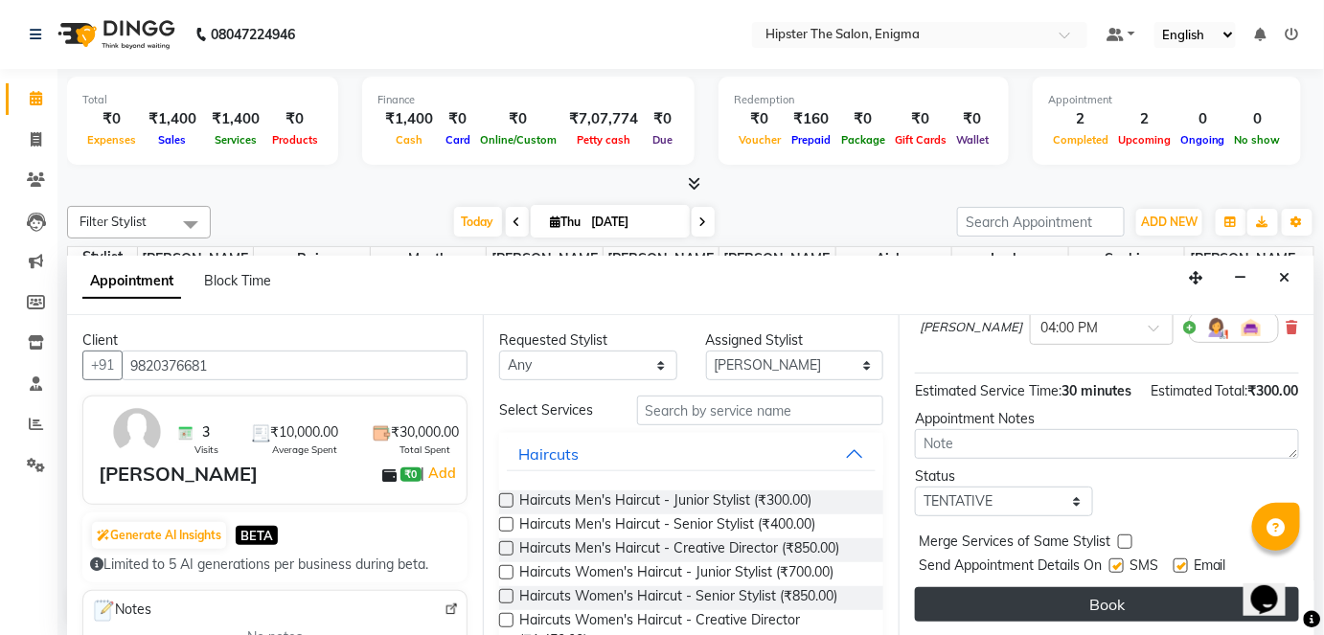
click at [1131, 599] on button "Book" at bounding box center [1107, 604] width 384 height 34
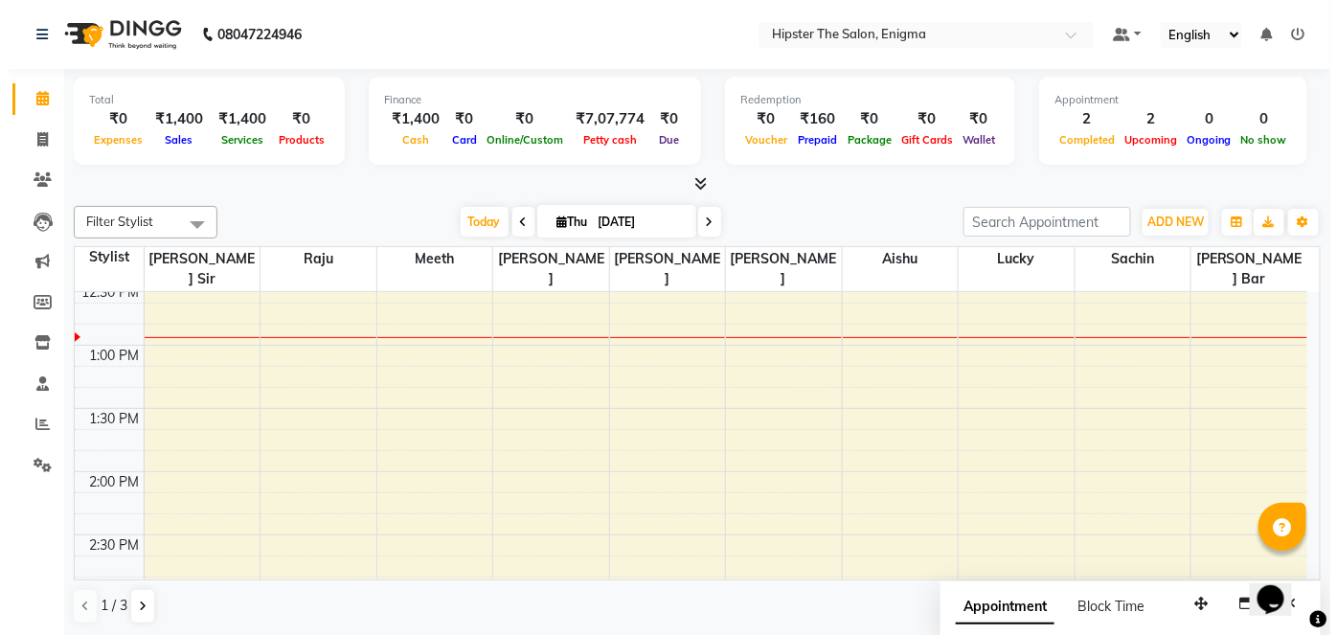
scroll to position [580, 0]
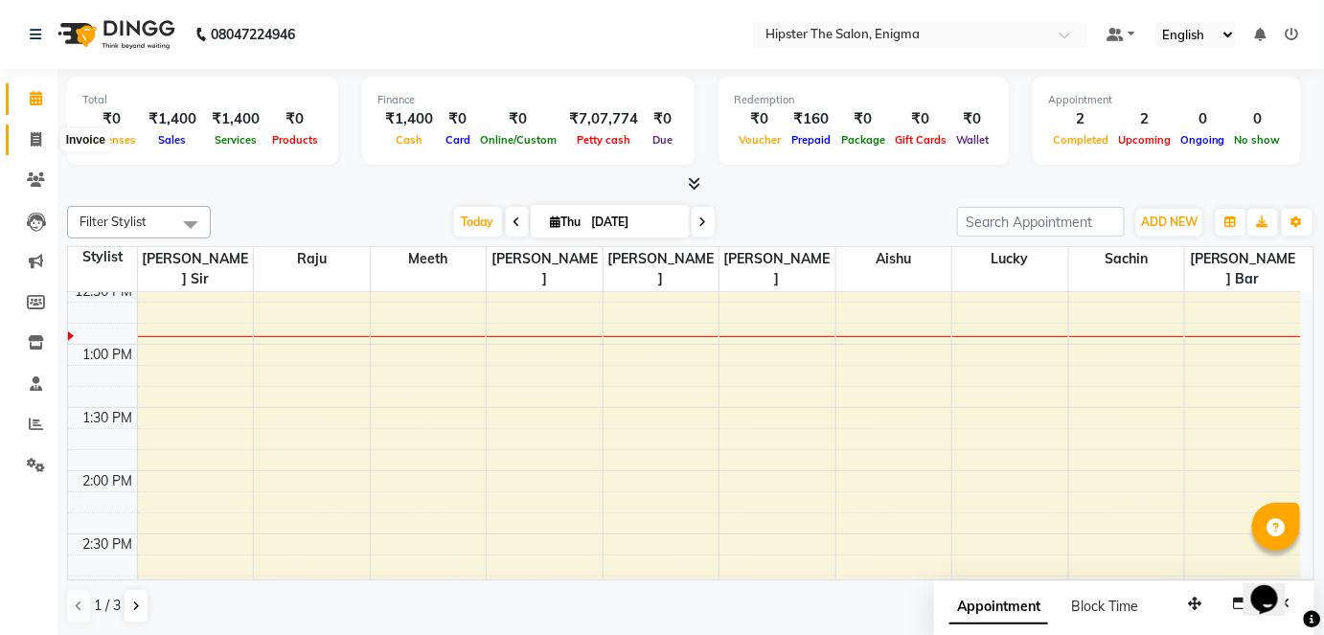
click at [34, 140] on icon at bounding box center [36, 139] width 11 height 14
select select "service"
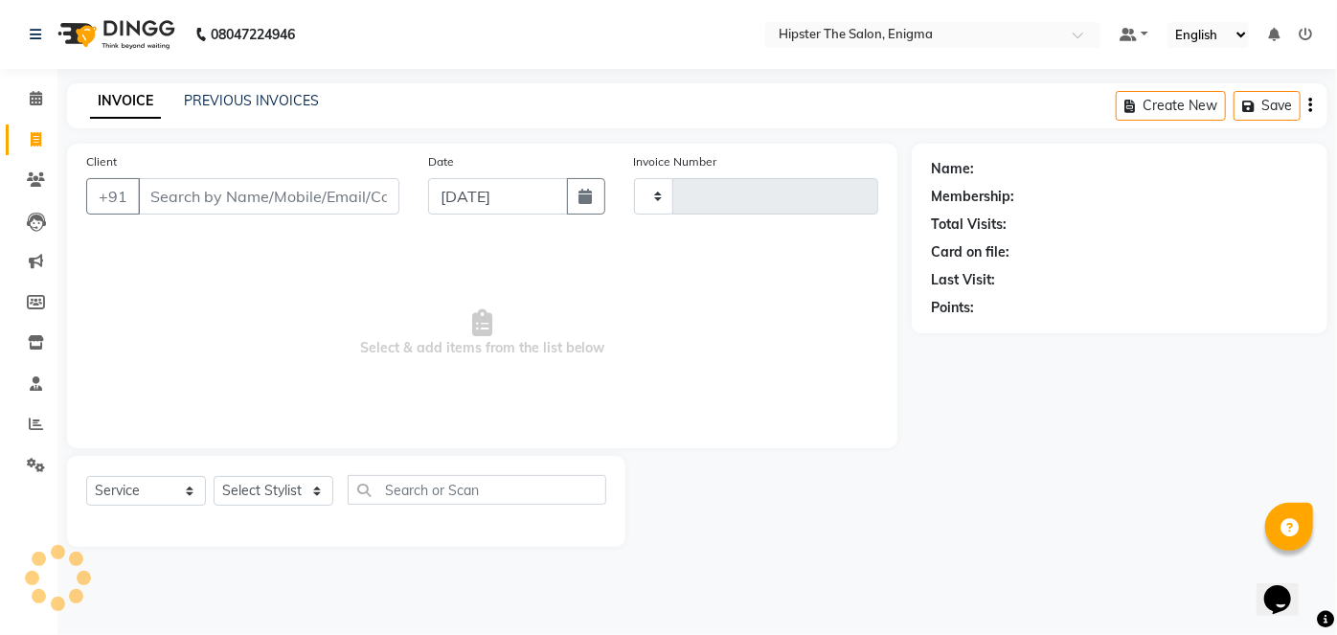
type input "1062"
select select "4468"
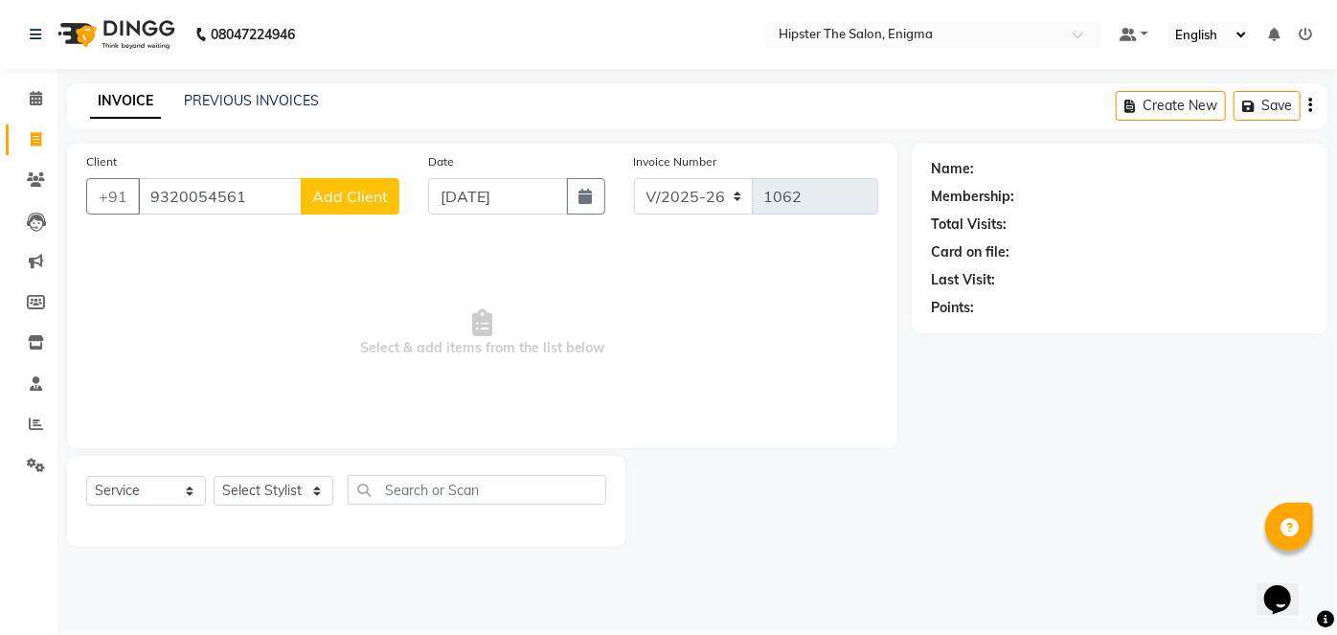
type input "9320054561"
click at [348, 199] on span "Add Client" at bounding box center [350, 196] width 76 height 19
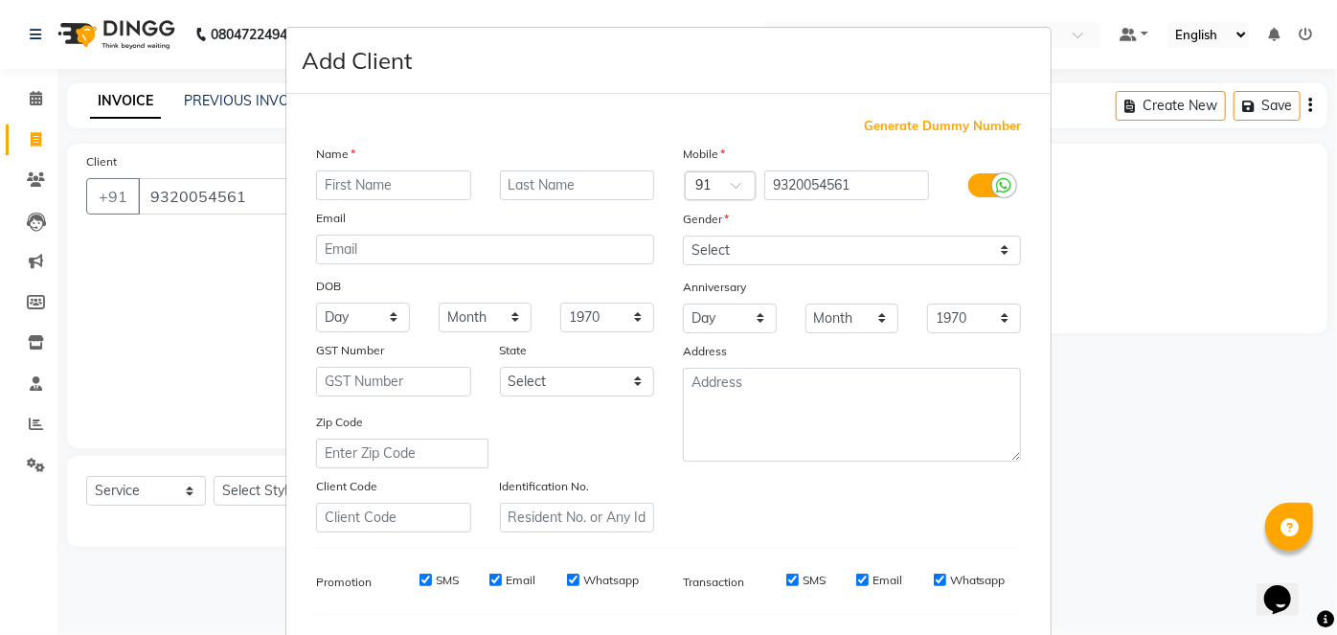
click at [330, 182] on input "text" at bounding box center [393, 186] width 155 height 30
type input "ami"
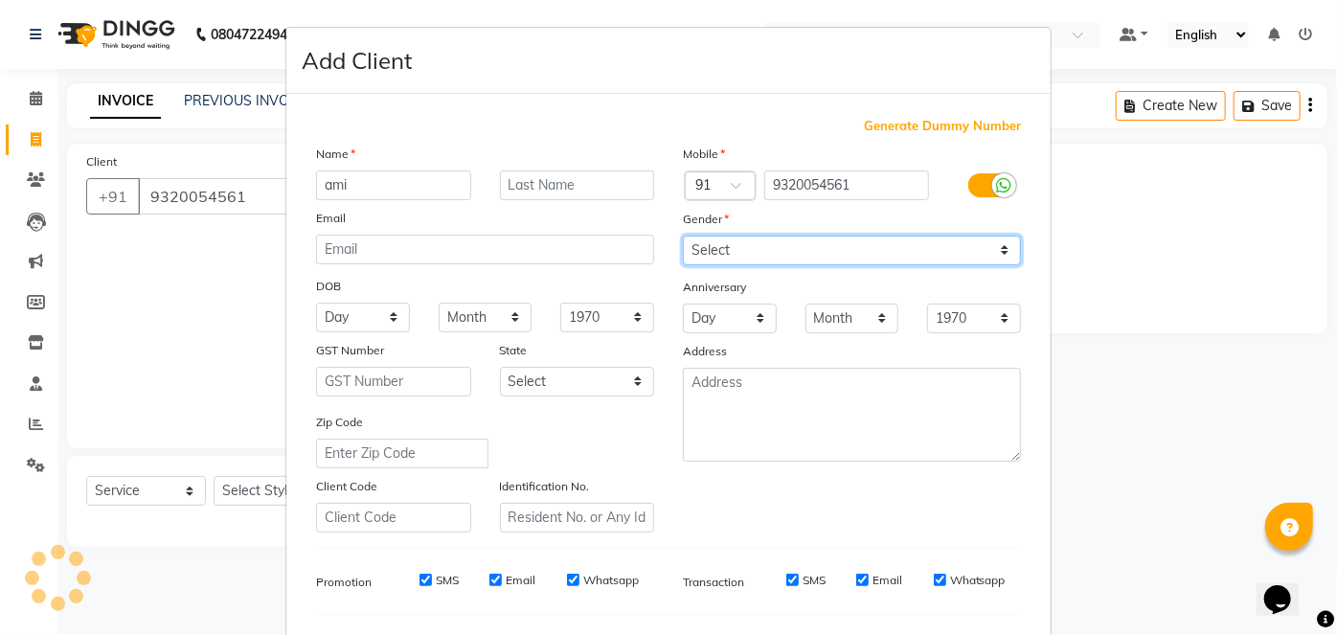
click at [996, 245] on select "Select Male Female Other Prefer Not To Say" at bounding box center [852, 251] width 338 height 30
select select "female"
click at [683, 236] on select "Select Male Female Other Prefer Not To Say" at bounding box center [852, 251] width 338 height 30
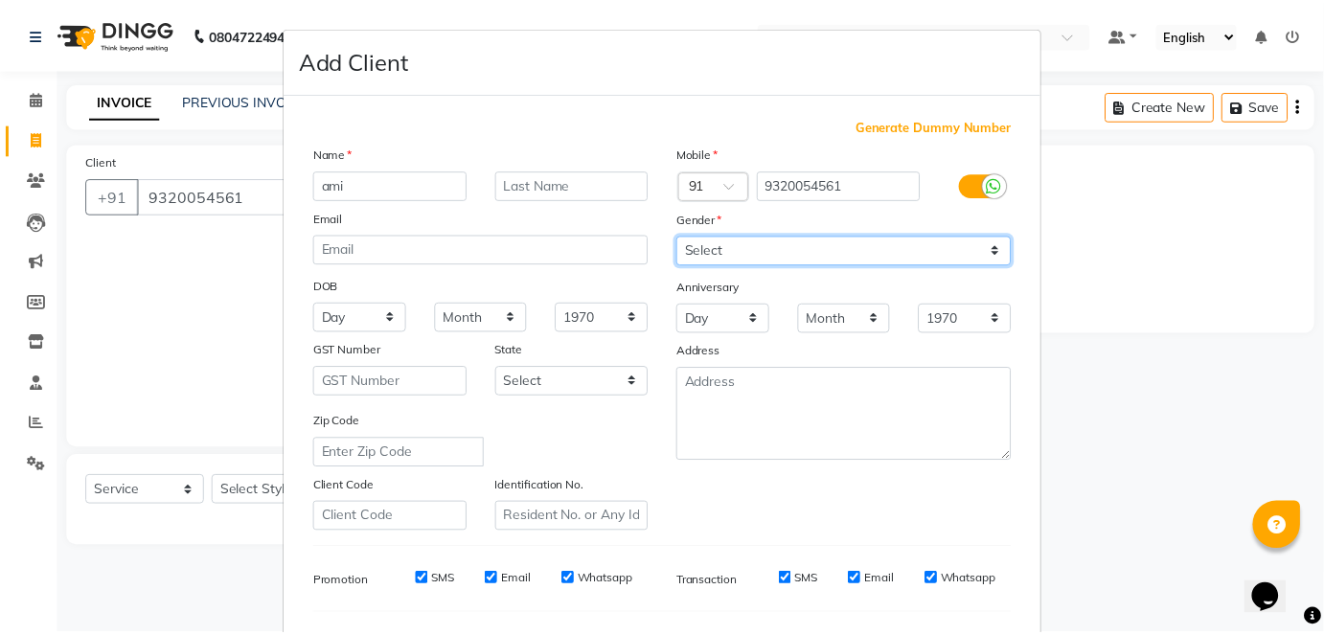
scroll to position [247, 0]
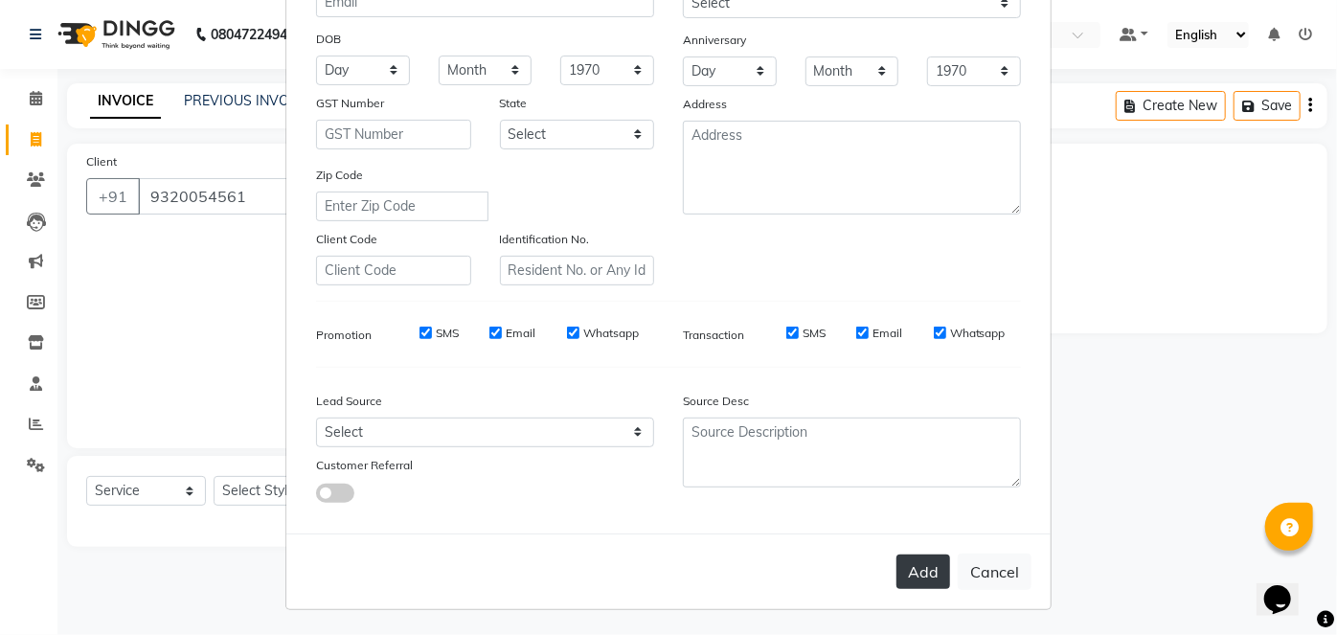
click at [925, 575] on button "Add" at bounding box center [924, 572] width 54 height 34
select select
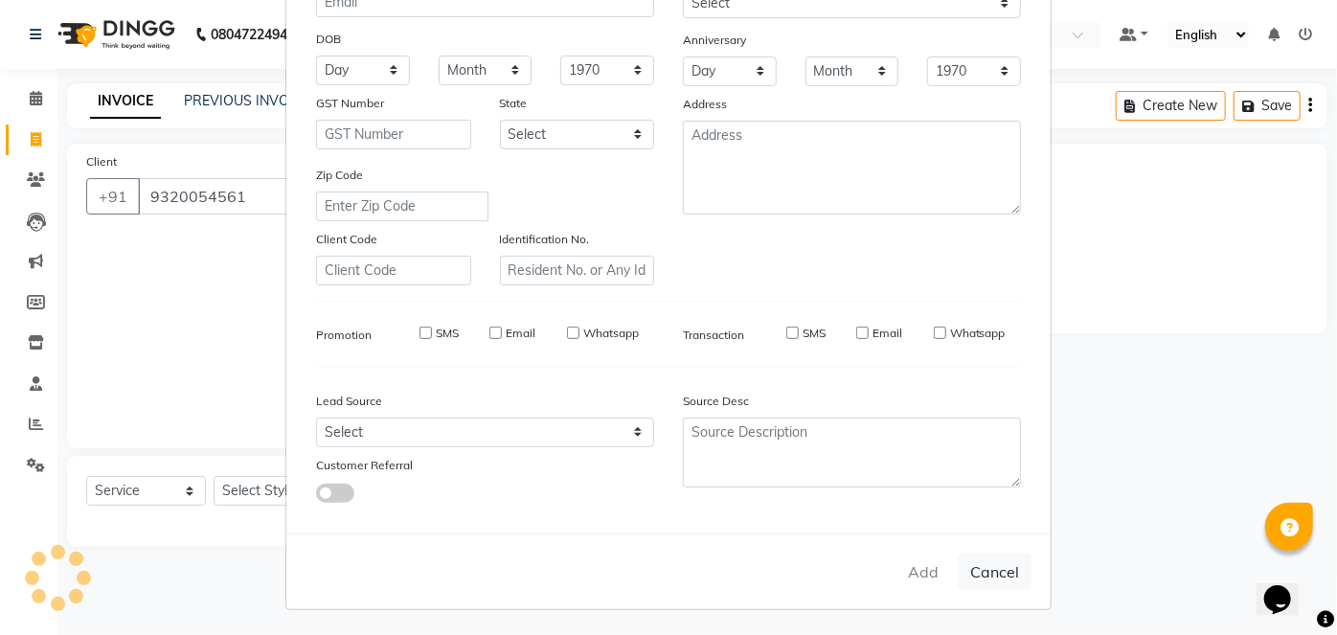
select select
checkbox input "false"
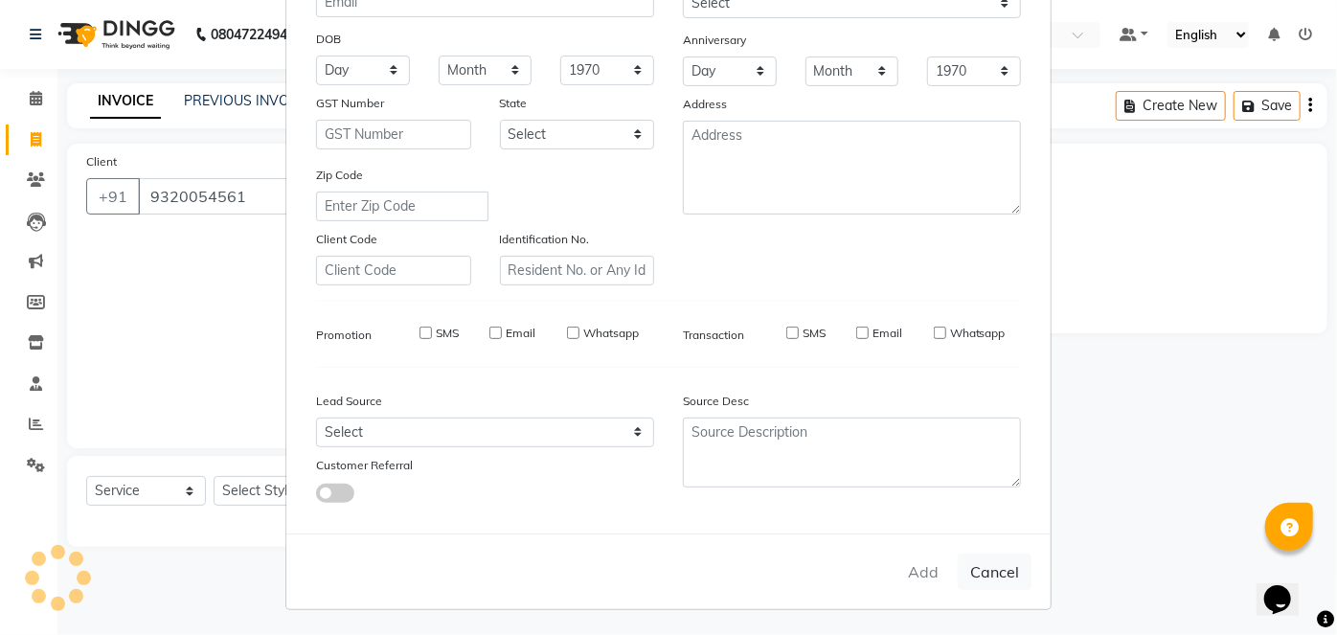
checkbox input "false"
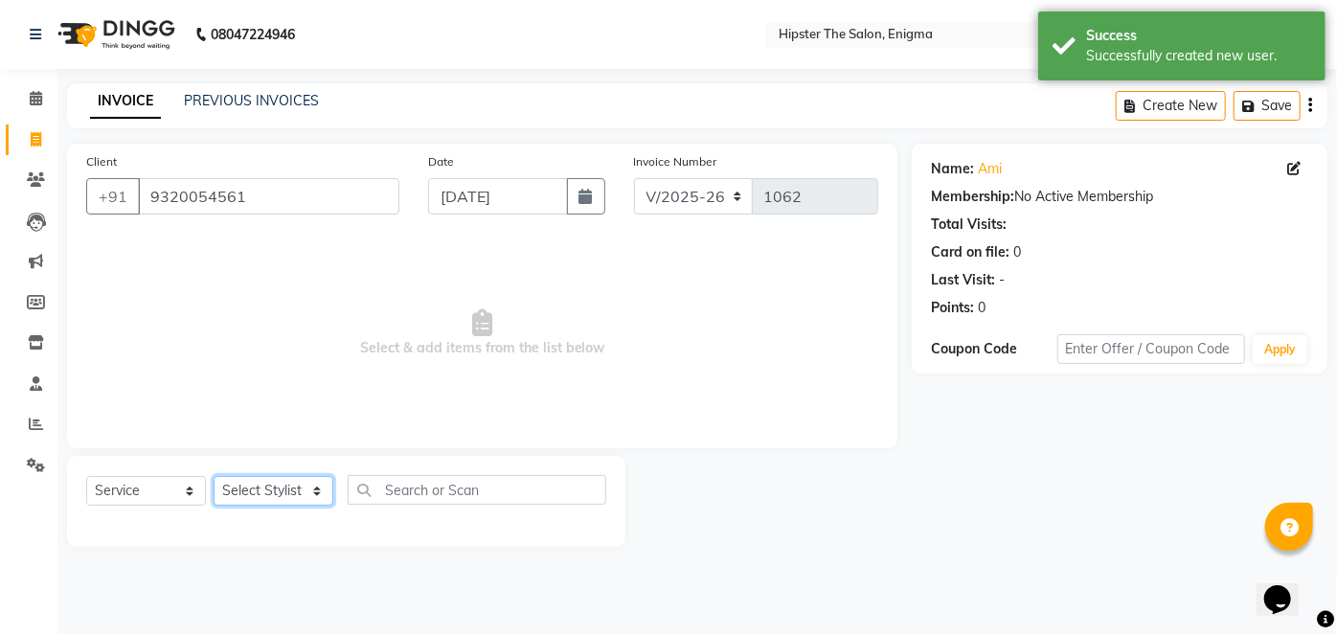
click at [315, 489] on select "Select Stylist [PERSON_NAME] [PERSON_NAME] [PERSON_NAME] [PERSON_NAME] poonam […" at bounding box center [274, 491] width 120 height 30
select select "85797"
click at [214, 476] on select "Select Stylist [PERSON_NAME] [PERSON_NAME] [PERSON_NAME] [PERSON_NAME] poonam […" at bounding box center [274, 491] width 120 height 30
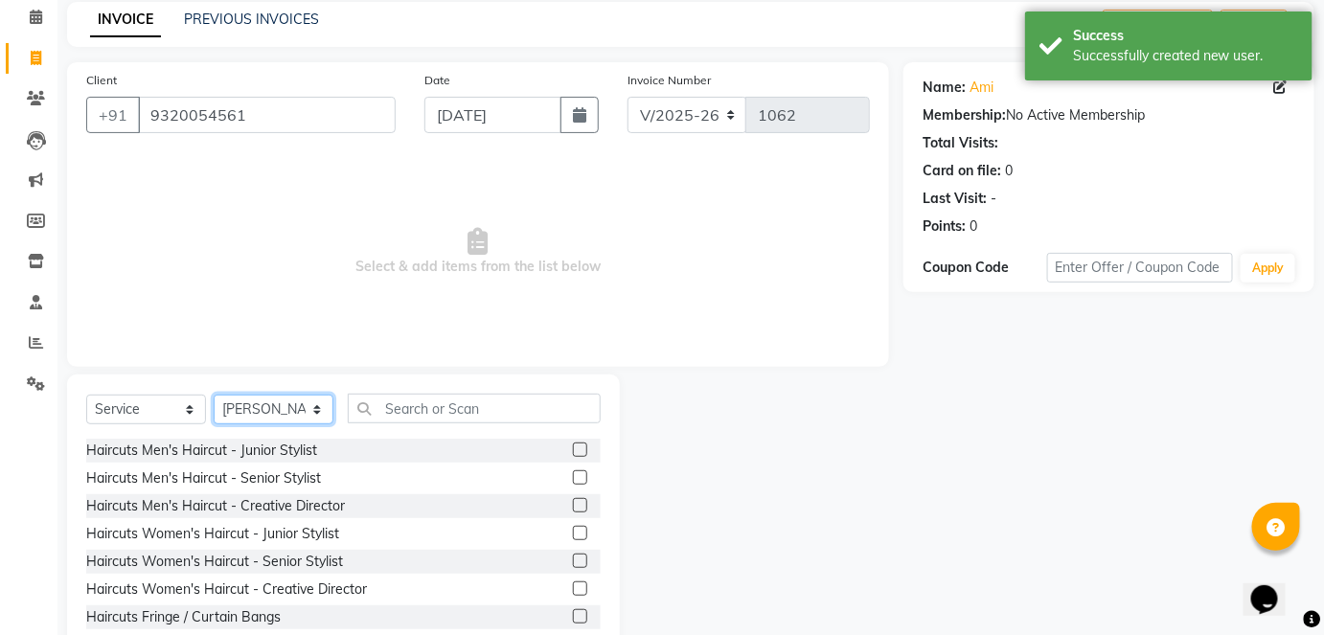
scroll to position [131, 0]
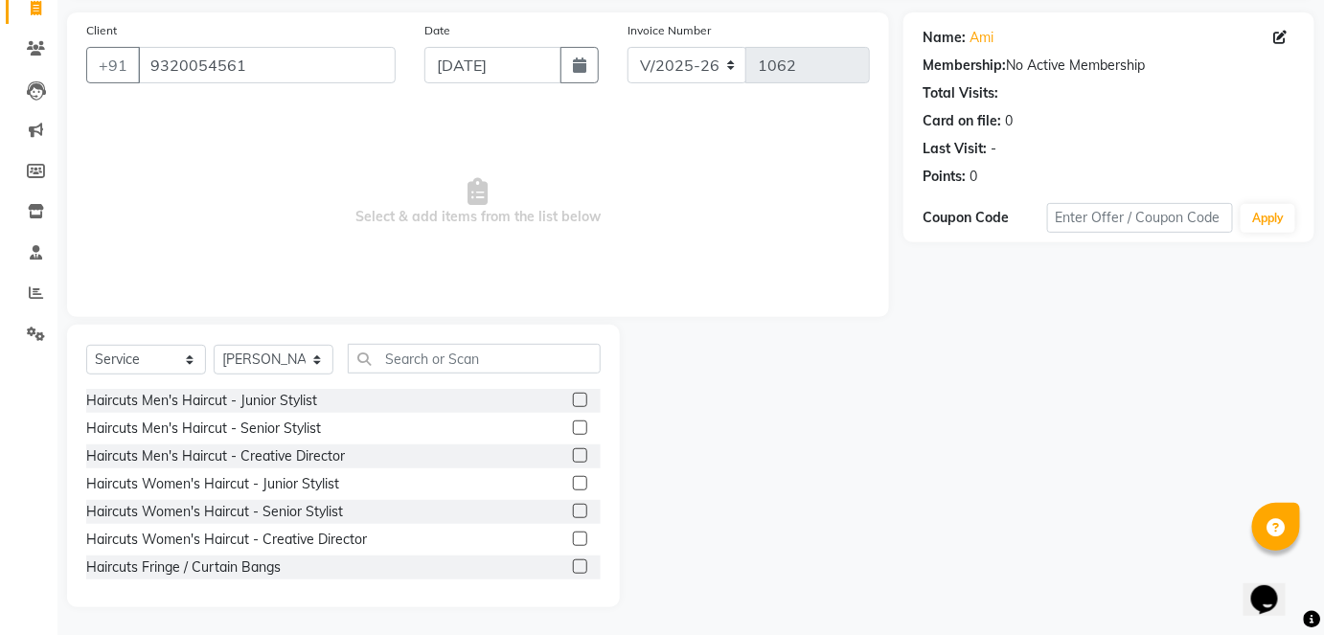
click at [573, 481] on label at bounding box center [580, 483] width 14 height 14
click at [573, 481] on input "checkbox" at bounding box center [579, 484] width 12 height 12
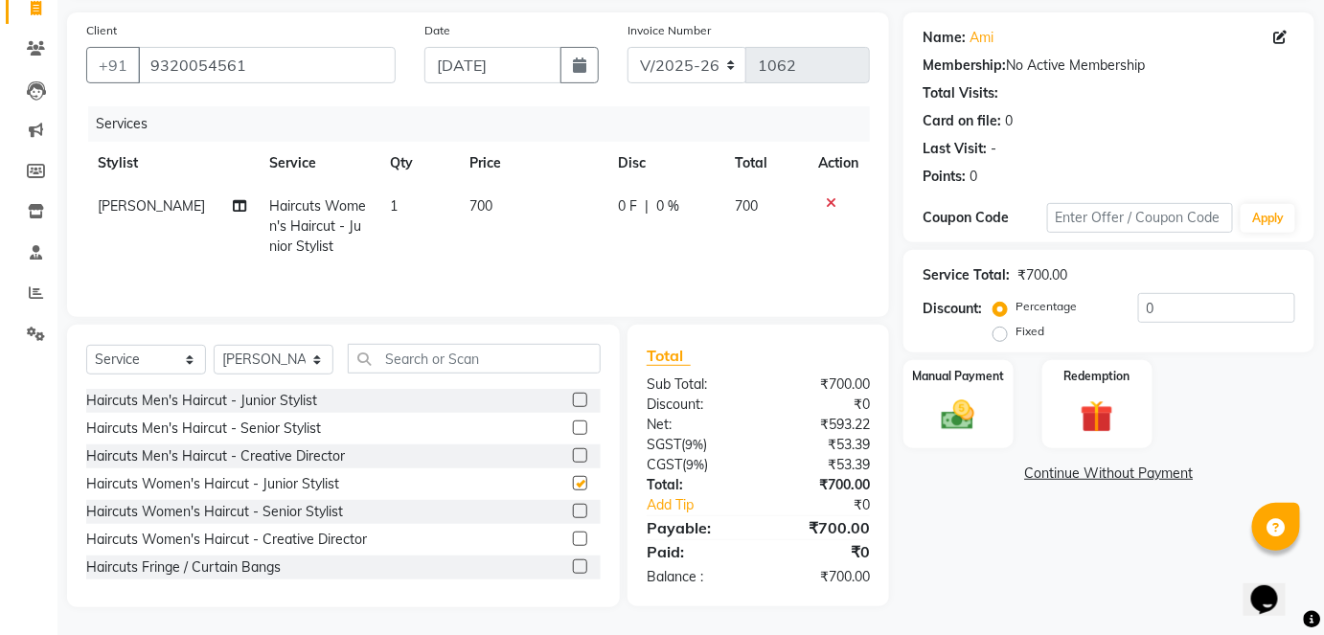
checkbox input "false"
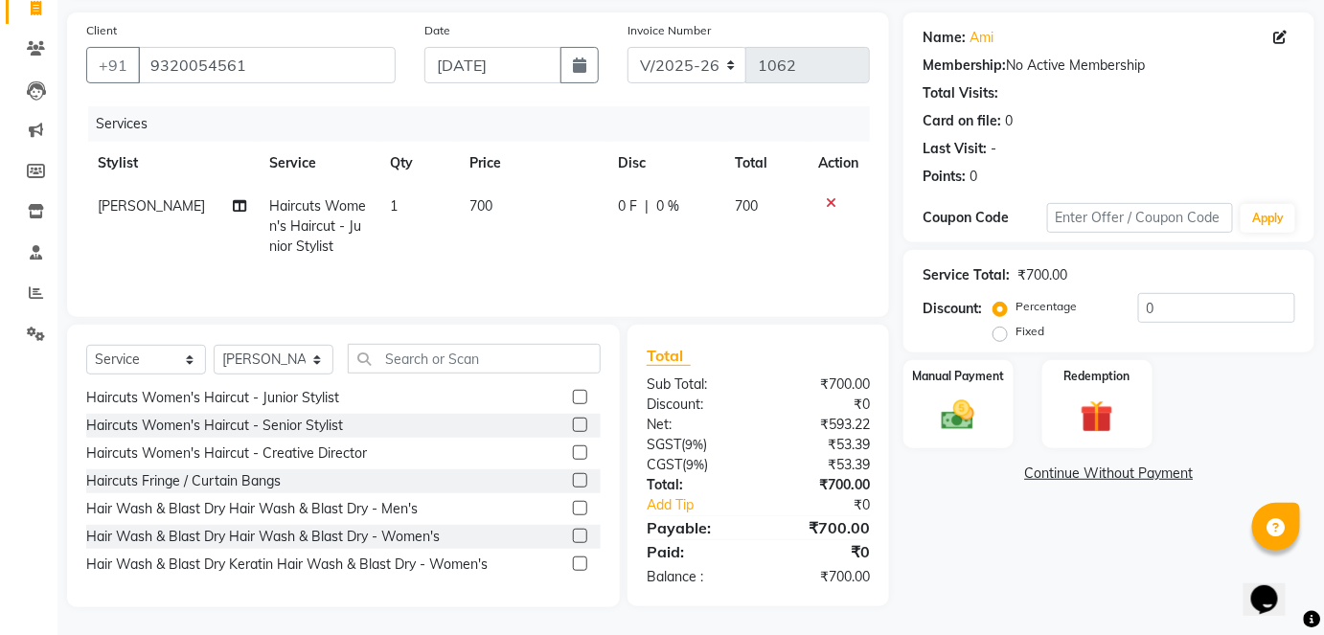
scroll to position [100, 0]
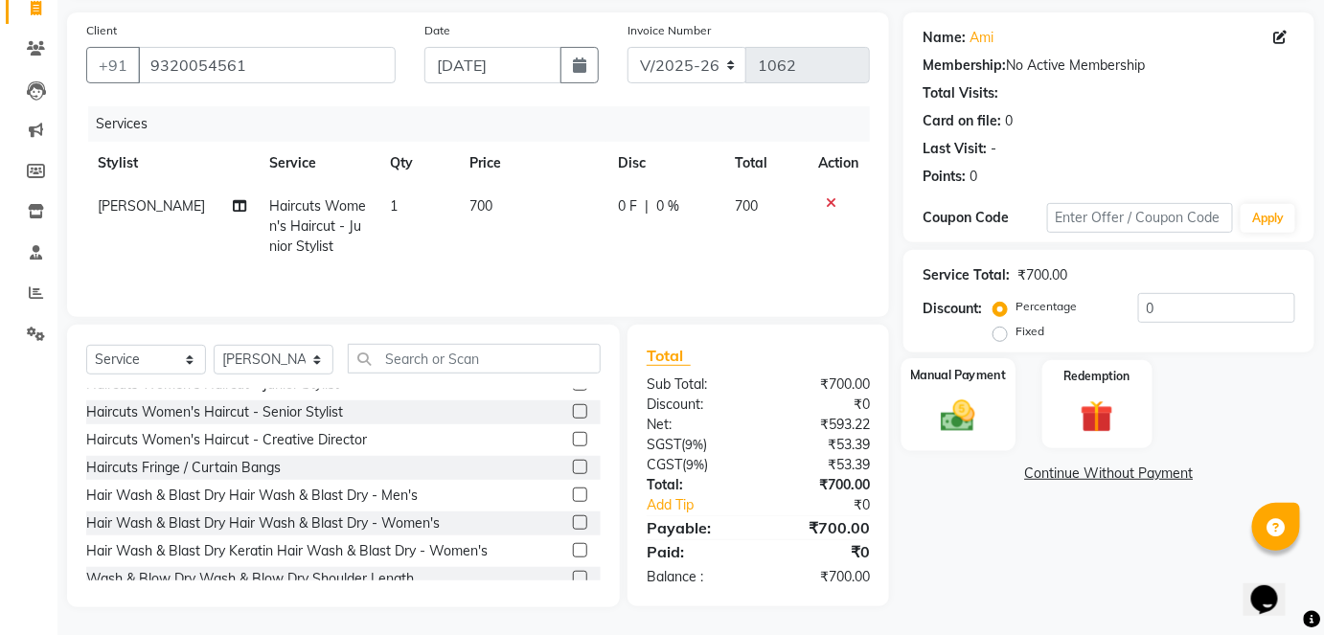
click at [940, 421] on img at bounding box center [958, 415] width 56 height 39
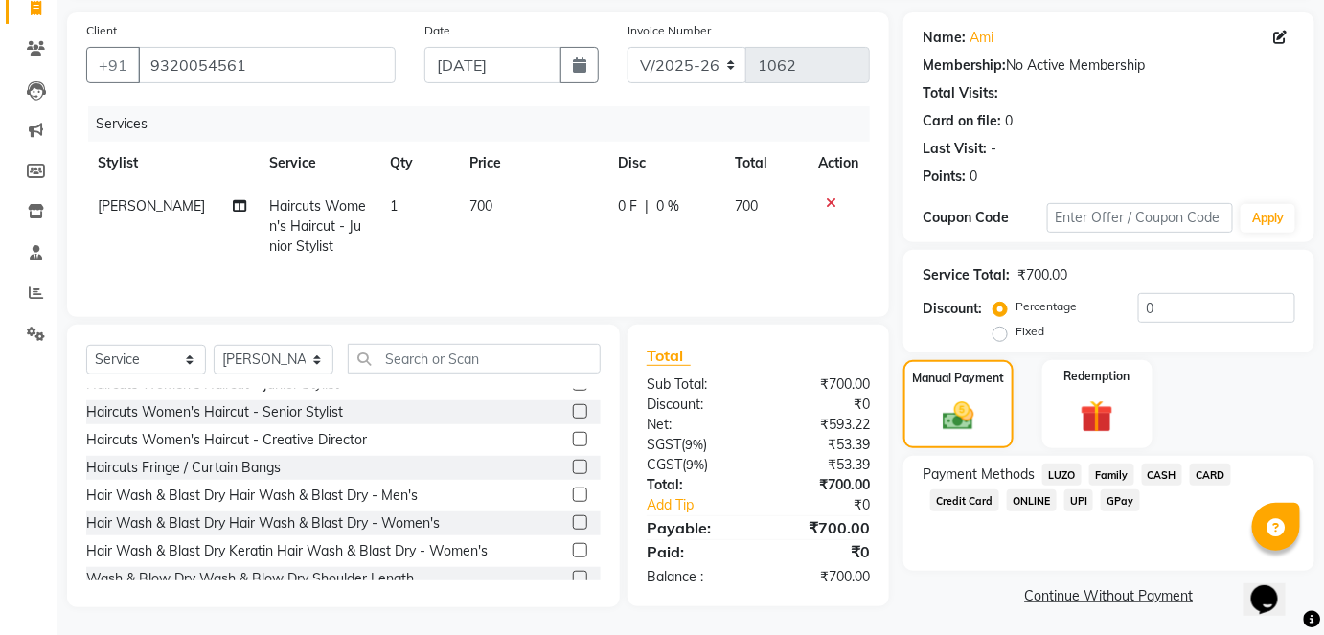
click at [1168, 479] on span "CASH" at bounding box center [1162, 475] width 41 height 22
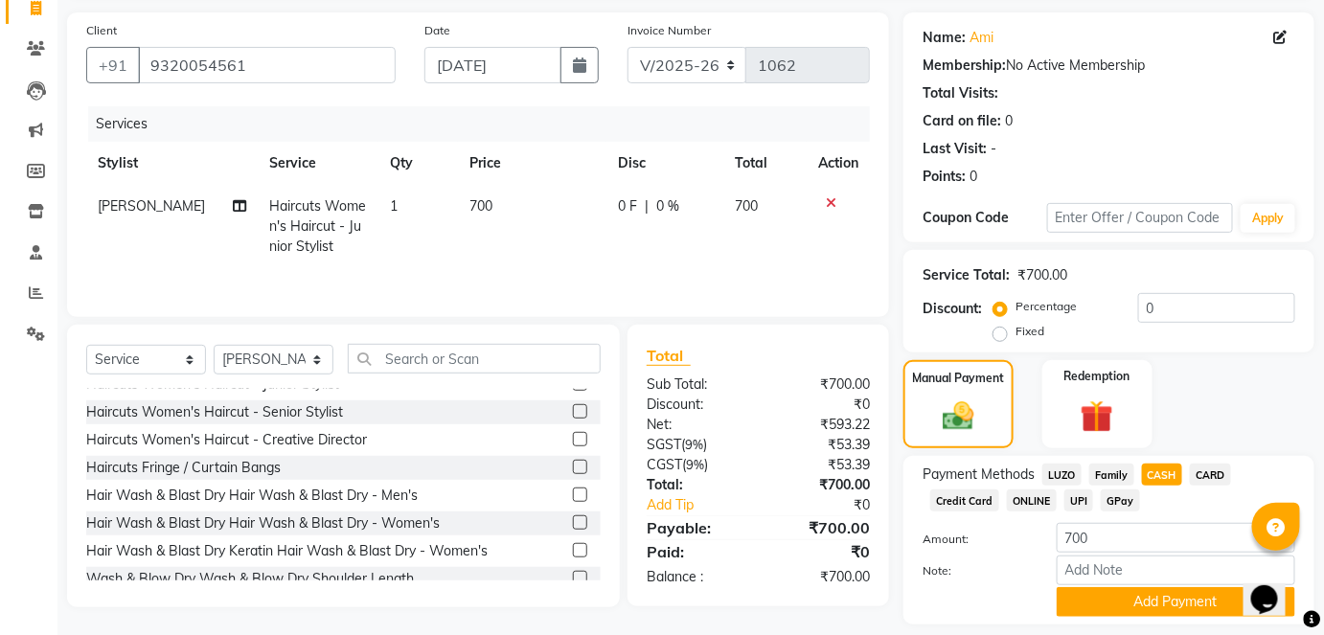
scroll to position [188, 0]
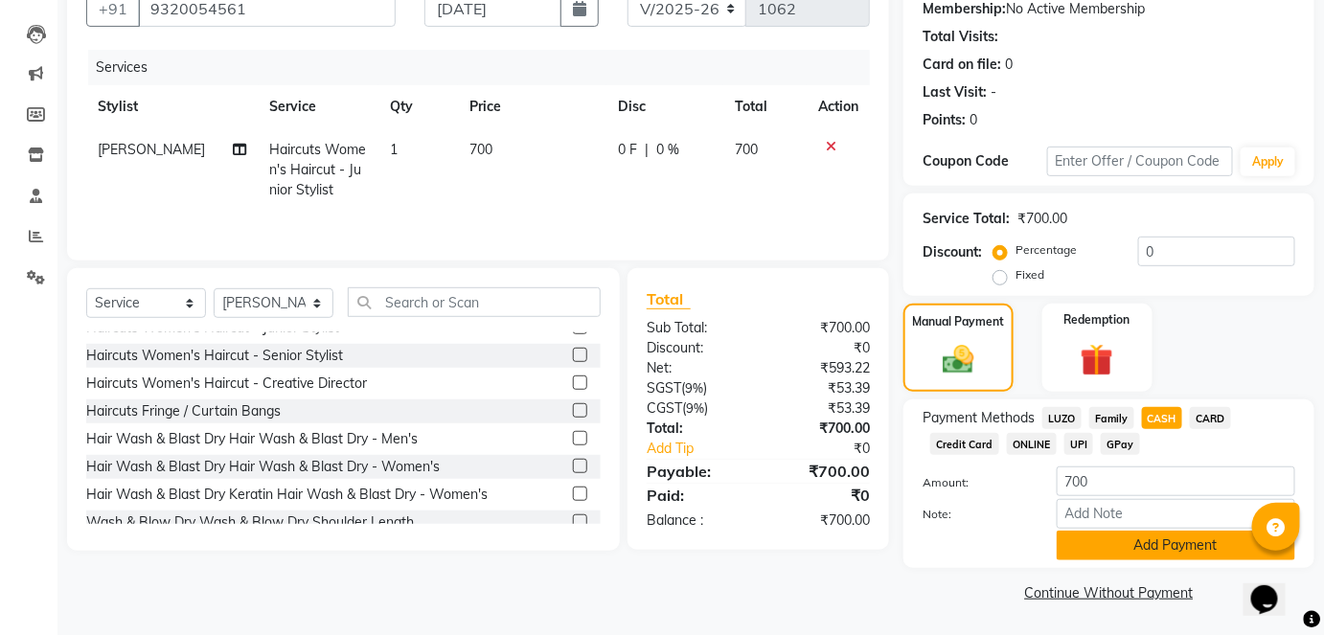
click at [1170, 539] on button "Add Payment" at bounding box center [1176, 546] width 239 height 30
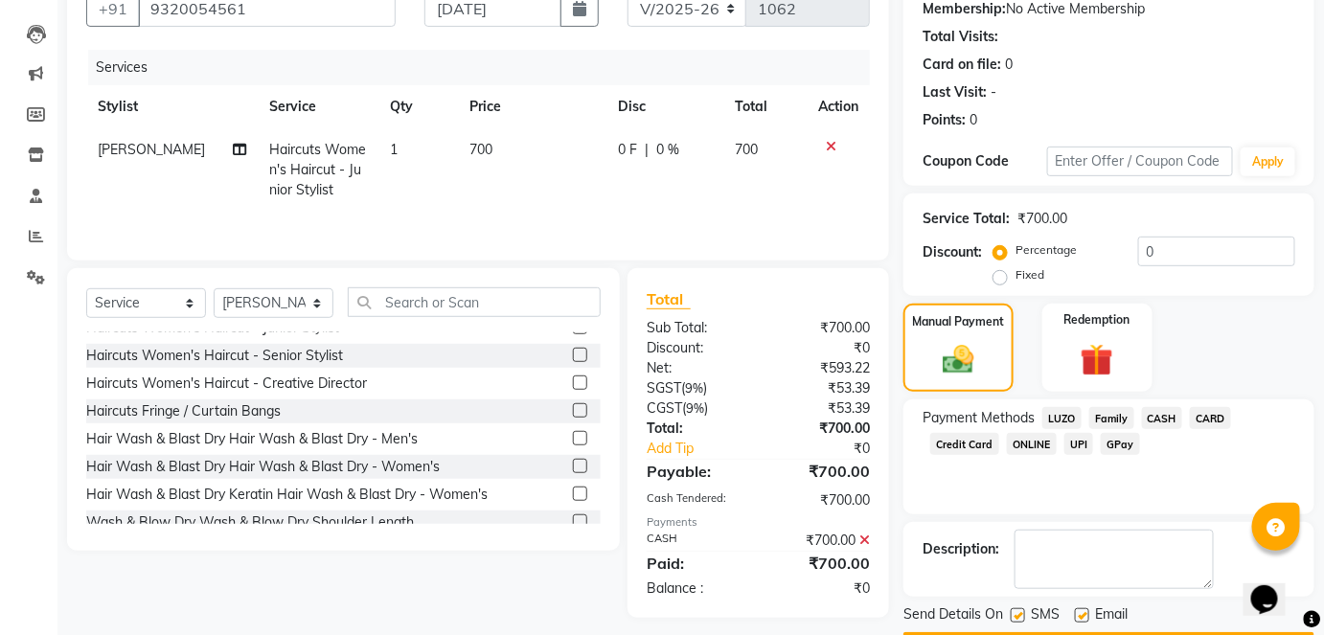
scroll to position [241, 0]
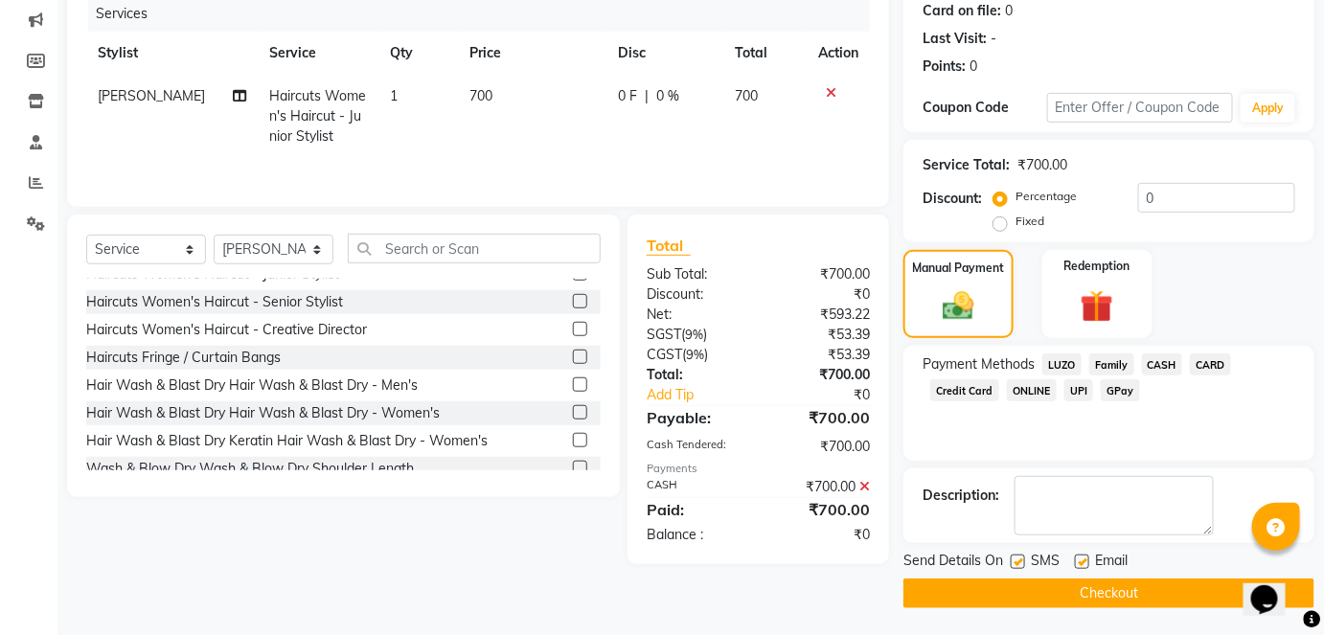
click at [1140, 597] on button "Checkout" at bounding box center [1108, 594] width 411 height 30
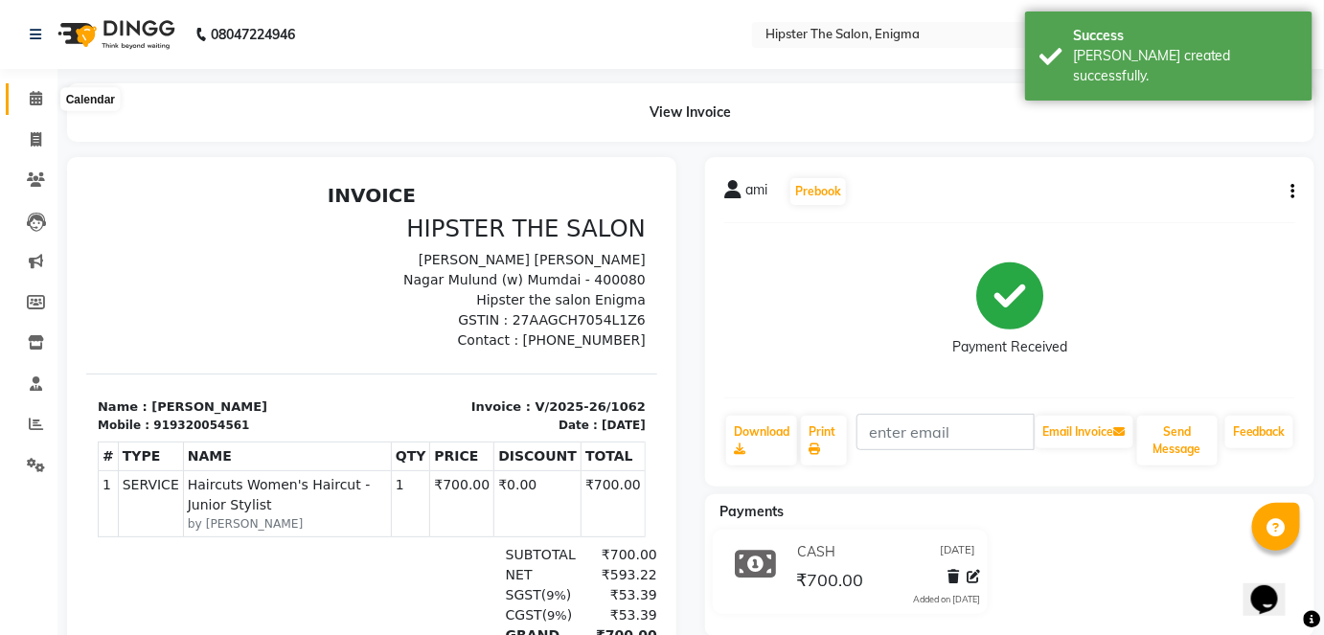
click at [36, 99] on icon at bounding box center [36, 98] width 12 height 14
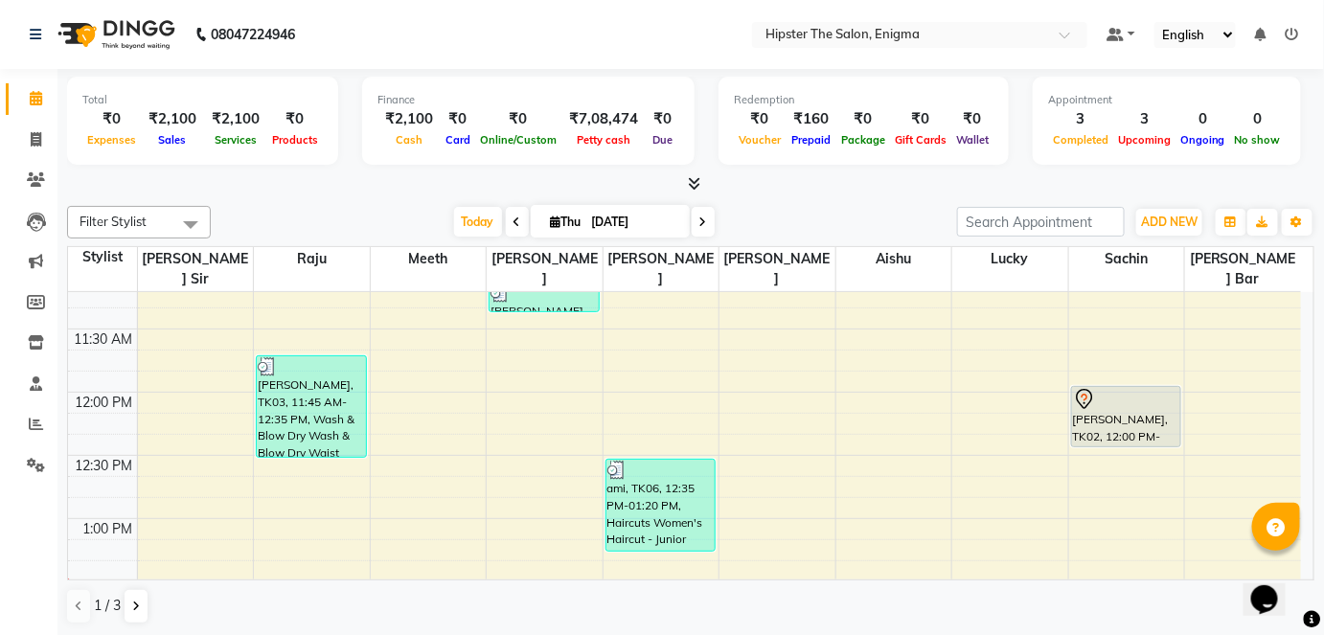
scroll to position [406, 0]
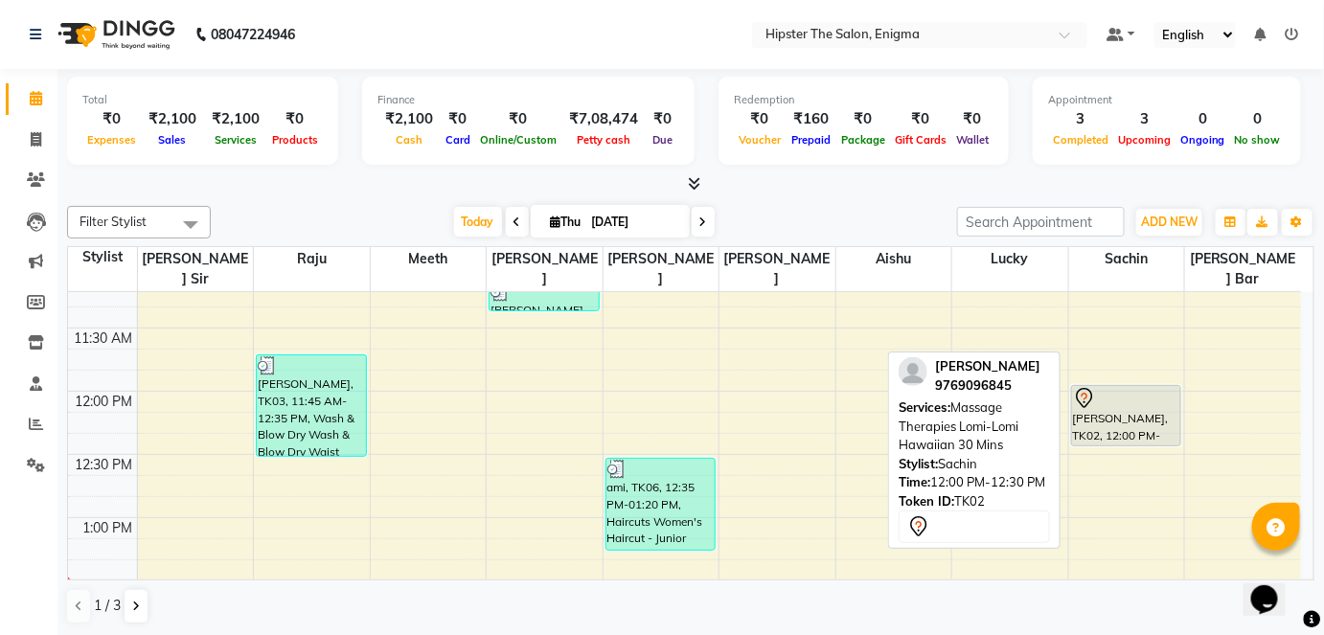
click at [1121, 391] on div "[PERSON_NAME], TK02, 12:00 PM-12:30 PM, Massage Therapies Lomi-Lomi Hawaiian 30…" at bounding box center [1126, 415] width 109 height 59
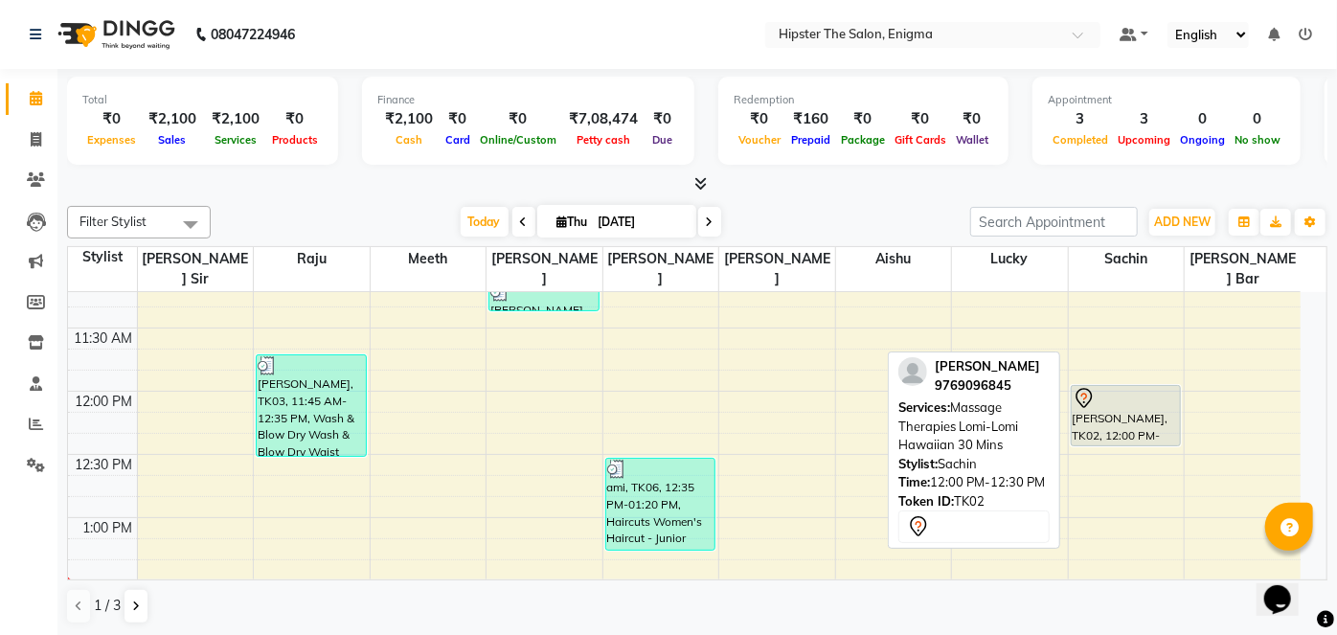
select select "7"
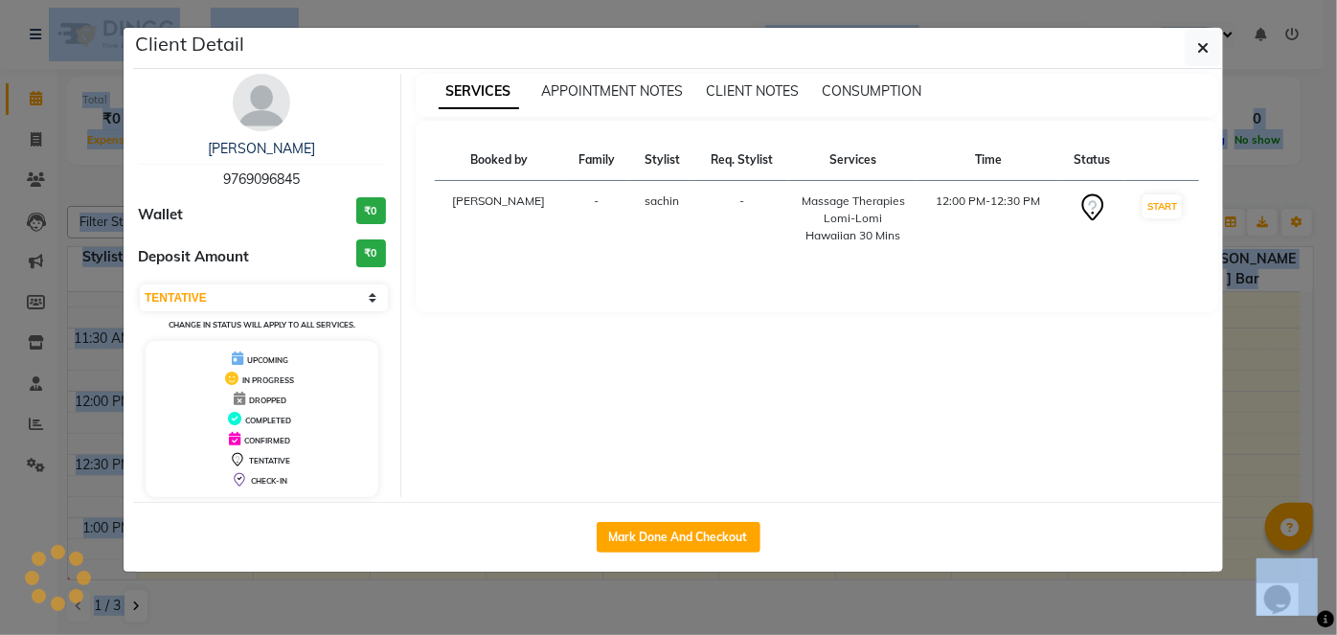
click at [1121, 391] on ngb-modal-window "Client Detail Adarsh 9769096845 Wallet ₹0 Deposit Amount ₹0 Select IN SERVICE C…" at bounding box center [668, 317] width 1337 height 635
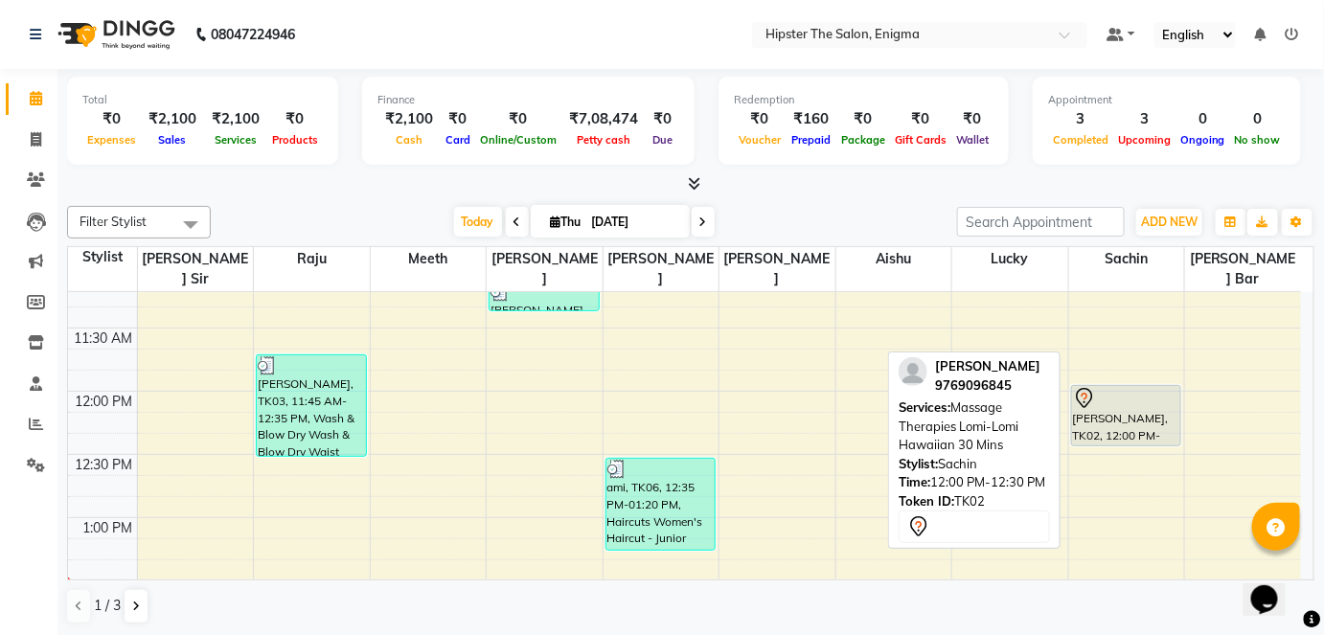
click at [1118, 400] on div "[PERSON_NAME], TK02, 12:00 PM-12:30 PM, Massage Therapies Lomi-Lomi Hawaiian 30…" at bounding box center [1126, 415] width 109 height 59
select select "7"
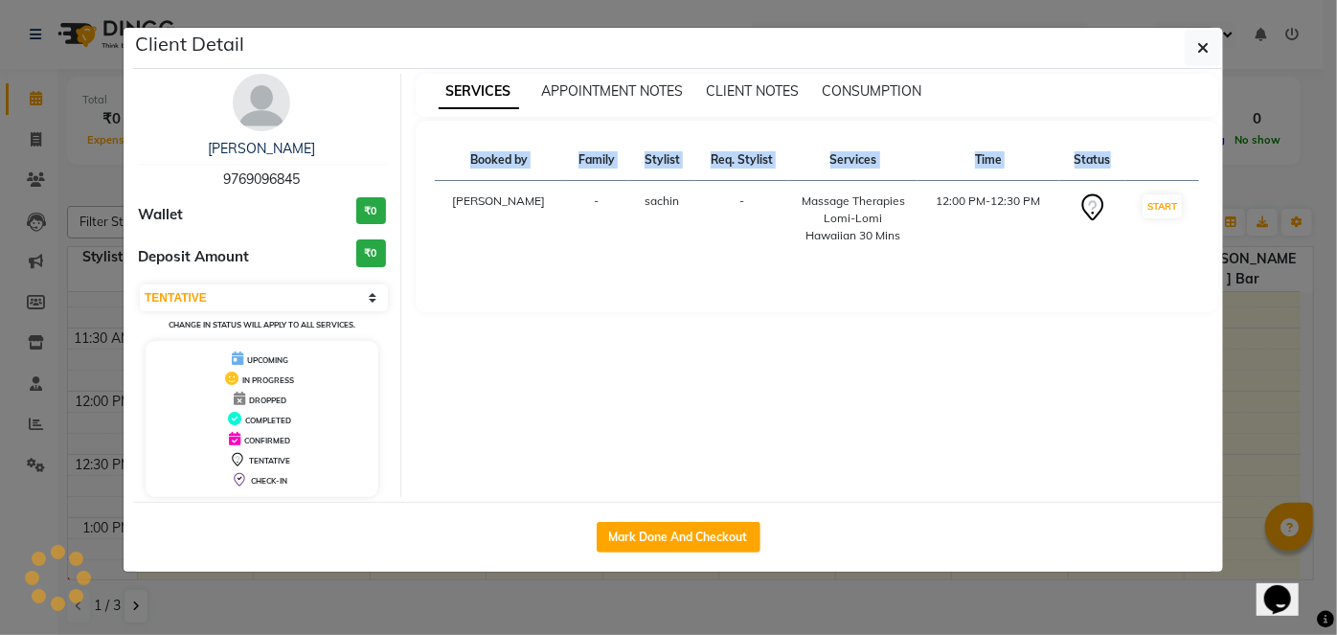
click at [1118, 400] on div "SERVICES APPOINTMENT NOTES CLIENT NOTES CONSUMPTION Booked by Family Stylist Re…" at bounding box center [817, 285] width 833 height 423
click at [625, 524] on button "Mark Done And Checkout" at bounding box center [679, 537] width 164 height 31
select select "service"
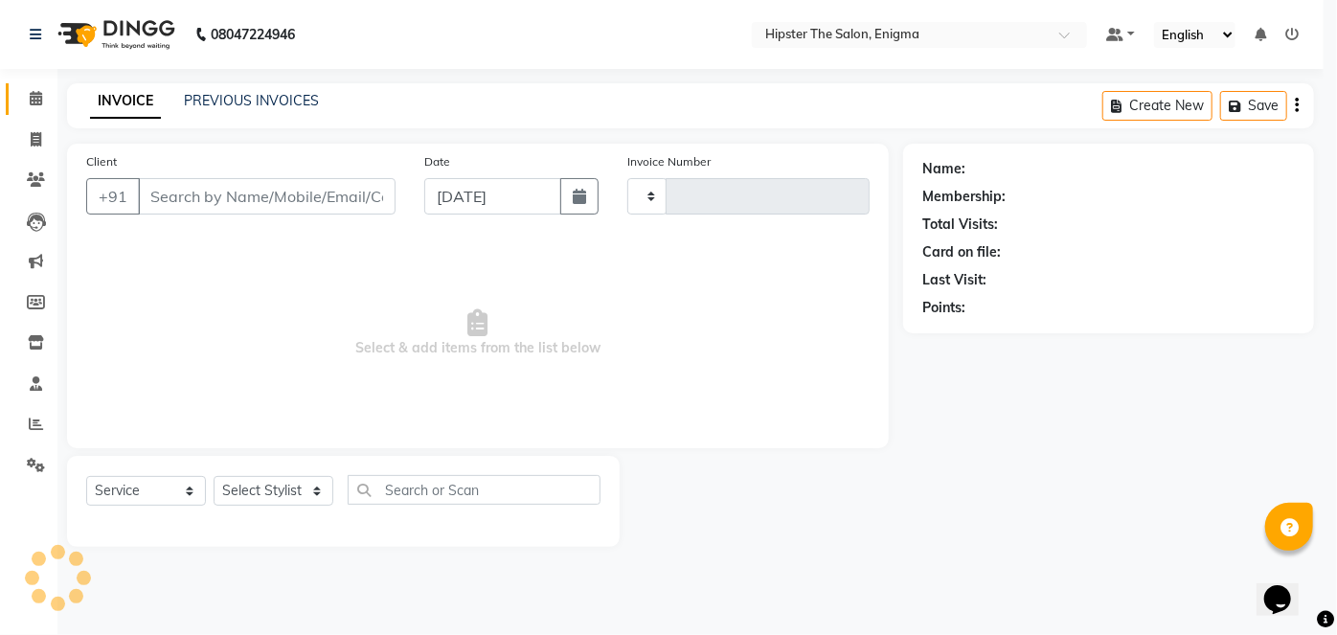
type input "1063"
select select "4468"
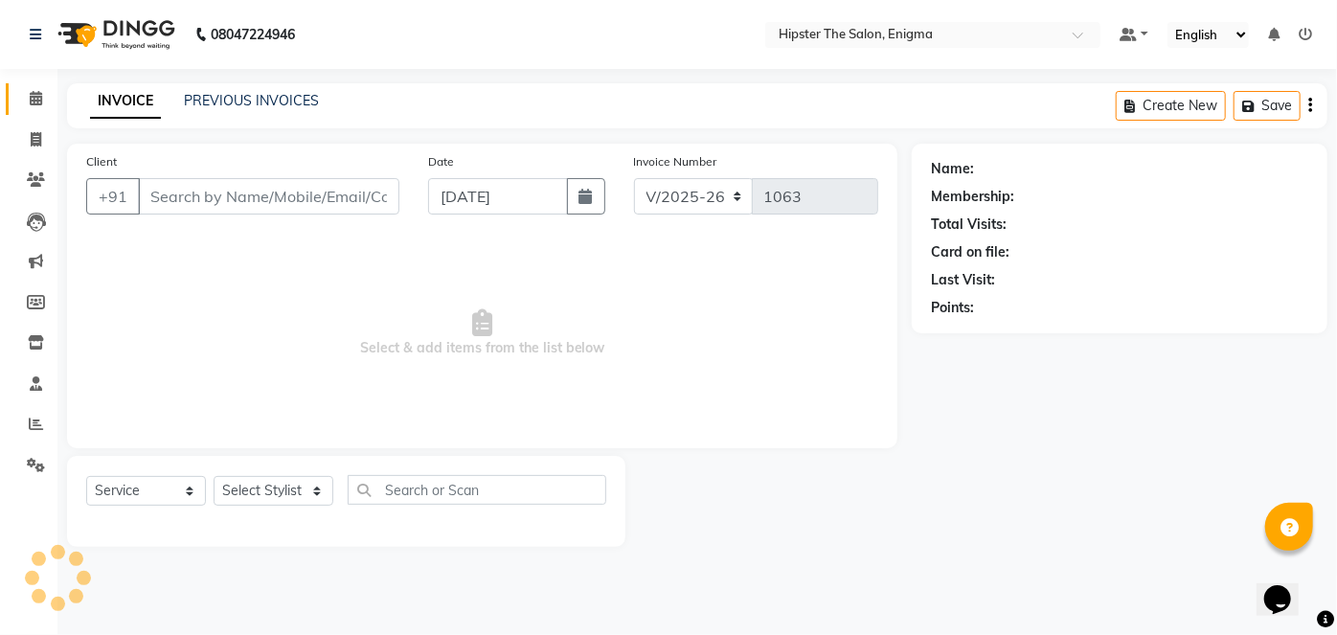
type input "9769096845"
select select "88877"
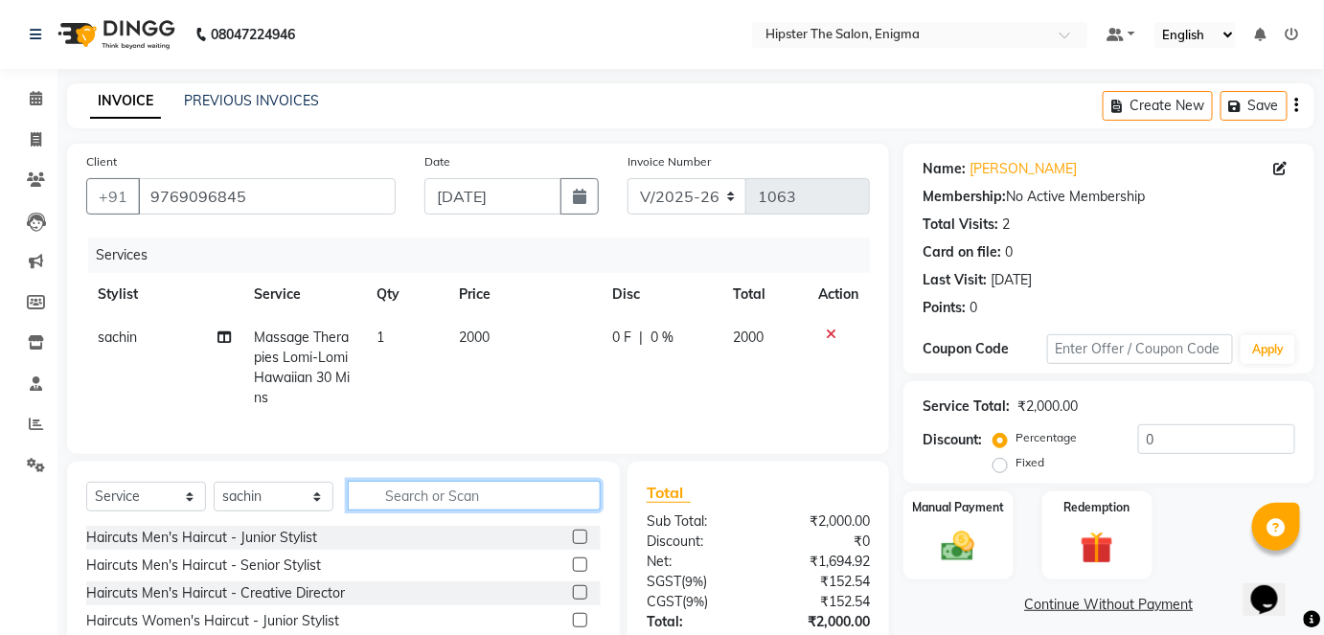
click at [406, 504] on input "text" at bounding box center [474, 496] width 253 height 30
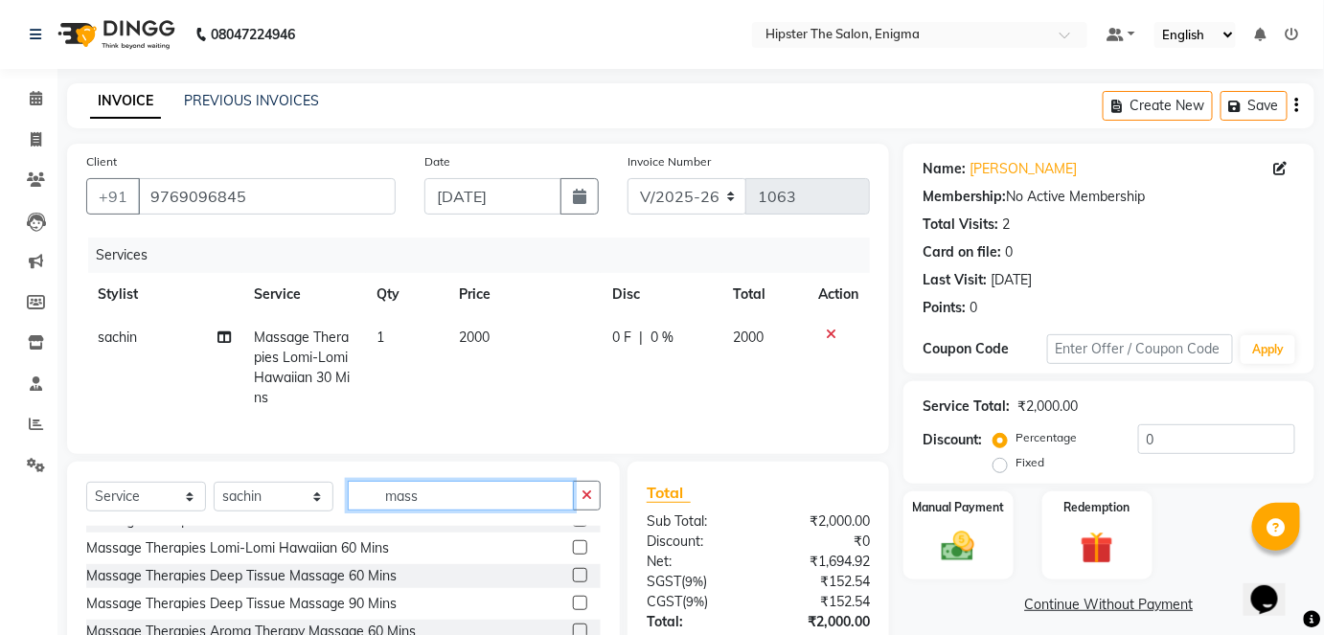
scroll to position [256, 0]
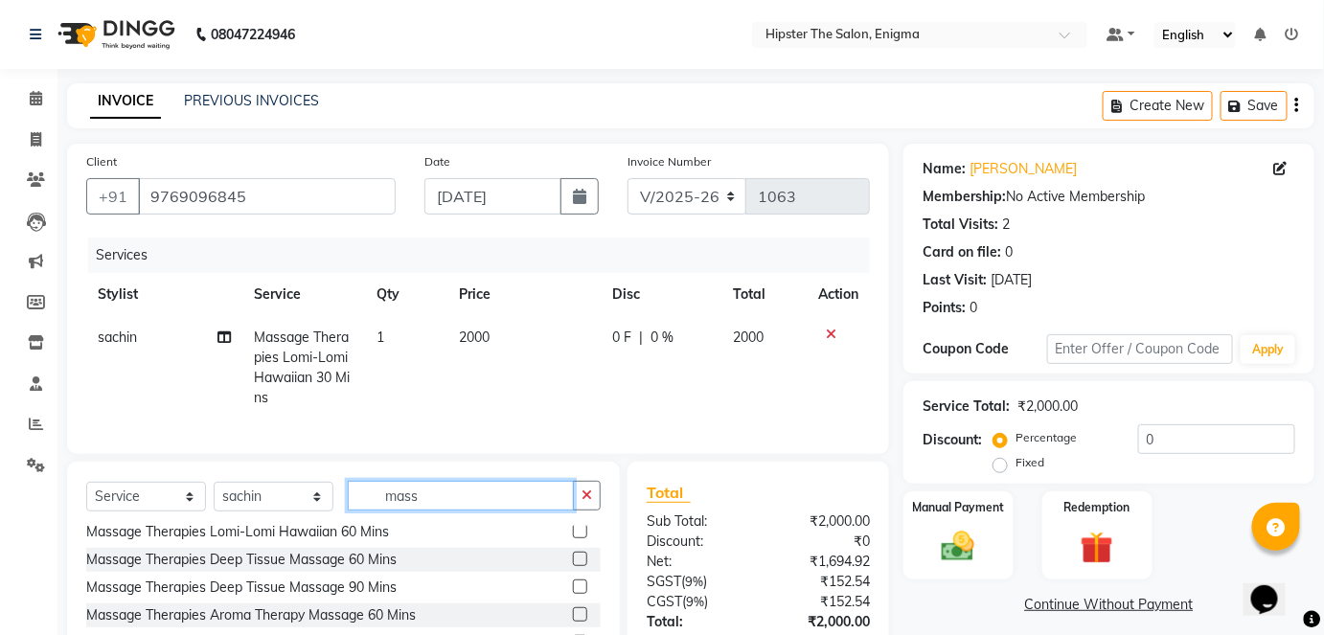
type input "mass"
click at [573, 566] on label at bounding box center [580, 559] width 14 height 14
click at [573, 566] on input "checkbox" at bounding box center [579, 560] width 12 height 12
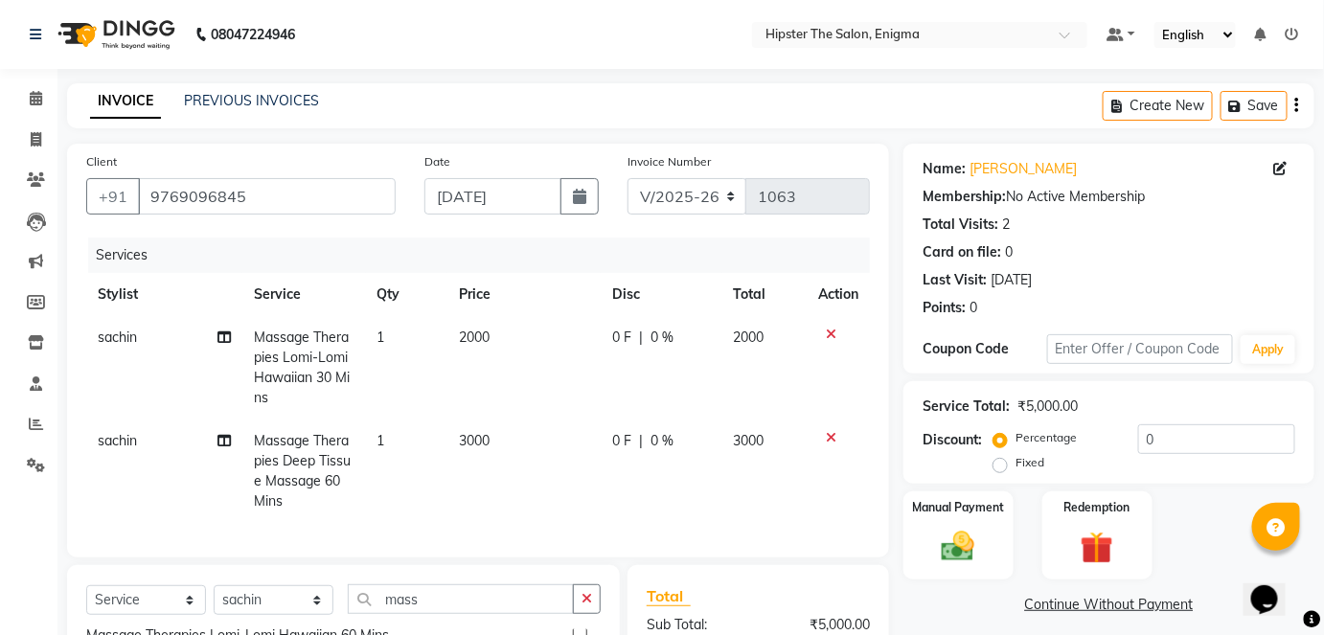
checkbox input "false"
click at [834, 329] on icon at bounding box center [831, 334] width 11 height 13
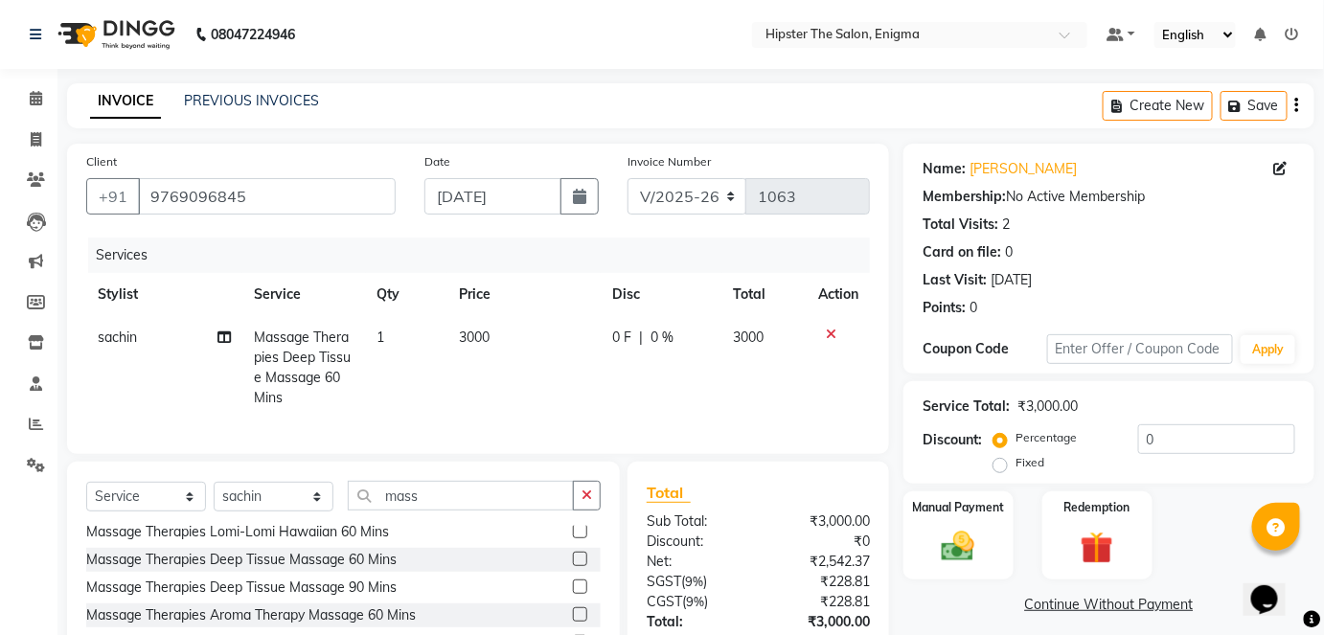
scroll to position [150, 0]
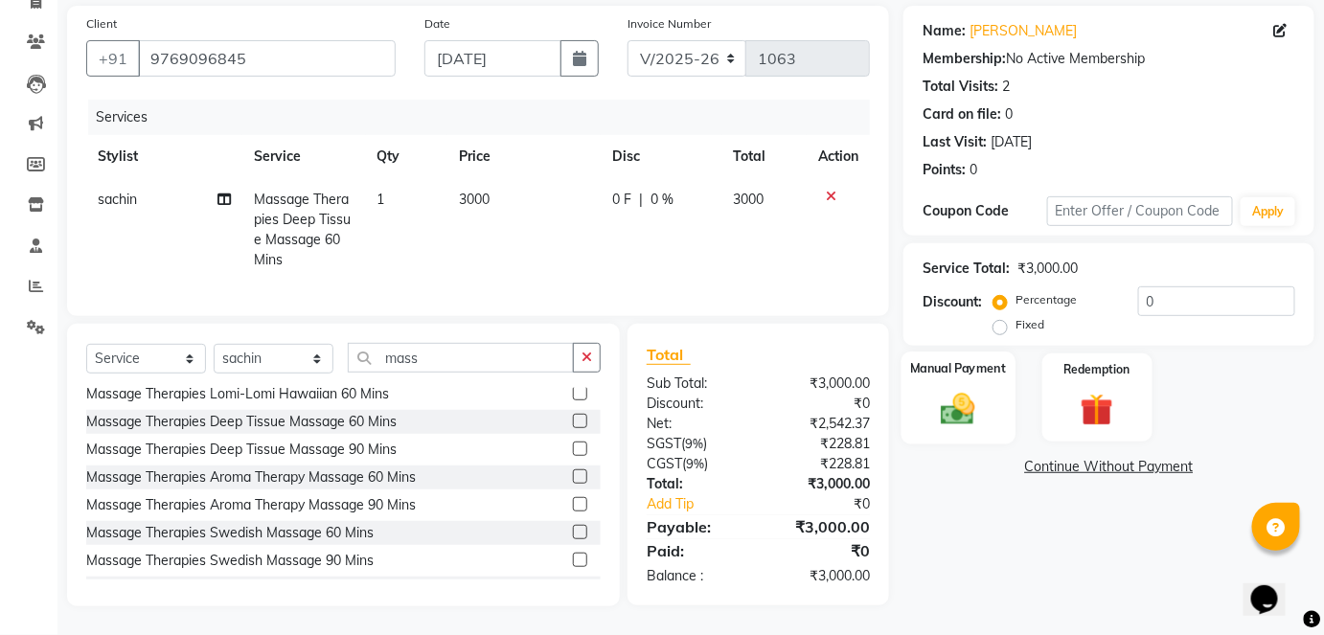
click at [970, 394] on img at bounding box center [958, 408] width 56 height 39
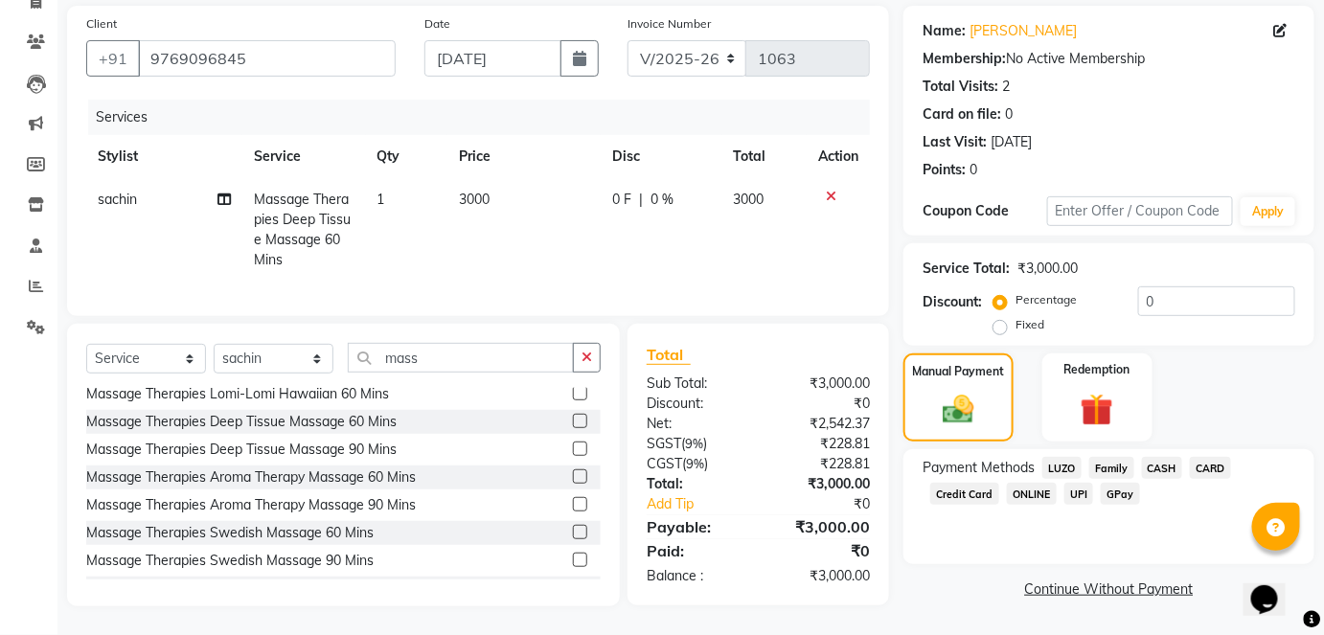
click at [1161, 457] on span "CASH" at bounding box center [1162, 468] width 41 height 22
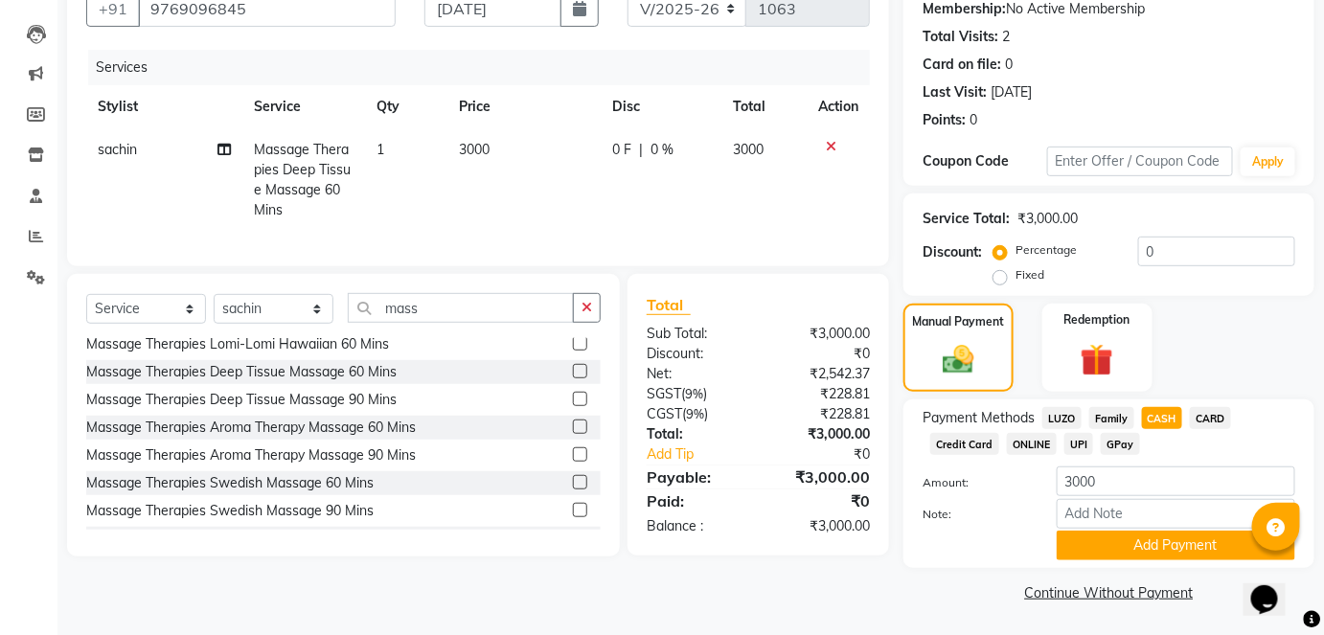
scroll to position [187, 0]
click at [1152, 537] on button "Add Payment" at bounding box center [1176, 547] width 239 height 30
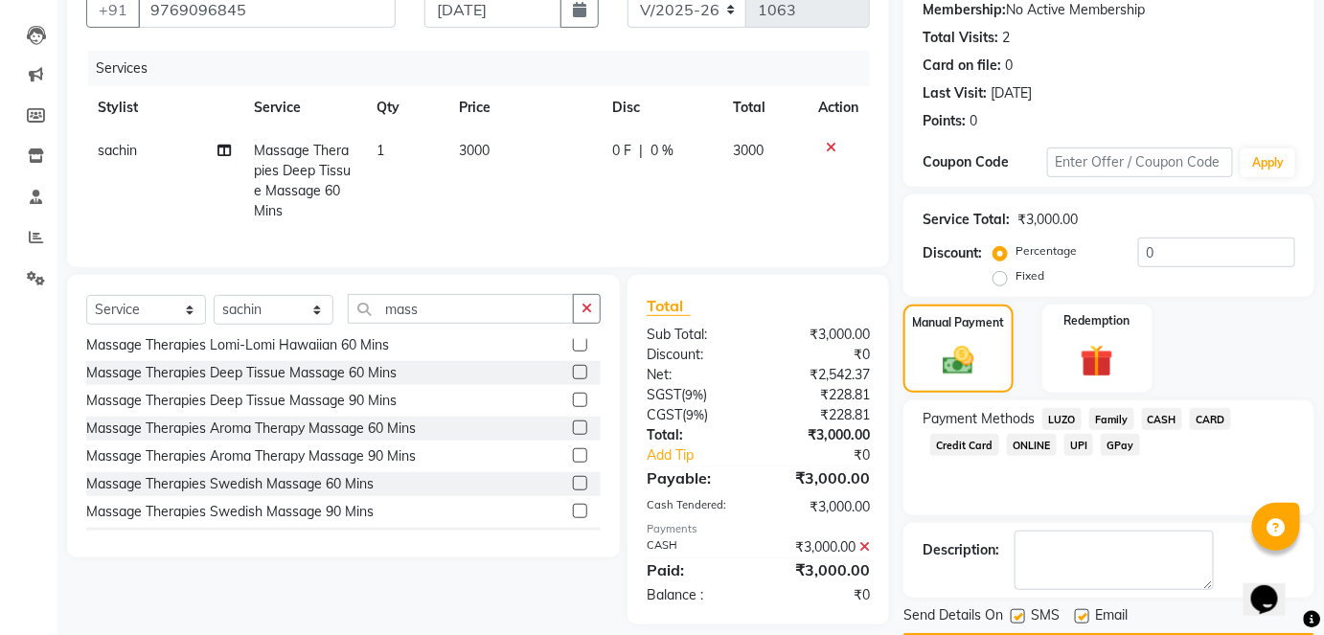
scroll to position [241, 0]
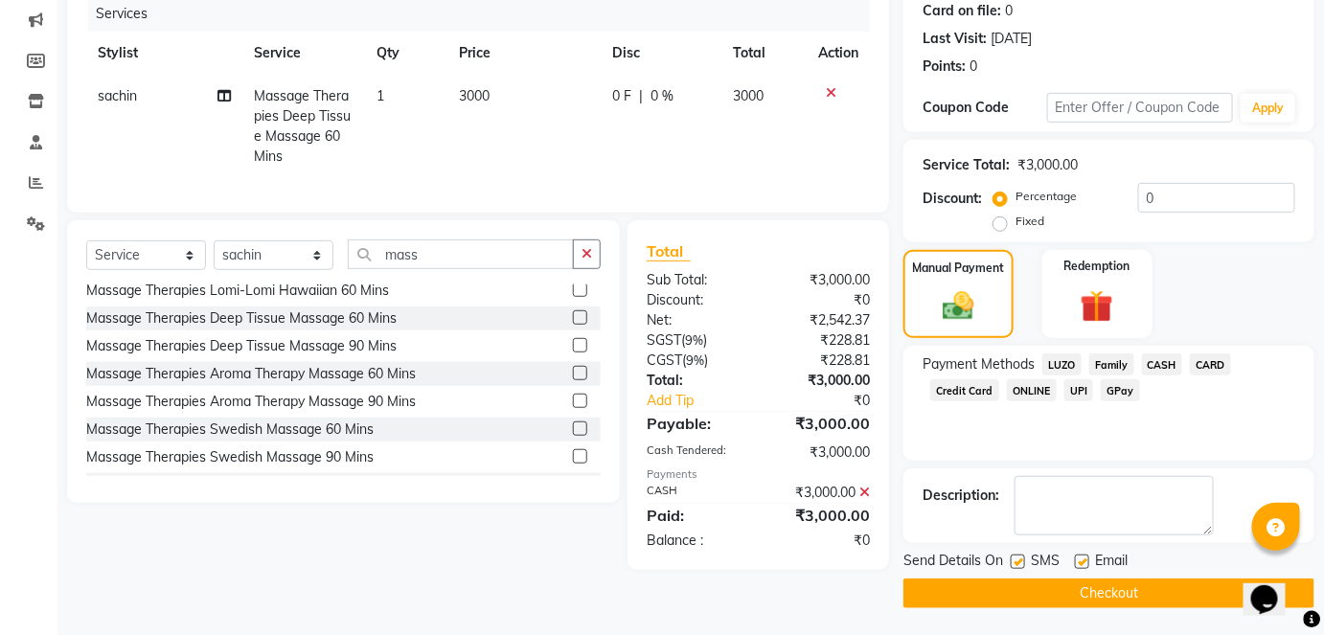
click at [1139, 601] on button "Checkout" at bounding box center [1108, 594] width 411 height 30
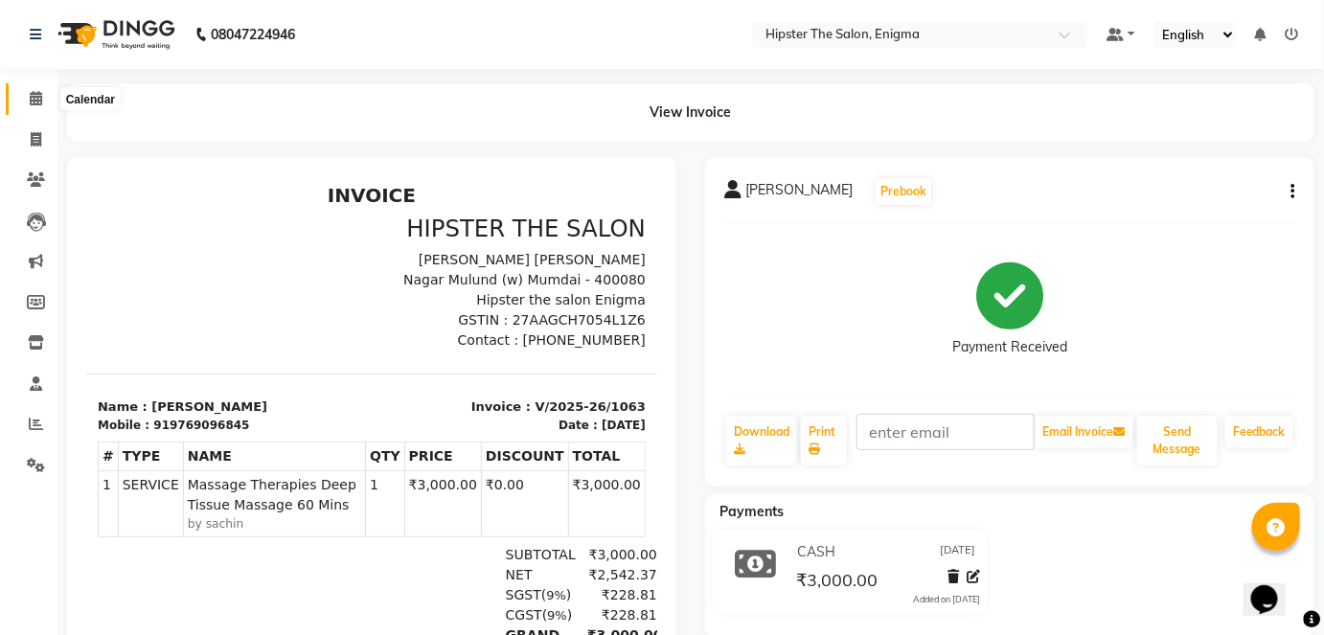
click at [40, 103] on icon at bounding box center [36, 98] width 12 height 14
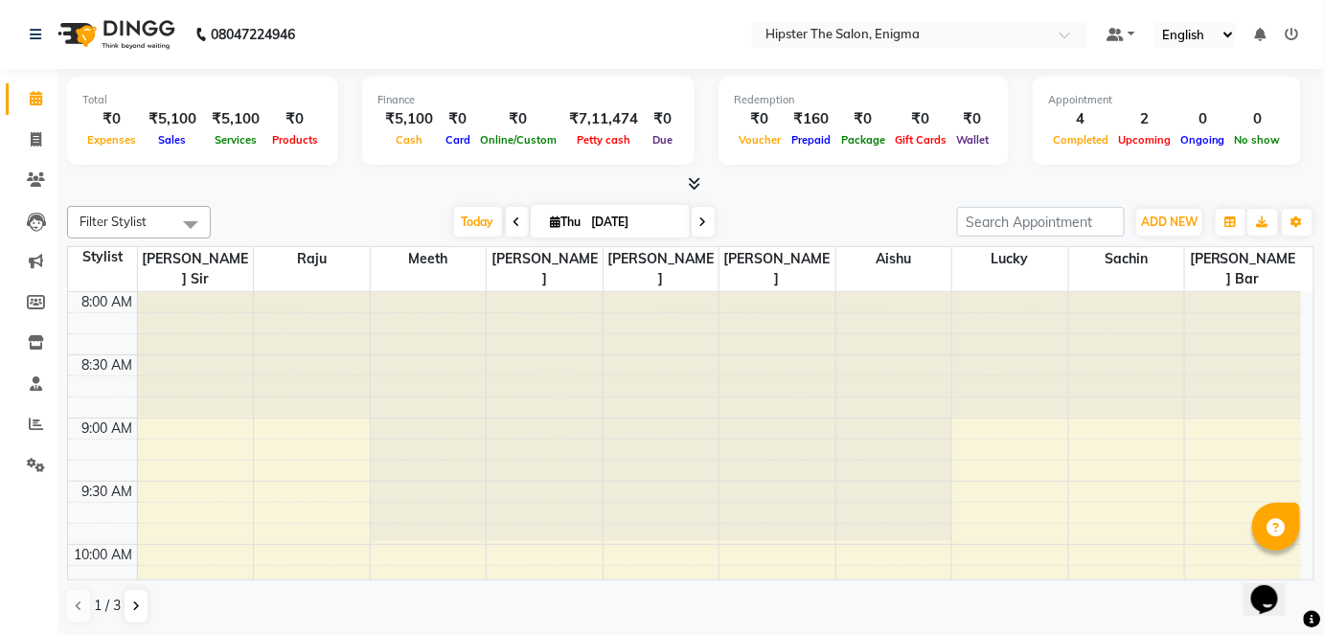
click at [189, 363] on div at bounding box center [196, 354] width 116 height 125
